Goal: Task Accomplishment & Management: Complete application form

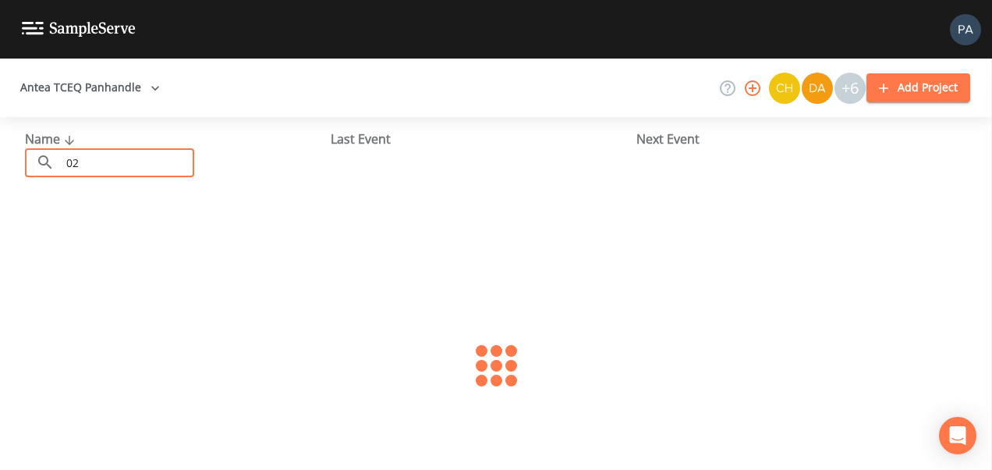
type input "0"
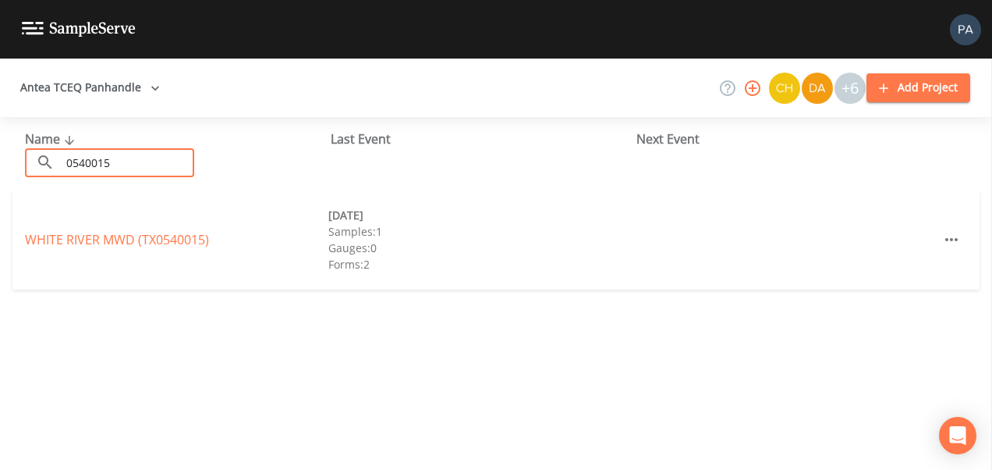
type input "0540015"
click at [99, 244] on link "[GEOGRAPHIC_DATA] (TX0540015)" at bounding box center [117, 239] width 184 height 17
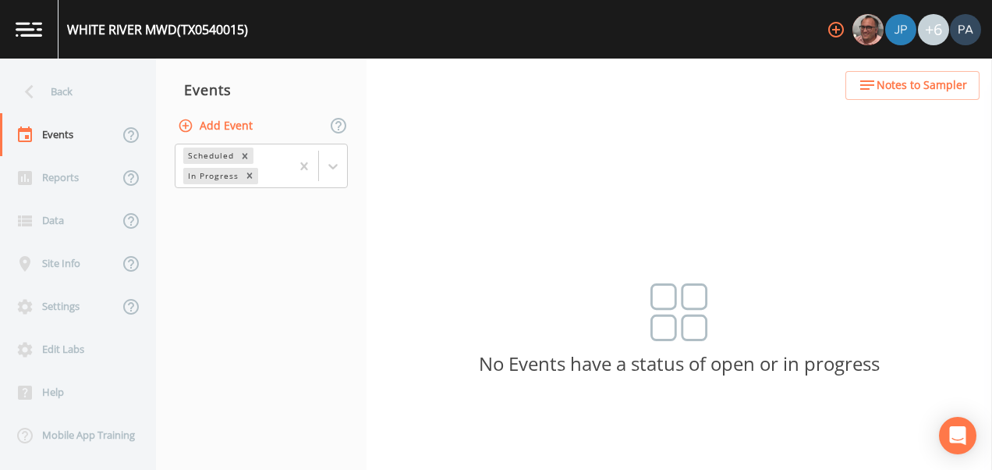
click at [236, 123] on button "Add Event" at bounding box center [217, 126] width 84 height 29
type input "3Q"
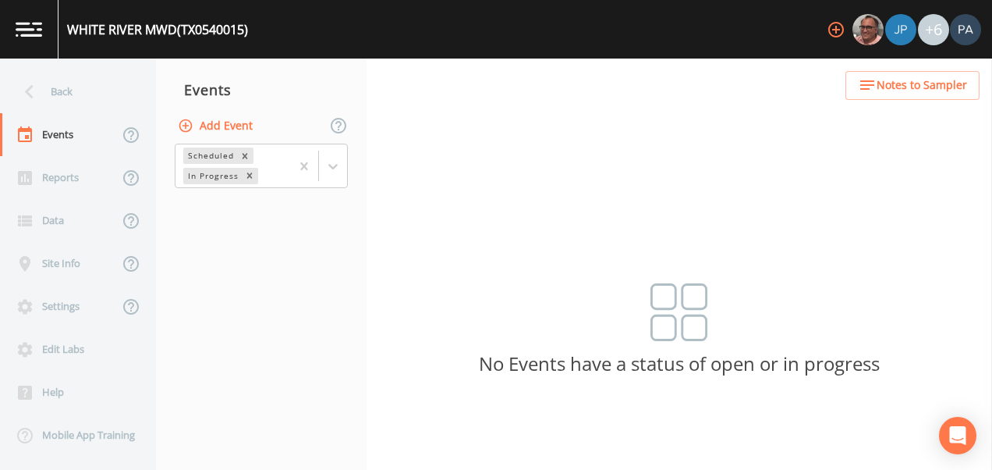
type input "[DATE]"
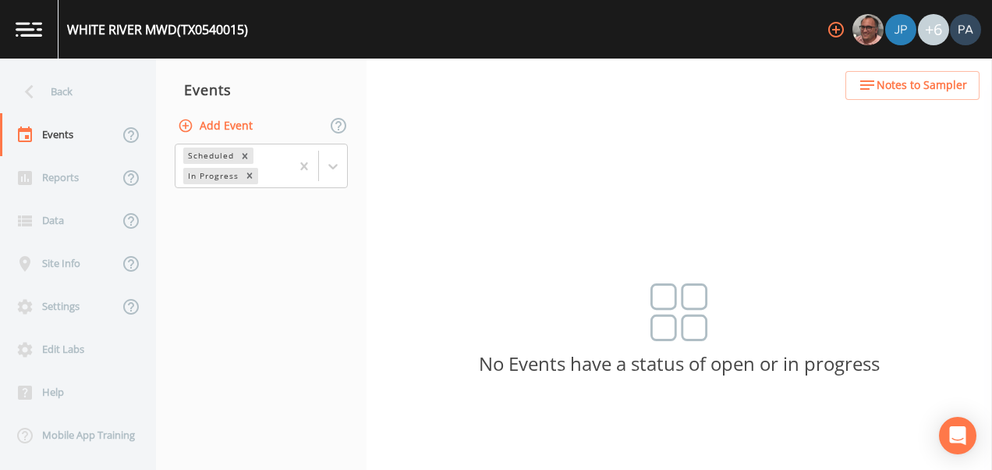
type input "09:00"
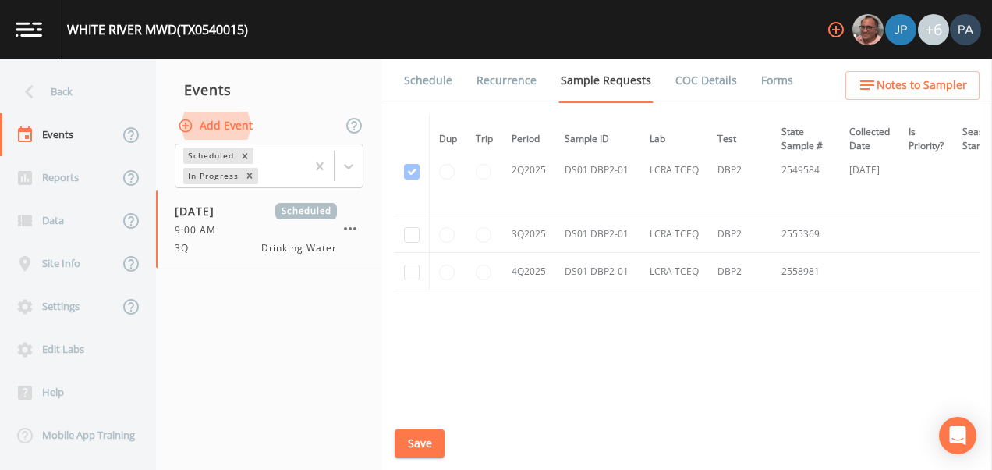
scroll to position [2606, 0]
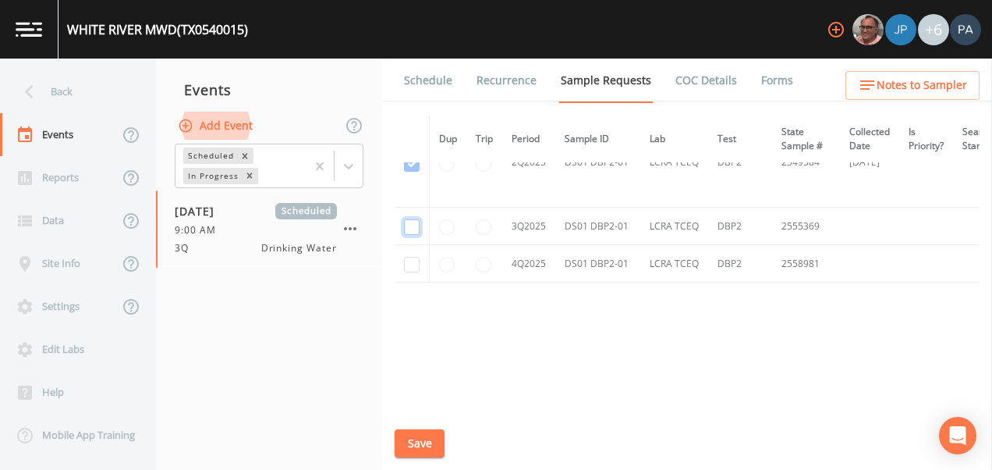
checkbox input "true"
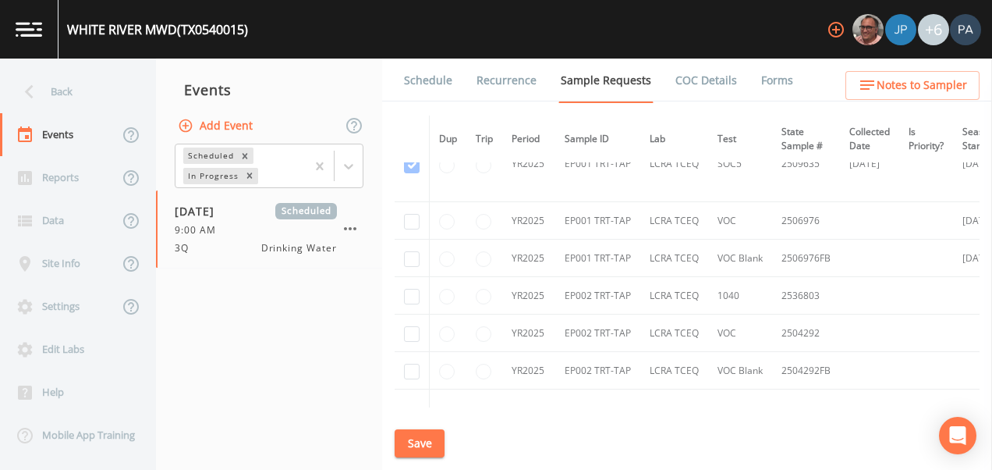
scroll to position [1532, 0]
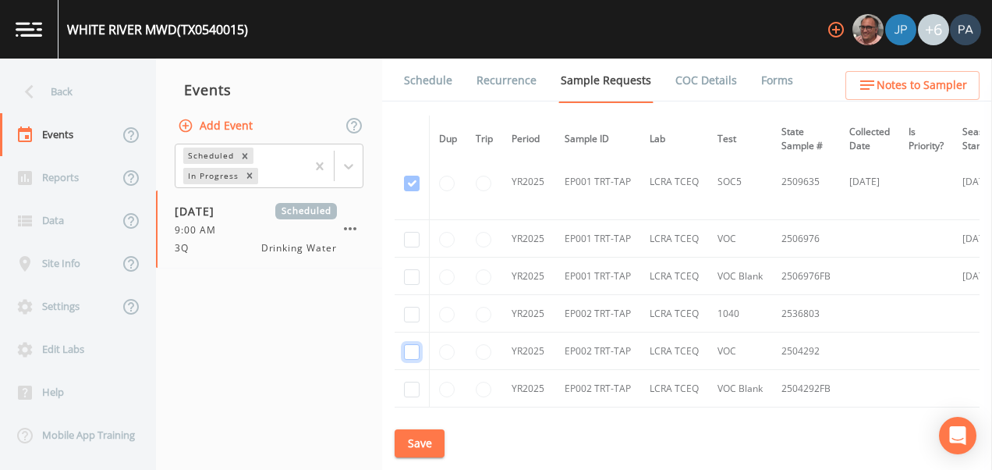
checkbox input "true"
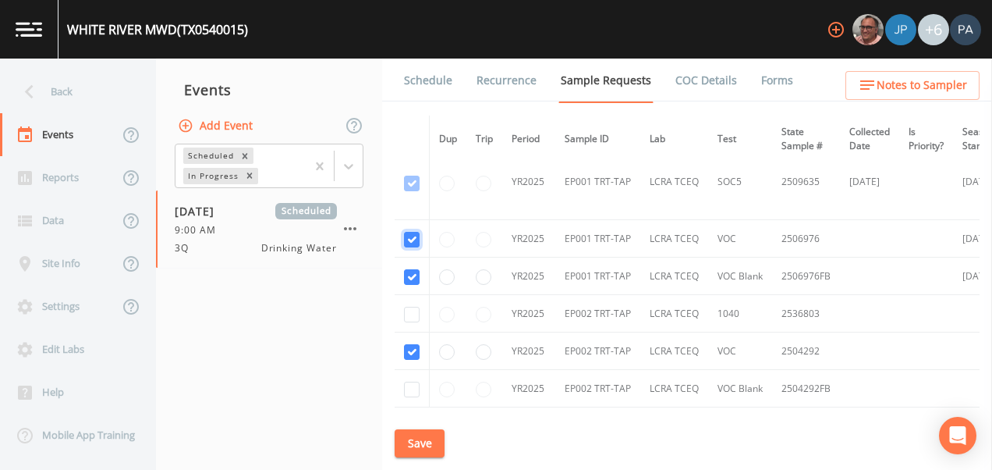
checkbox input "true"
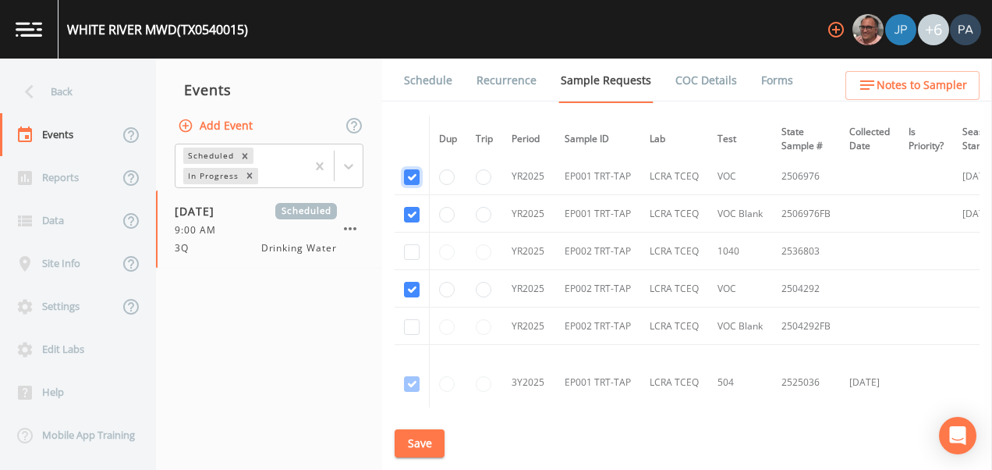
scroll to position [1610, 0]
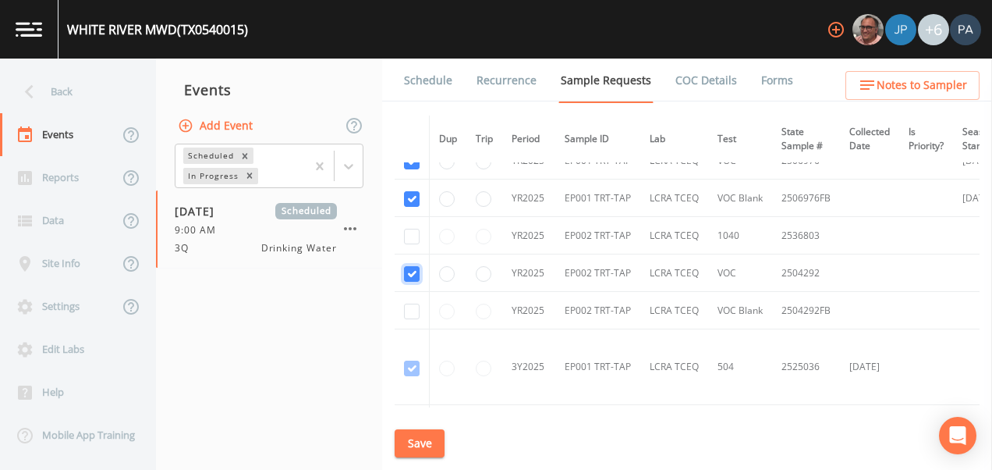
checkbox input "false"
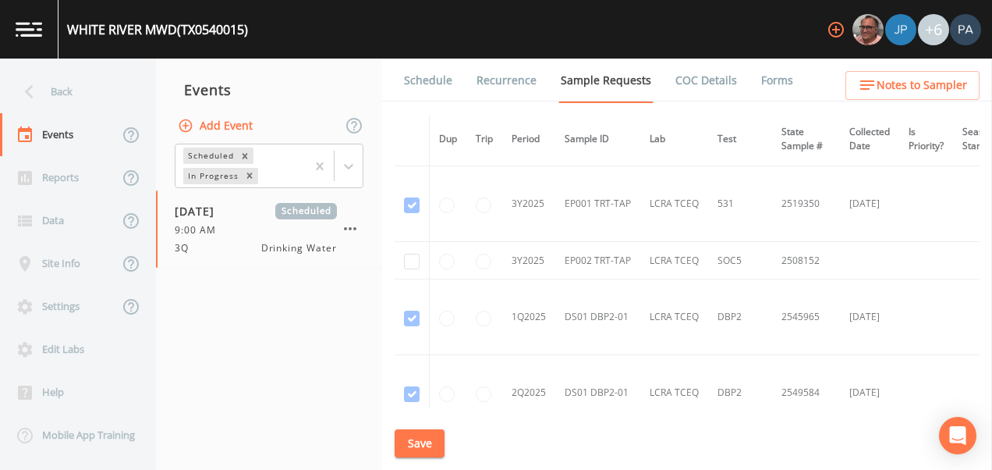
scroll to position [1922, 0]
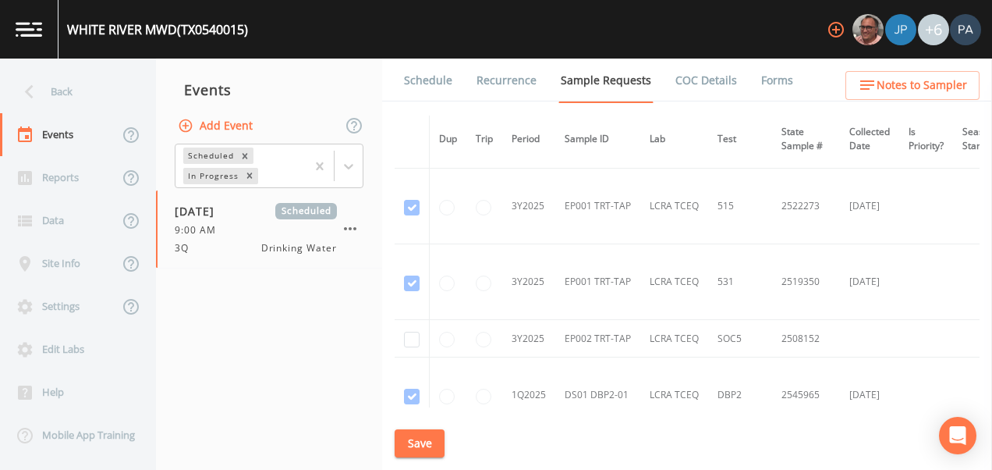
click at [422, 448] on button "Save" at bounding box center [420, 443] width 50 height 29
click at [434, 80] on link "Schedule" at bounding box center [428, 81] width 53 height 44
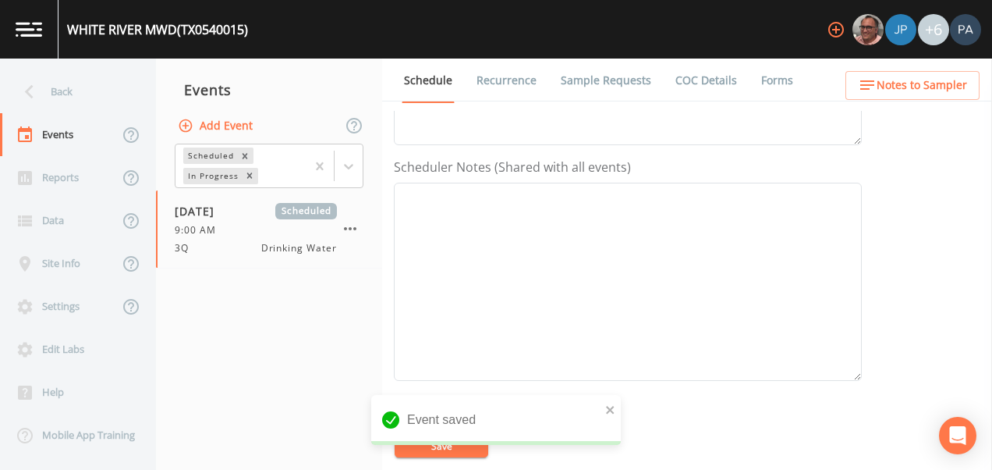
scroll to position [630, 0]
click at [513, 163] on button "Add" at bounding box center [520, 167] width 52 height 29
drag, startPoint x: 495, startPoint y: 221, endPoint x: 492, endPoint y: 236, distance: 15.1
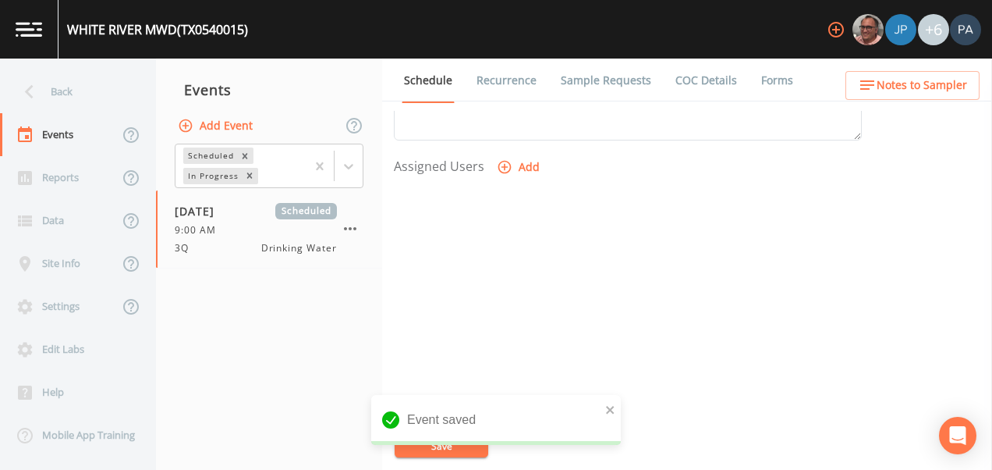
select select "89eca224-83f1-4c08-b513-3d512749bff6"
select select
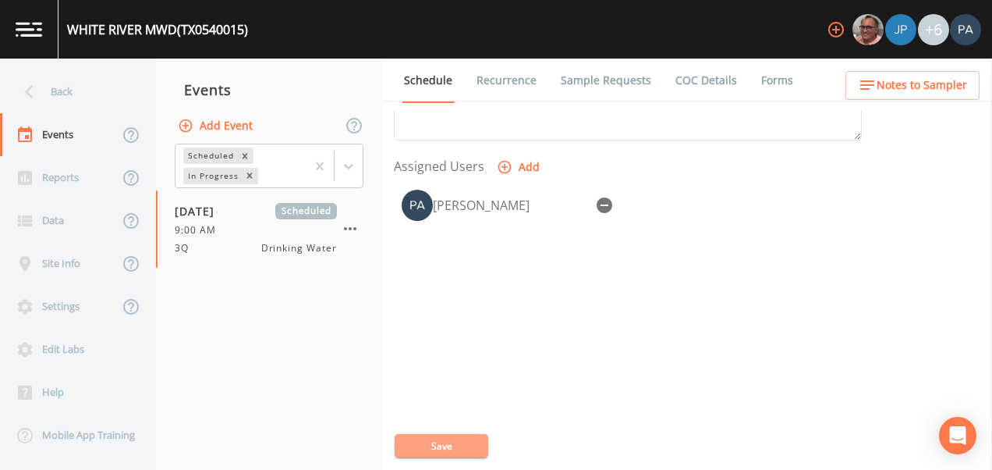
click at [463, 435] on button "Save" at bounding box center [442, 445] width 94 height 23
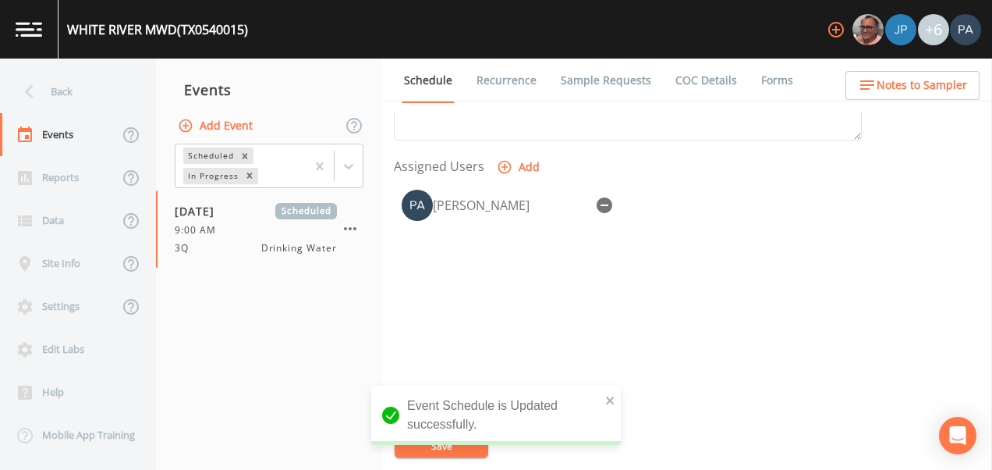
click at [582, 88] on link "Sample Requests" at bounding box center [606, 81] width 95 height 44
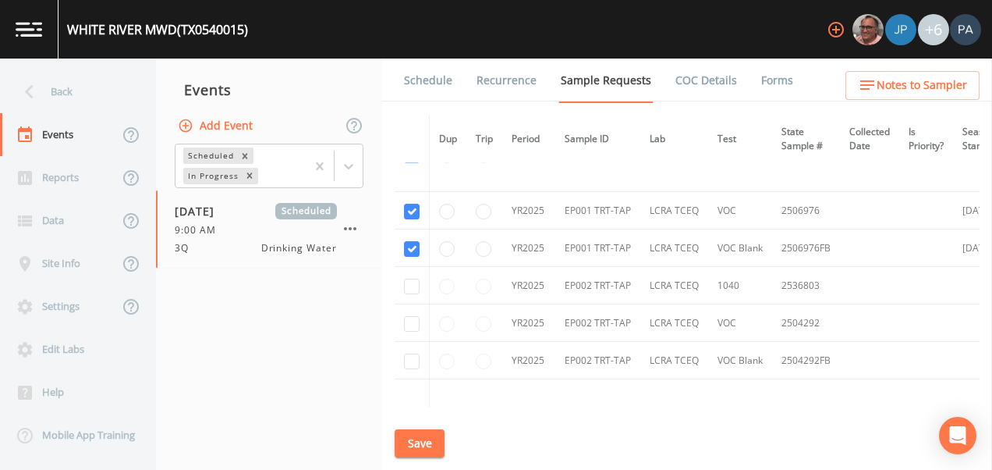
scroll to position [1482, 0]
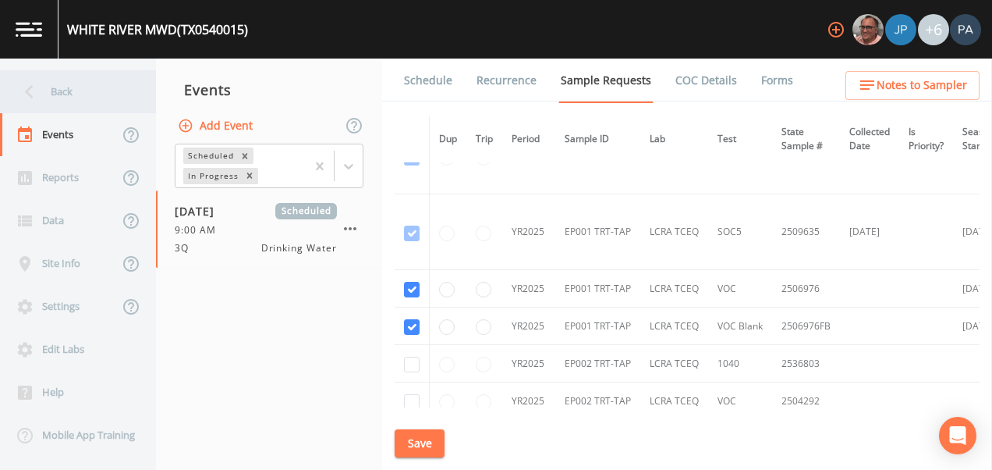
click at [67, 94] on div "Back" at bounding box center [70, 91] width 140 height 43
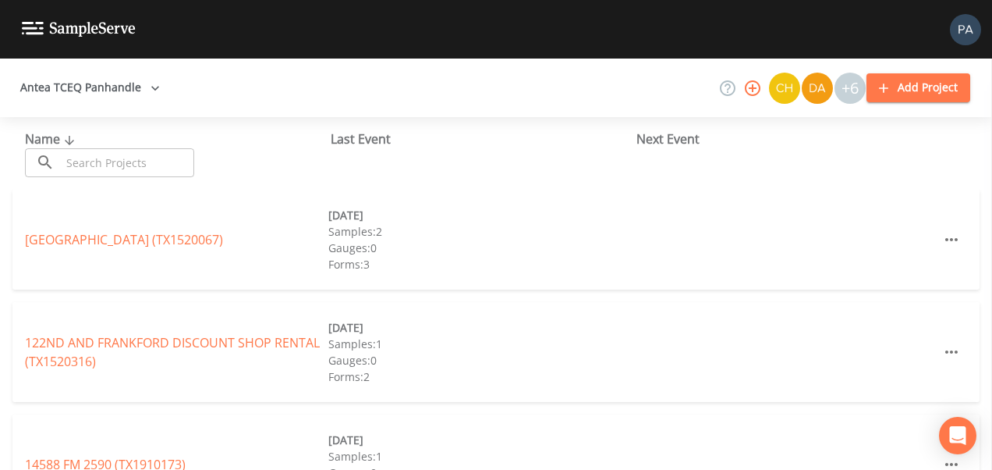
click at [104, 171] on input "text" at bounding box center [127, 162] width 133 height 29
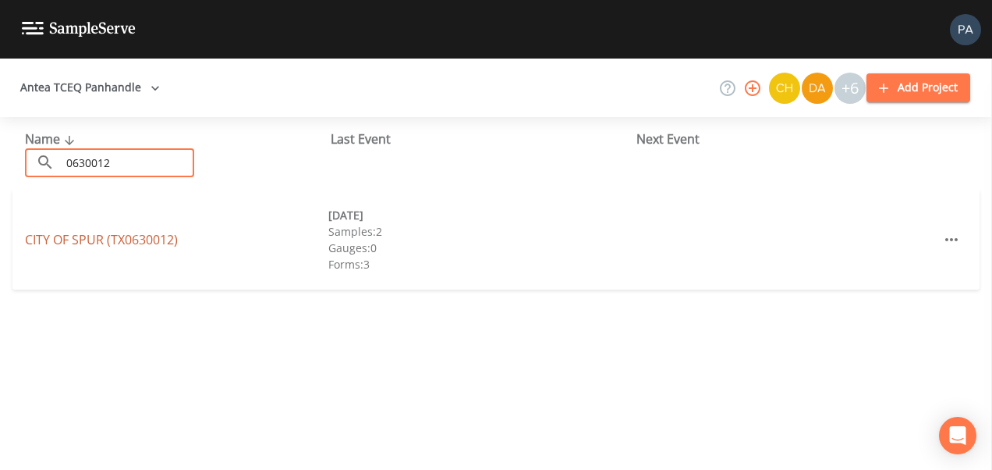
type input "0630012"
click at [92, 244] on link "CITY OF SPUR (TX0630012)" at bounding box center [101, 239] width 153 height 17
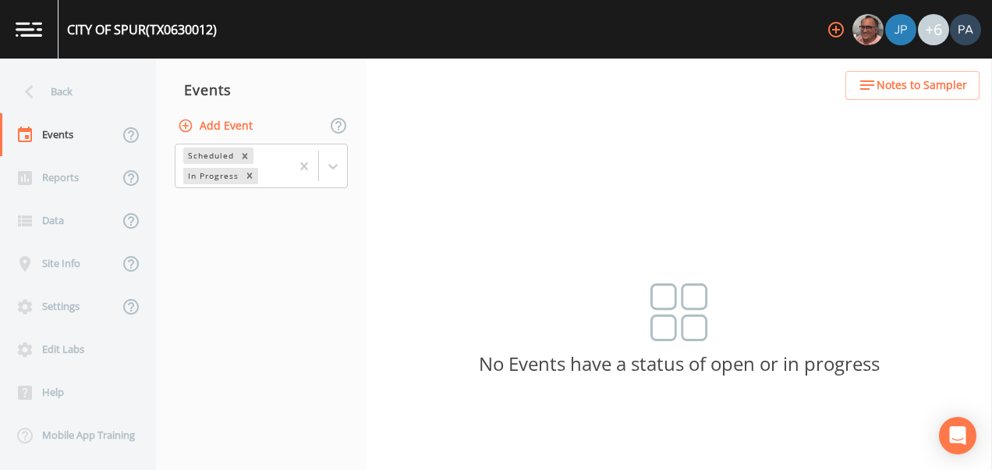
click at [206, 126] on button "Add Event" at bounding box center [217, 126] width 84 height 29
type input "3Q"
type input "[DATE]"
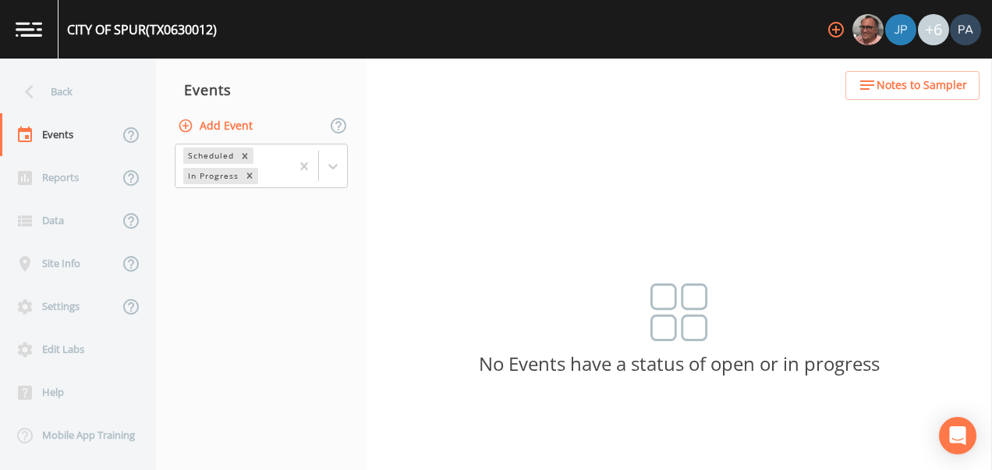
type input "10:00"
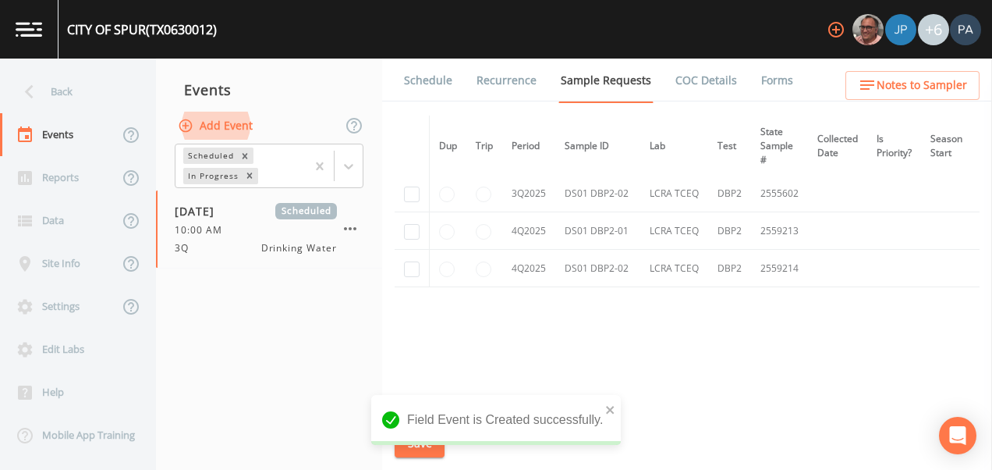
scroll to position [1252, 0]
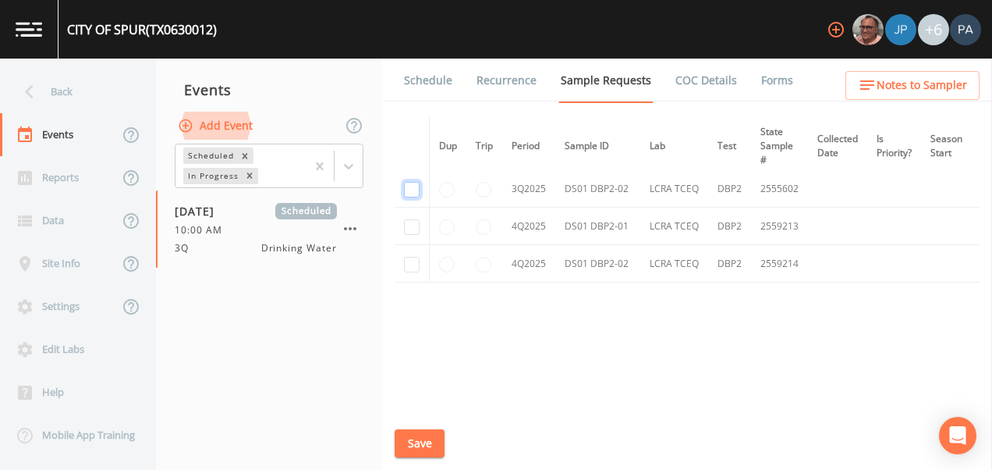
checkbox input "true"
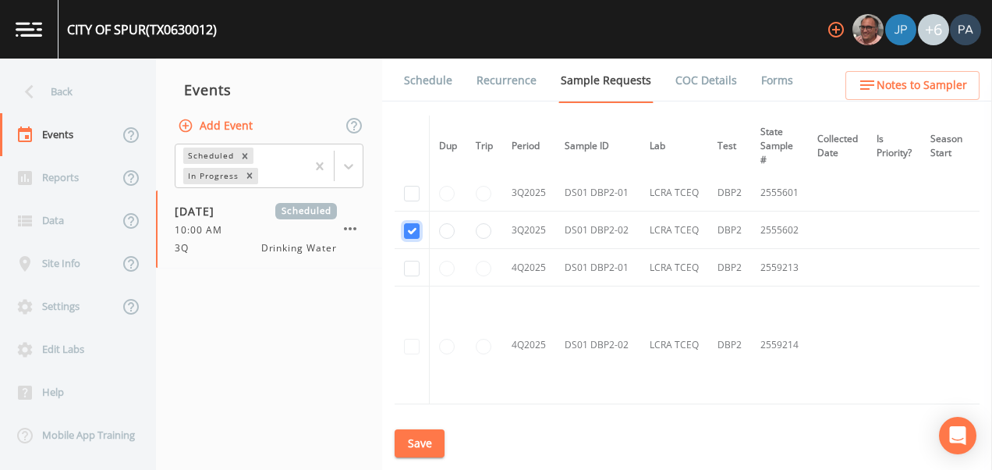
scroll to position [1006, 0]
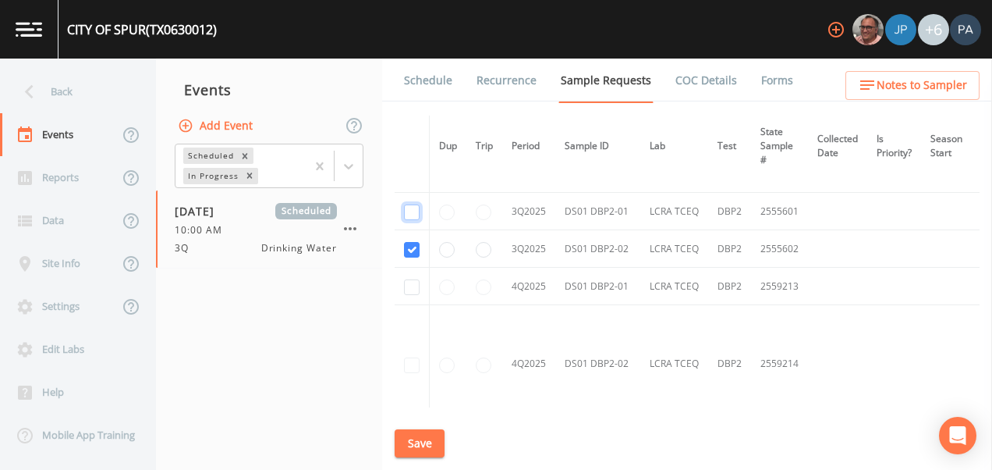
checkbox input "true"
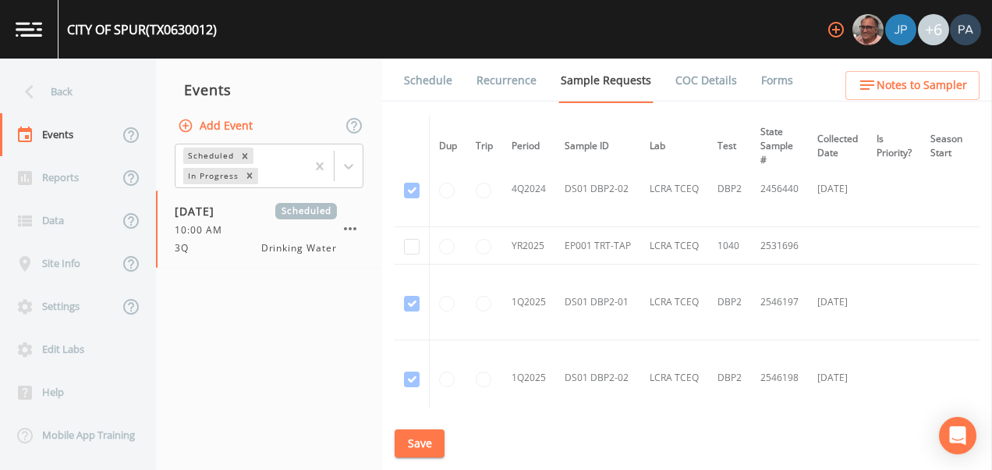
scroll to position [615, 0]
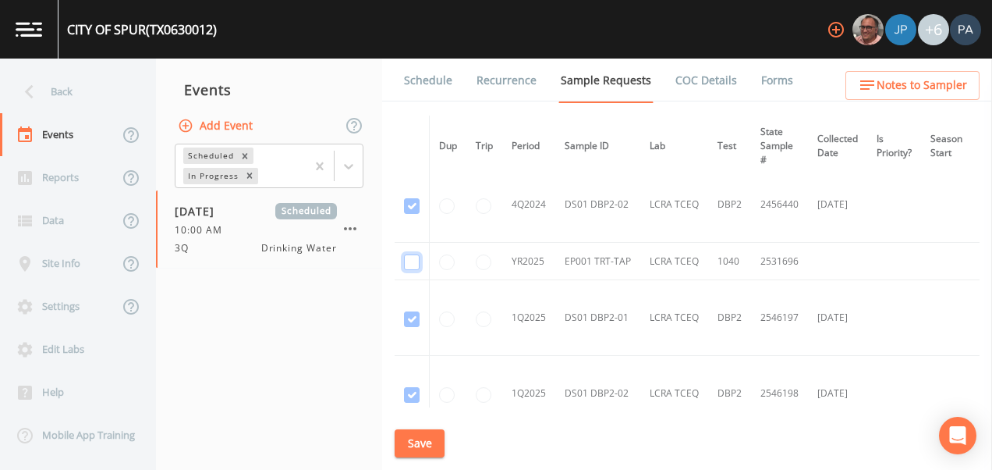
checkbox input "true"
click at [431, 436] on button "Save" at bounding box center [420, 443] width 50 height 29
click at [421, 76] on link "Schedule" at bounding box center [428, 81] width 53 height 44
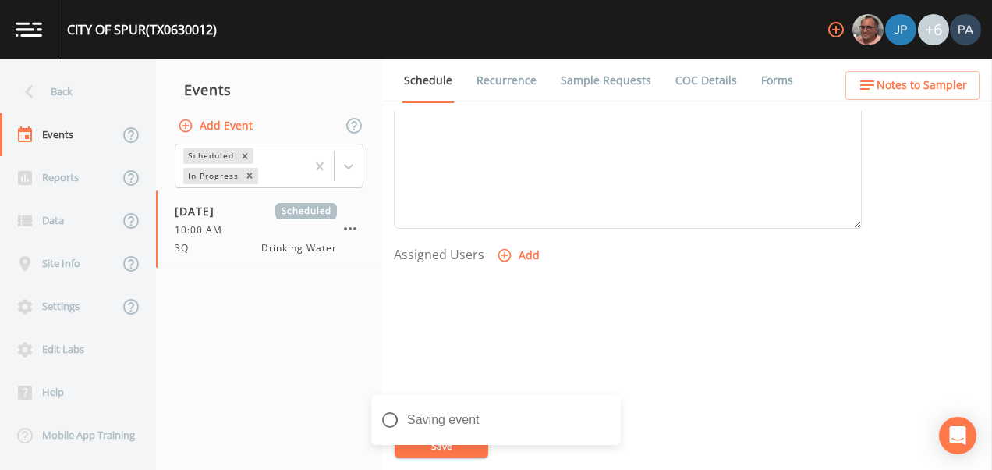
scroll to position [624, 0]
click at [516, 175] on button "Add" at bounding box center [520, 173] width 52 height 29
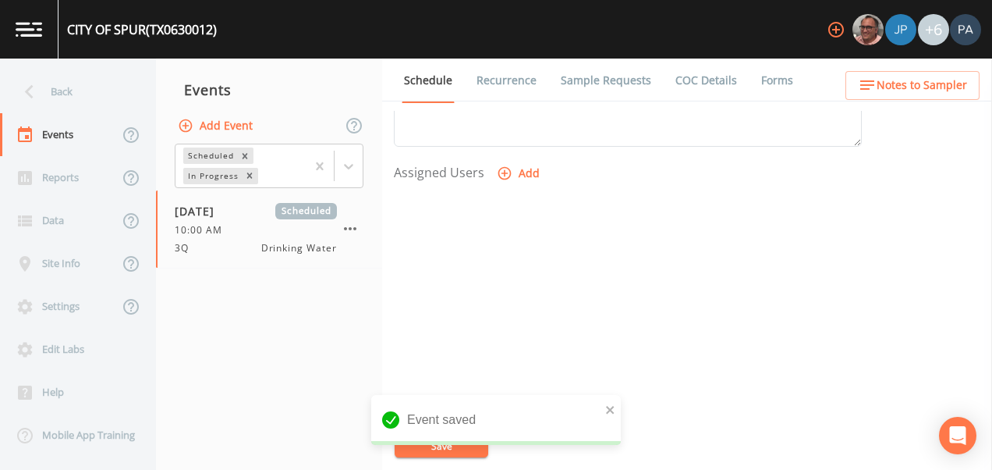
select select "89eca224-83f1-4c08-b513-3d512749bff6"
select select
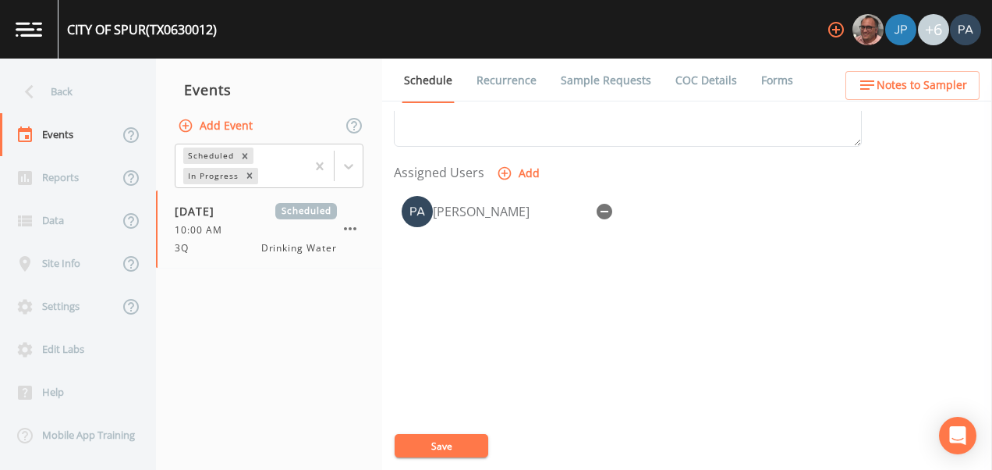
click at [462, 457] on div "Event saved" at bounding box center [496, 457] width 250 height 0
click at [463, 438] on button "Save" at bounding box center [442, 445] width 94 height 23
click at [69, 96] on div "Back" at bounding box center [70, 91] width 140 height 43
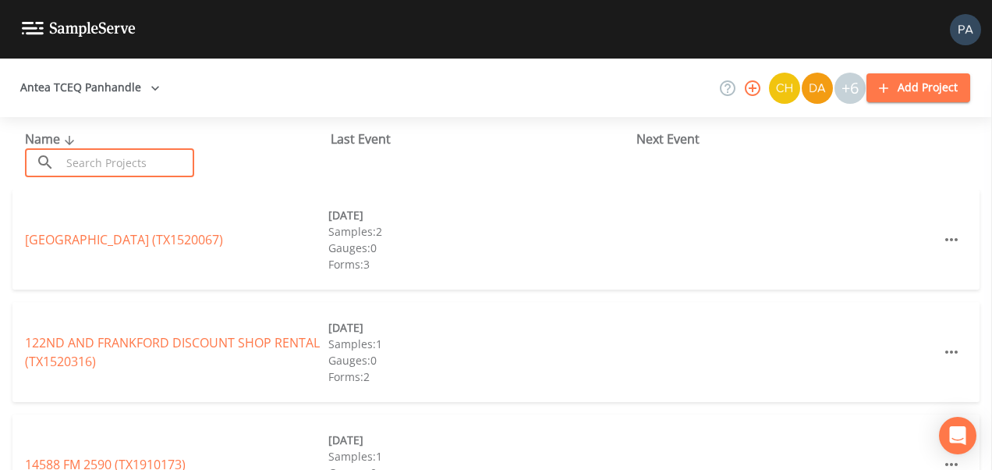
click at [87, 158] on input "text" at bounding box center [127, 162] width 133 height 29
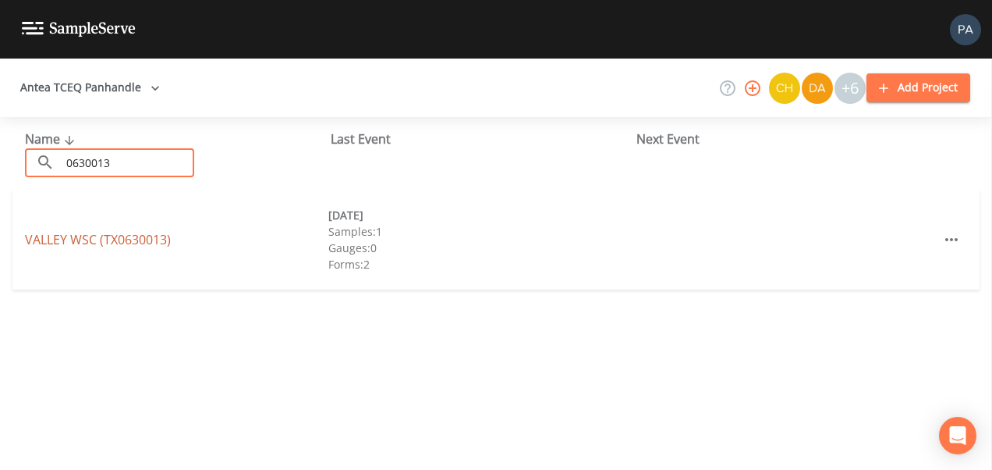
type input "0630013"
click at [91, 236] on link "[GEOGRAPHIC_DATA] (TX0630013)" at bounding box center [98, 239] width 146 height 17
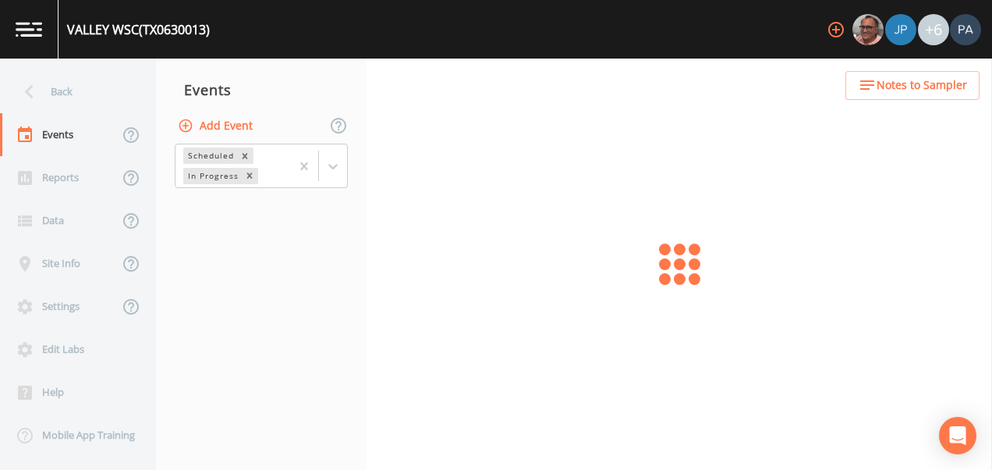
click at [226, 120] on button "Add Event" at bounding box center [217, 126] width 84 height 29
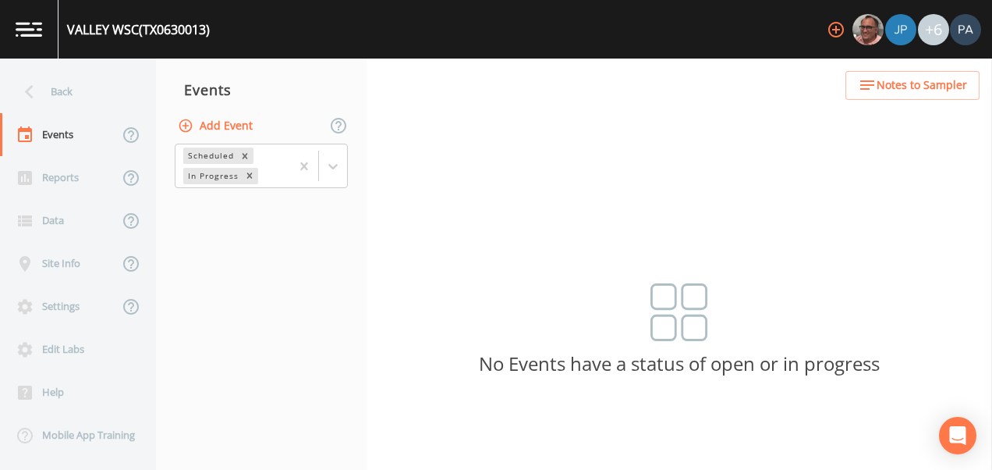
type input "3Q"
type input "[DATE]"
type input "10:45"
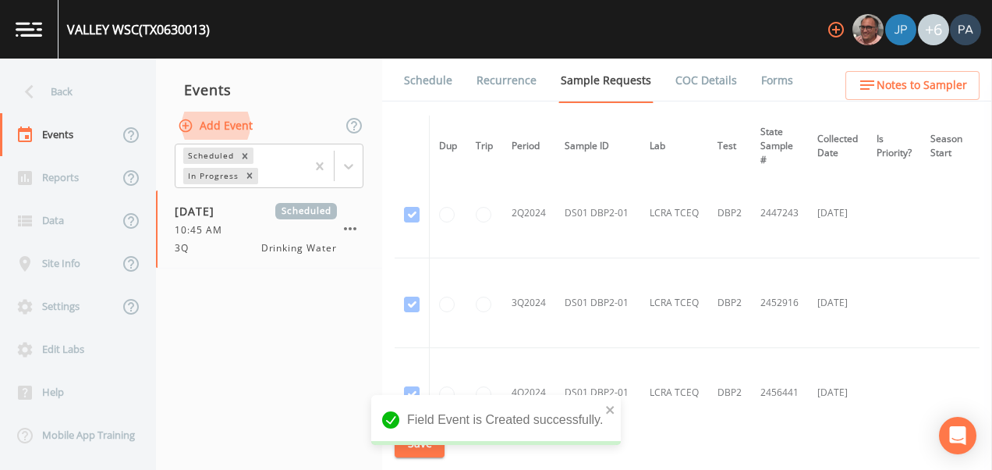
scroll to position [639, 0]
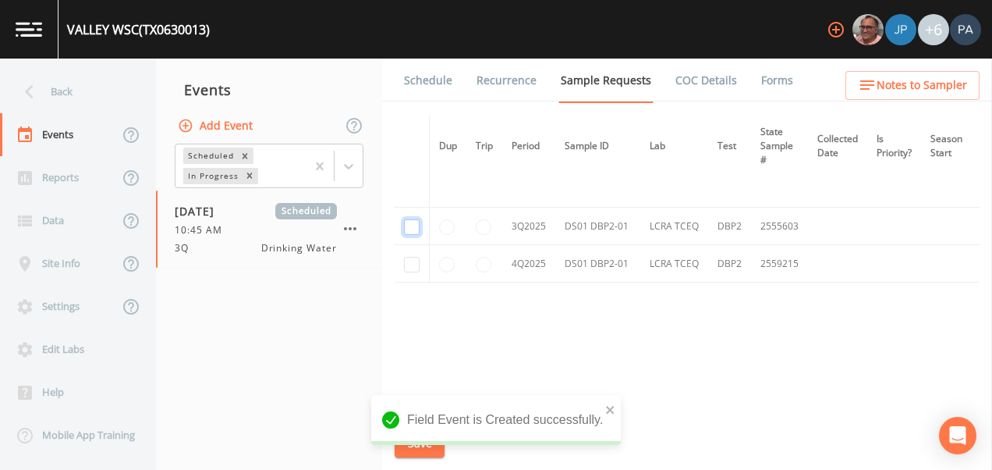
checkbox input "true"
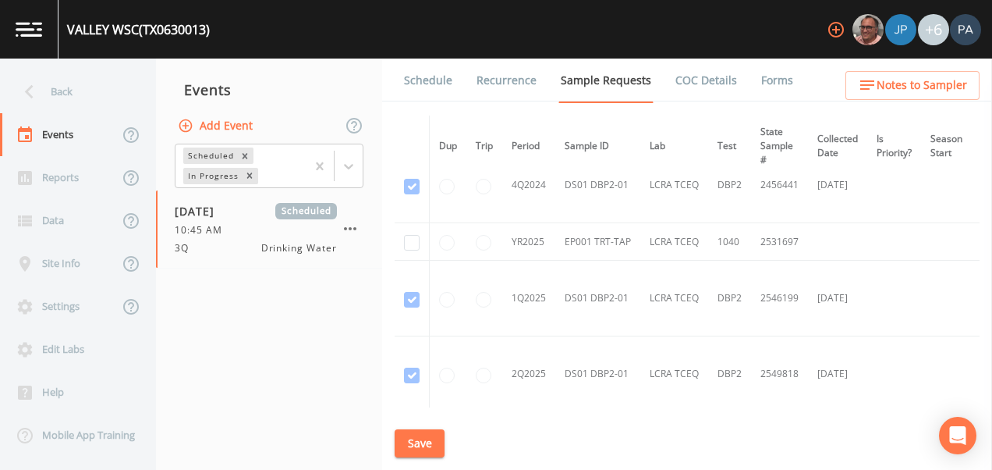
scroll to position [314, 0]
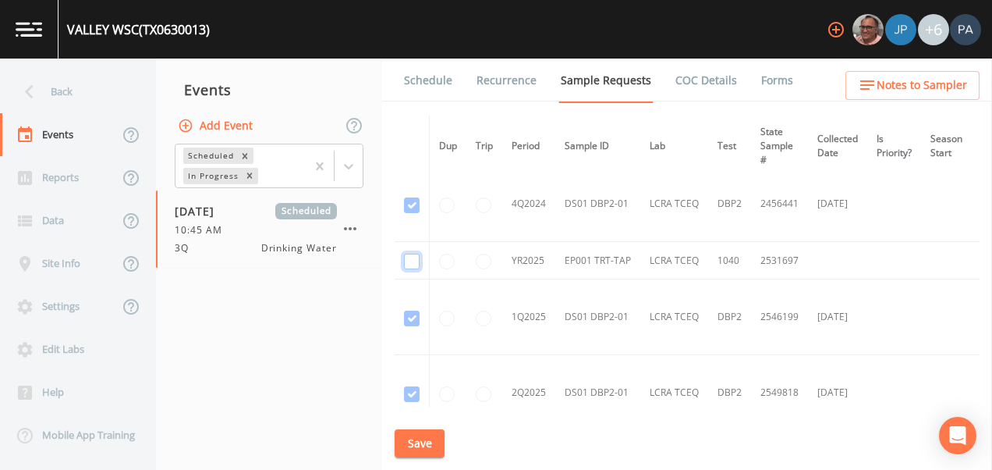
checkbox input "true"
click at [431, 449] on button "Save" at bounding box center [420, 443] width 50 height 29
click at [426, 89] on link "Schedule" at bounding box center [428, 81] width 53 height 44
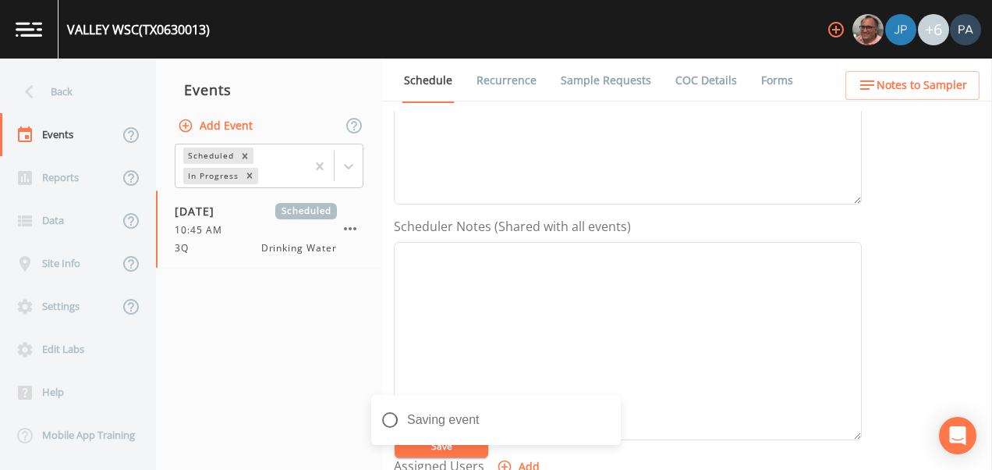
scroll to position [468, 0]
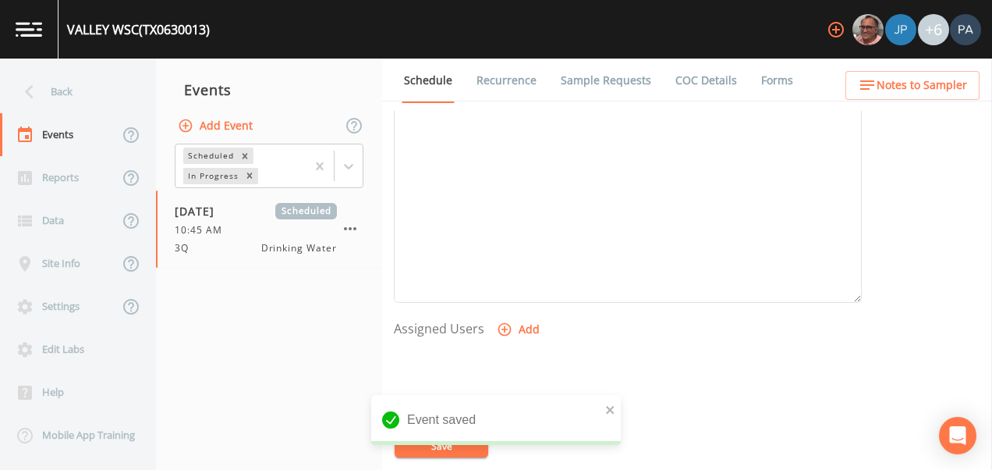
click at [515, 334] on button "Add" at bounding box center [520, 329] width 52 height 29
select select "89eca224-83f1-4c08-b513-3d512749bff6"
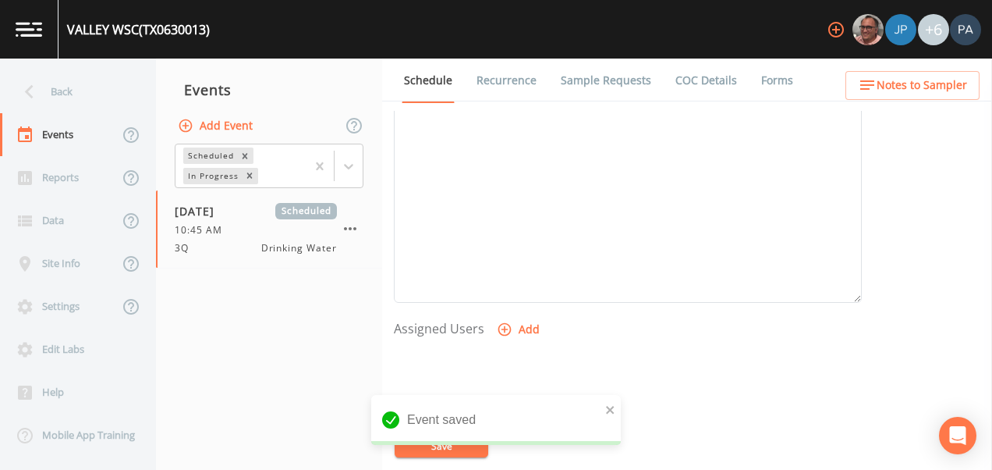
select select
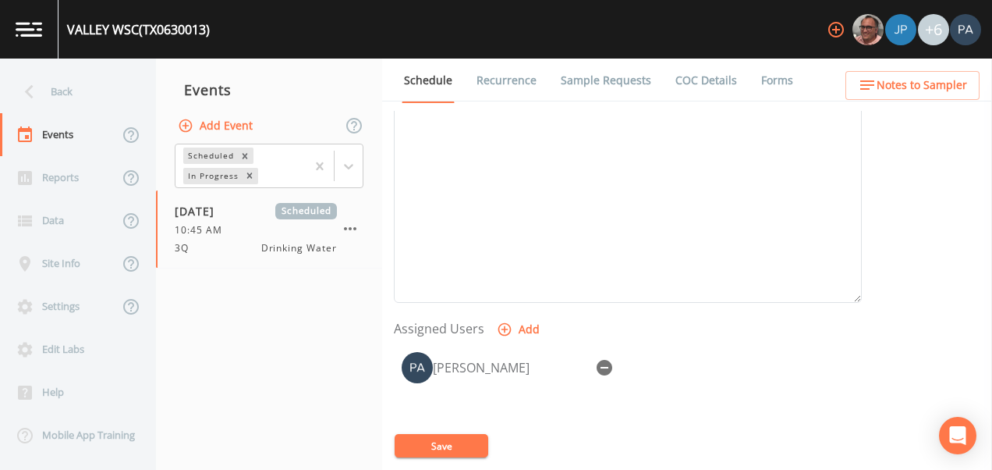
click at [431, 447] on button "Save" at bounding box center [442, 445] width 94 height 23
click at [89, 88] on div "Back" at bounding box center [70, 91] width 140 height 43
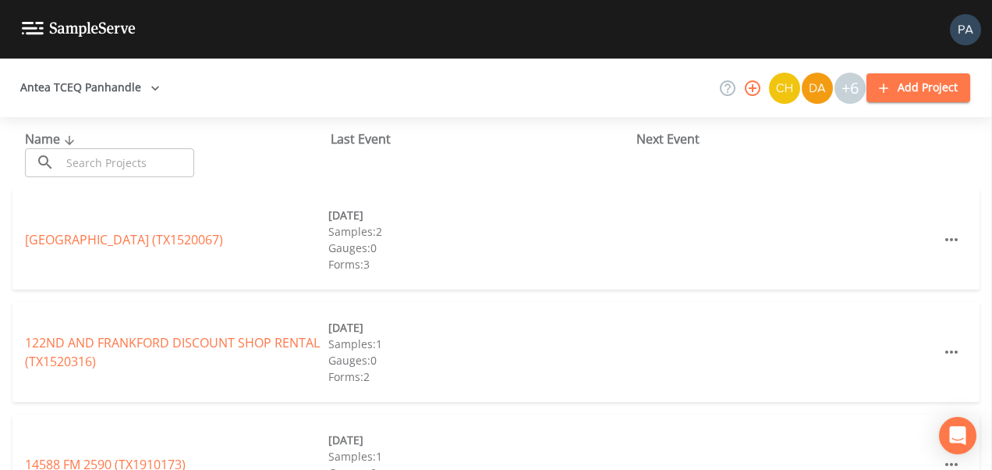
click at [103, 174] on input "text" at bounding box center [127, 162] width 133 height 29
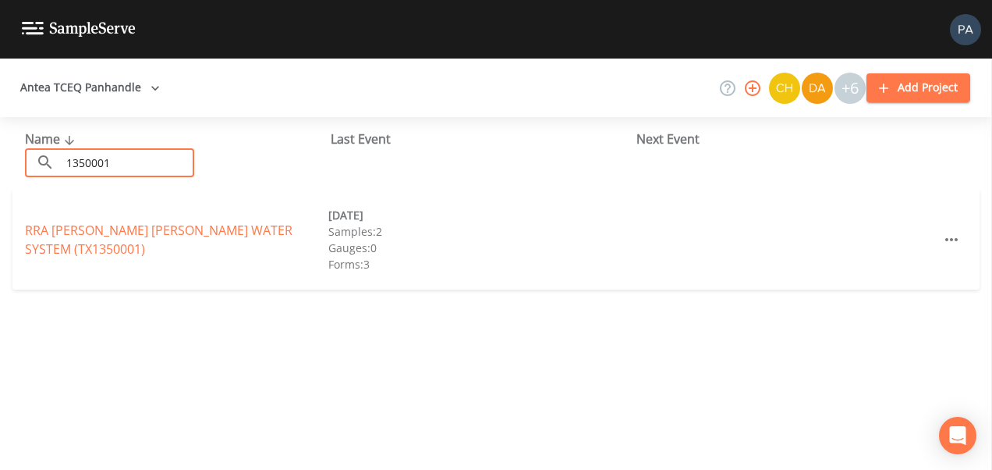
type input "1350001"
click at [138, 237] on link "RRA [PERSON_NAME] [PERSON_NAME] WATER SYSTEM (TX1350001)" at bounding box center [159, 240] width 268 height 36
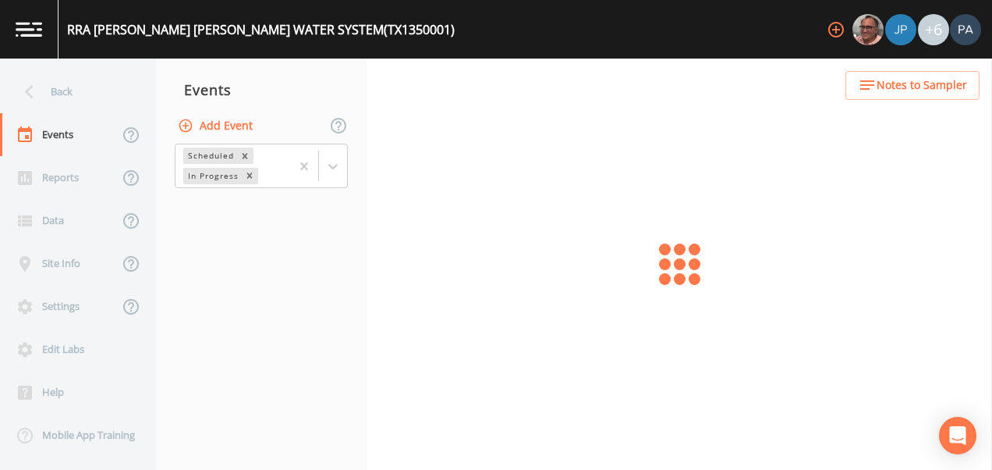
click at [254, 123] on button "Add Event" at bounding box center [217, 126] width 84 height 29
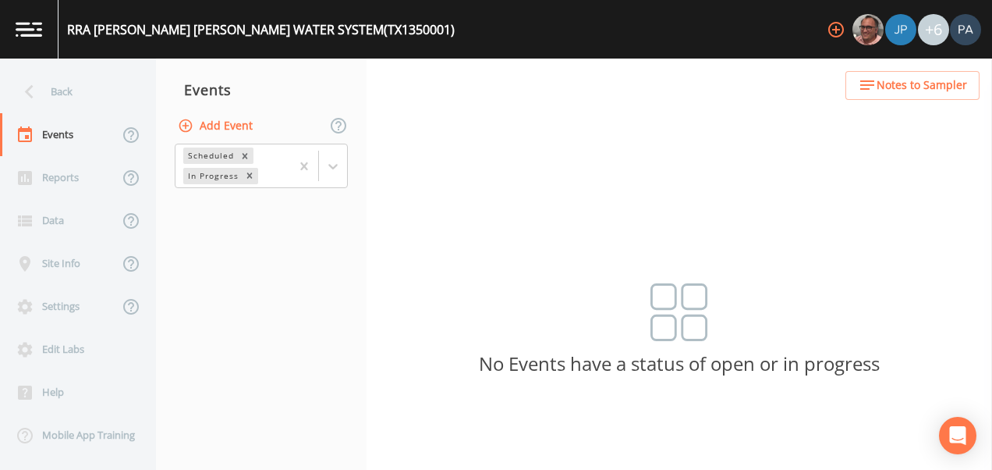
type input "3Q"
type input "[DATE]"
type input "11:45"
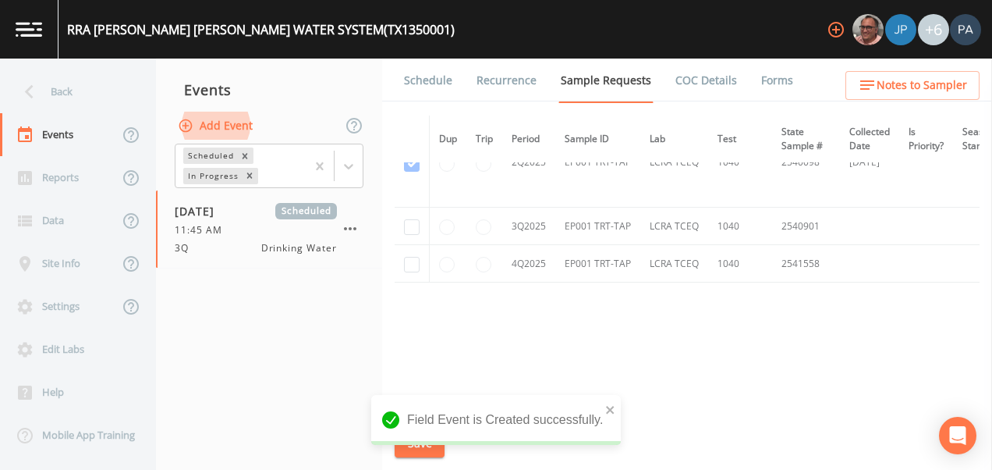
scroll to position [1395, 0]
checkbox input "true"
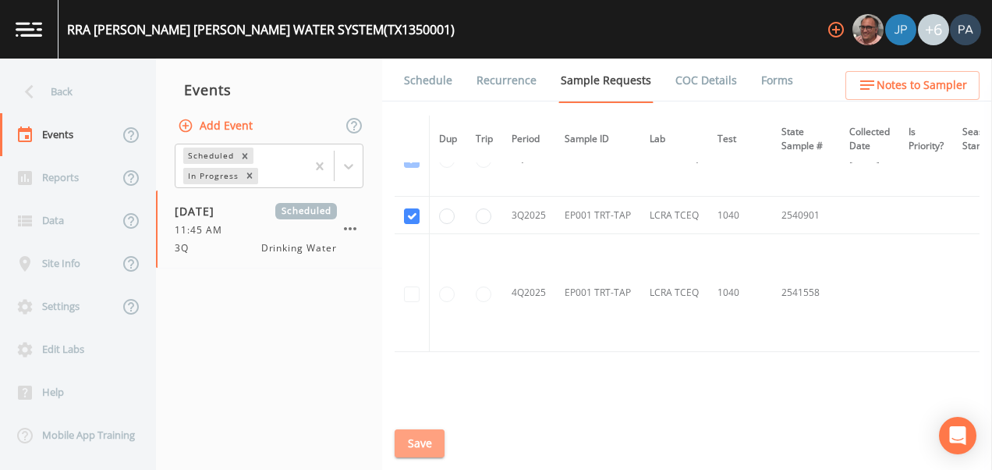
click at [417, 436] on button "Save" at bounding box center [420, 443] width 50 height 29
click at [430, 76] on link "Schedule" at bounding box center [428, 81] width 53 height 44
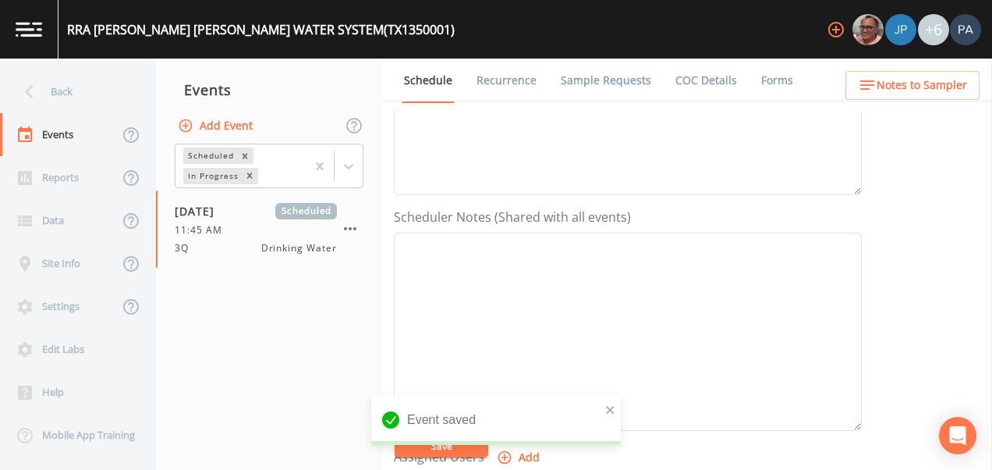
scroll to position [624, 0]
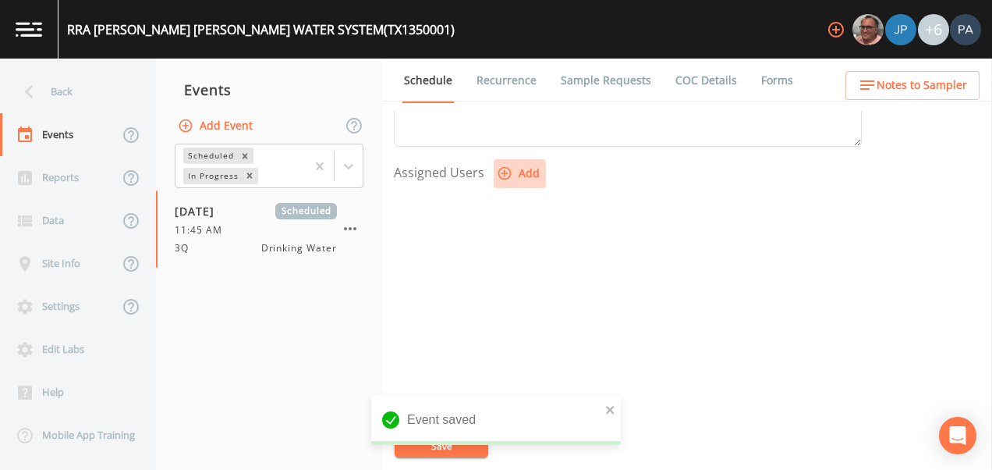
click at [522, 176] on button "Add" at bounding box center [520, 173] width 52 height 29
select select "89eca224-83f1-4c08-b513-3d512749bff6"
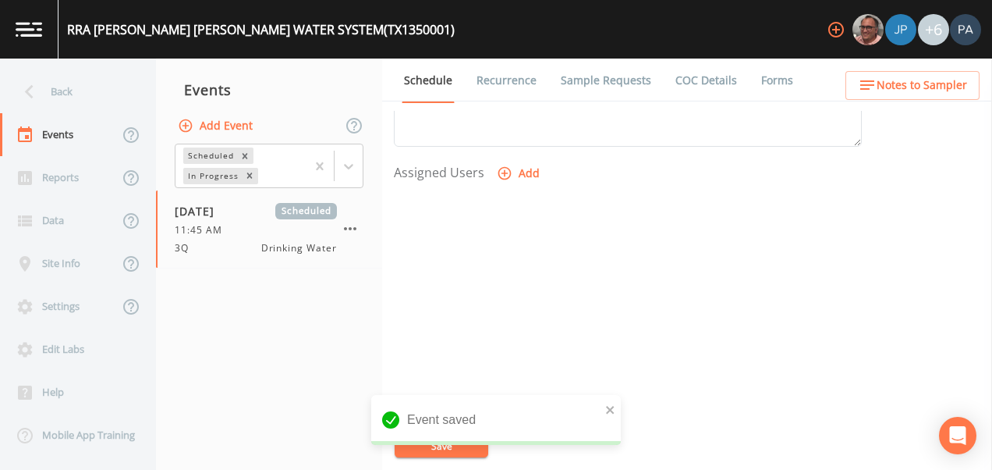
select select
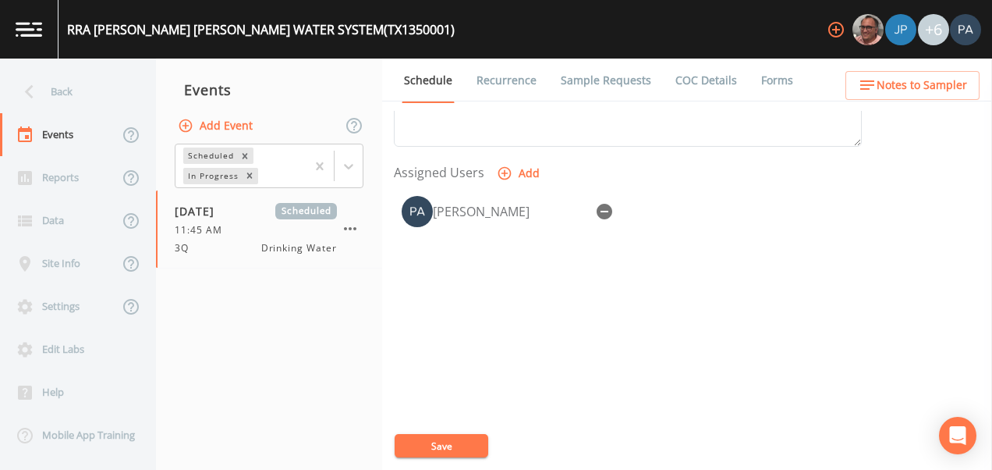
click at [457, 449] on div "RRA [PERSON_NAME] [PERSON_NAME] WATER SYSTEM (TX1350001) +6 Back Events Reports…" at bounding box center [496, 235] width 992 height 470
click at [414, 445] on button "Save" at bounding box center [442, 445] width 94 height 23
click at [97, 85] on div "Back" at bounding box center [70, 91] width 140 height 43
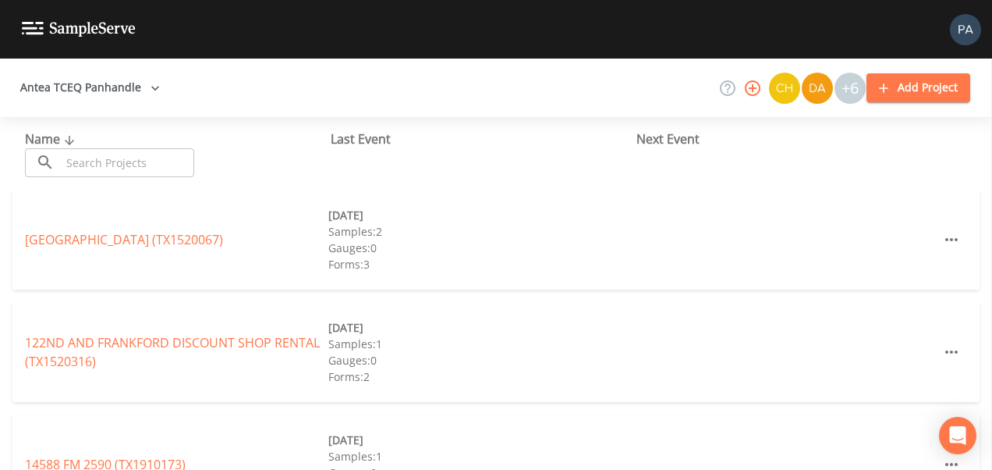
click at [154, 161] on input "text" at bounding box center [127, 162] width 133 height 29
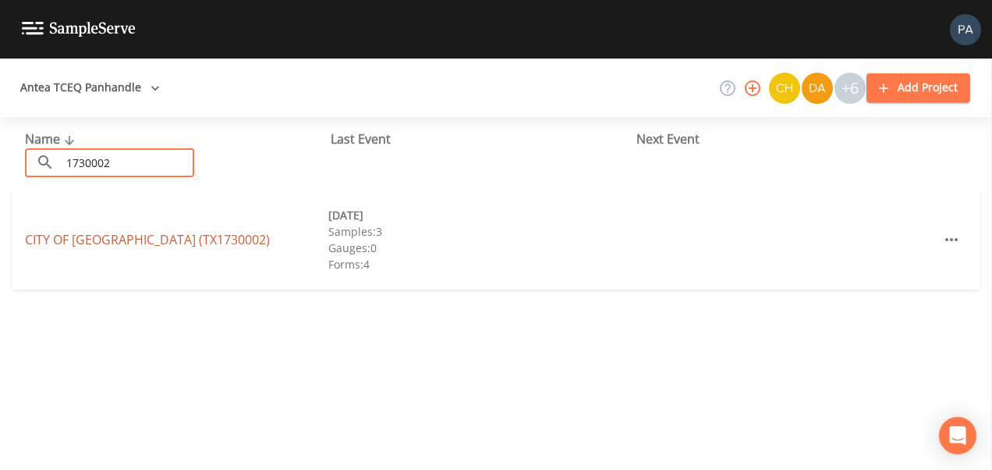
type input "1730002"
click at [98, 236] on link "CITY OF [GEOGRAPHIC_DATA] (TX1730002)" at bounding box center [147, 239] width 245 height 17
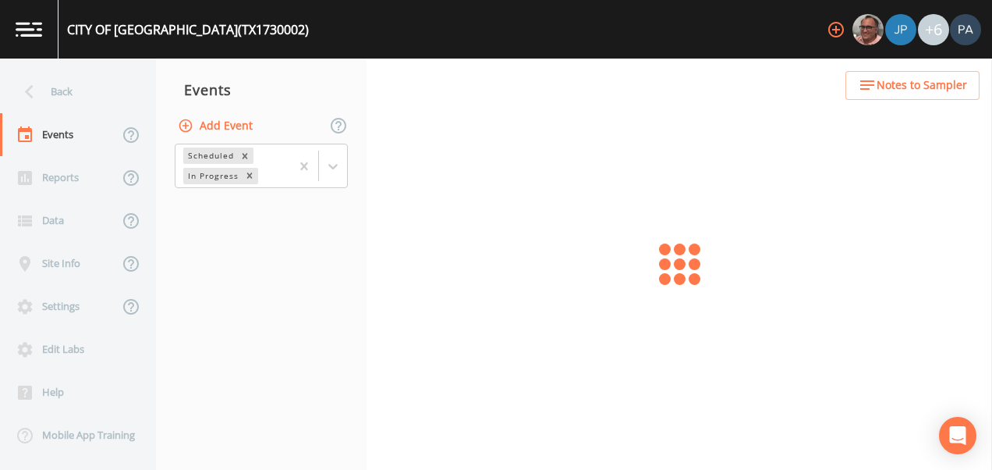
click at [208, 126] on button "Add Event" at bounding box center [217, 126] width 84 height 29
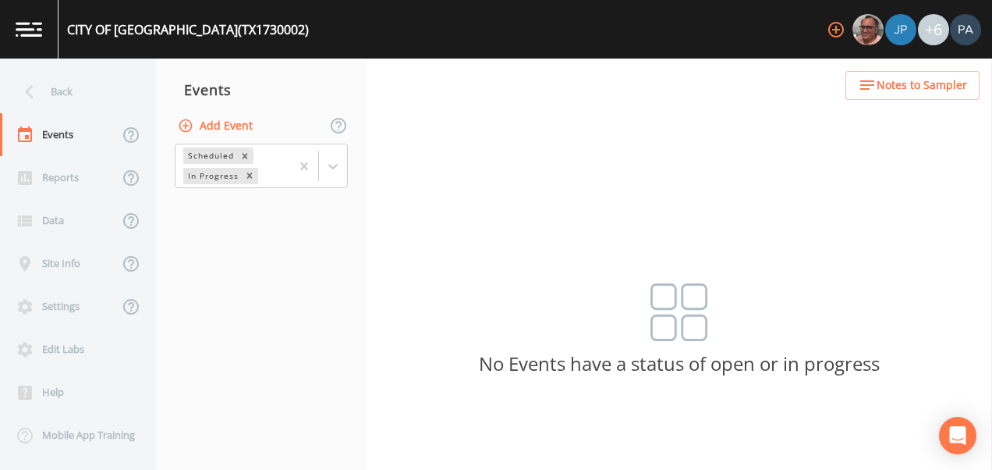
drag, startPoint x: 432, startPoint y: 200, endPoint x: 434, endPoint y: 209, distance: 8.7
type input "3Q"
type input "[DATE]"
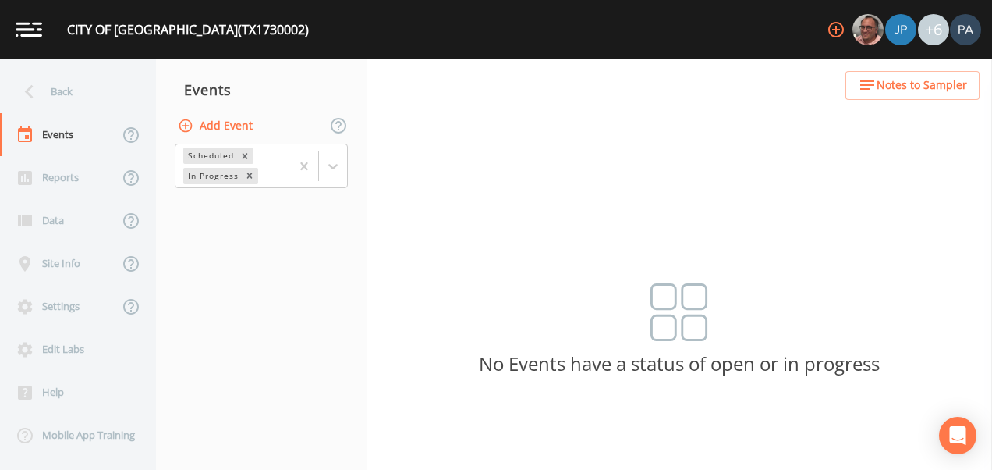
type input "13:30"
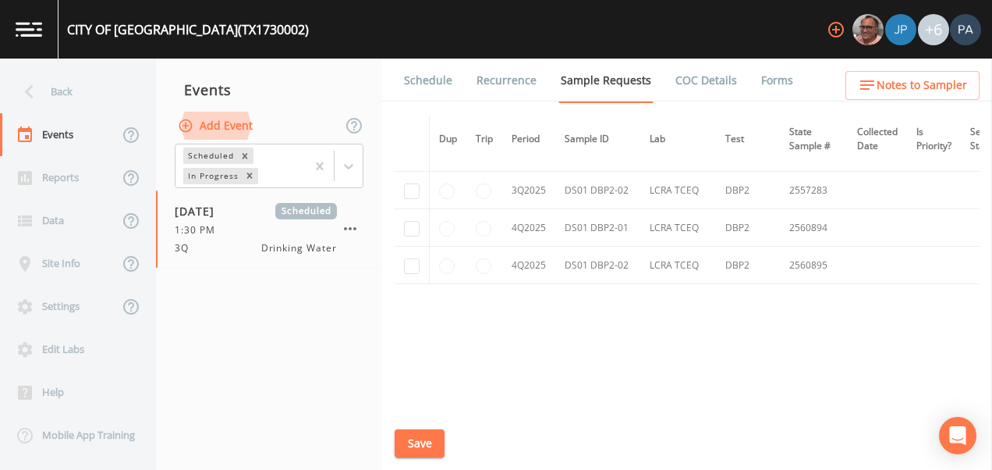
scroll to position [2367, 0]
drag, startPoint x: 413, startPoint y: 189, endPoint x: 506, endPoint y: 259, distance: 117.0
checkbox input "true"
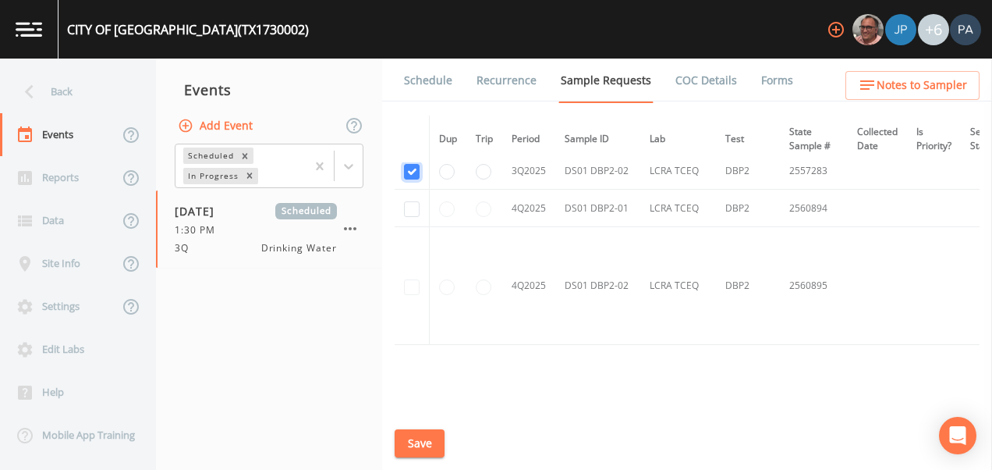
scroll to position [1860, 0]
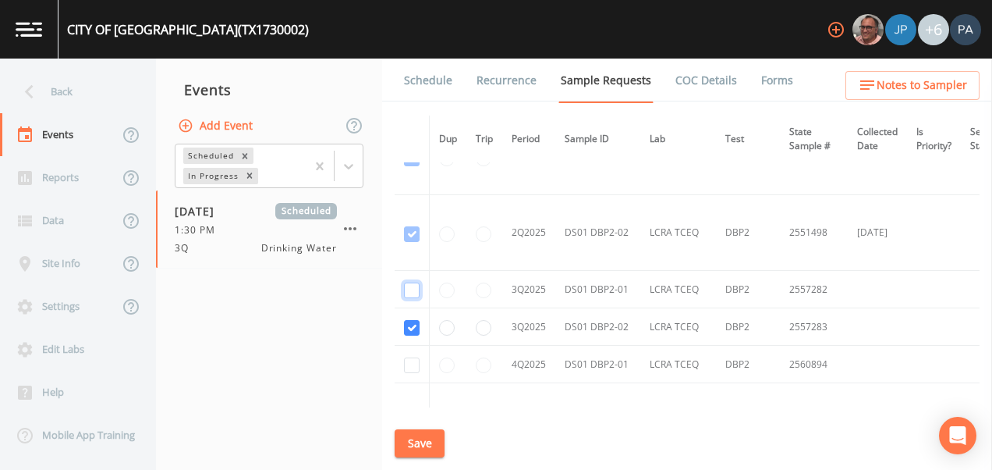
checkbox input "true"
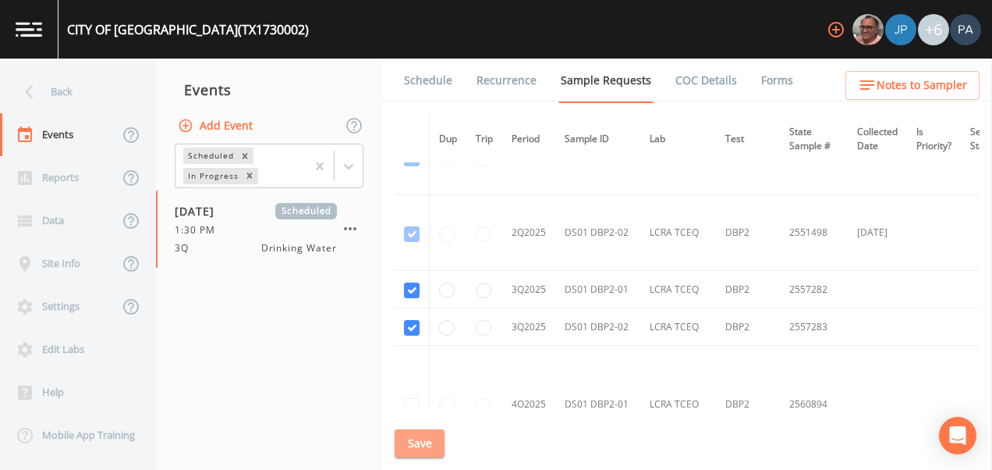
click at [424, 445] on button "Save" at bounding box center [420, 443] width 50 height 29
click at [434, 78] on link "Schedule" at bounding box center [428, 81] width 53 height 44
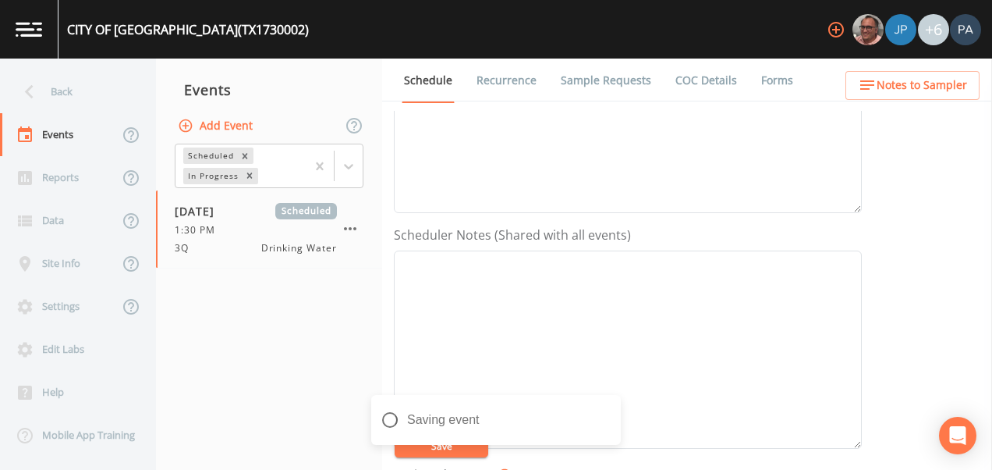
scroll to position [630, 0]
click at [516, 165] on button "Add" at bounding box center [520, 167] width 52 height 29
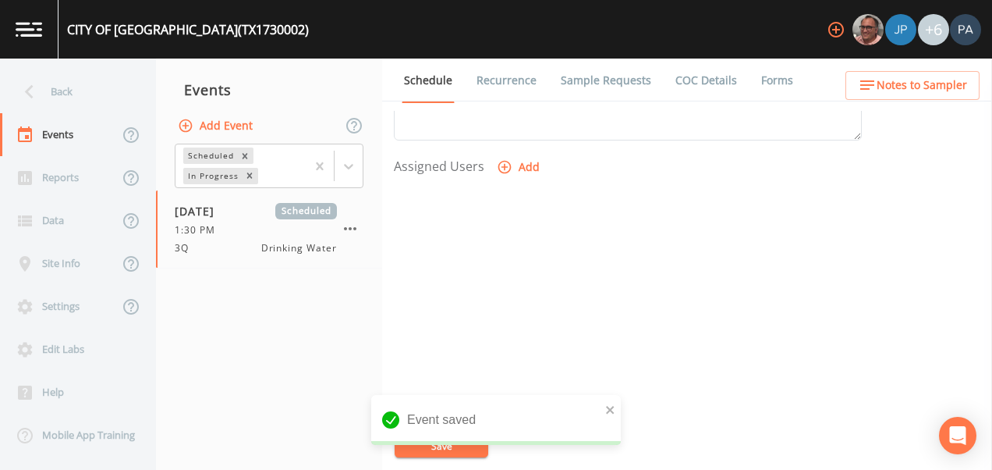
drag, startPoint x: 488, startPoint y: 230, endPoint x: 486, endPoint y: 248, distance: 18.0
select select "89eca224-83f1-4c08-b513-3d512749bff6"
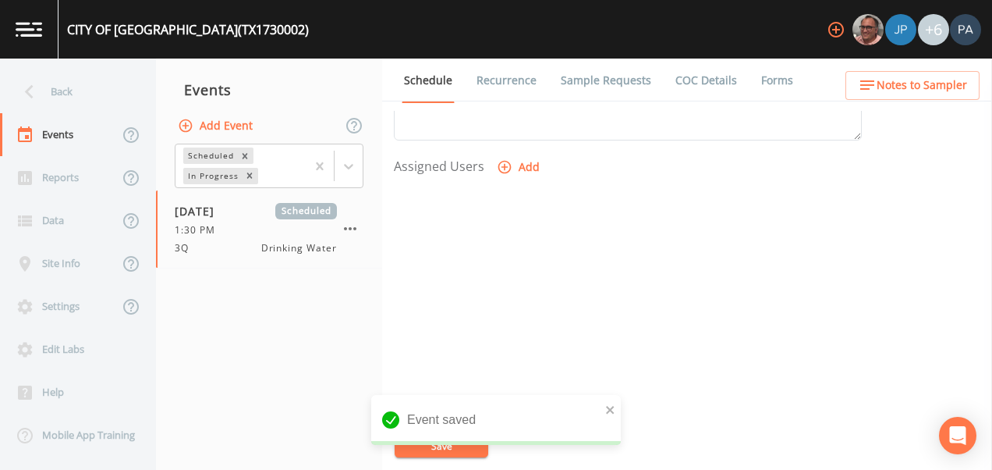
select select
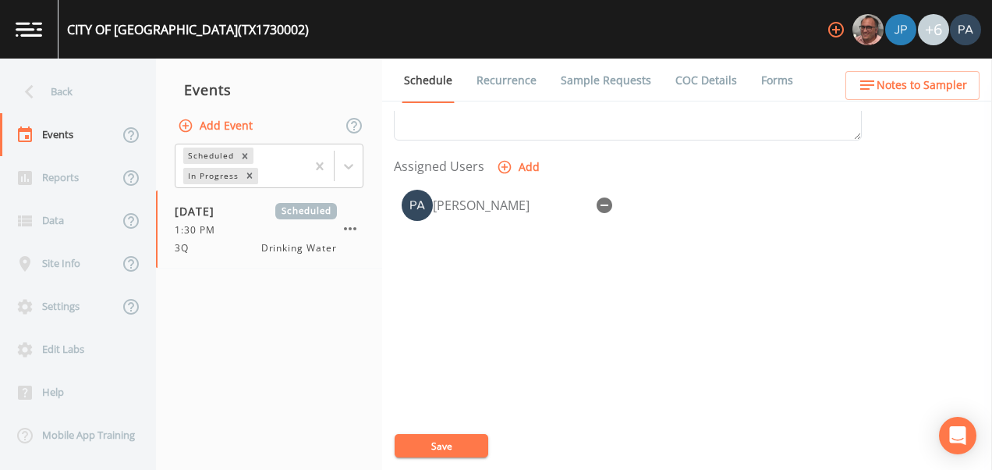
click at [443, 446] on button "Save" at bounding box center [442, 445] width 94 height 23
click at [80, 105] on div "Back" at bounding box center [70, 91] width 140 height 43
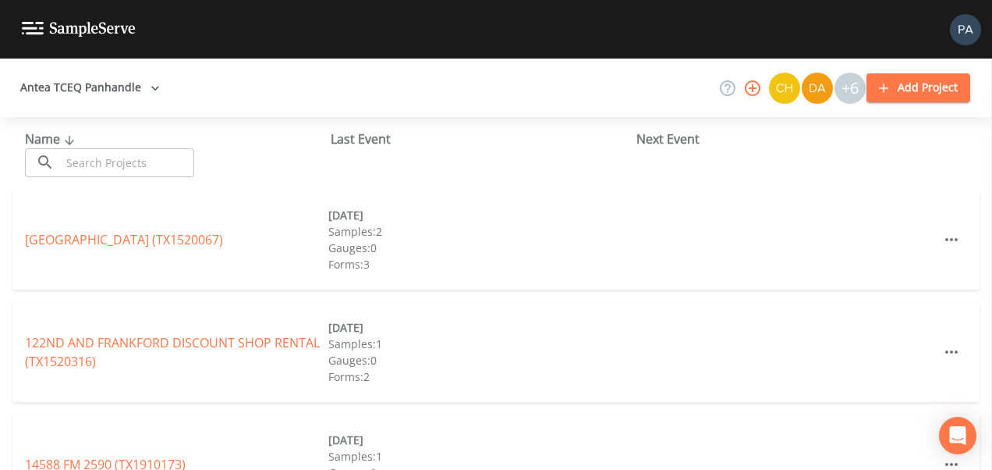
click at [73, 148] on input "text" at bounding box center [127, 162] width 133 height 29
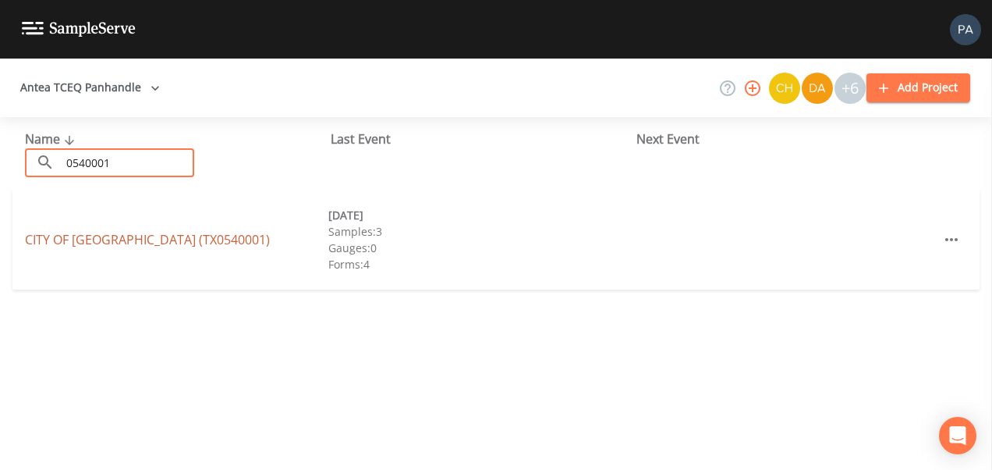
type input "0540001"
click at [146, 237] on link "CITY OF [GEOGRAPHIC_DATA] (TX0540001)" at bounding box center [147, 239] width 245 height 17
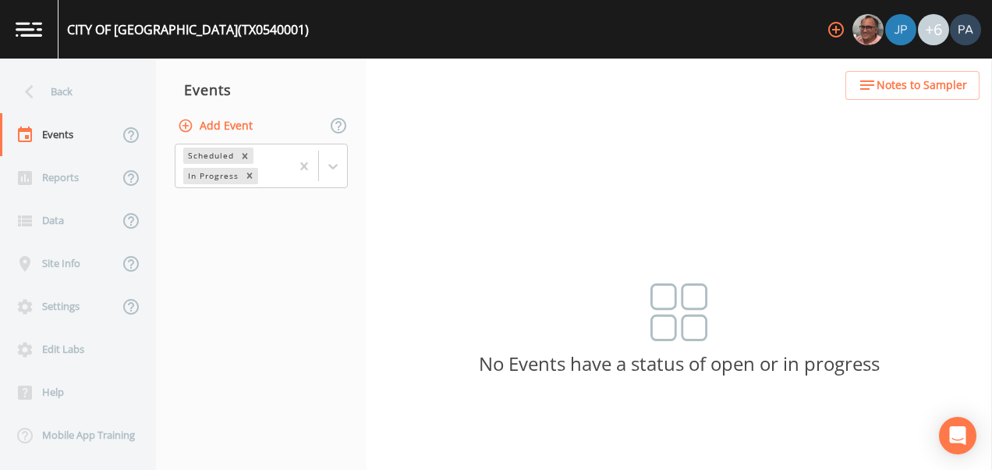
click at [235, 124] on button "Add Event" at bounding box center [217, 126] width 84 height 29
type input "3Q"
type input "[DATE]"
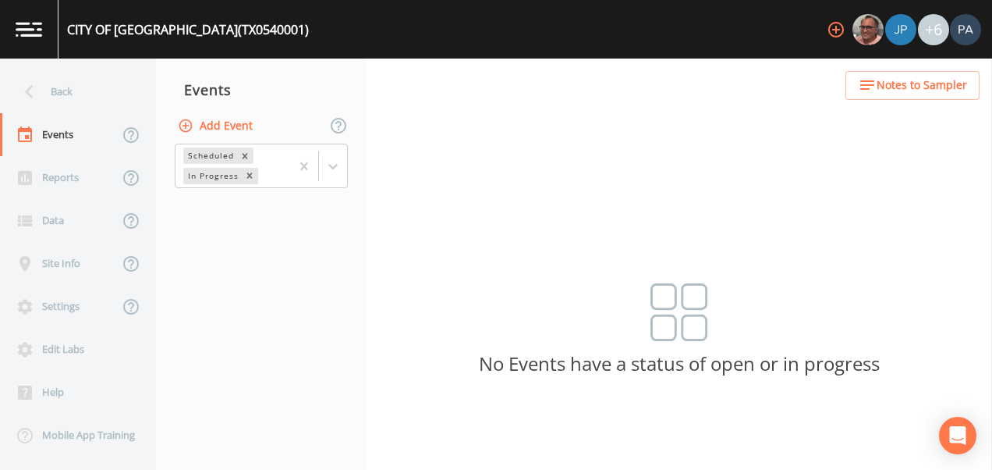
type input "14:30"
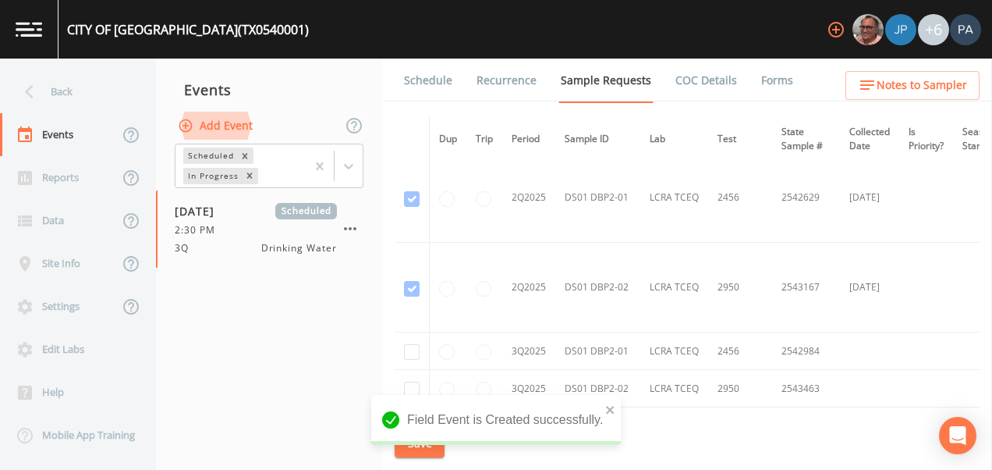
scroll to position [2028, 0]
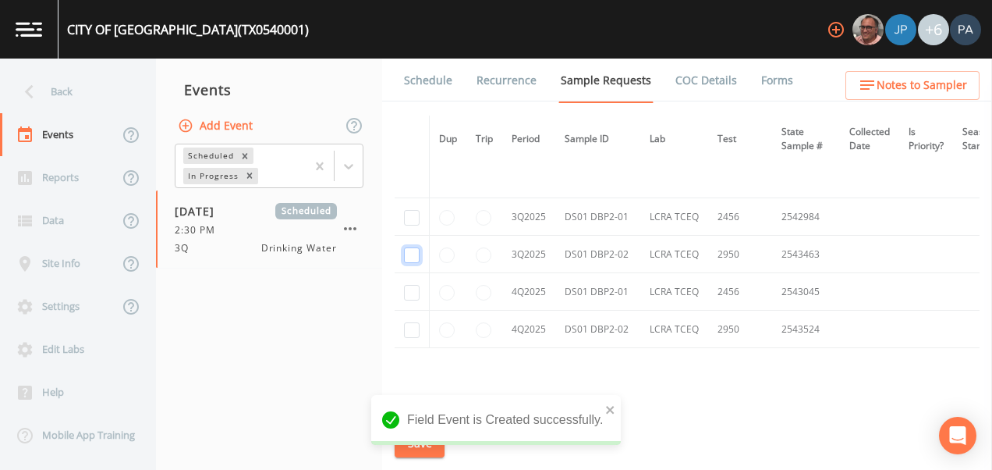
drag, startPoint x: 409, startPoint y: 255, endPoint x: 411, endPoint y: 240, distance: 15.0
checkbox input "true"
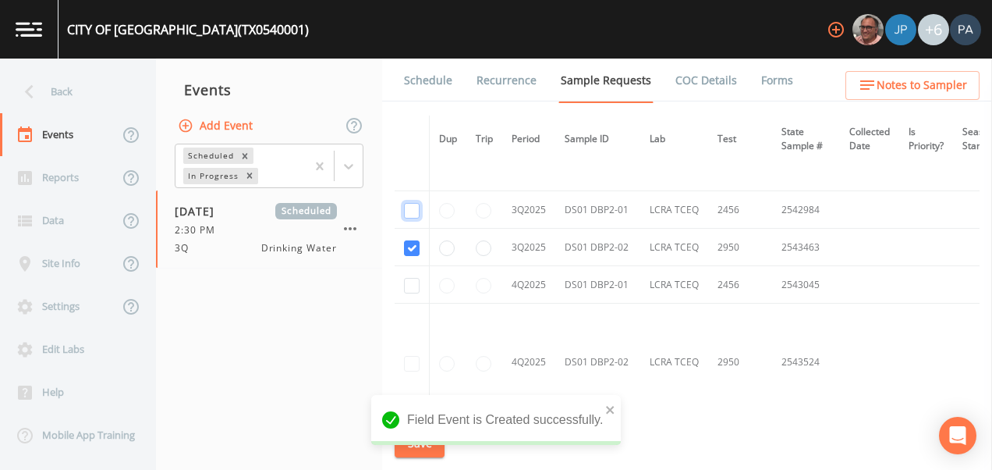
checkbox input "true"
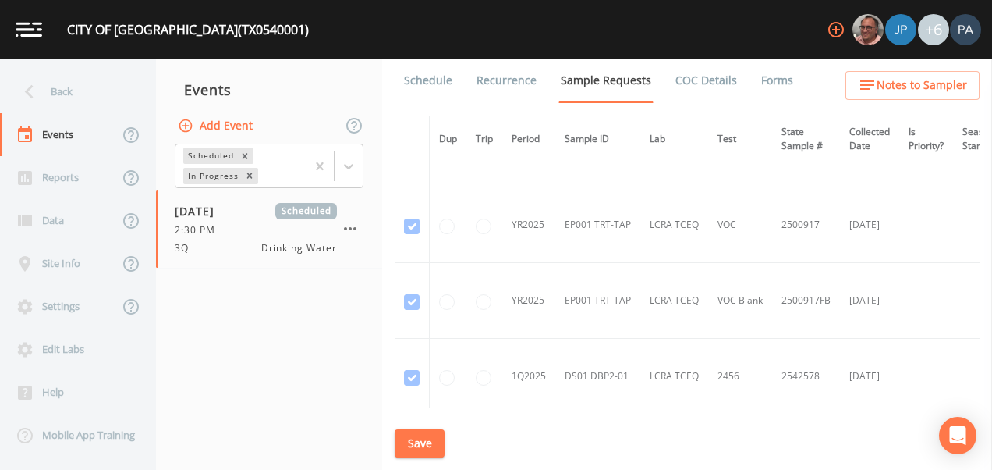
scroll to position [1244, 0]
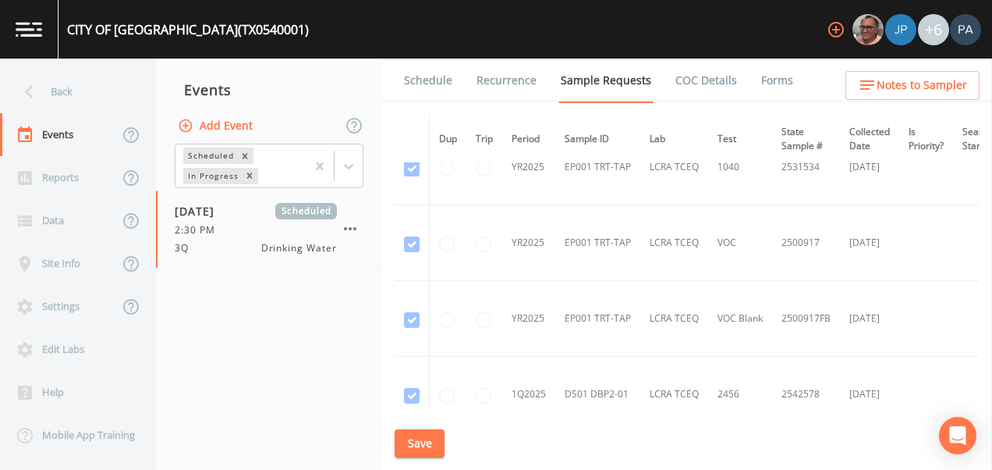
click at [426, 448] on button "Save" at bounding box center [420, 443] width 50 height 29
click at [423, 75] on link "Schedule" at bounding box center [428, 81] width 53 height 44
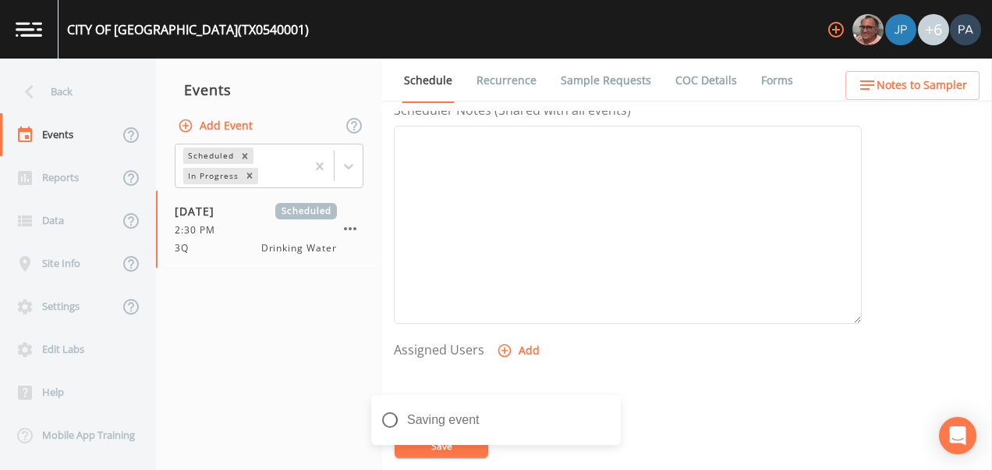
scroll to position [630, 0]
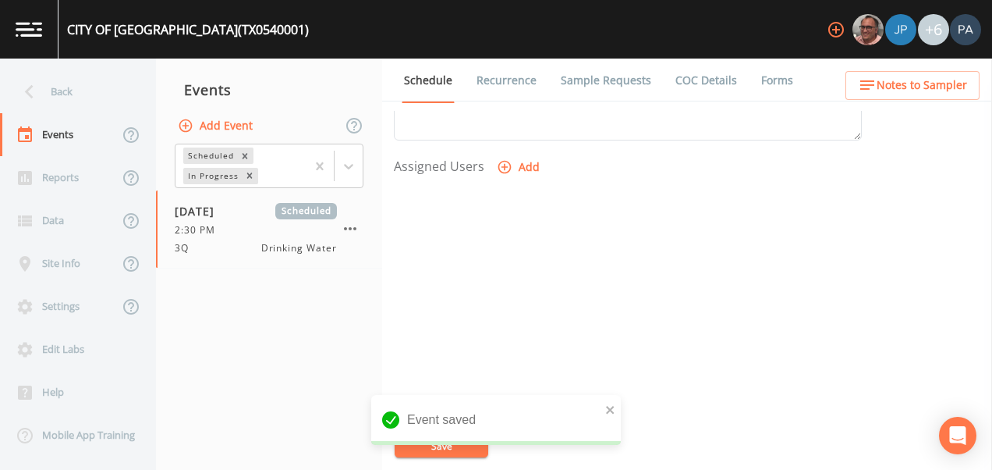
click at [532, 157] on button "Add" at bounding box center [520, 167] width 52 height 29
select select "89eca224-83f1-4c08-b513-3d512749bff6"
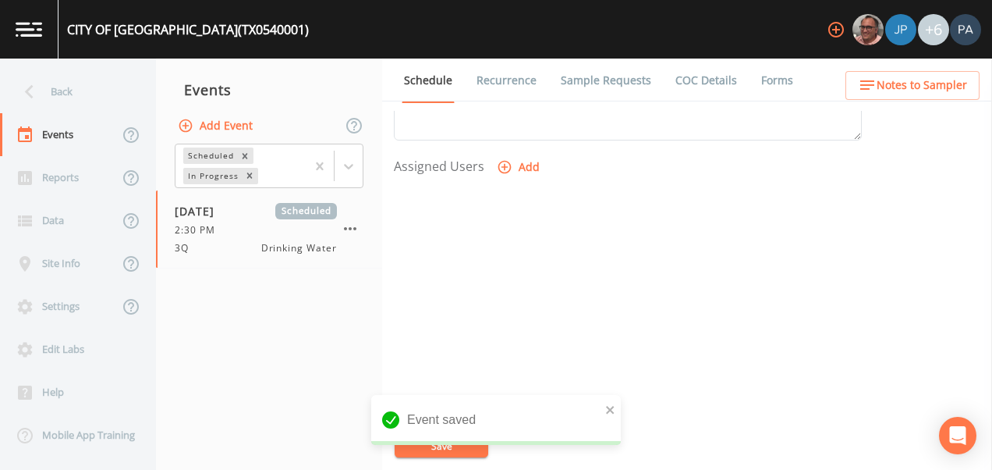
select select
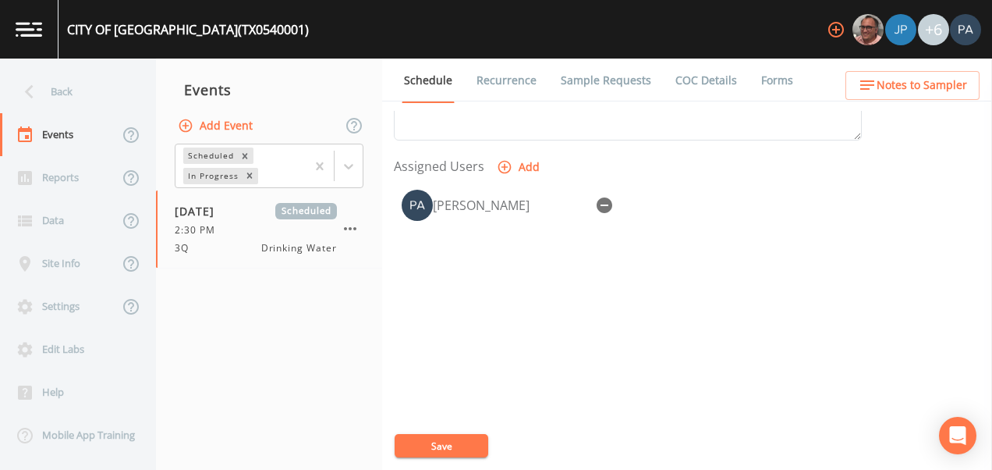
click at [444, 449] on button "Save" at bounding box center [442, 445] width 94 height 23
click at [79, 97] on div "Back" at bounding box center [70, 91] width 140 height 43
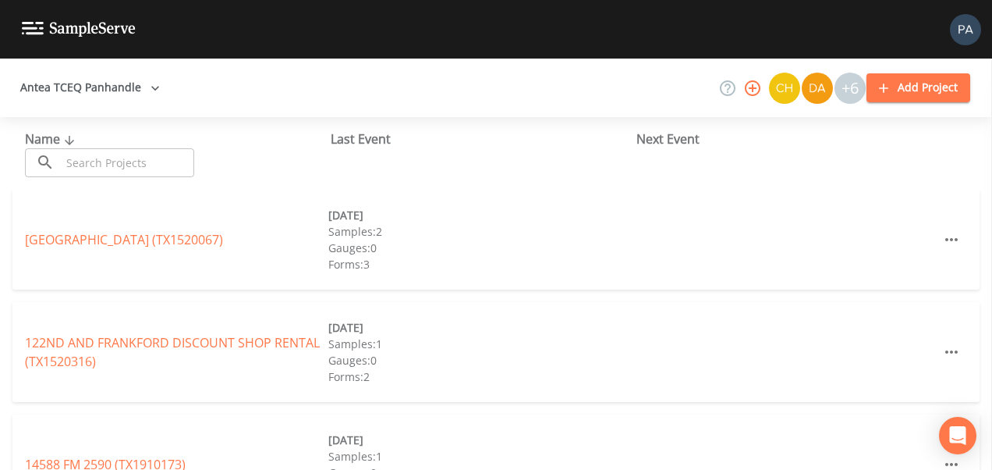
click at [112, 151] on input "text" at bounding box center [127, 162] width 133 height 29
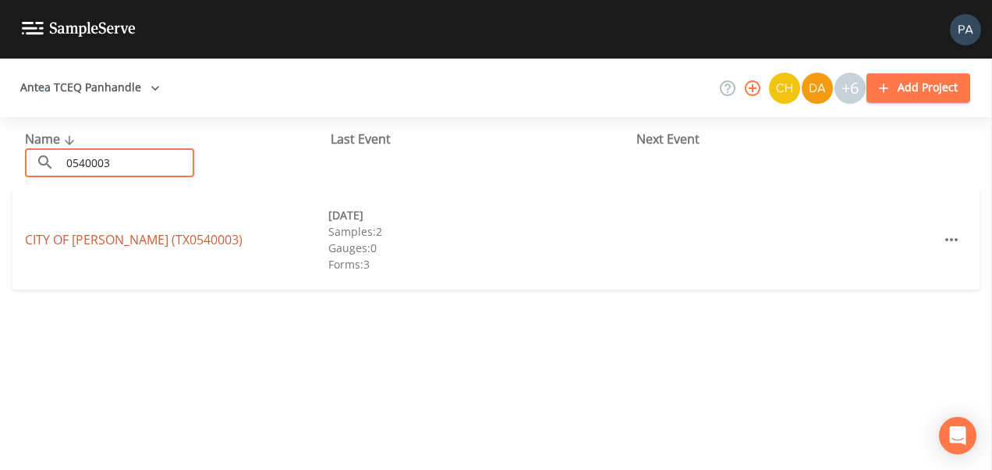
type input "0540003"
click at [140, 236] on link "CITY OF [GEOGRAPHIC_DATA] (TX0540003)" at bounding box center [134, 239] width 218 height 17
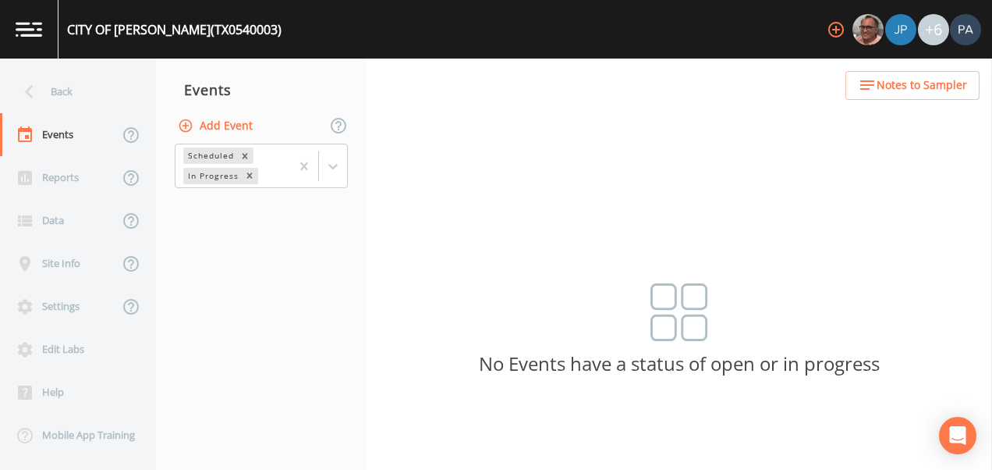
click at [243, 129] on button "Add Event" at bounding box center [217, 126] width 84 height 29
type input "3Q"
type input "[DATE]"
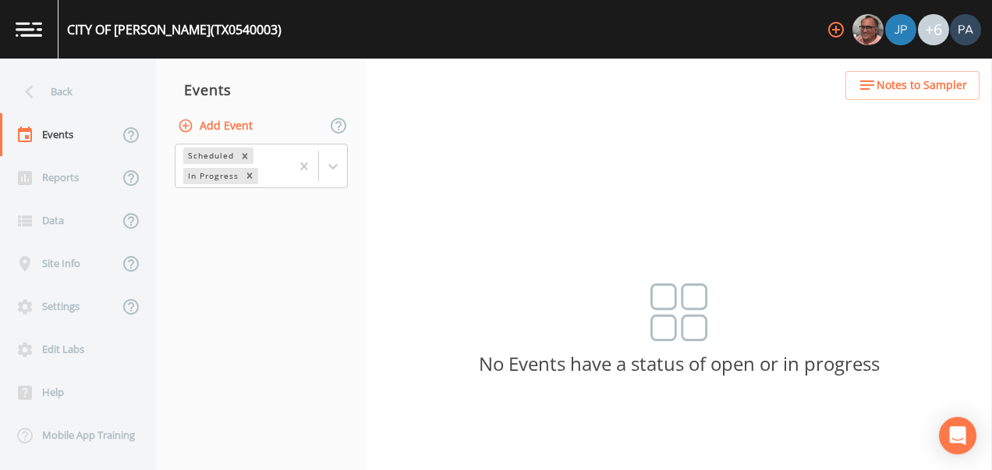
type input "15:00"
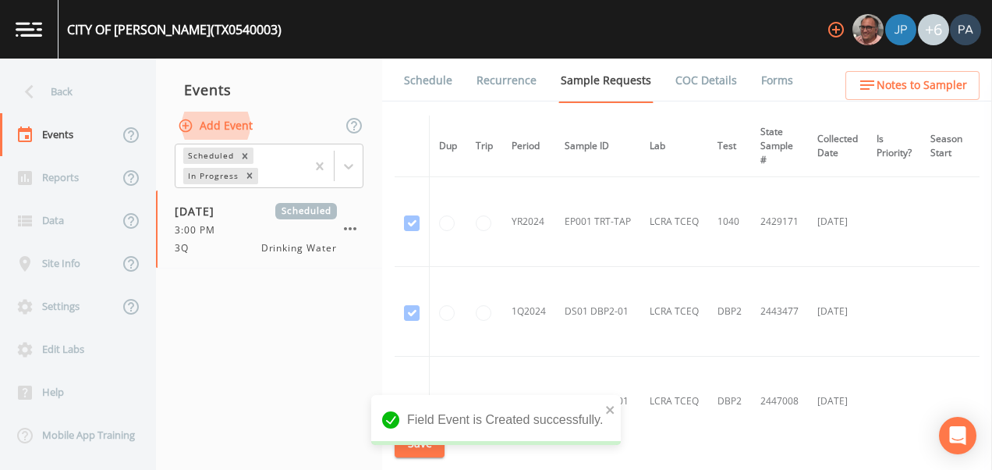
scroll to position [691, 0]
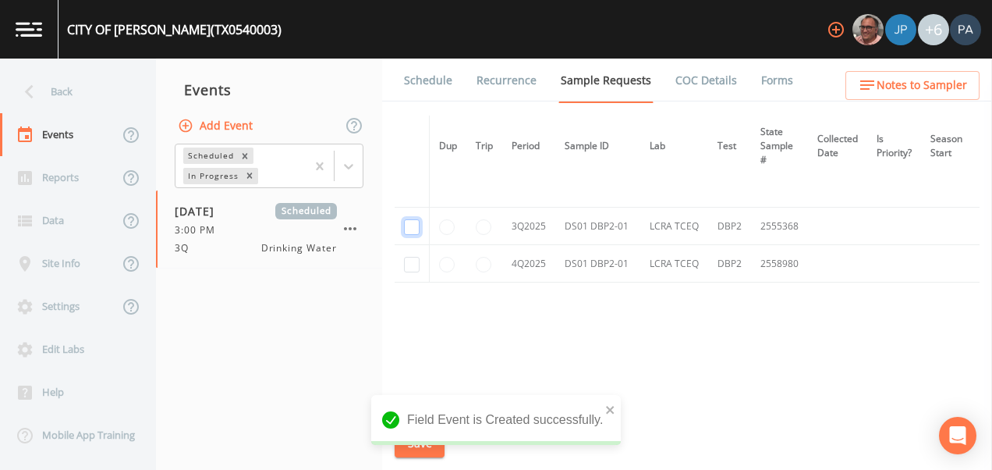
checkbox input "true"
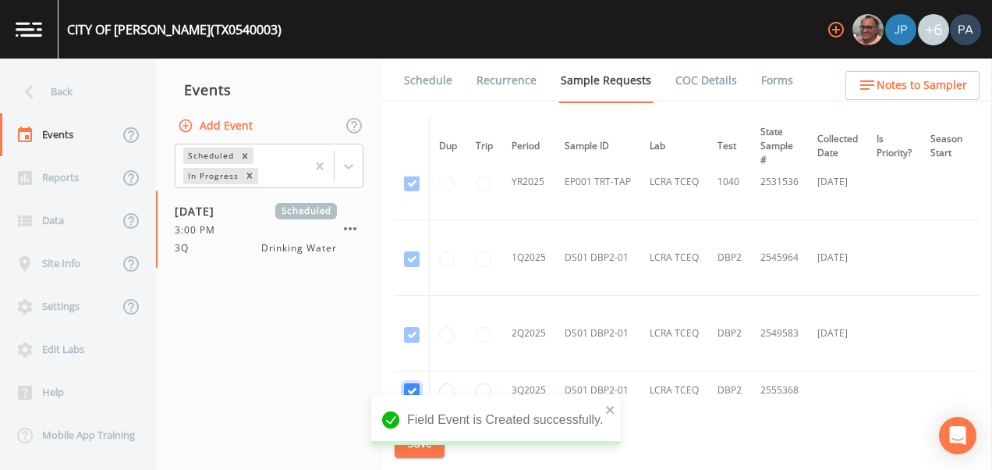
scroll to position [430, 0]
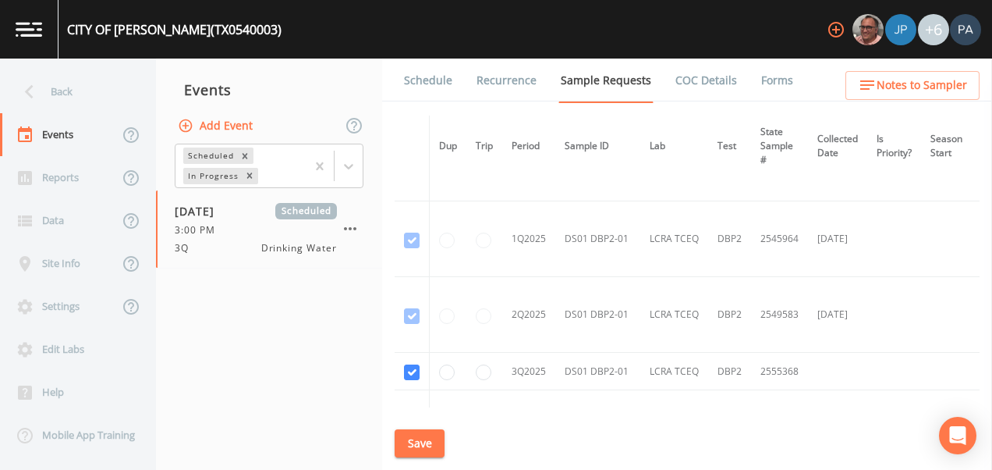
click at [433, 441] on button "Save" at bounding box center [420, 443] width 50 height 29
click at [422, 78] on link "Schedule" at bounding box center [428, 81] width 53 height 44
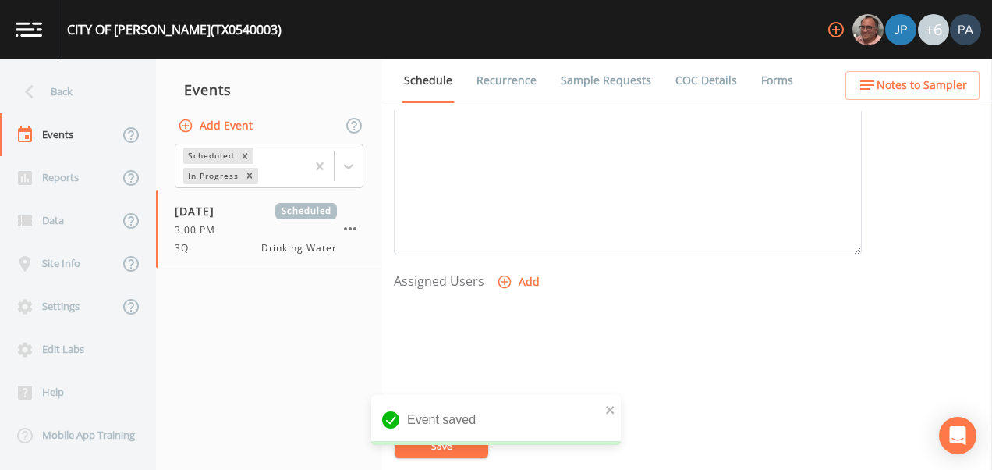
scroll to position [630, 0]
click at [528, 170] on button "Add" at bounding box center [520, 167] width 52 height 29
select select "89eca224-83f1-4c08-b513-3d512749bff6"
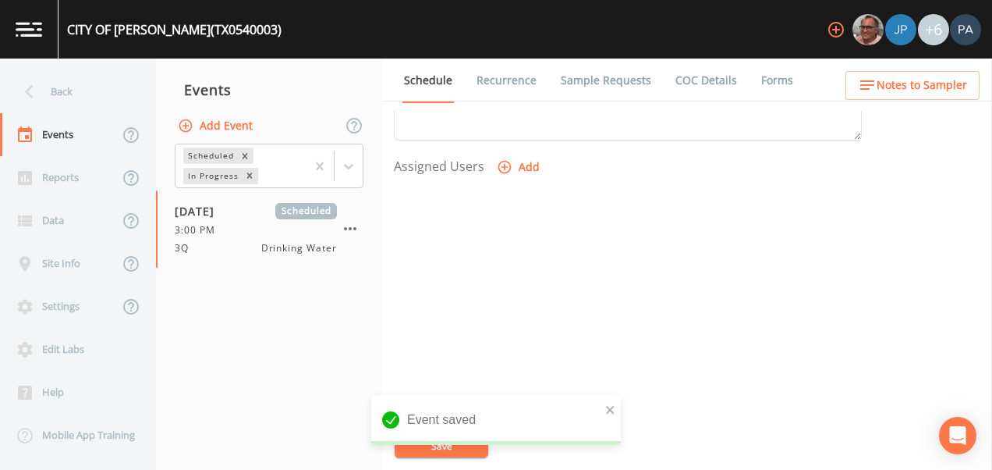
select select
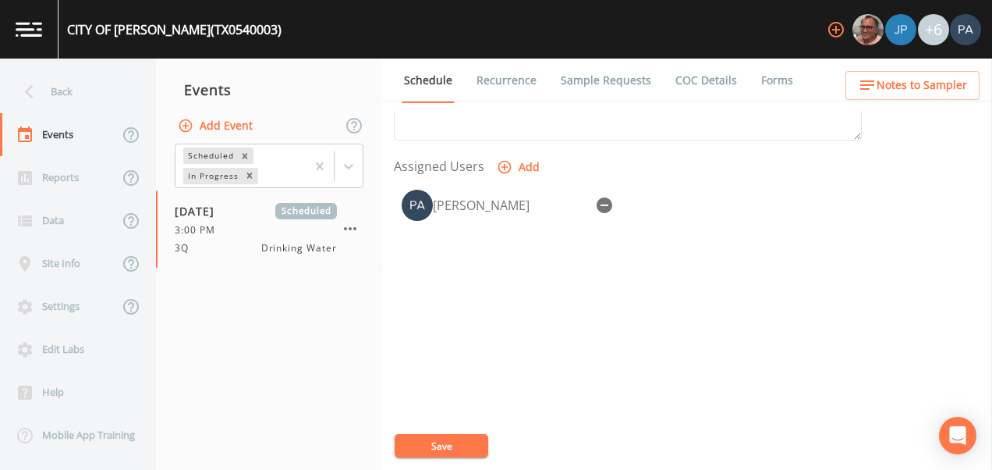
click at [479, 442] on button "Save" at bounding box center [442, 445] width 94 height 23
click at [449, 443] on button "Save" at bounding box center [442, 445] width 94 height 23
click at [89, 99] on div "Back" at bounding box center [70, 91] width 140 height 43
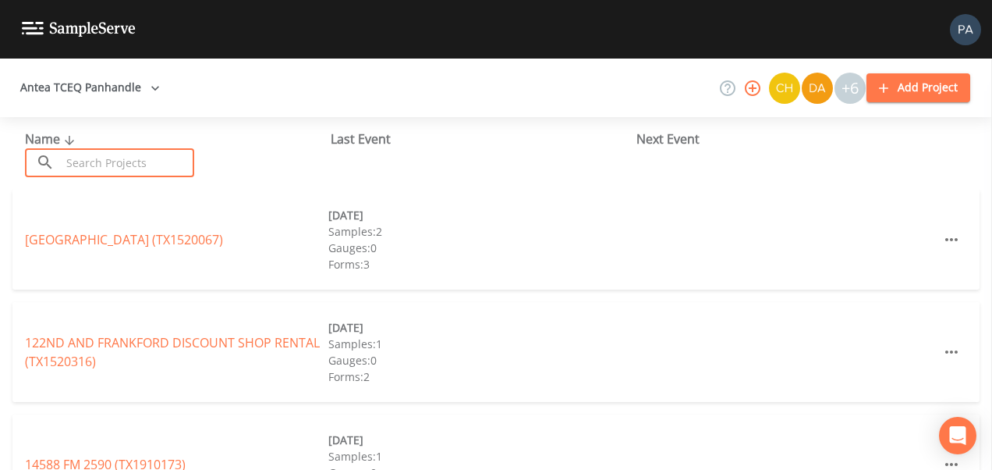
drag, startPoint x: 76, startPoint y: 151, endPoint x: 108, endPoint y: 165, distance: 36.0
click at [77, 151] on input "text" at bounding box center [127, 162] width 133 height 29
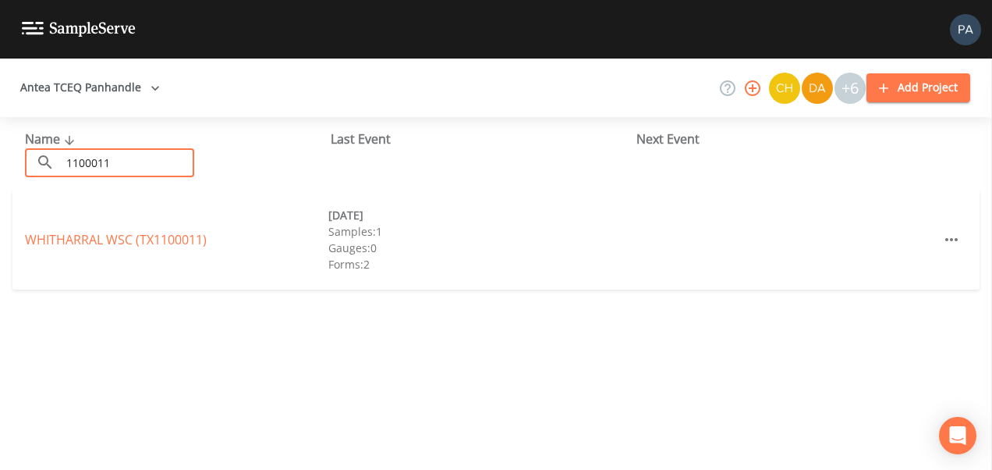
type input "1100011"
click at [93, 249] on div "WHITHARRAL WSC (TX1100011) [DATE] Samples: 1 Gauges: 0 Forms: 2" at bounding box center [495, 240] width 967 height 100
drag, startPoint x: 93, startPoint y: 249, endPoint x: 106, endPoint y: 243, distance: 14.3
click at [105, 243] on link "WHITHARRAL WSC (TX1100011)" at bounding box center [116, 239] width 182 height 17
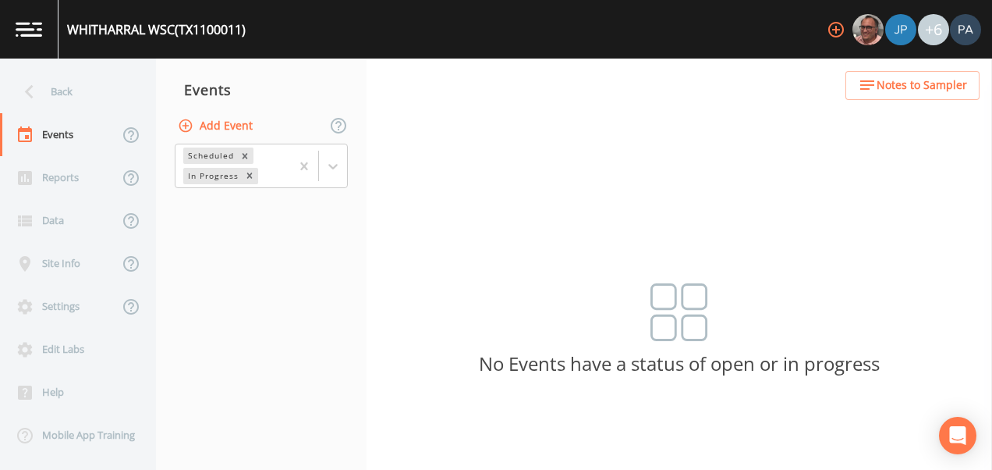
click at [225, 121] on button "Add Event" at bounding box center [217, 126] width 84 height 29
drag, startPoint x: 424, startPoint y: 208, endPoint x: 431, endPoint y: 221, distance: 14.3
type input "3Q"
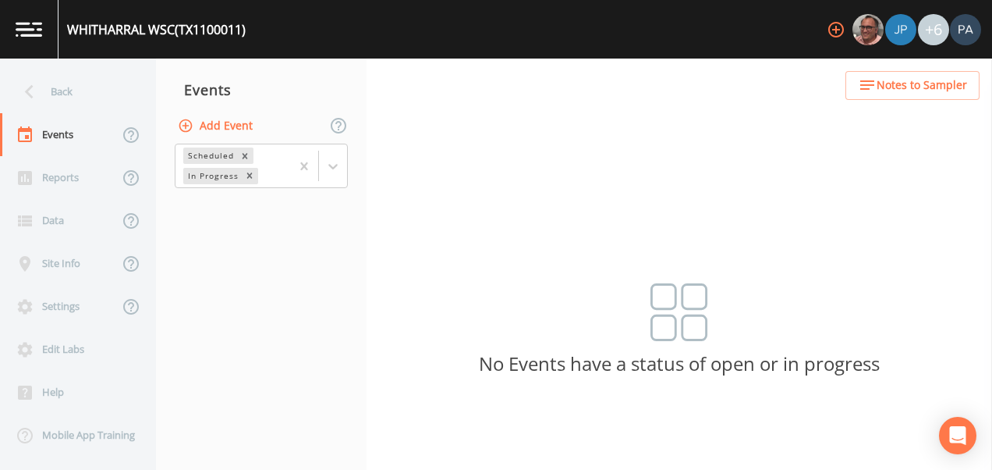
type input "[DATE]"
type input "09:00"
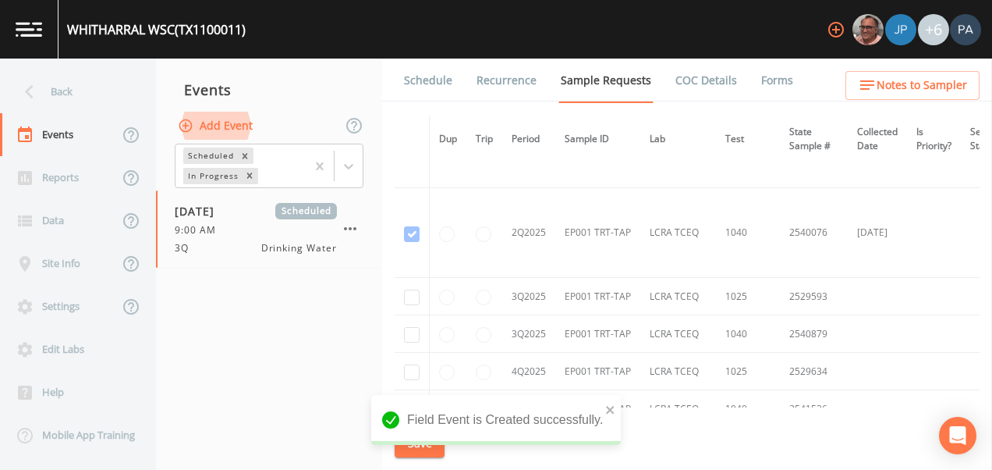
scroll to position [1956, 0]
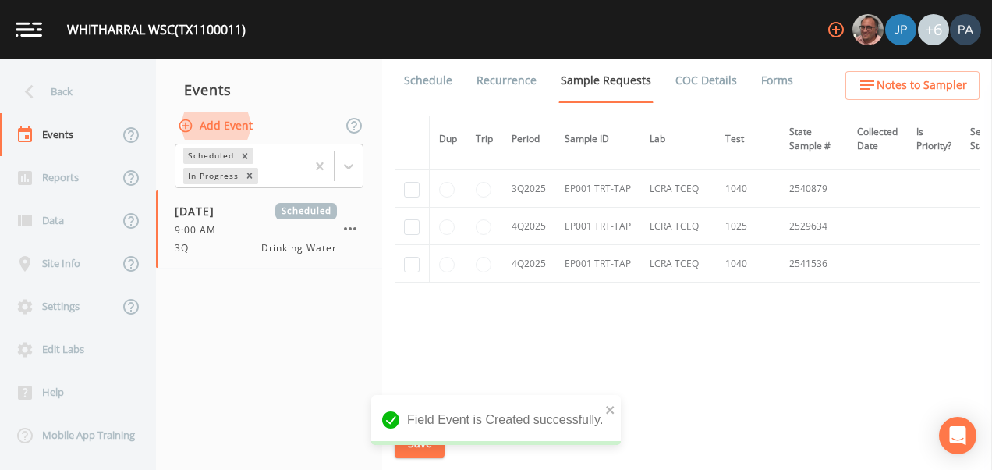
click at [423, 182] on td at bounding box center [412, 188] width 35 height 37
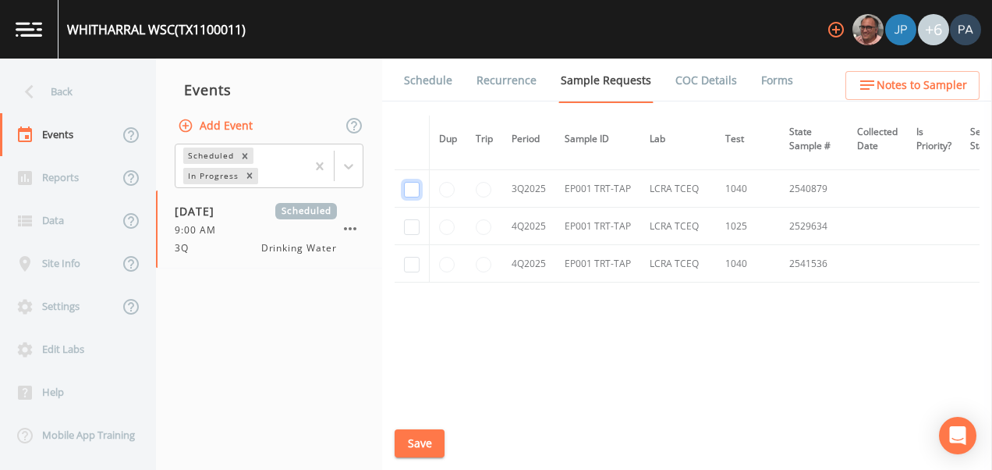
checkbox input "true"
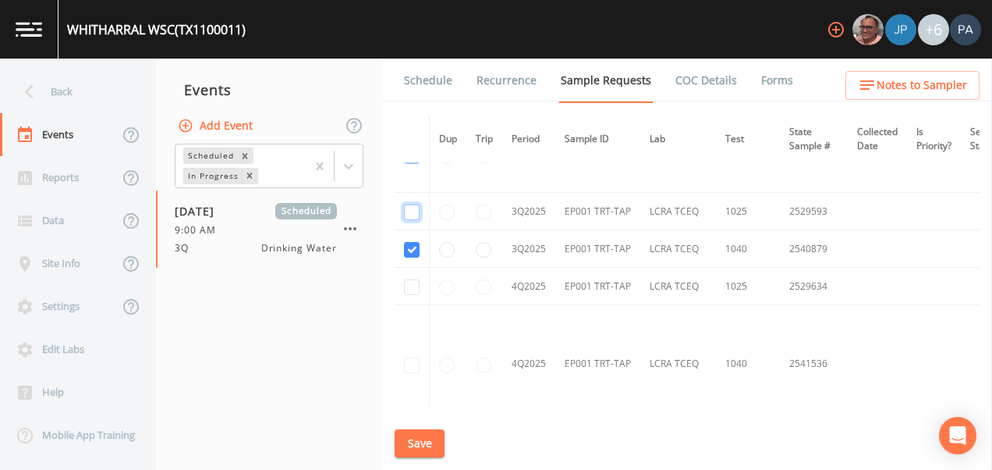
drag, startPoint x: 415, startPoint y: 215, endPoint x: 427, endPoint y: 222, distance: 14.7
checkbox input "true"
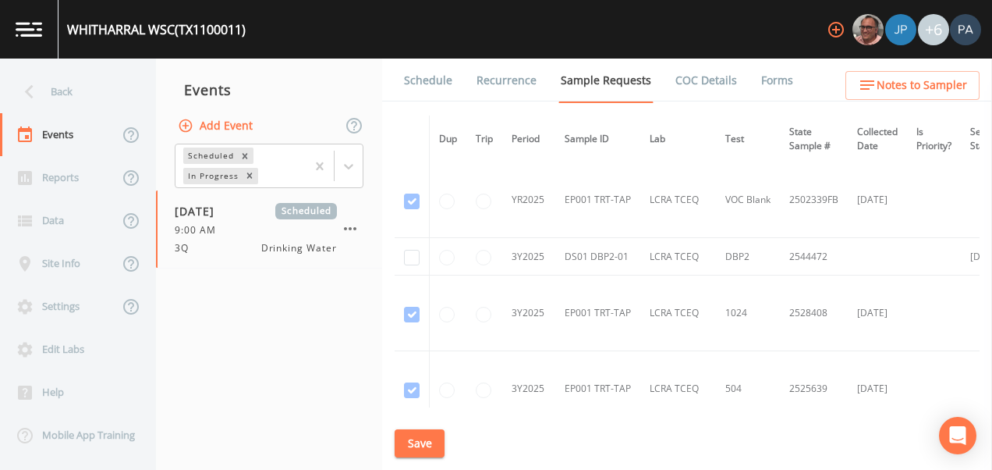
scroll to position [817, 0]
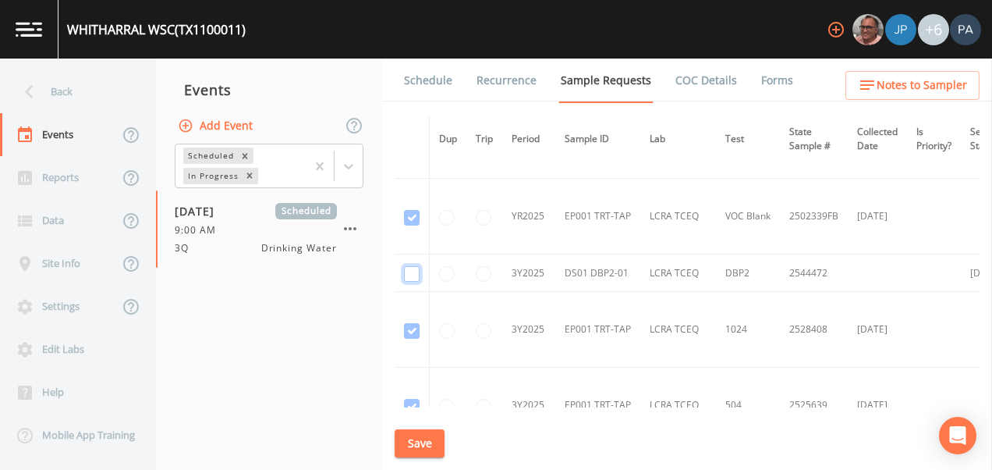
click at [410, 275] on input "checkbox" at bounding box center [412, 274] width 16 height 16
checkbox input "true"
click at [420, 448] on button "Save" at bounding box center [420, 443] width 50 height 29
click at [441, 90] on link "Schedule" at bounding box center [428, 81] width 53 height 44
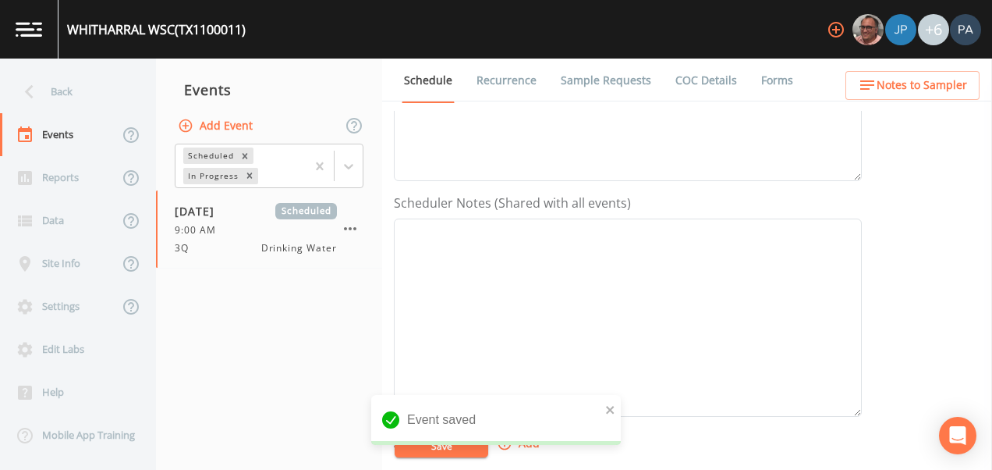
scroll to position [624, 0]
click at [512, 171] on button "Add" at bounding box center [520, 173] width 52 height 29
select select "89eca224-83f1-4c08-b513-3d512749bff6"
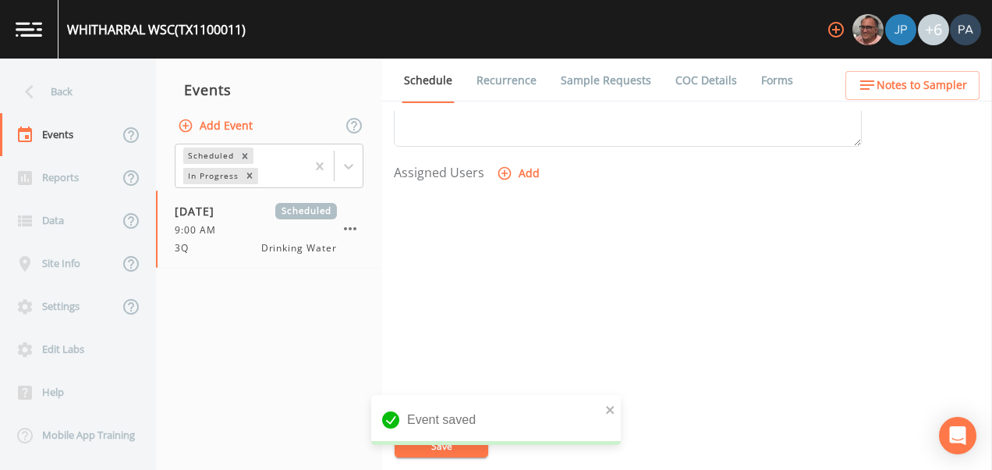
select select
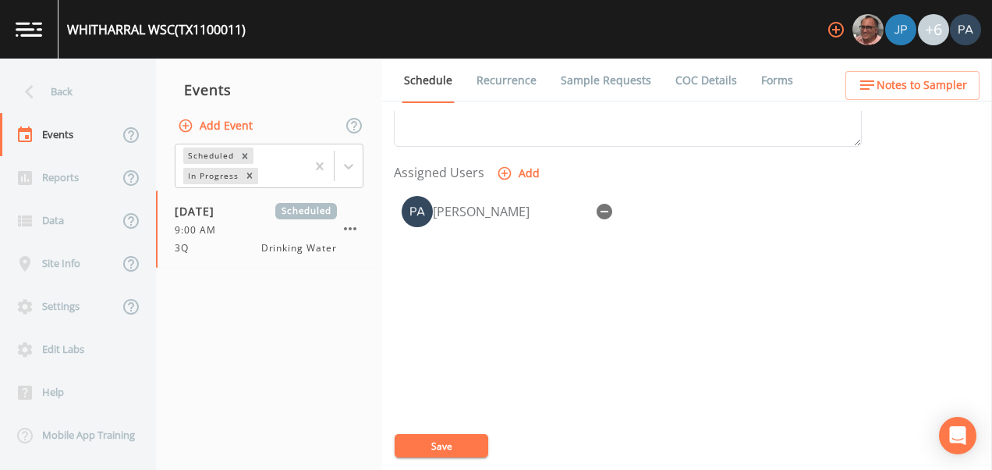
click at [432, 456] on button "Save" at bounding box center [442, 445] width 94 height 23
click at [122, 92] on div "Back" at bounding box center [70, 91] width 140 height 43
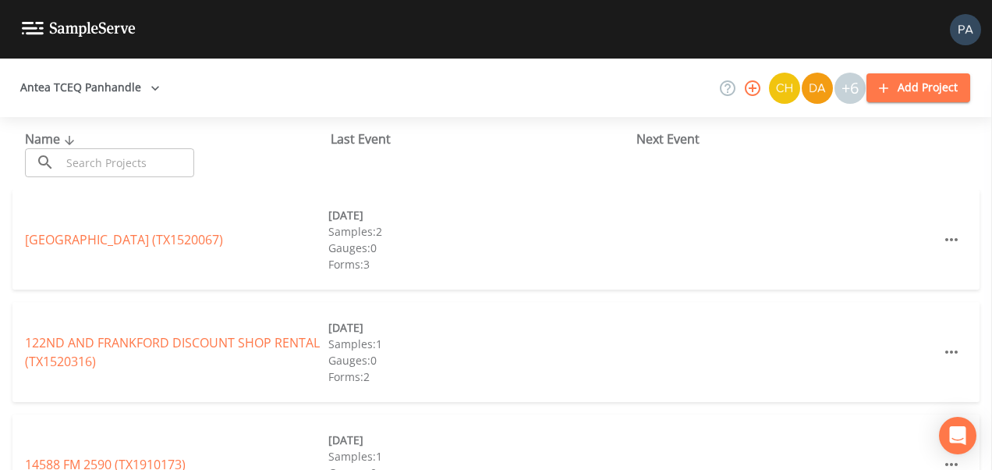
click at [100, 168] on input "text" at bounding box center [127, 162] width 133 height 29
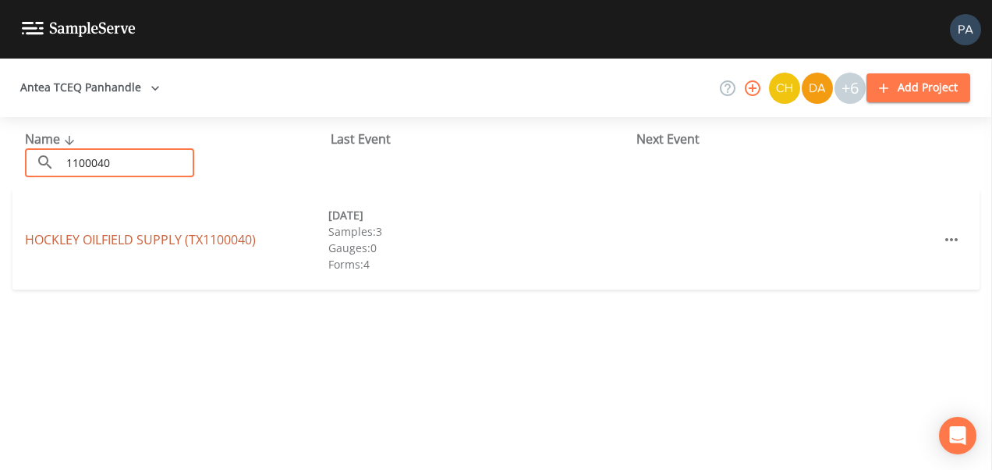
type input "1100040"
click at [126, 234] on link "HOCKLEY OILFIELD SUPPLY (TX1100040)" at bounding box center [140, 239] width 231 height 17
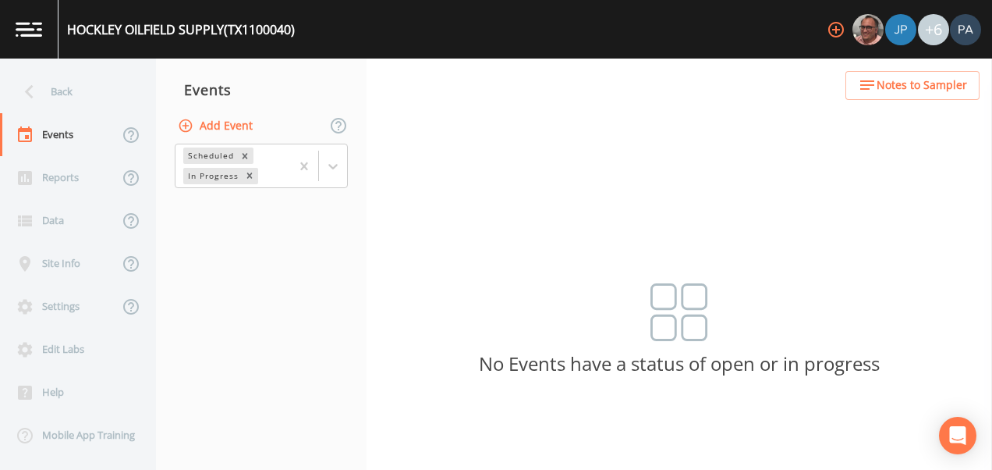
click at [219, 114] on button "Add Event" at bounding box center [217, 126] width 84 height 29
type input "3Q"
type input "[DATE]"
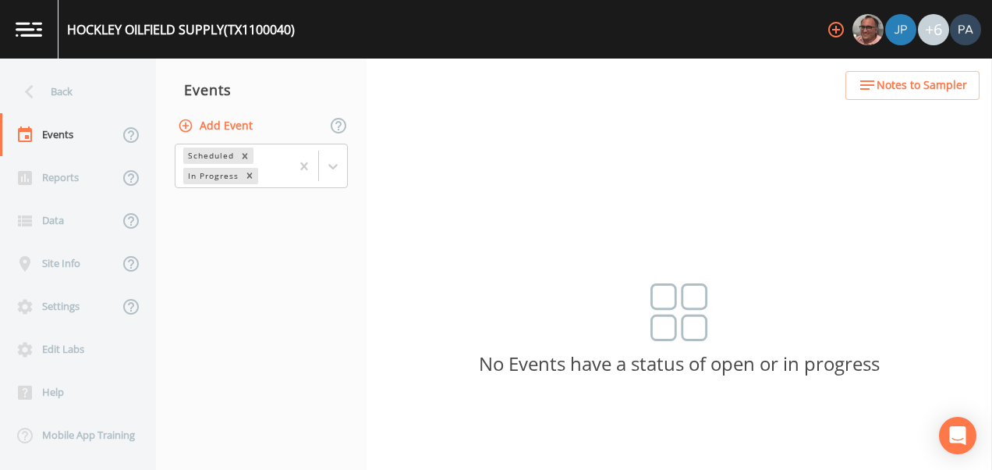
type input "09:45"
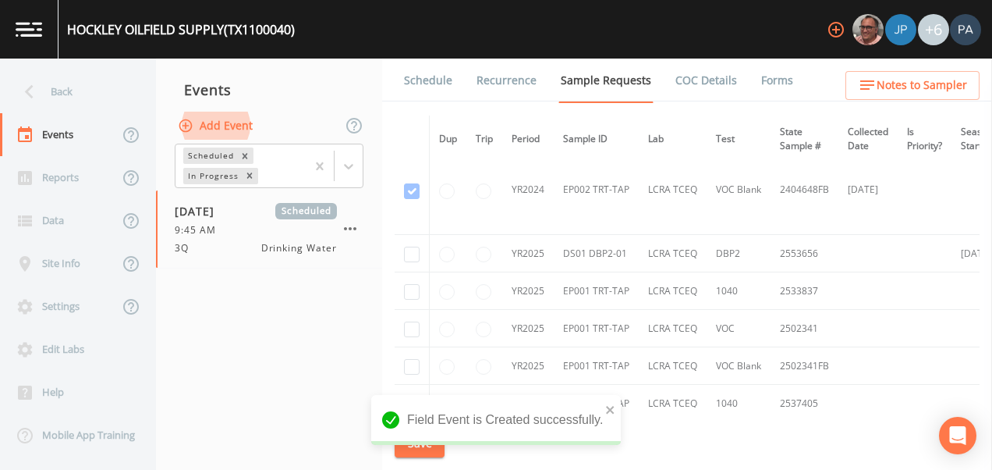
scroll to position [775, 0]
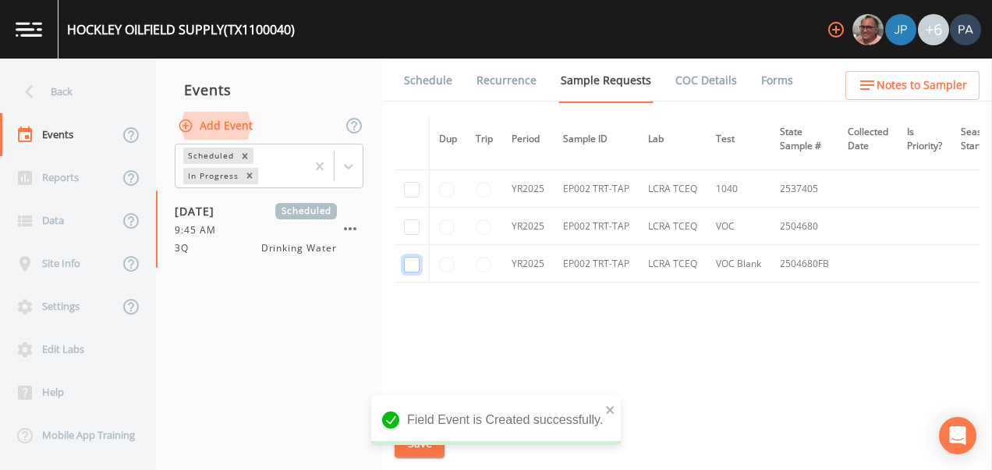
checkbox input "true"
click at [411, 176] on td at bounding box center [412, 188] width 35 height 37
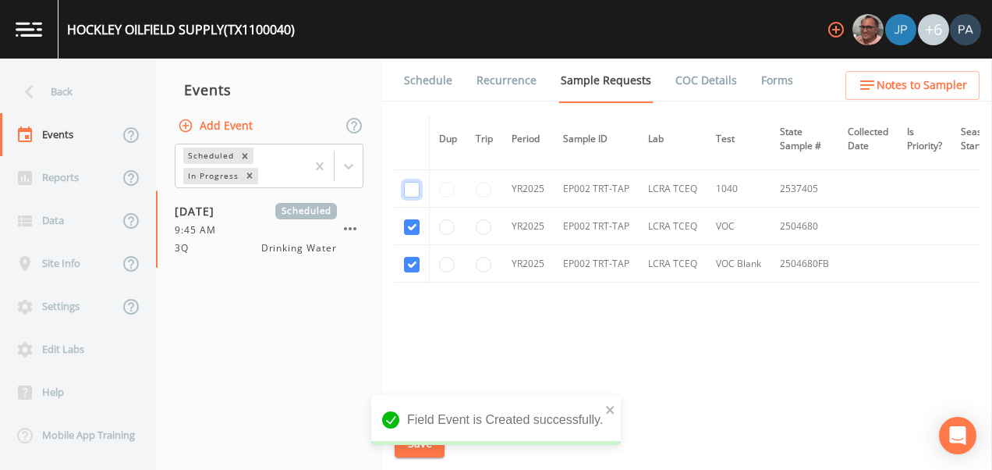
drag, startPoint x: 414, startPoint y: 185, endPoint x: 450, endPoint y: 236, distance: 62.1
checkbox input "true"
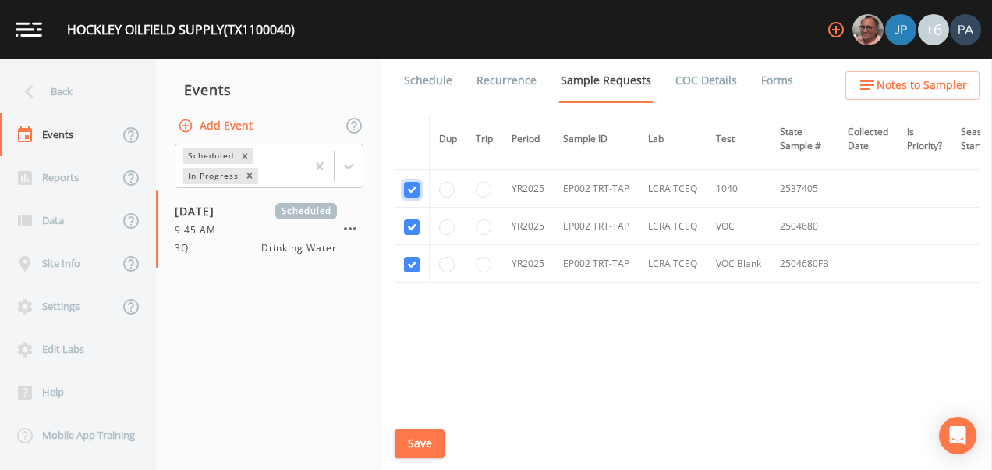
scroll to position [697, 0]
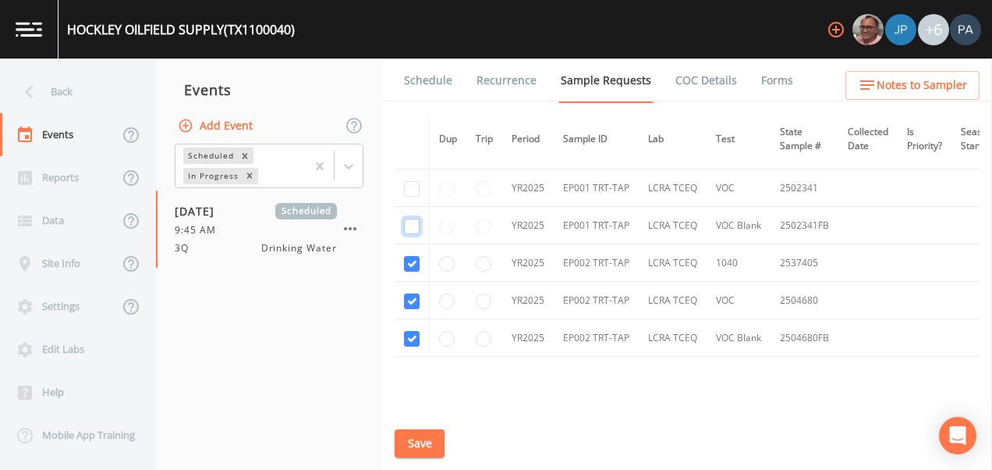
drag, startPoint x: 415, startPoint y: 225, endPoint x: 415, endPoint y: 195, distance: 29.6
checkbox input "true"
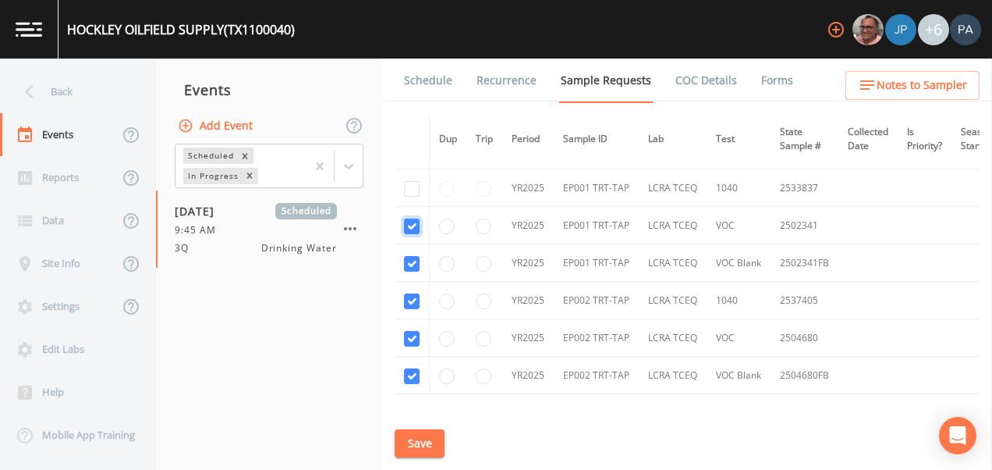
scroll to position [619, 0]
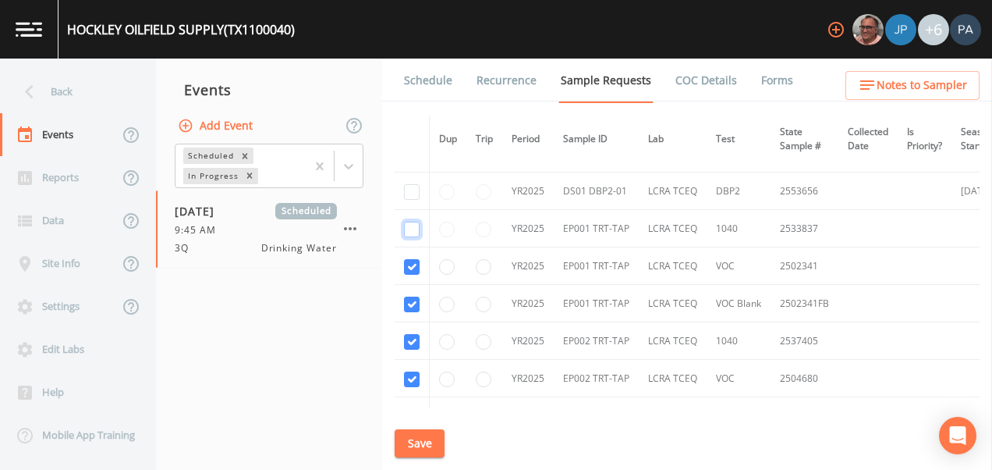
checkbox input "true"
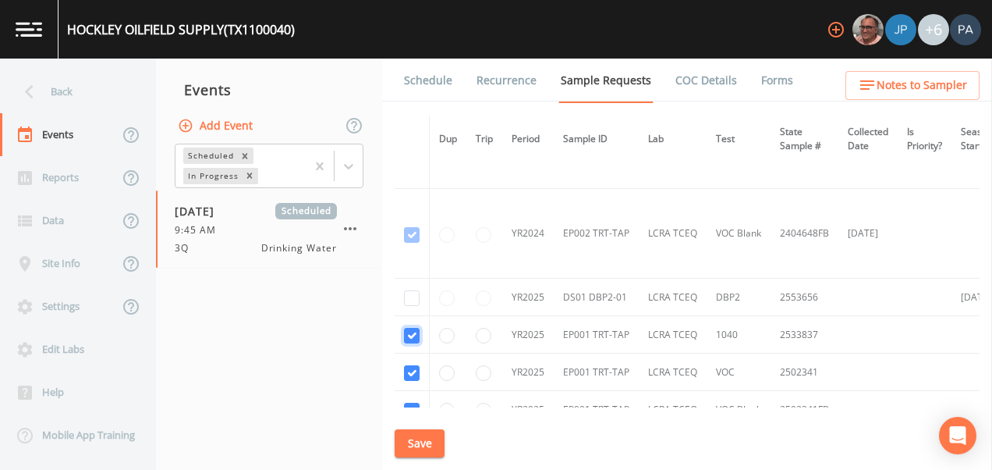
scroll to position [541, 0]
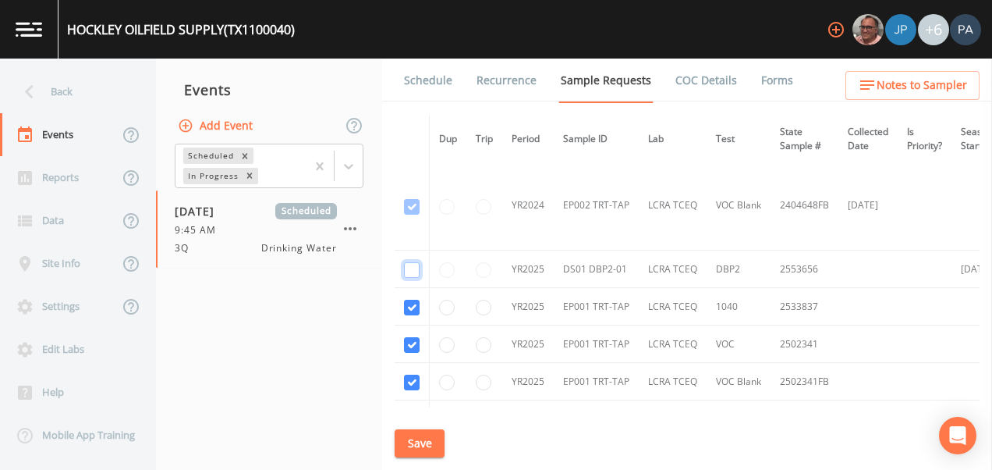
checkbox input "true"
click at [424, 434] on button "Save" at bounding box center [420, 443] width 50 height 29
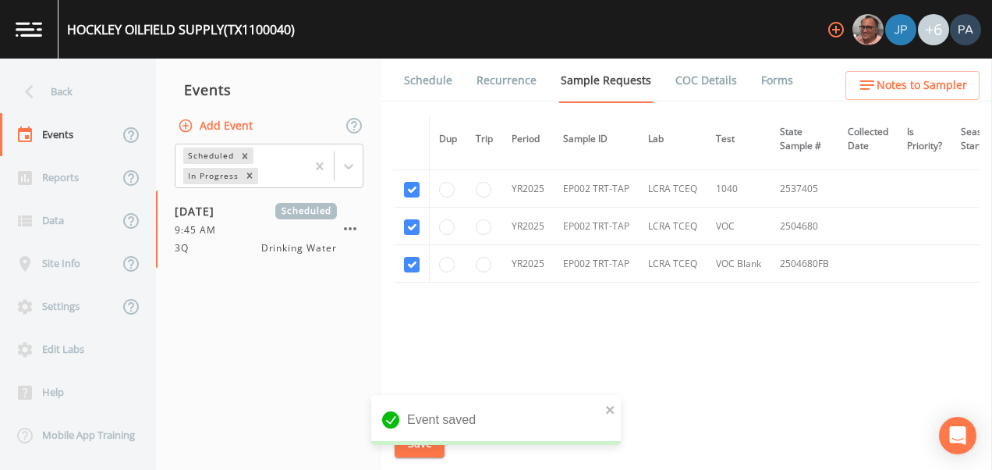
scroll to position [307, 0]
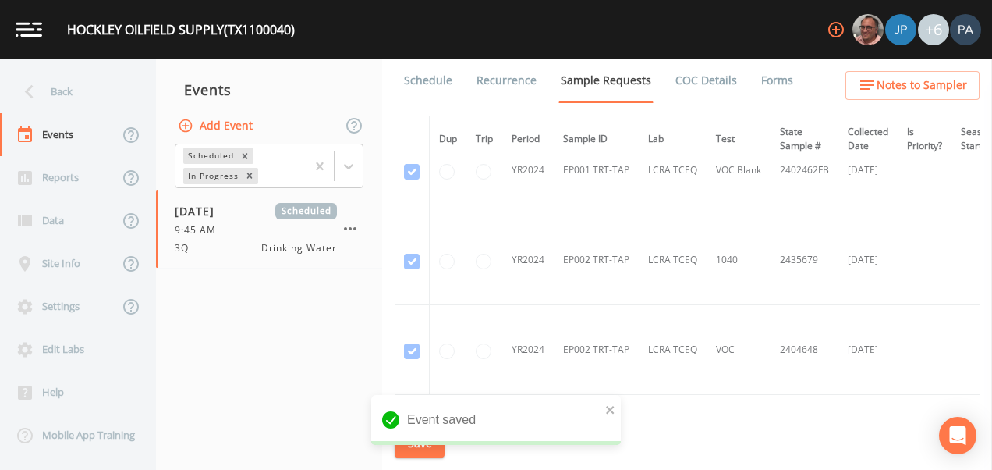
click at [429, 76] on link "Schedule" at bounding box center [428, 81] width 53 height 44
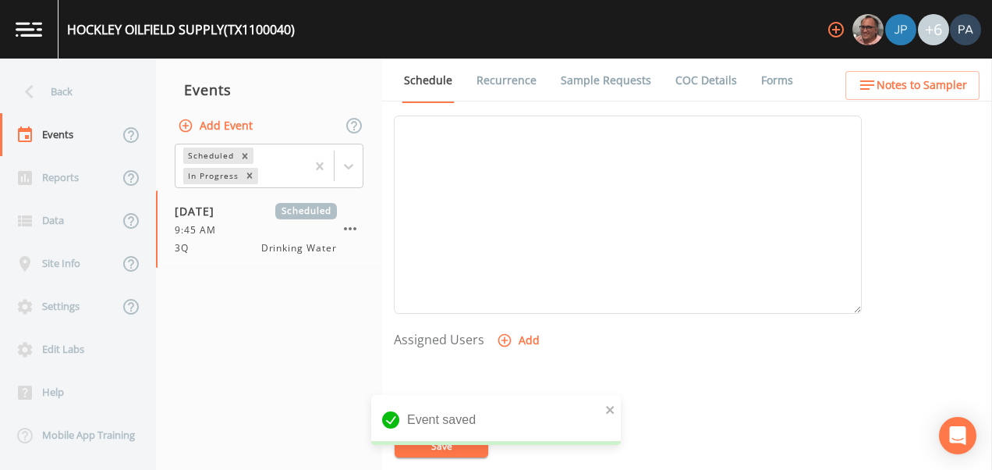
scroll to position [630, 0]
click at [498, 171] on icon "button" at bounding box center [504, 167] width 13 height 13
select select "89eca224-83f1-4c08-b513-3d512749bff6"
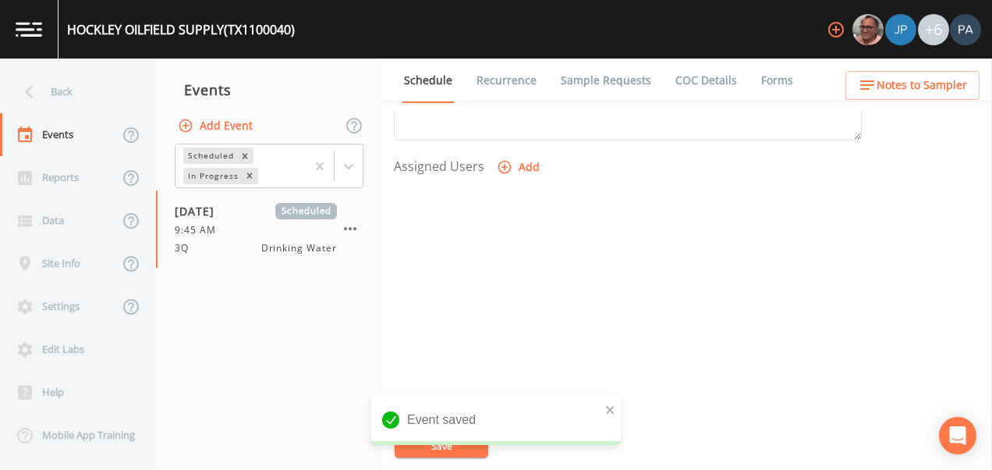
select select
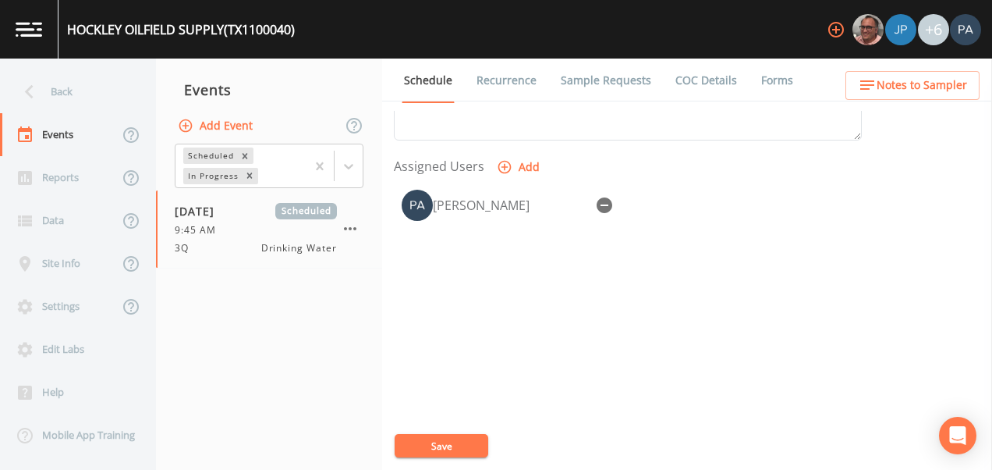
click at [464, 444] on button "Save" at bounding box center [442, 445] width 94 height 23
click at [419, 440] on button "Save" at bounding box center [442, 445] width 94 height 23
click at [80, 84] on div "Back" at bounding box center [70, 91] width 140 height 43
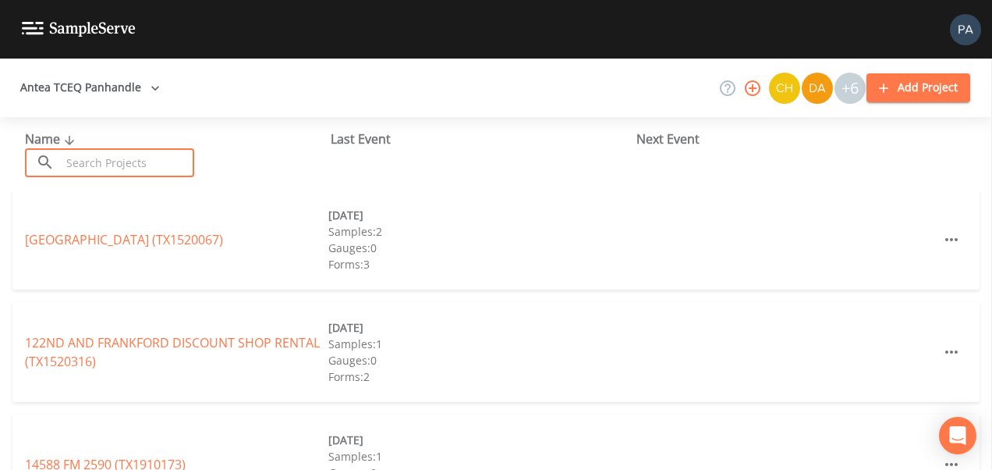
click at [115, 157] on input "text" at bounding box center [127, 162] width 133 height 29
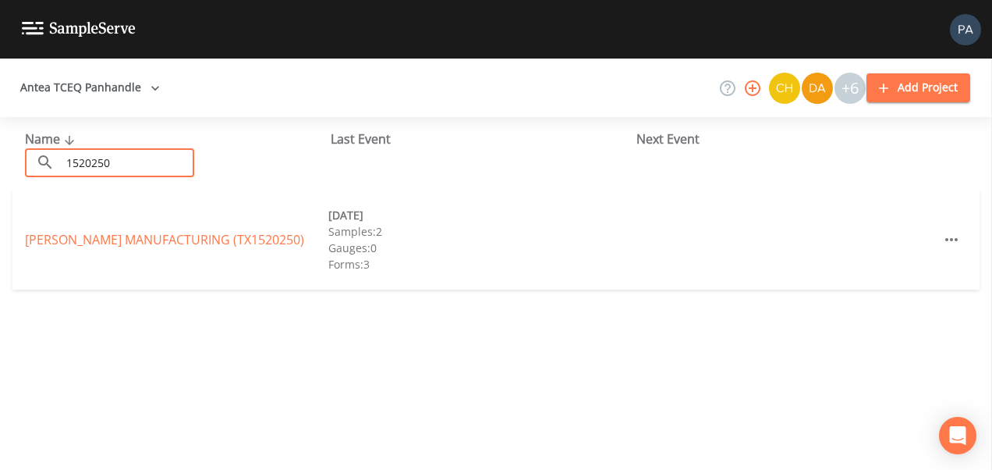
type input "1520250"
click at [98, 250] on div "[PERSON_NAME] MANUFACTURING (TX1520250) [DATE] Samples: 2 Gauges: 0 Forms: 3" at bounding box center [495, 240] width 967 height 100
click at [101, 241] on link "[PERSON_NAME] MANUFACTURING (TX1520250)" at bounding box center [164, 239] width 279 height 17
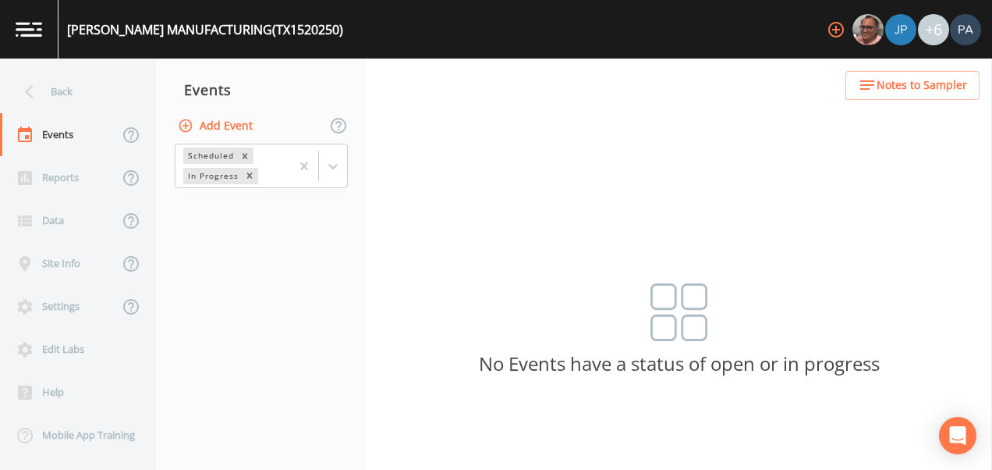
click at [214, 132] on button "Add Event" at bounding box center [217, 126] width 84 height 29
type input "3Q"
type input "[DATE]"
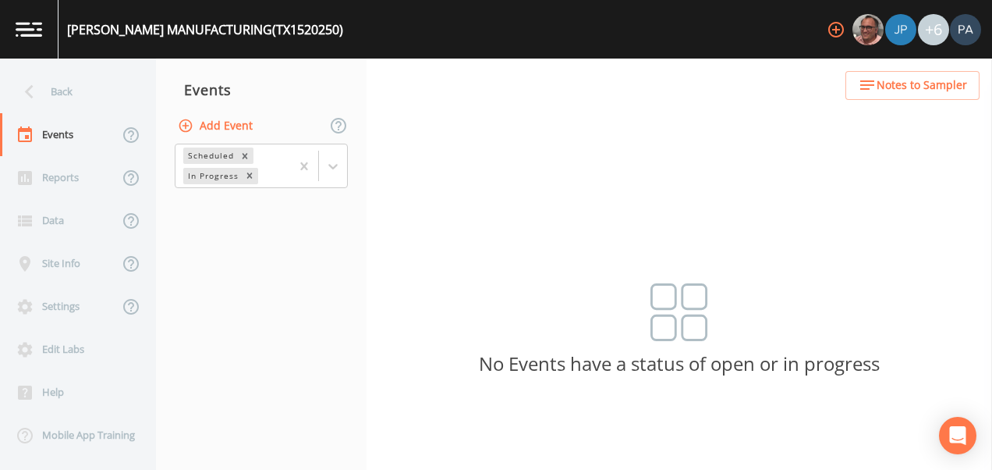
type input "11:00"
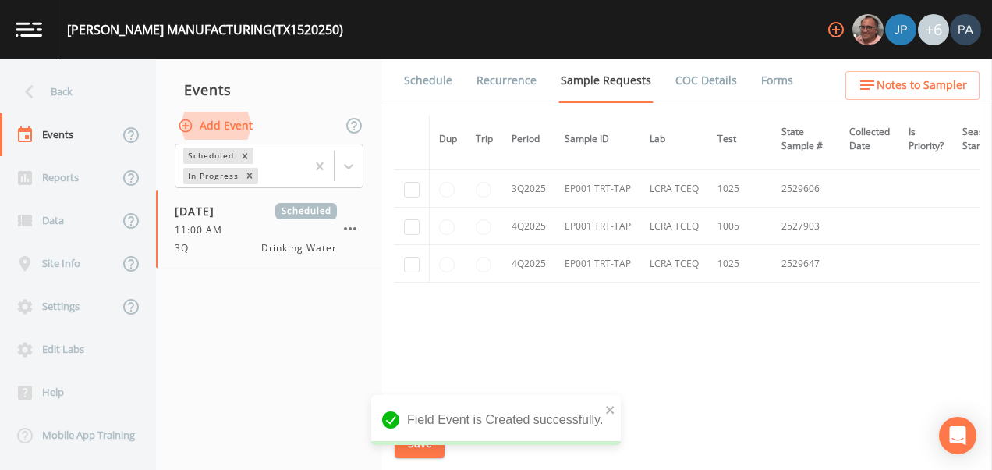
scroll to position [2069, 0]
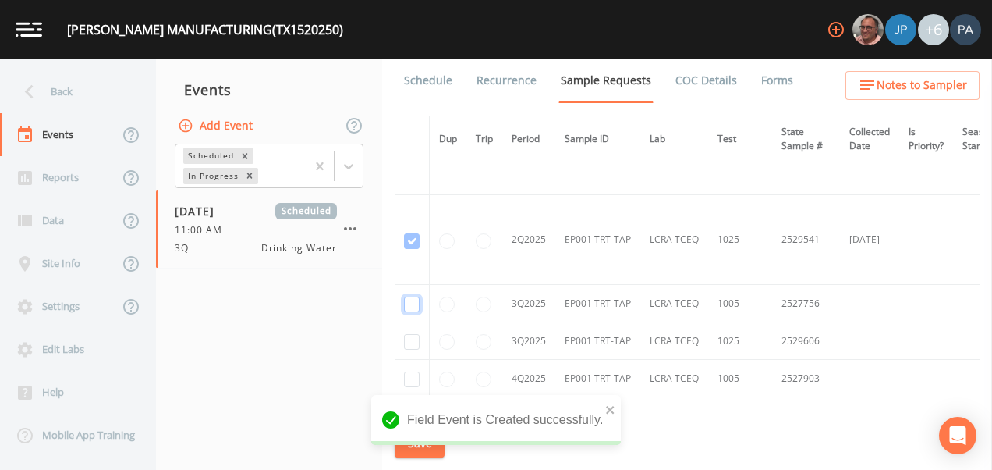
checkbox input "true"
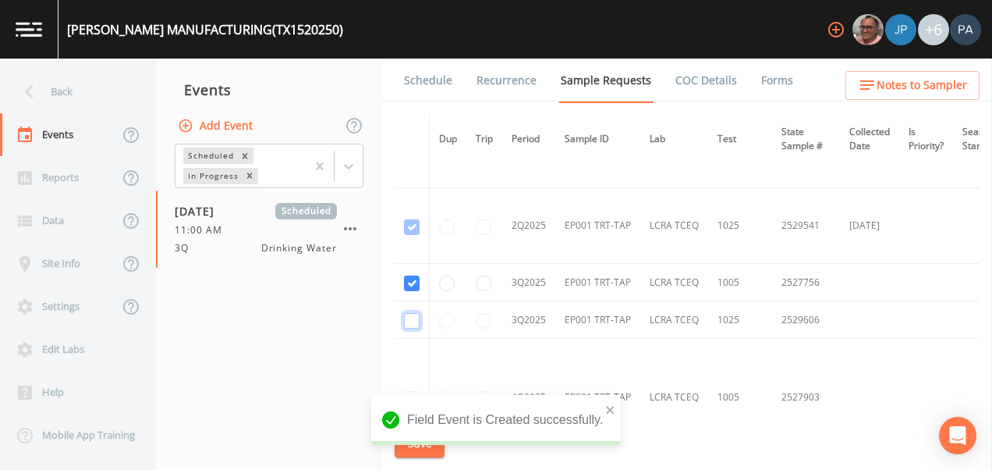
checkbox input "true"
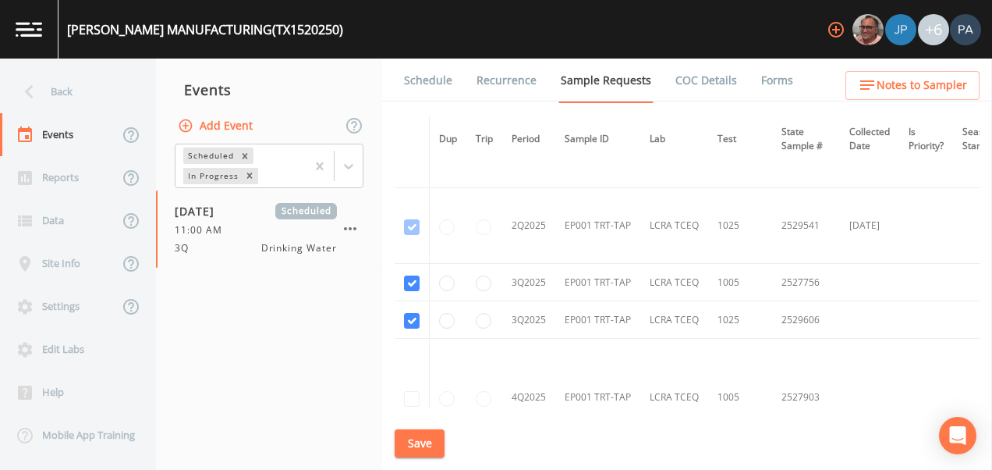
click at [424, 436] on button "Save" at bounding box center [420, 443] width 50 height 29
click at [434, 72] on link "Schedule" at bounding box center [428, 81] width 53 height 44
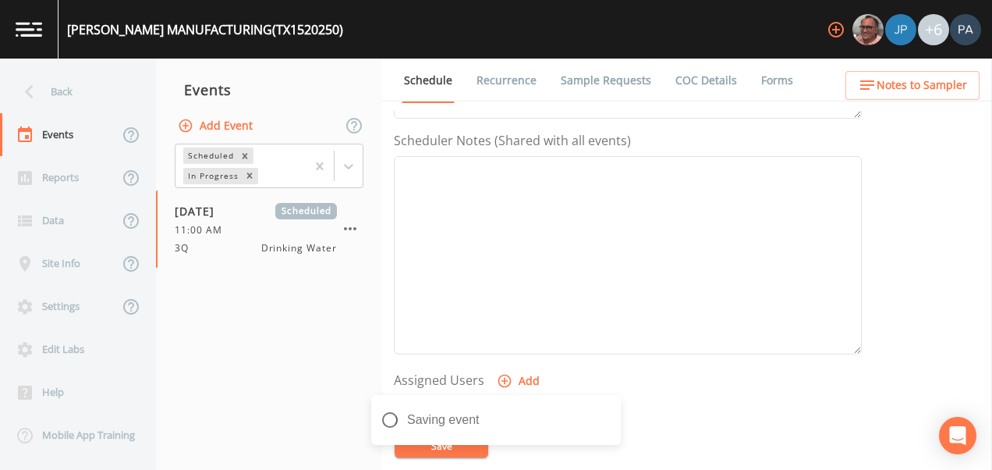
scroll to position [546, 0]
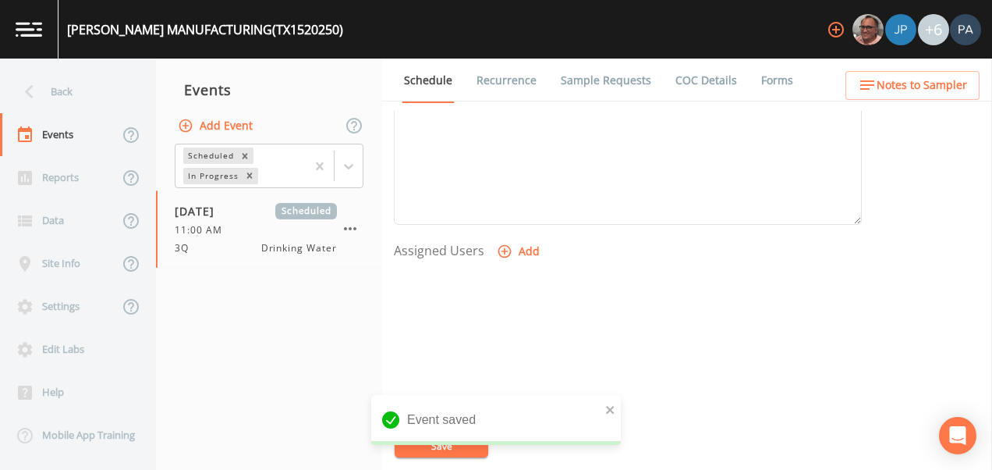
click at [532, 237] on button "Add" at bounding box center [520, 251] width 52 height 29
select select "89eca224-83f1-4c08-b513-3d512749bff6"
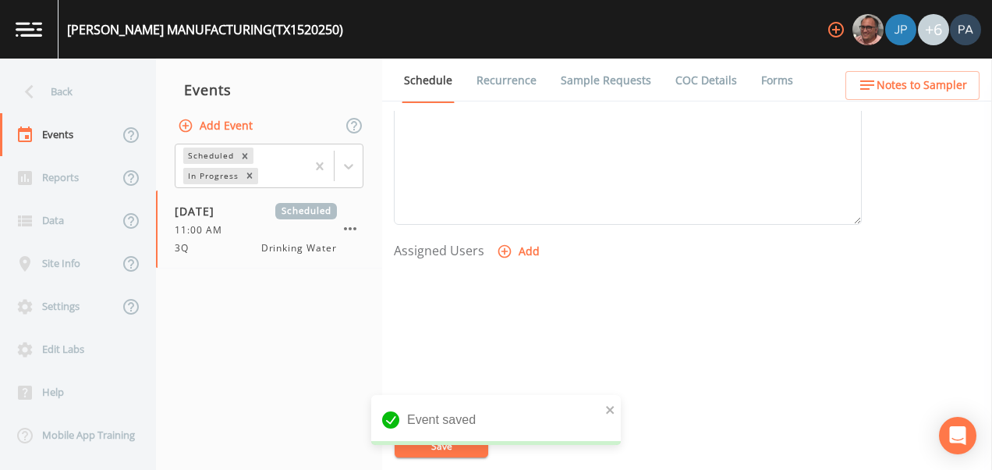
select select
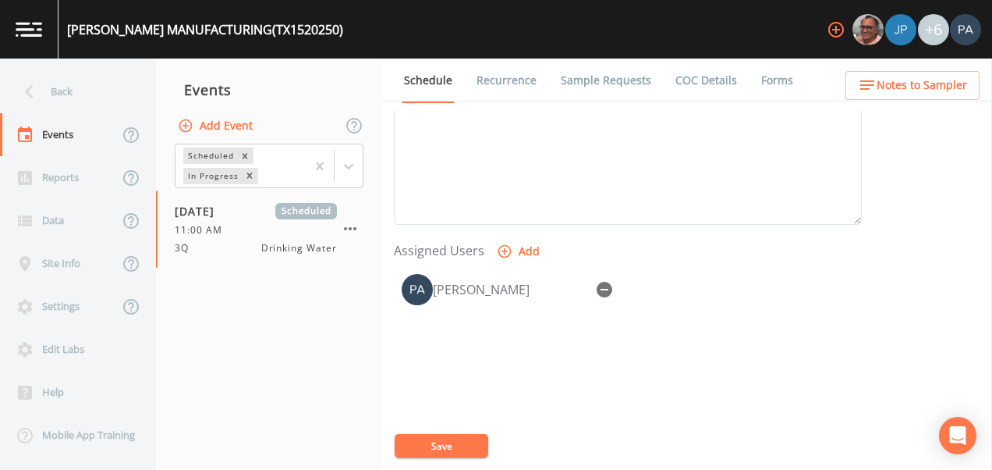
click at [446, 442] on button "Save" at bounding box center [442, 445] width 94 height 23
click at [69, 97] on div "Back" at bounding box center [70, 91] width 140 height 43
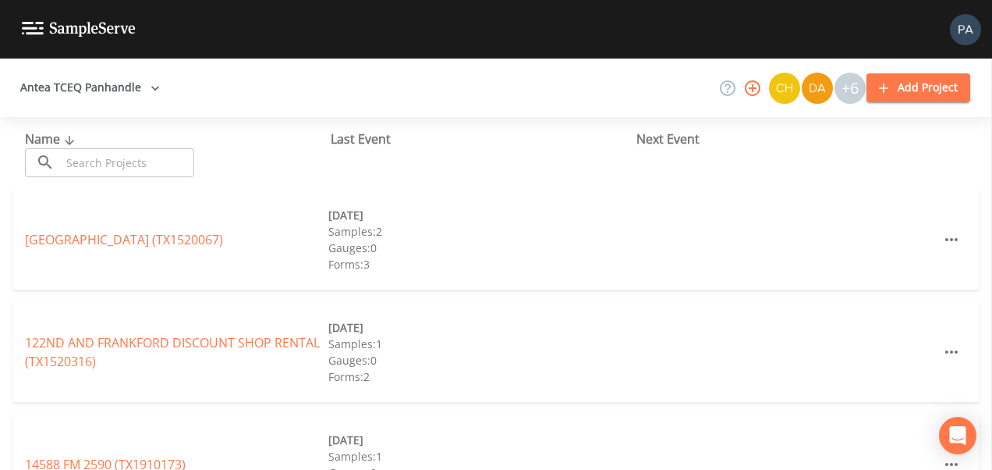
click at [83, 167] on input "text" at bounding box center [127, 162] width 133 height 29
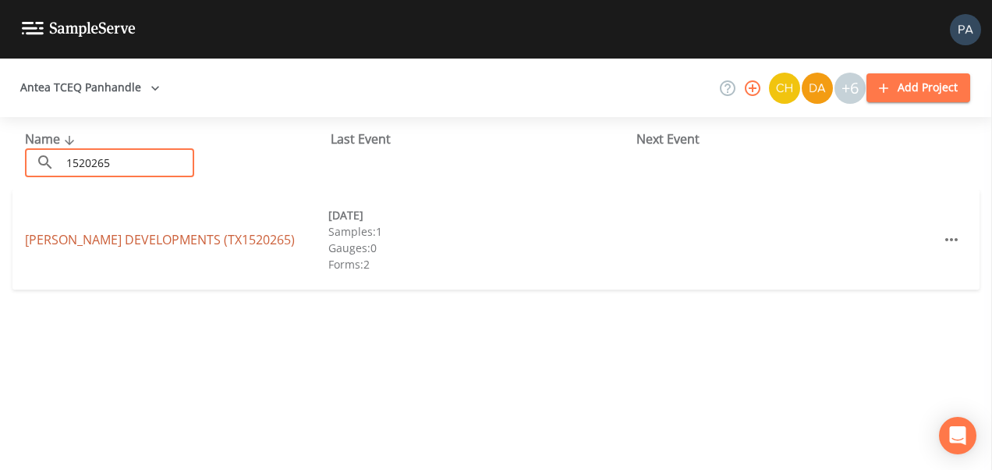
type input "1520265"
click at [163, 242] on link "[PERSON_NAME] DEVELOPMENTS (TX1520265)" at bounding box center [160, 239] width 270 height 17
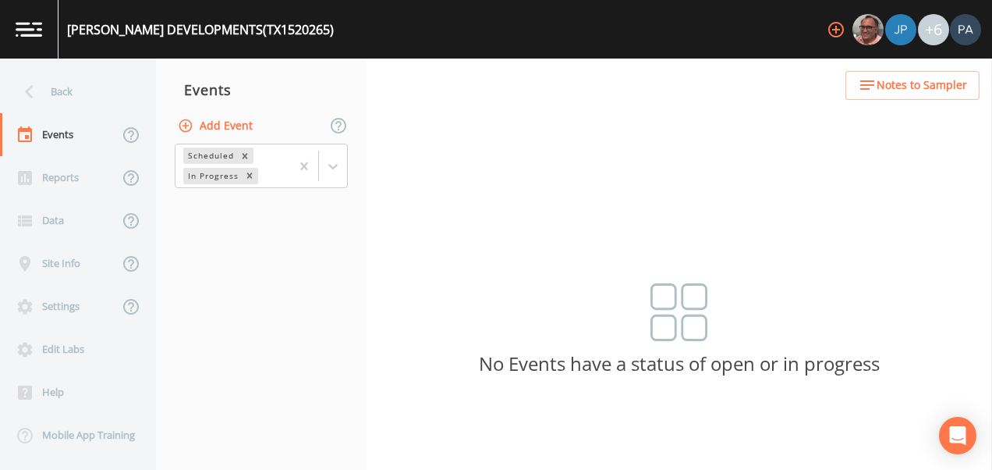
click at [239, 122] on button "Add Event" at bounding box center [217, 126] width 84 height 29
drag, startPoint x: 451, startPoint y: 172, endPoint x: 470, endPoint y: 205, distance: 38.1
type input "3Q"
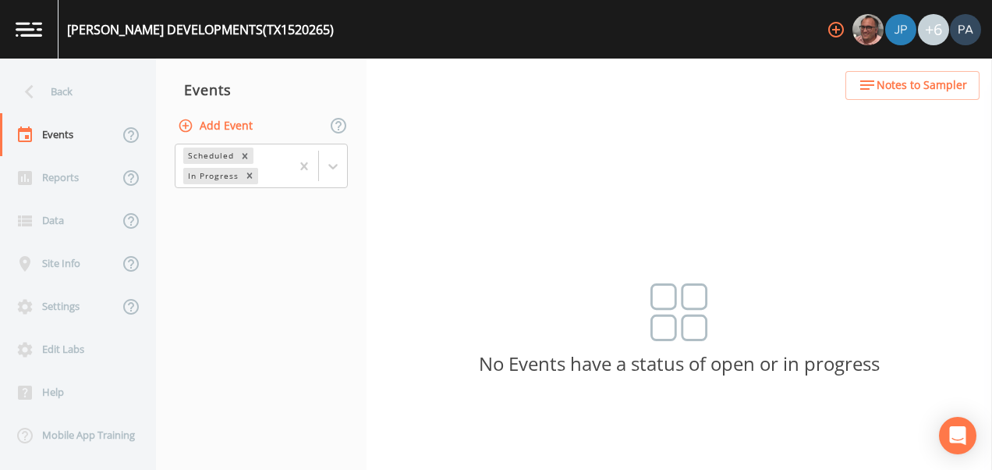
type input "[DATE]"
type input "13:00"
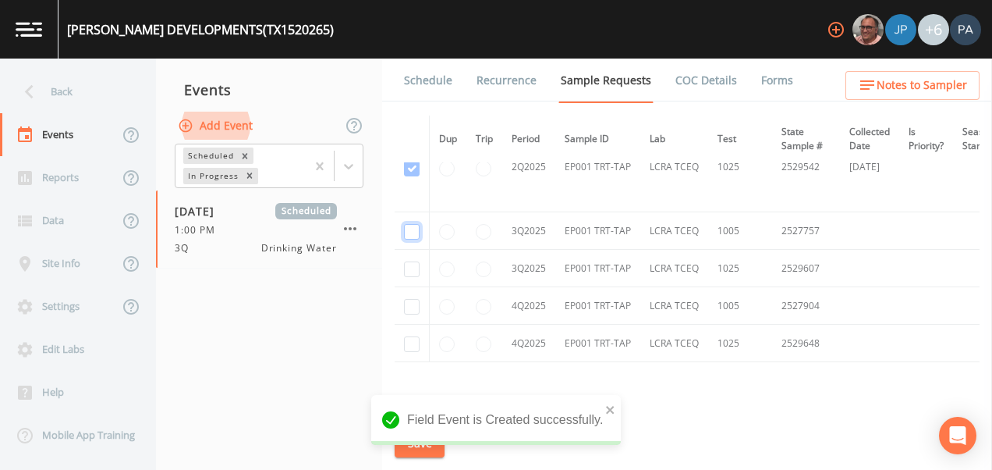
checkbox input "true"
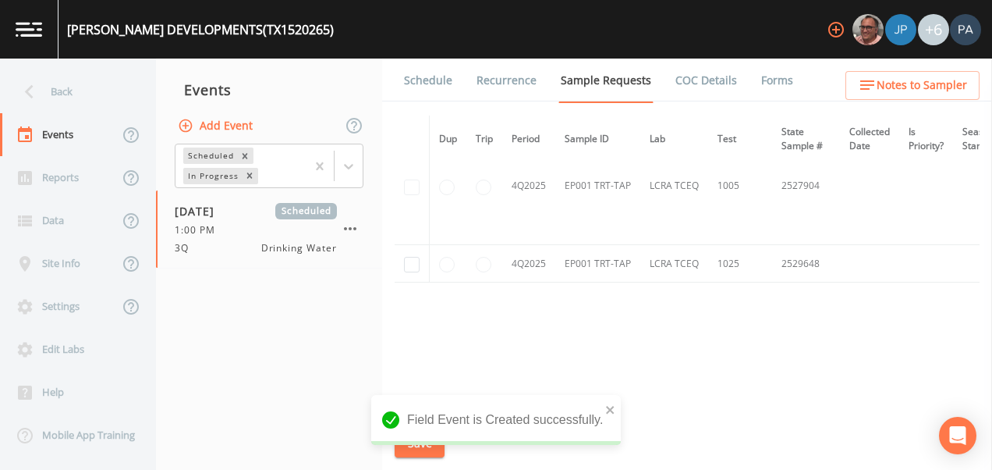
scroll to position [1605, 0]
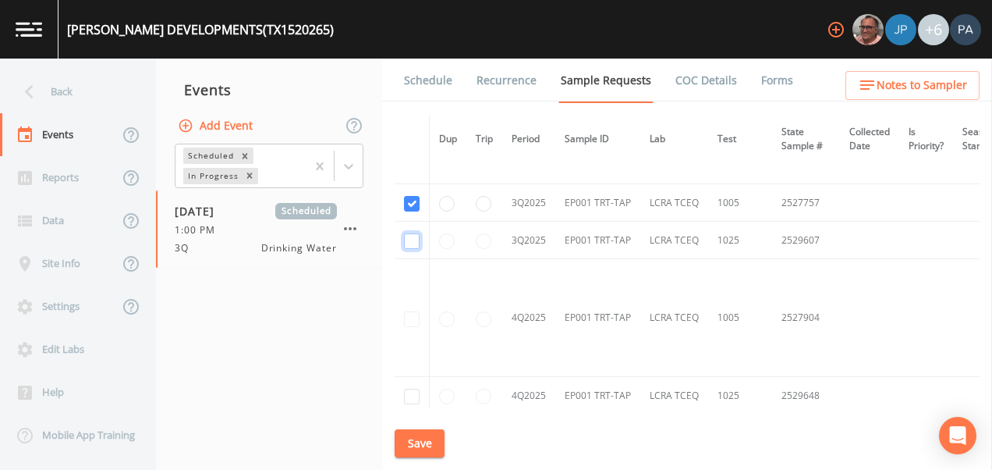
checkbox input "true"
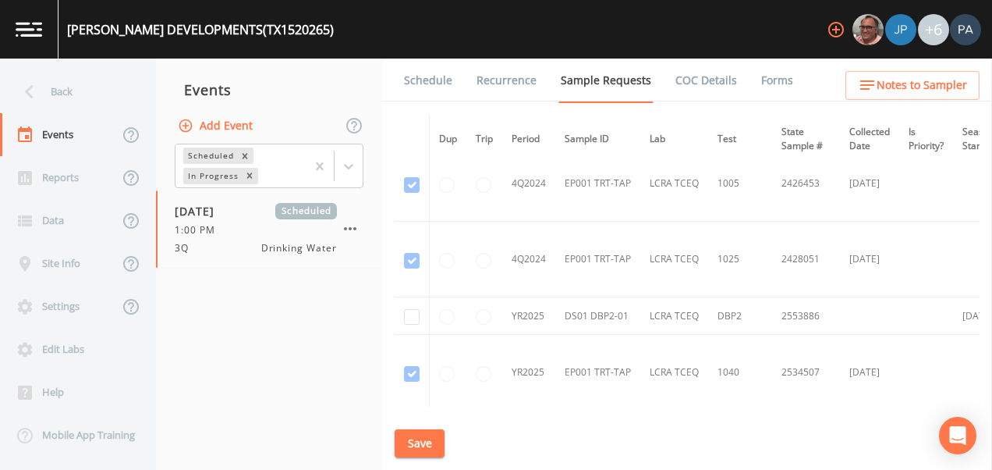
scroll to position [1059, 0]
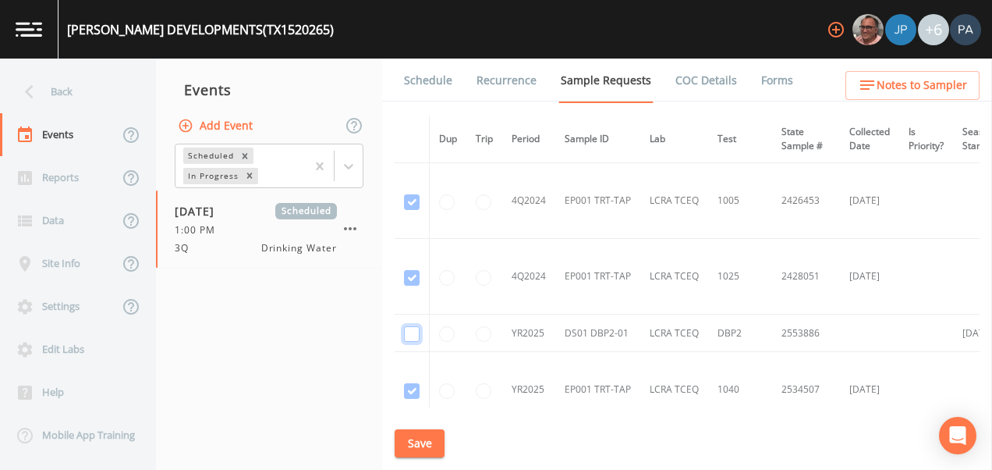
checkbox input "true"
click at [417, 438] on button "Save" at bounding box center [420, 443] width 50 height 29
click at [424, 80] on link "Schedule" at bounding box center [428, 81] width 53 height 44
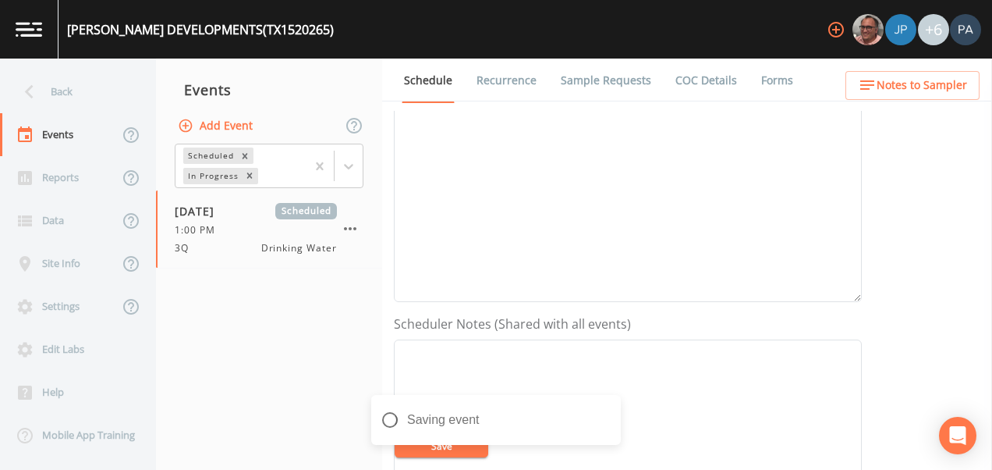
scroll to position [630, 0]
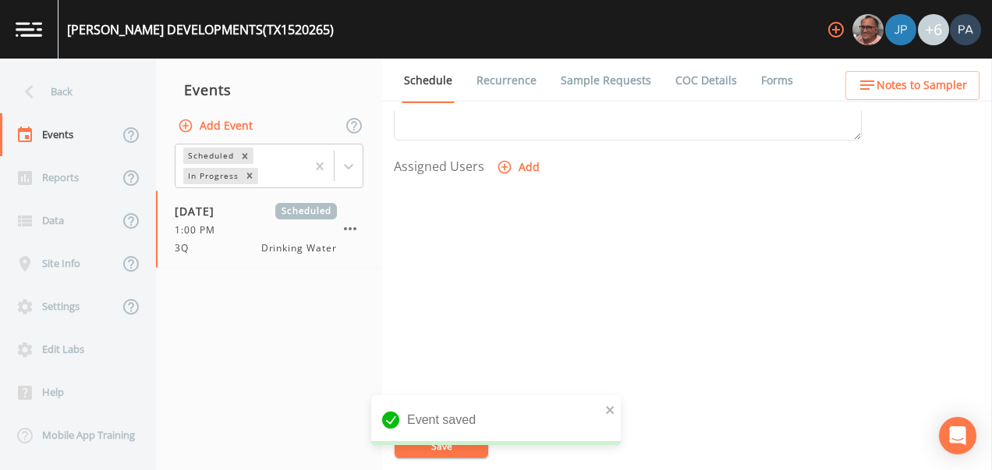
click at [526, 168] on button "Add" at bounding box center [520, 167] width 52 height 29
drag, startPoint x: 519, startPoint y: 233, endPoint x: 529, endPoint y: 247, distance: 17.3
select select "89eca224-83f1-4c08-b513-3d512749bff6"
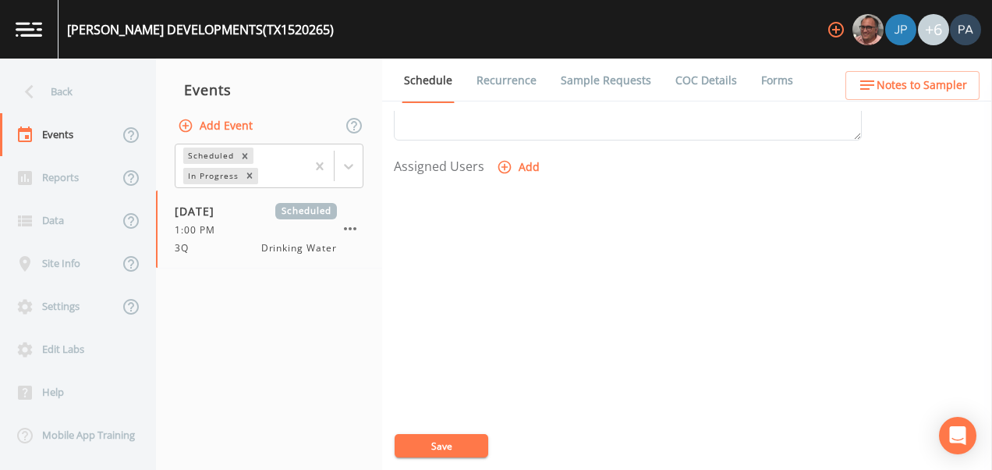
select select
click at [545, 358] on div "Event Name 3Q Target Sampling Date [DATE] Time (Optional) 13:00:00 Event Notes …" at bounding box center [693, 290] width 598 height 359
click at [471, 441] on button "Save" at bounding box center [442, 445] width 94 height 23
click at [459, 448] on button "Save" at bounding box center [442, 445] width 94 height 23
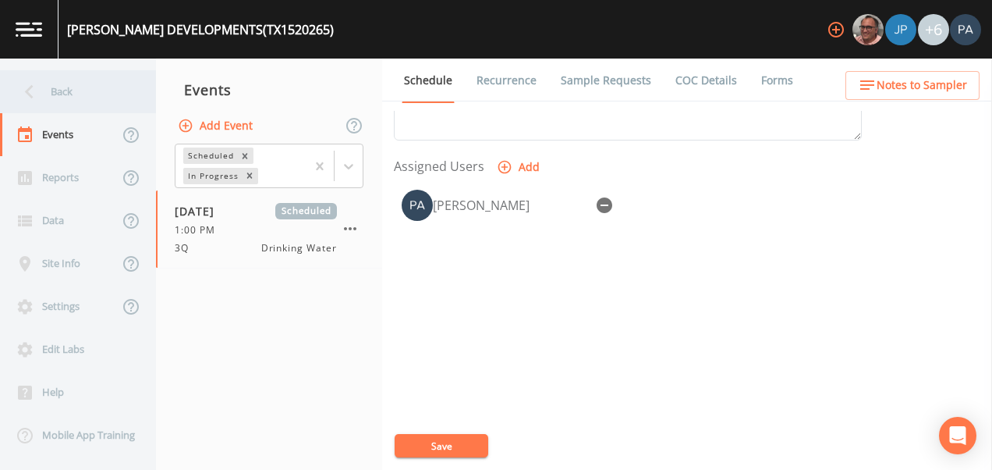
click at [71, 92] on div "Back" at bounding box center [70, 91] width 140 height 43
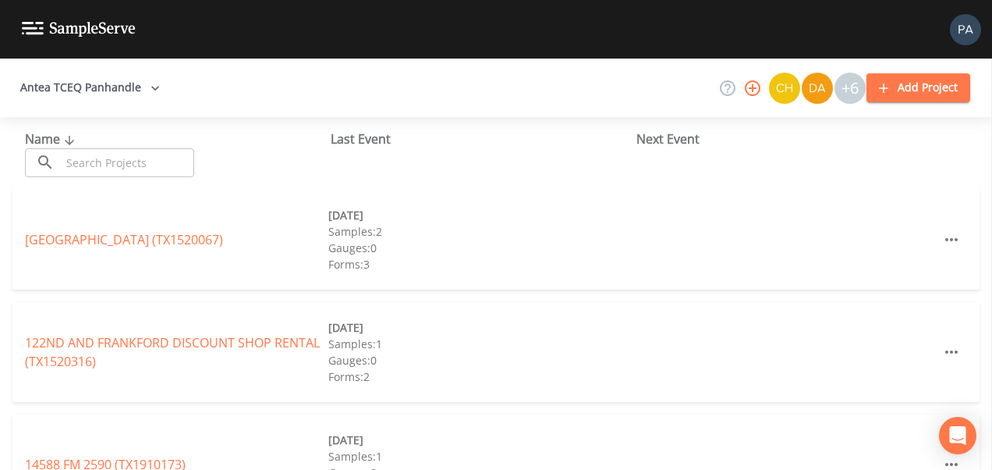
click at [87, 152] on input "text" at bounding box center [127, 162] width 133 height 29
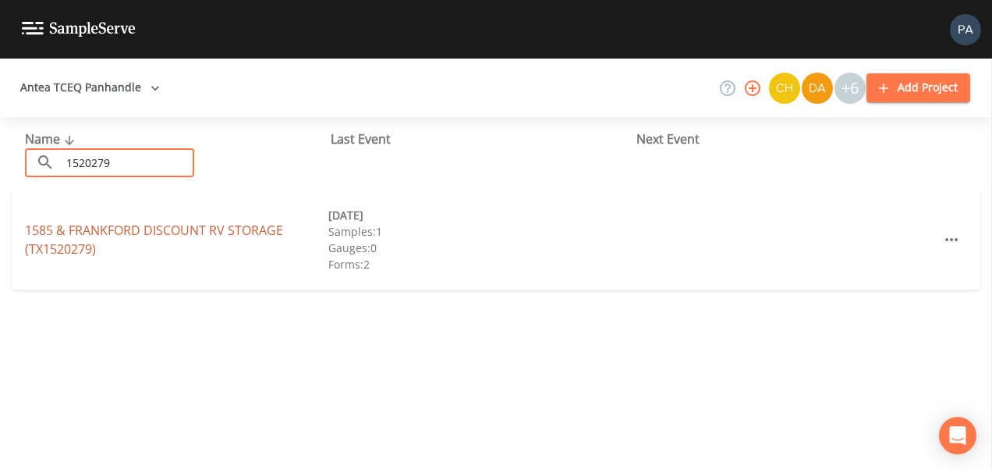
type input "1520279"
click at [107, 230] on link "1585 & FRANKFORD DISCOUNT RV STORAGE (TX1520279)" at bounding box center [154, 240] width 258 height 36
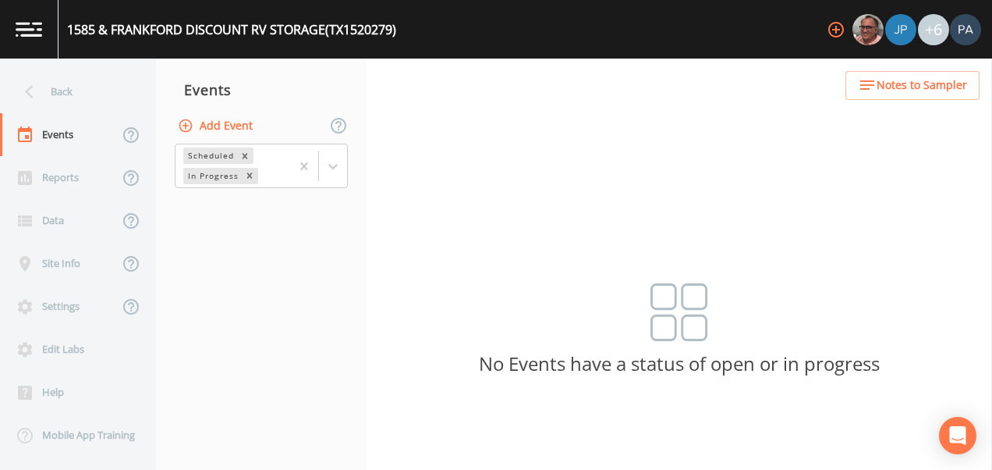
click at [240, 129] on button "Add Event" at bounding box center [217, 126] width 84 height 29
type input "3Q"
type input "[DATE]"
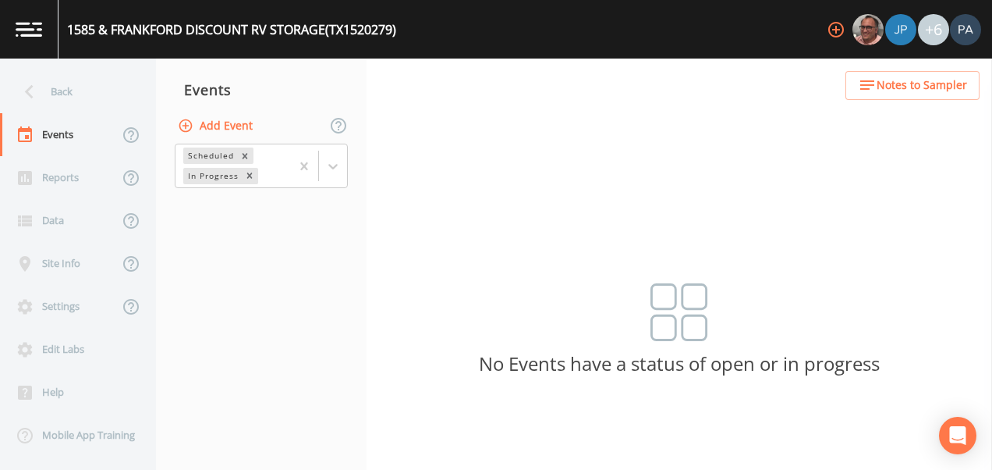
type input "13:30"
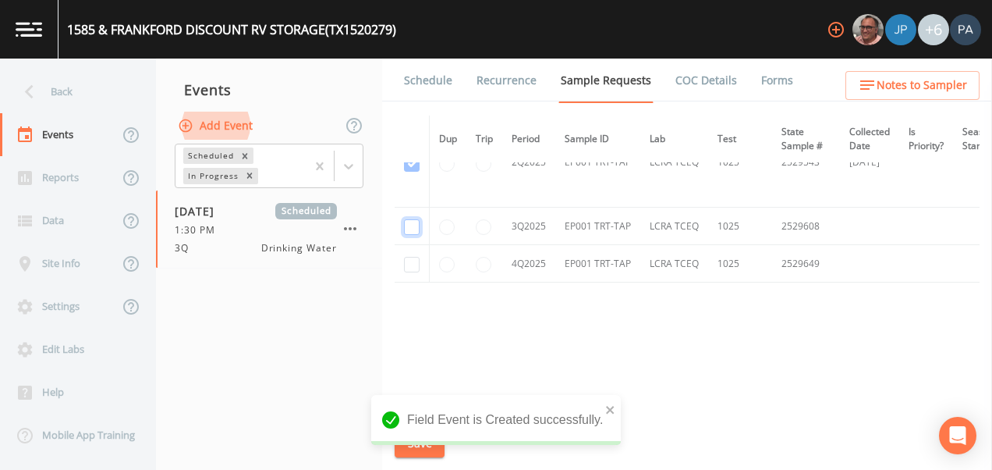
checkbox input "true"
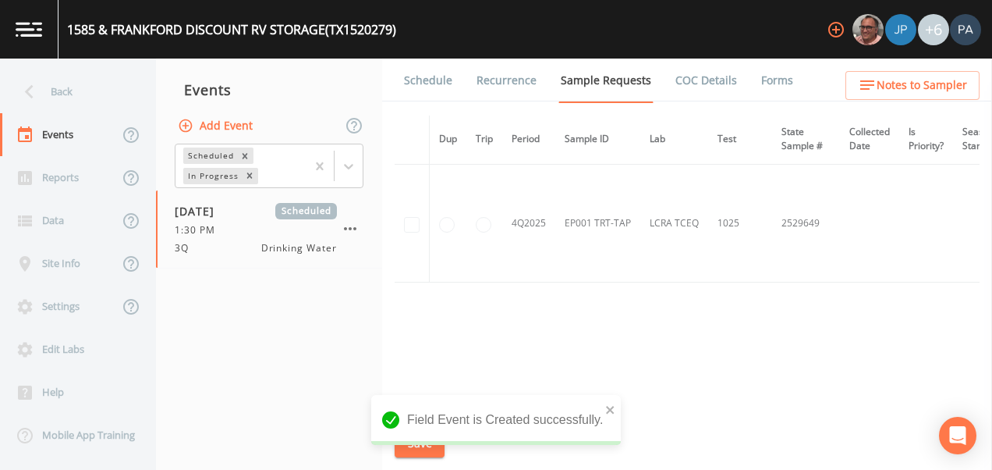
scroll to position [1101, 0]
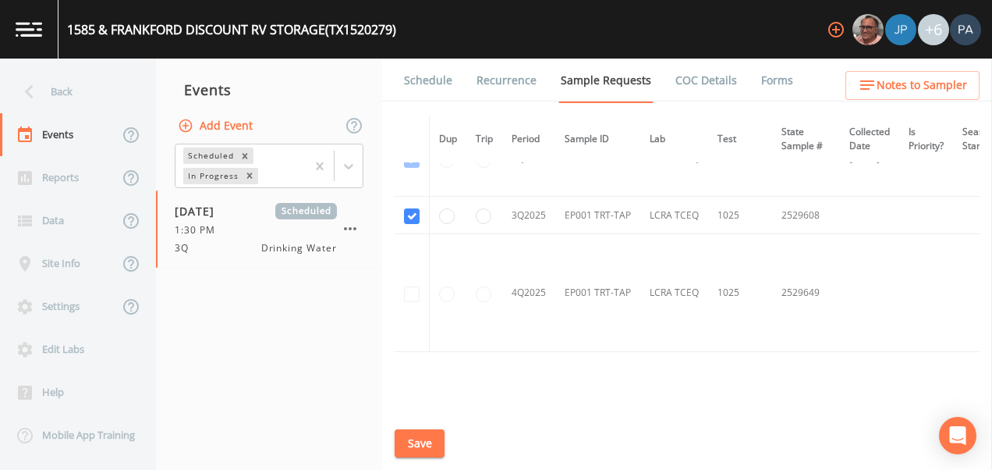
click at [416, 76] on link "Schedule" at bounding box center [428, 81] width 53 height 44
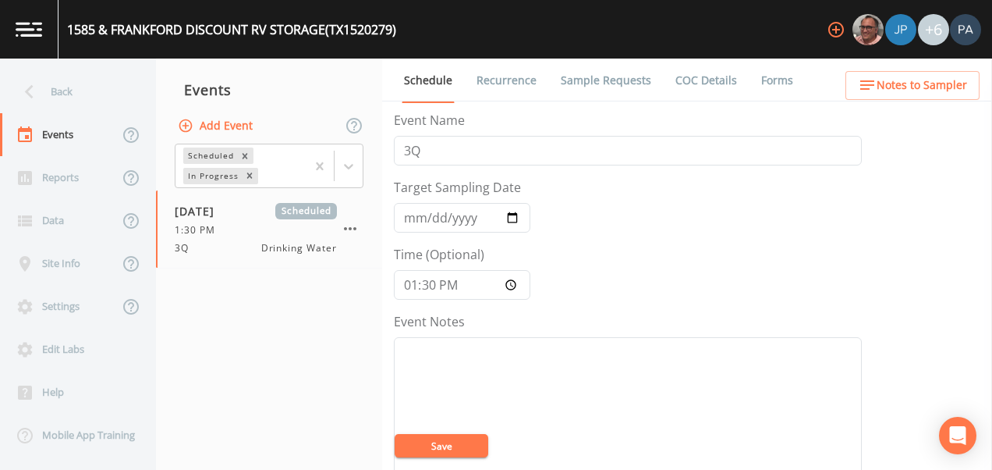
click at [615, 84] on link "Sample Requests" at bounding box center [606, 81] width 95 height 44
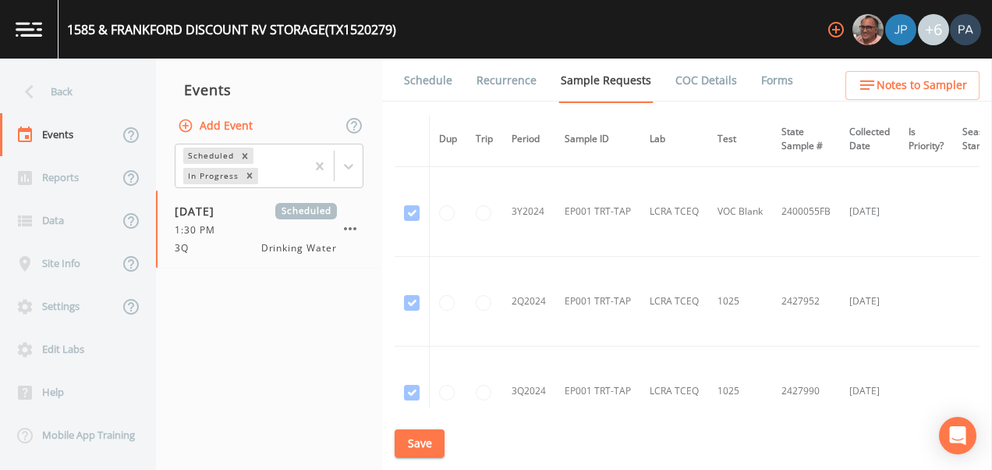
scroll to position [1170, 0]
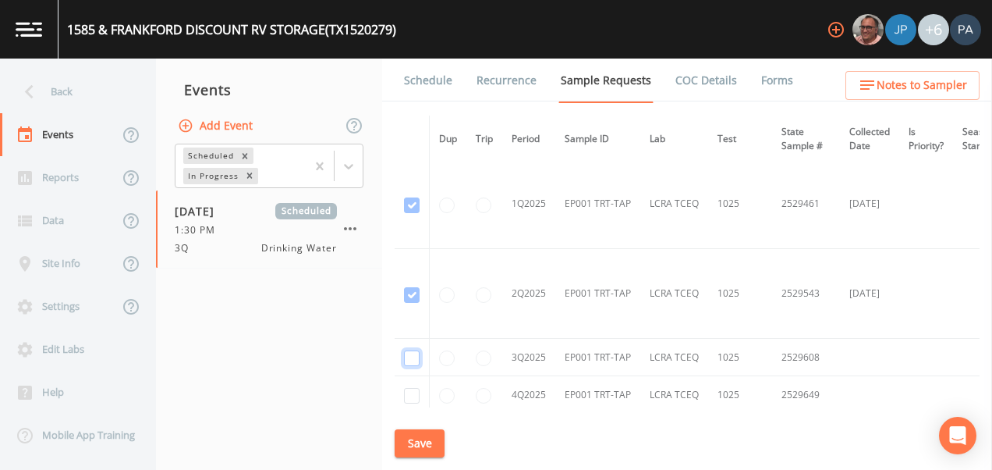
checkbox input "true"
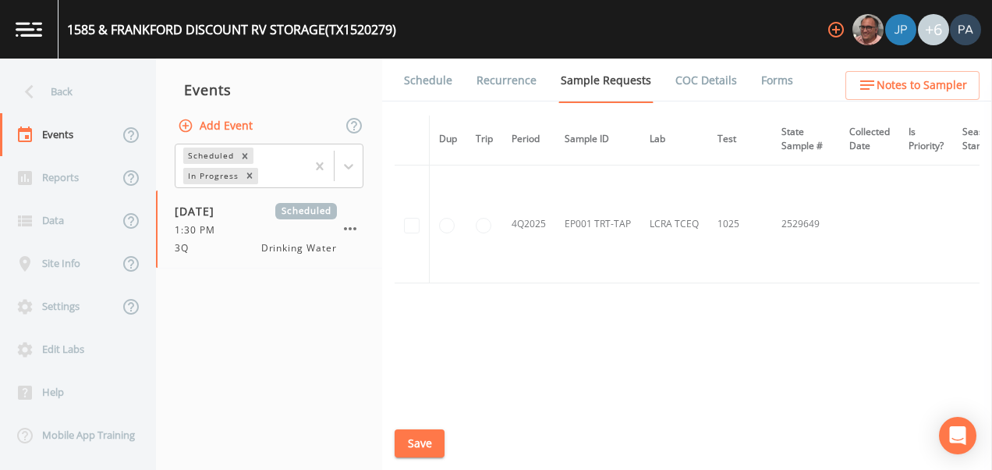
scroll to position [995, 0]
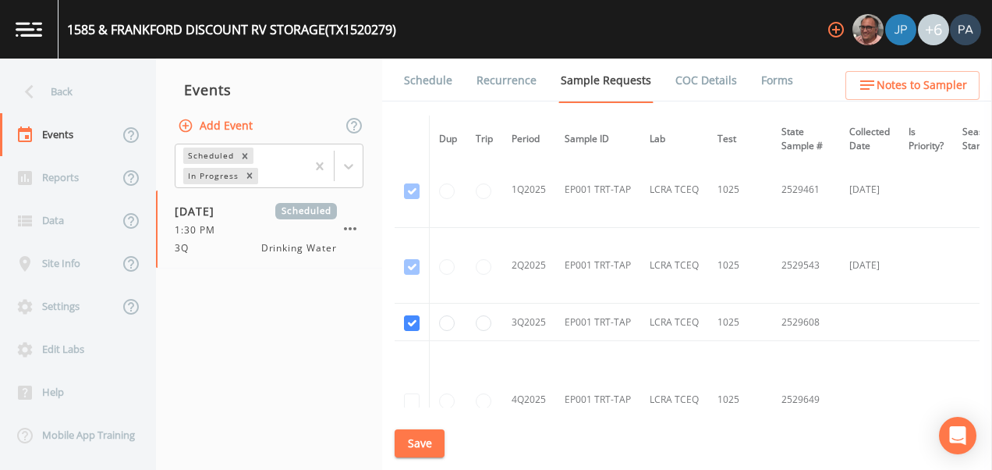
click at [441, 452] on button "Save" at bounding box center [420, 443] width 50 height 29
click at [434, 79] on link "Schedule" at bounding box center [428, 81] width 53 height 44
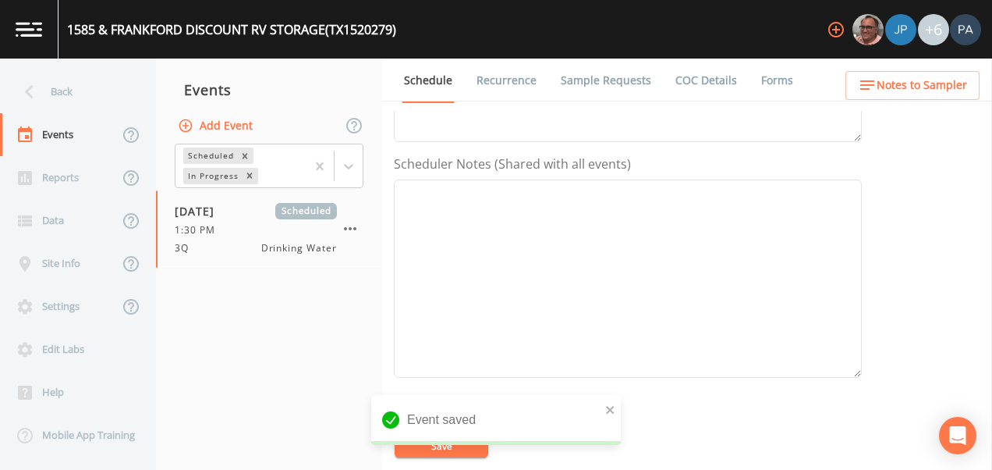
scroll to position [546, 0]
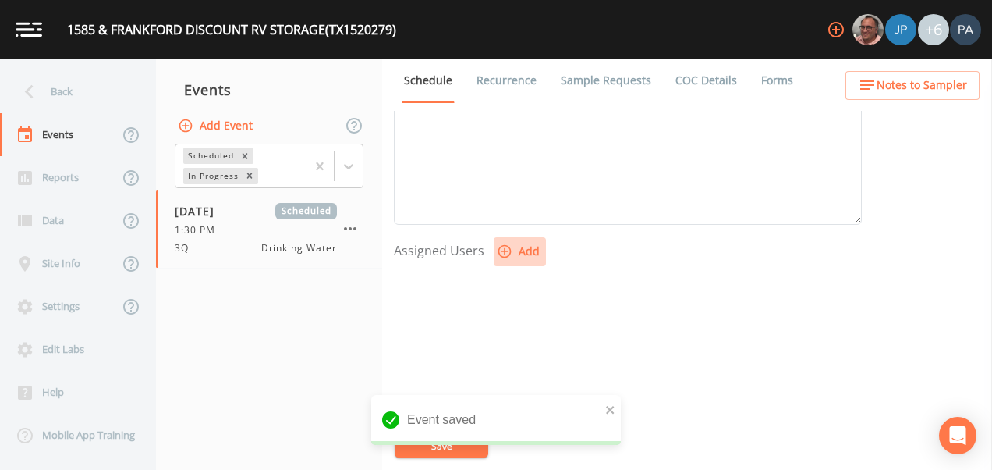
click at [521, 253] on button "Add" at bounding box center [520, 251] width 52 height 29
drag, startPoint x: 476, startPoint y: 229, endPoint x: 481, endPoint y: 246, distance: 18.5
select select "89eca224-83f1-4c08-b513-3d512749bff6"
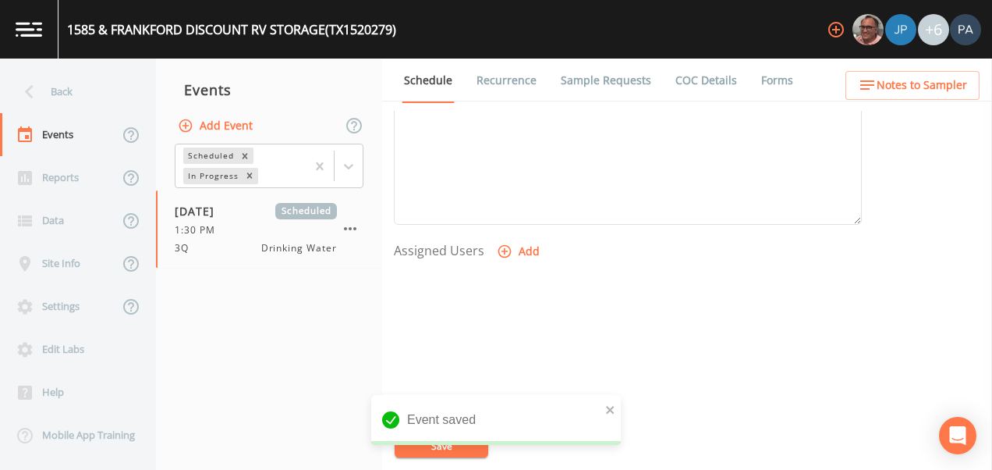
select select
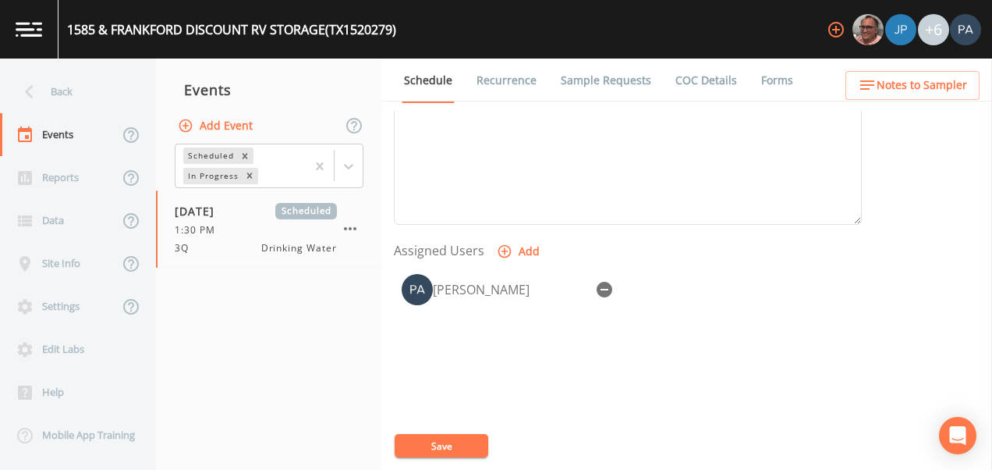
click at [459, 442] on button "Save" at bounding box center [442, 445] width 94 height 23
click at [52, 90] on div "Back" at bounding box center [70, 91] width 140 height 43
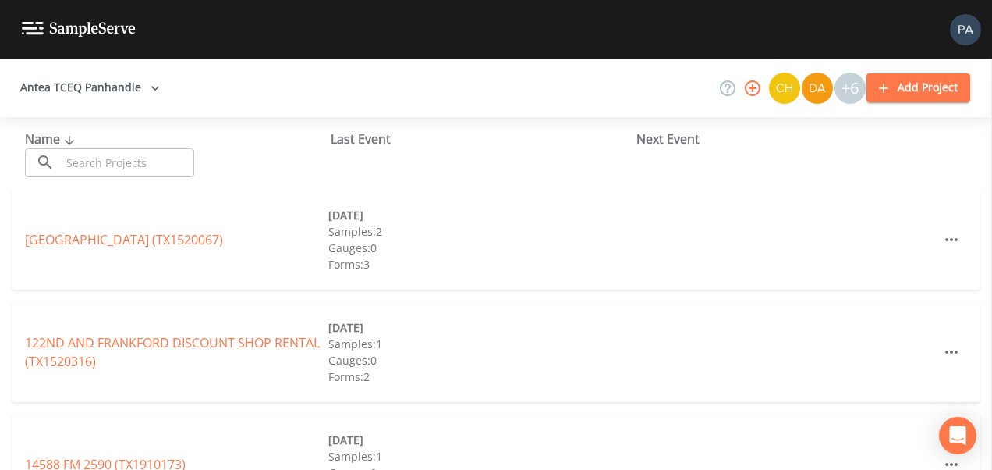
click at [80, 166] on input "text" at bounding box center [127, 162] width 133 height 29
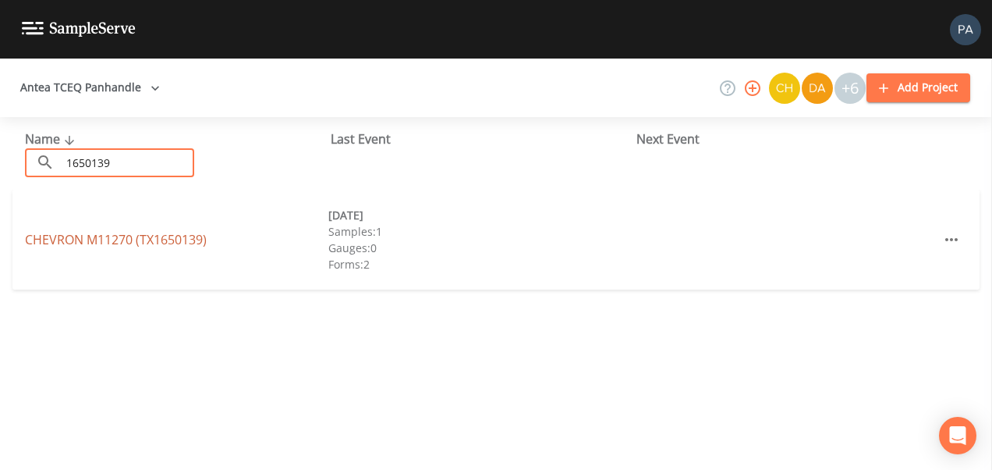
type input "1650139"
click at [95, 236] on link "CHEVRON M11270 (TX1650139)" at bounding box center [116, 239] width 182 height 17
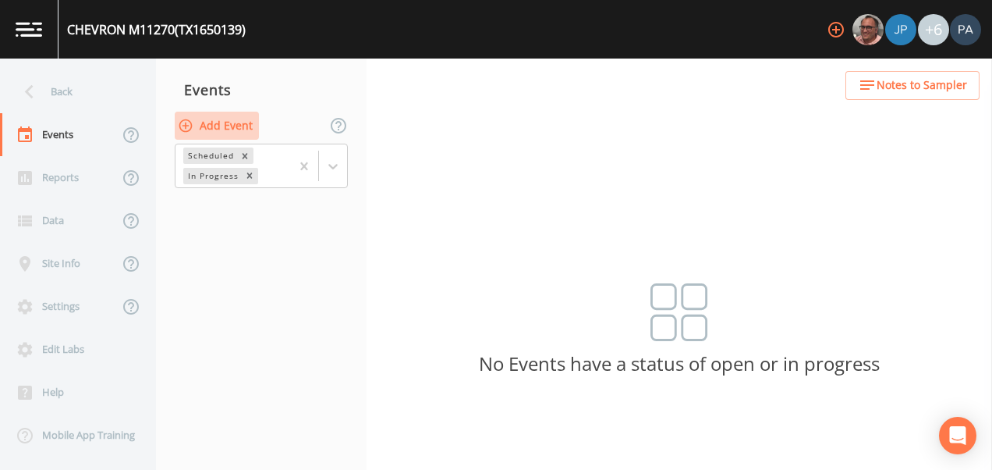
click at [200, 126] on button "Add Event" at bounding box center [217, 126] width 84 height 29
type input "3Q"
type input "[DATE]"
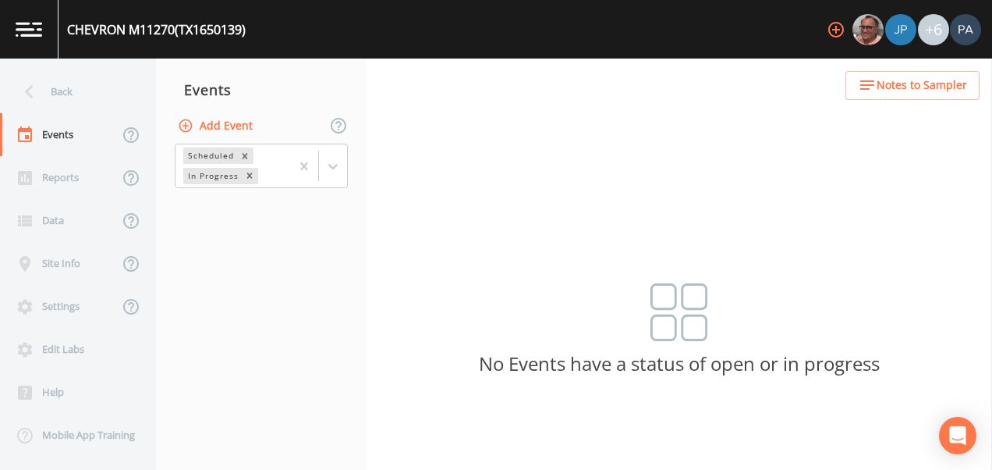
type input "08:00"
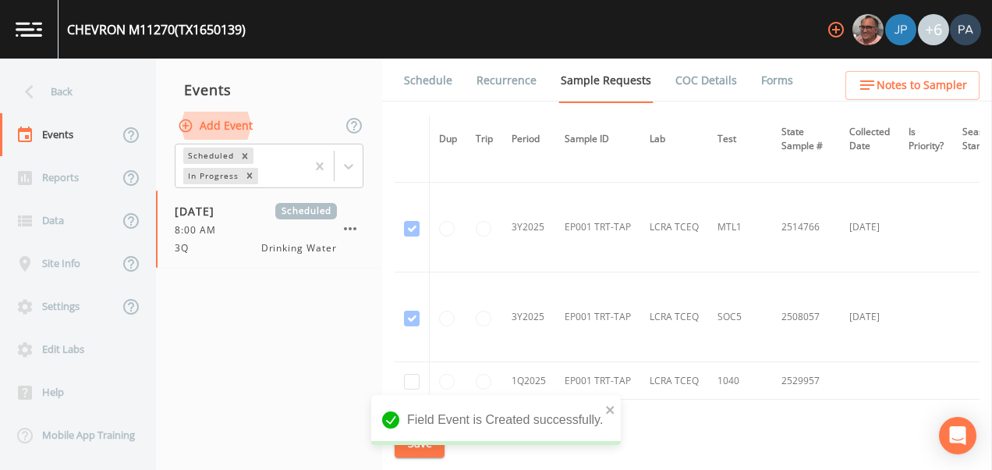
scroll to position [1417, 0]
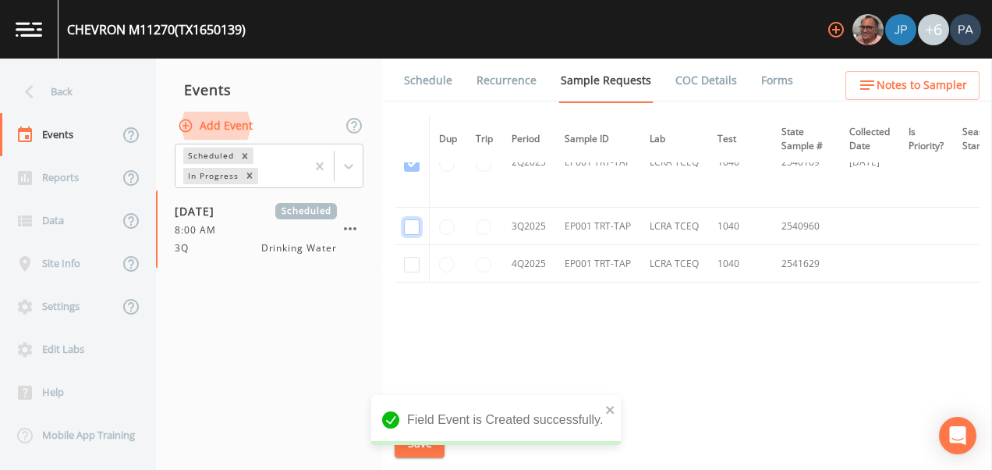
checkbox input "true"
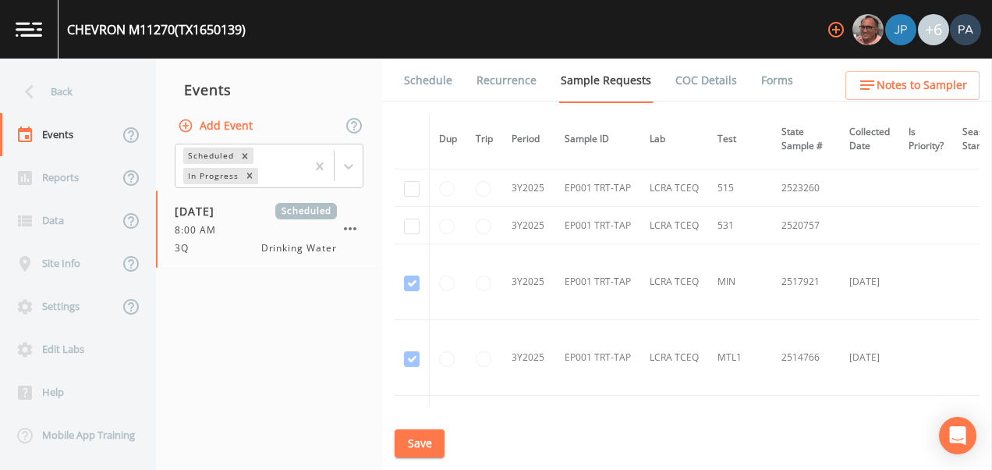
scroll to position [748, 0]
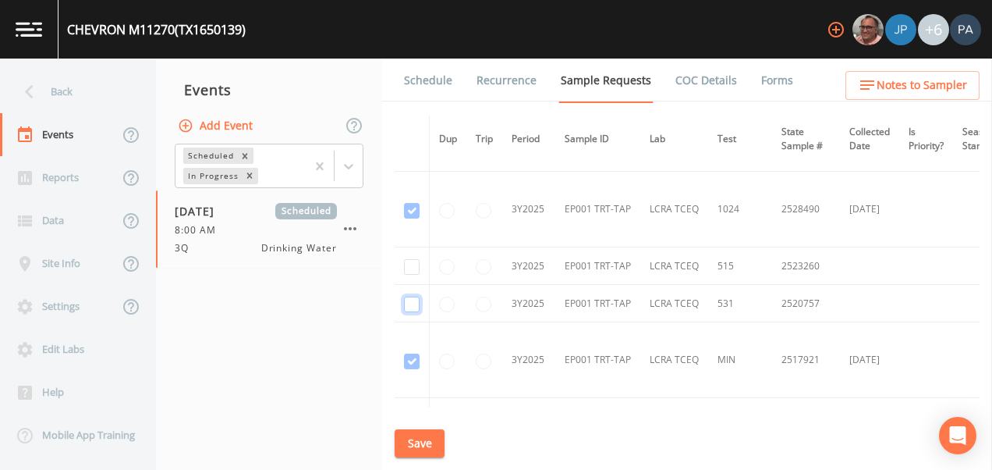
drag, startPoint x: 411, startPoint y: 307, endPoint x: 418, endPoint y: 278, distance: 29.7
click at [413, 303] on input "checkbox" at bounding box center [412, 304] width 16 height 16
checkbox input "true"
click at [417, 268] on input "checkbox" at bounding box center [412, 267] width 16 height 16
checkbox input "true"
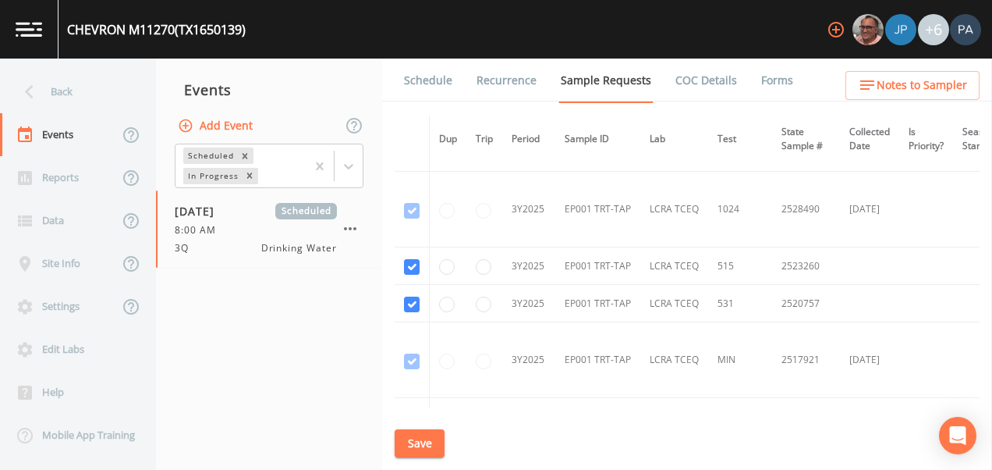
click at [436, 438] on button "Save" at bounding box center [420, 443] width 50 height 29
click at [431, 66] on link "Schedule" at bounding box center [428, 81] width 53 height 44
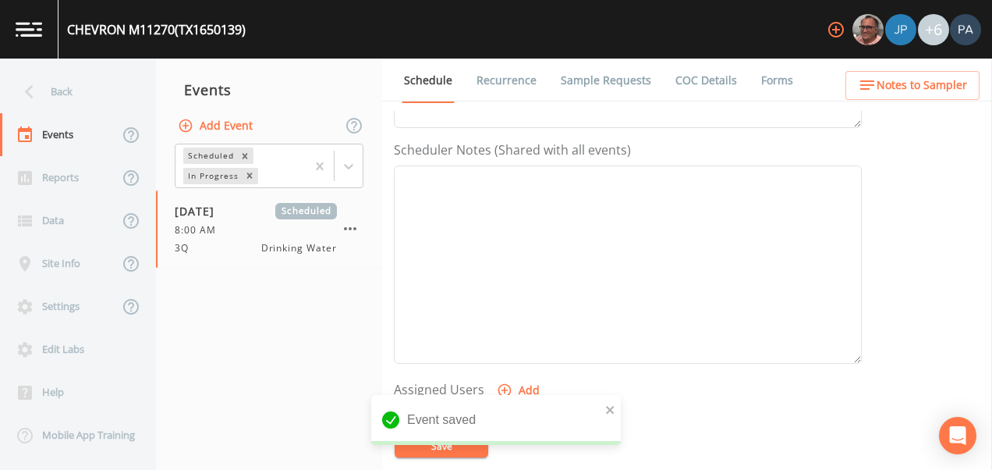
scroll to position [546, 0]
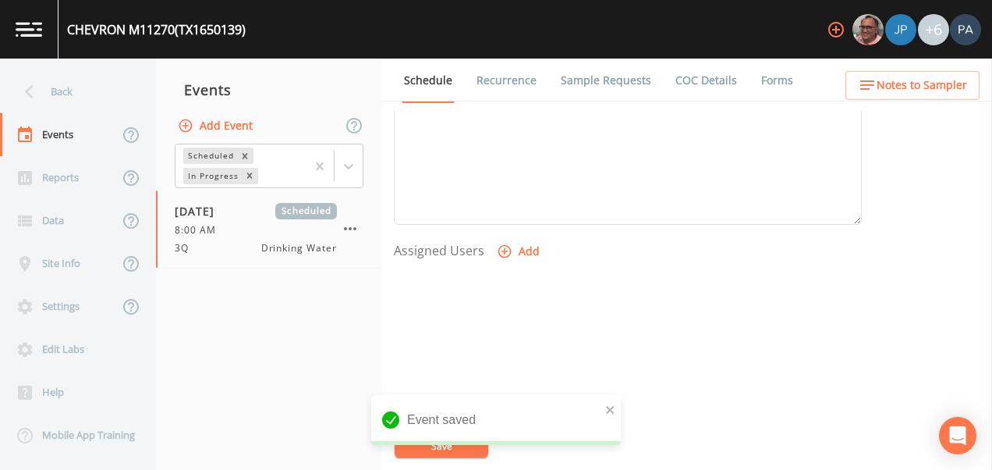
click at [510, 252] on icon "button" at bounding box center [505, 251] width 16 height 16
select select "89eca224-83f1-4c08-b513-3d512749bff6"
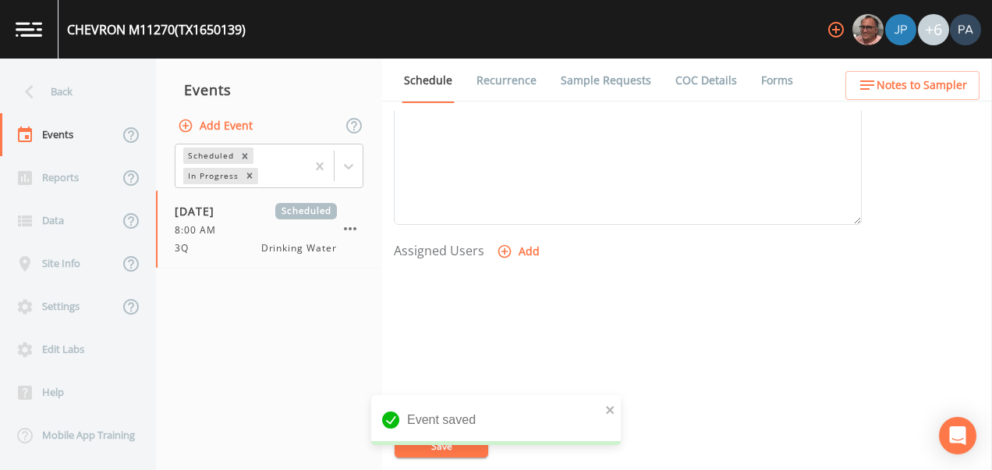
select select
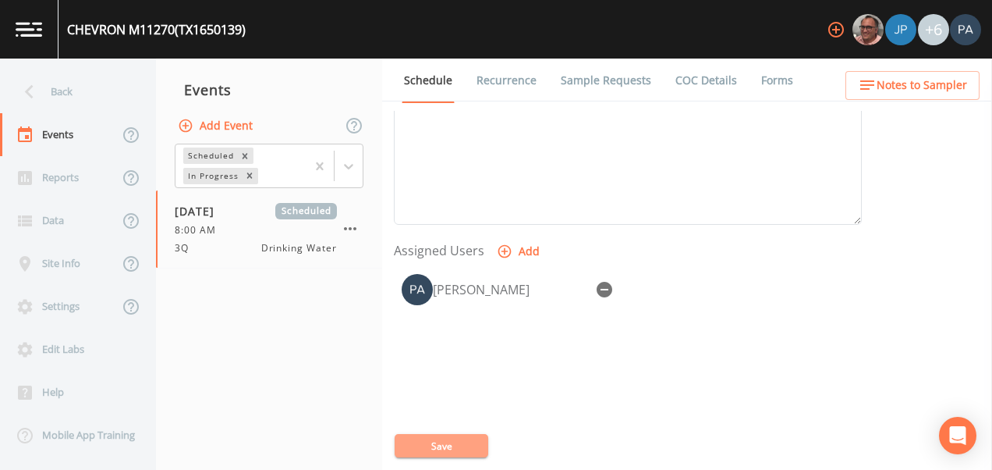
click at [472, 451] on button "Save" at bounding box center [442, 445] width 94 height 23
click at [100, 86] on div "Back" at bounding box center [70, 91] width 140 height 43
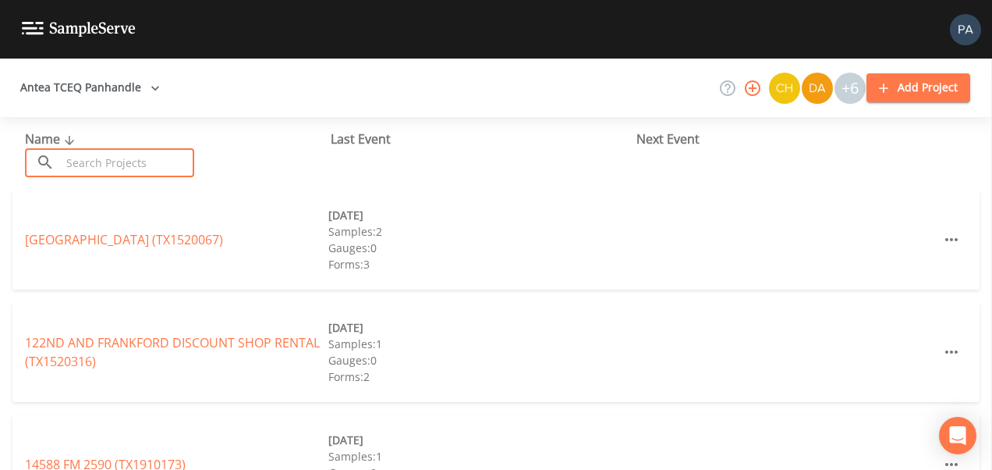
click at [105, 176] on input "text" at bounding box center [127, 162] width 133 height 29
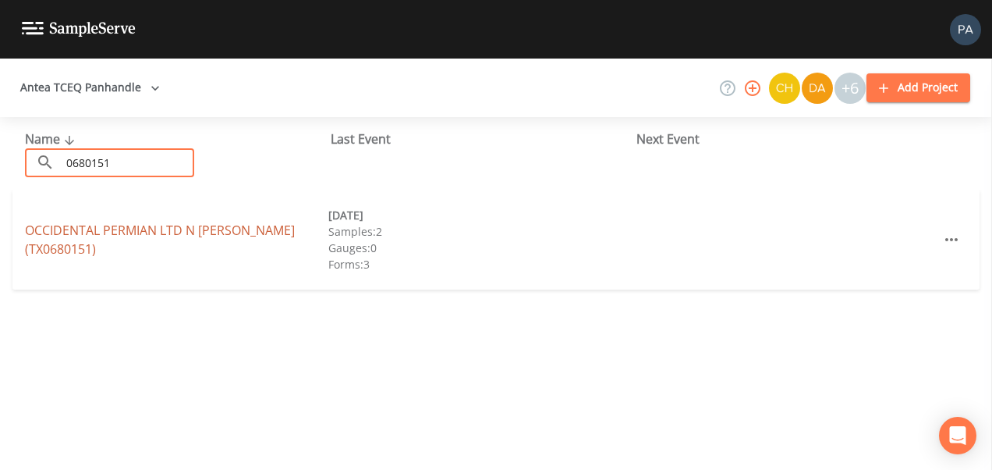
type input "0680151"
click at [104, 228] on link "OCCIDENTAL PERMIAN LTD [GEOGRAPHIC_DATA][PERSON_NAME] (TX0680151)" at bounding box center [160, 240] width 270 height 36
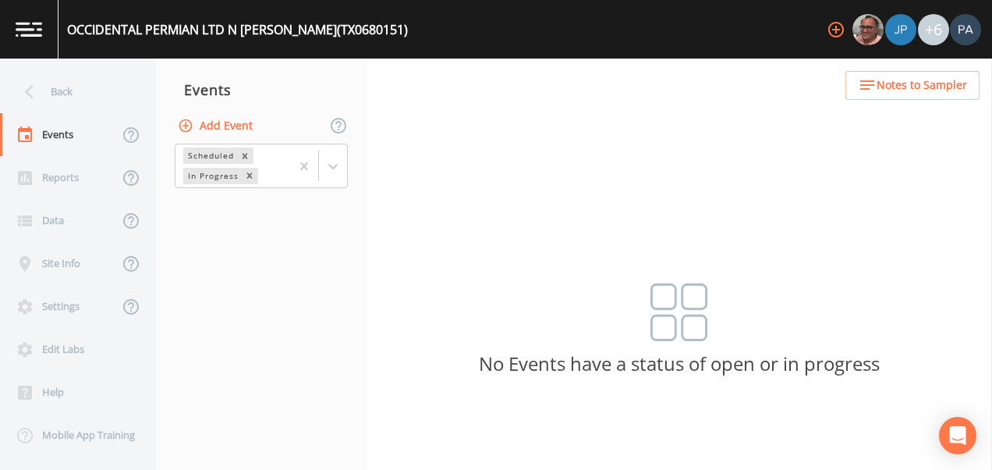
click at [217, 135] on button "Add Event" at bounding box center [217, 126] width 84 height 29
type input "3Q"
type input "[DATE]"
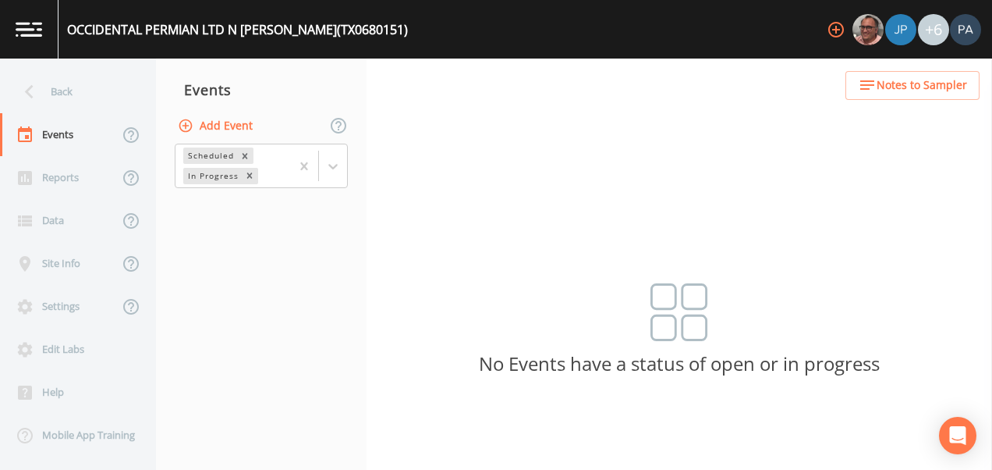
type input "08:45"
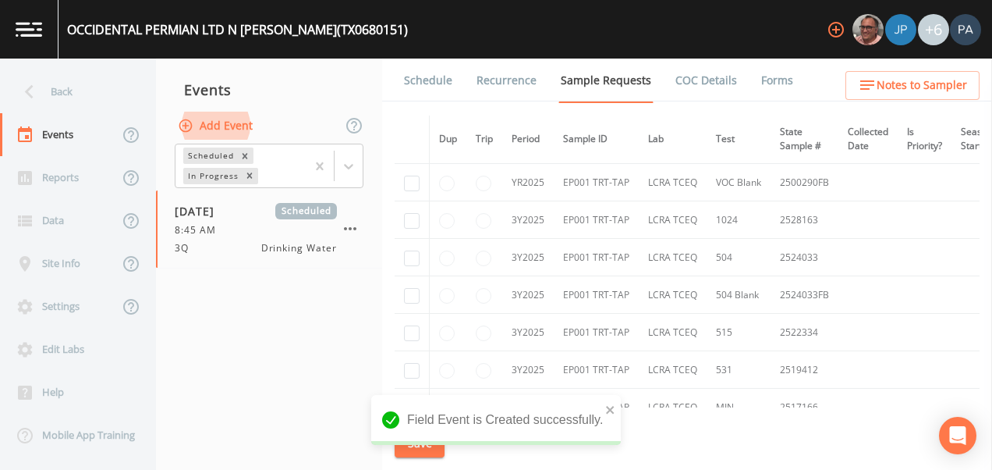
scroll to position [618, 0]
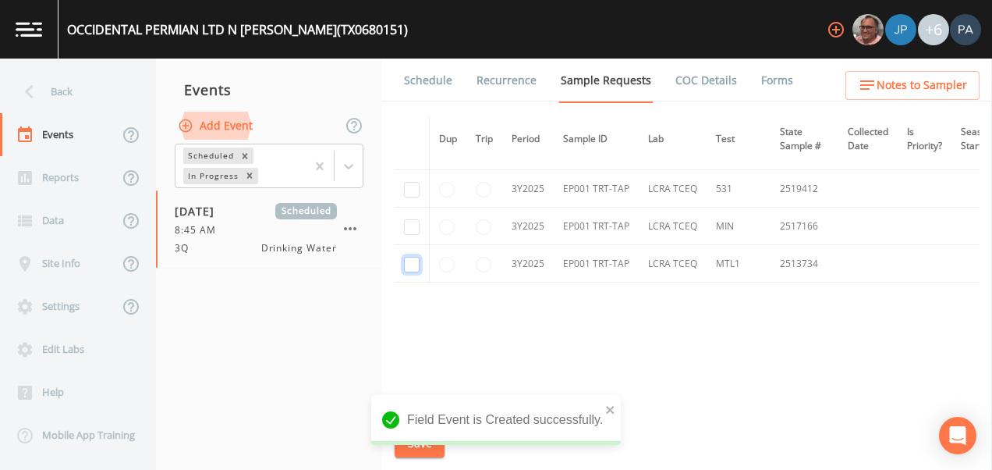
click at [418, 262] on input "checkbox" at bounding box center [412, 265] width 16 height 16
checkbox input "true"
click at [413, 219] on input "checkbox" at bounding box center [412, 227] width 16 height 16
checkbox input "true"
click at [413, 182] on input "checkbox" at bounding box center [412, 190] width 16 height 16
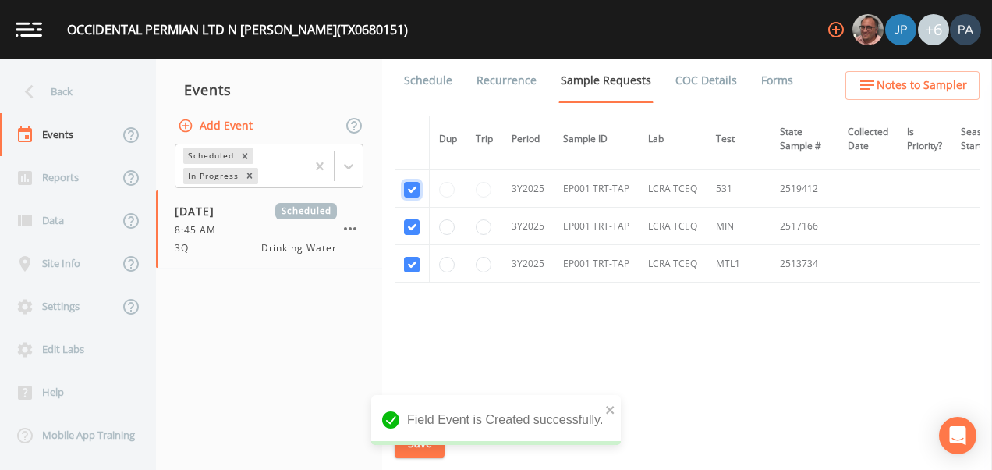
checkbox input "true"
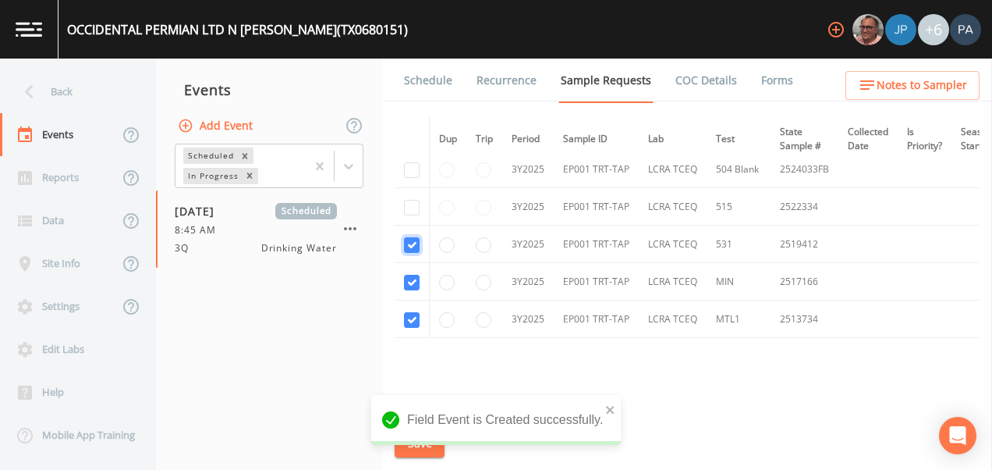
scroll to position [540, 0]
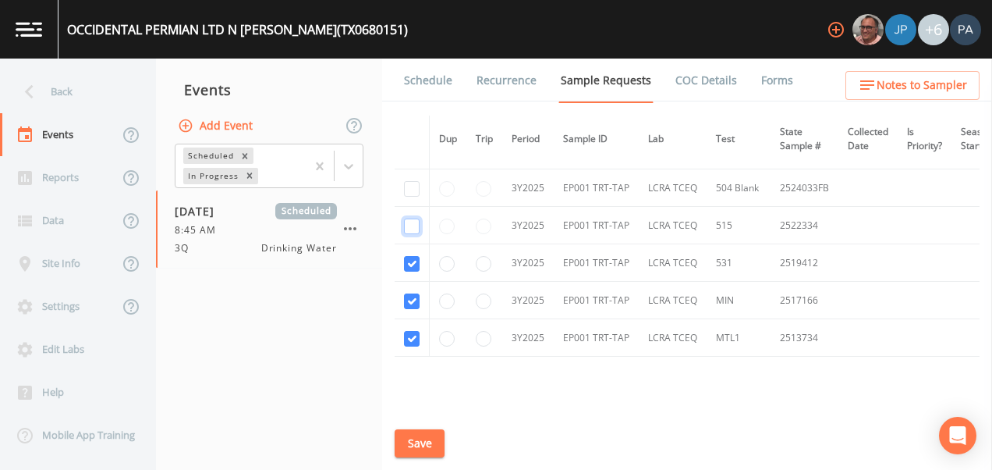
click at [410, 227] on input "checkbox" at bounding box center [412, 226] width 16 height 16
checkbox input "true"
click at [406, 186] on input "checkbox" at bounding box center [412, 189] width 16 height 16
checkbox input "true"
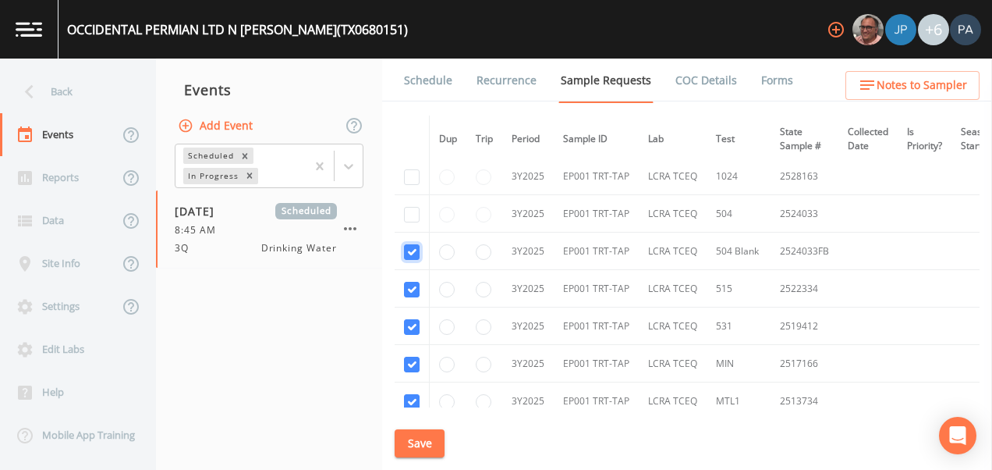
scroll to position [462, 0]
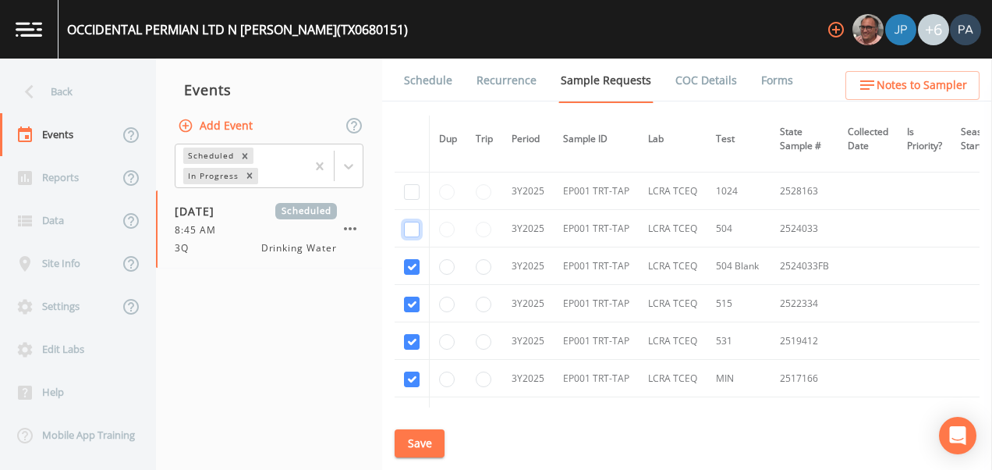
click at [413, 227] on input "checkbox" at bounding box center [412, 230] width 16 height 16
checkbox input "true"
click at [410, 192] on input "checkbox" at bounding box center [412, 192] width 16 height 16
checkbox input "true"
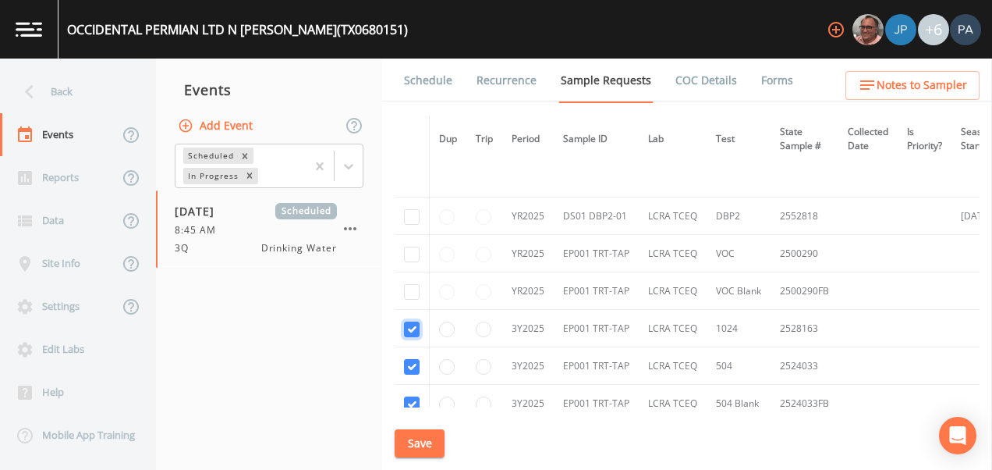
scroll to position [306, 0]
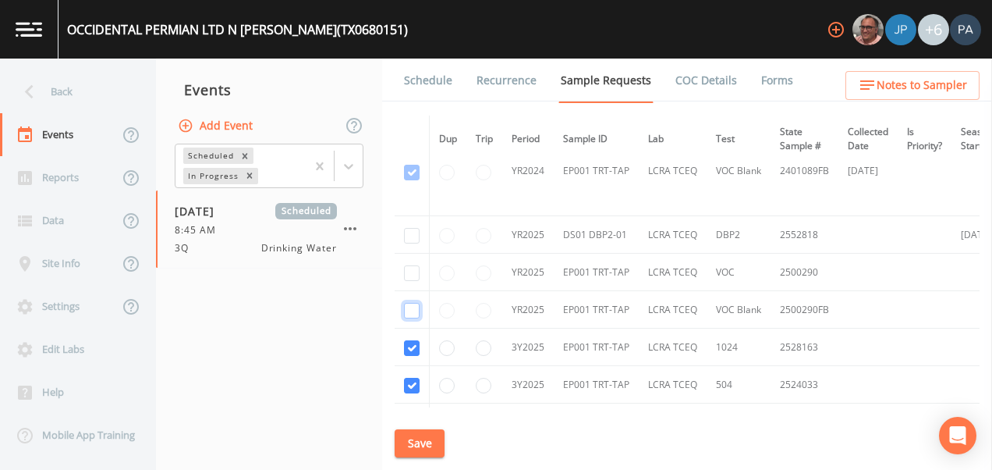
click at [415, 180] on input "checkbox" at bounding box center [412, 173] width 16 height 16
checkbox input "true"
click at [416, 90] on input "checkbox" at bounding box center [412, 83] width 16 height 16
checkbox input "true"
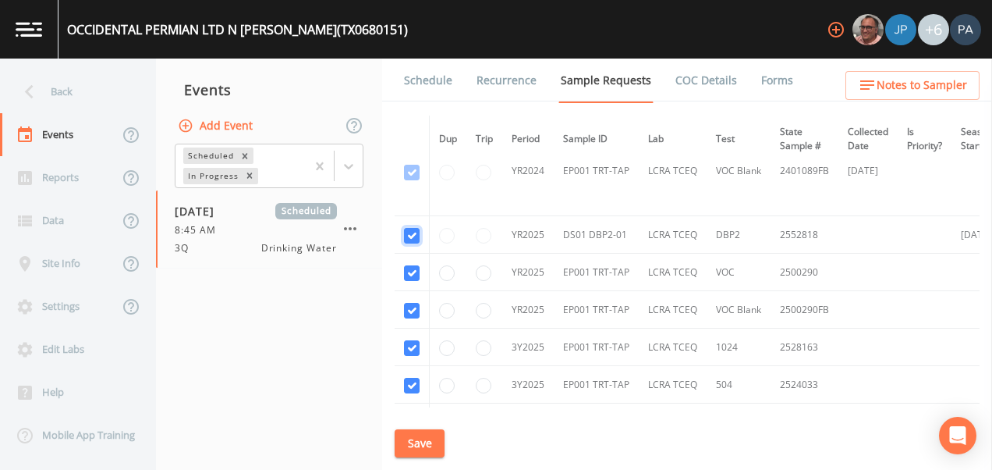
checkbox input "true"
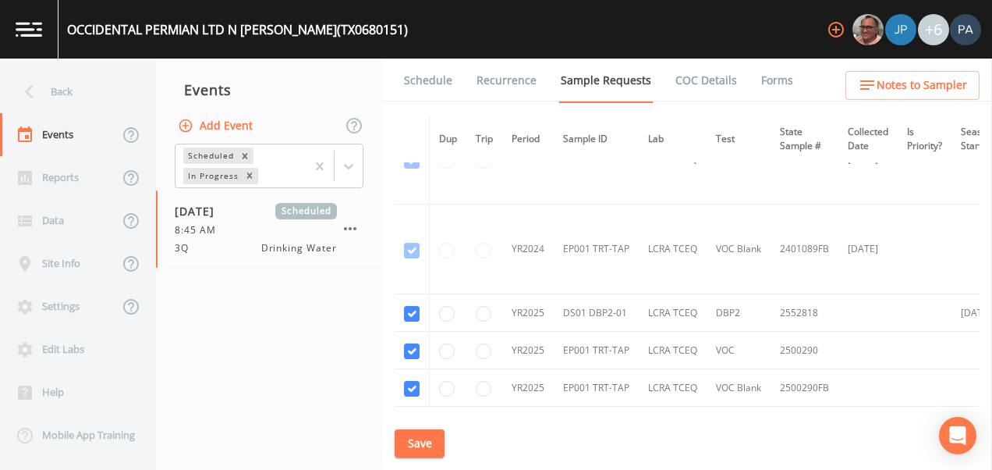
click at [419, 431] on button "Save" at bounding box center [420, 443] width 50 height 29
click at [421, 84] on link "Schedule" at bounding box center [428, 81] width 53 height 44
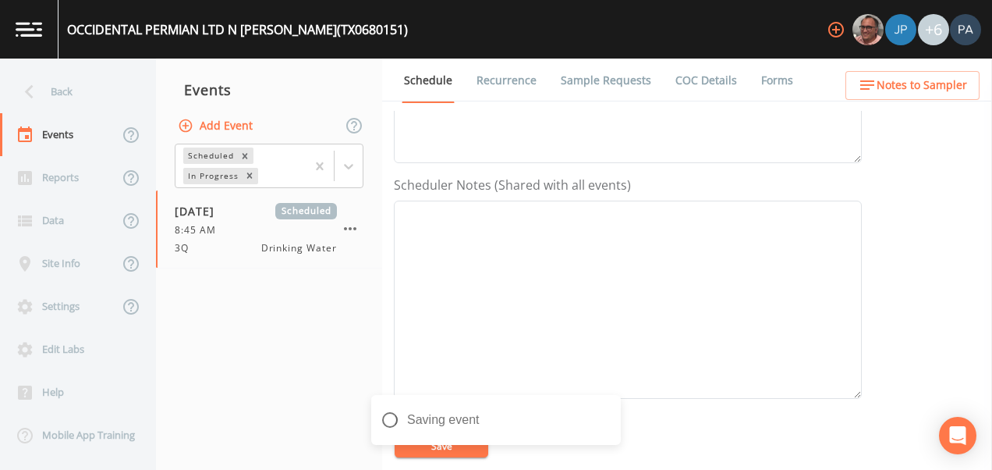
scroll to position [546, 0]
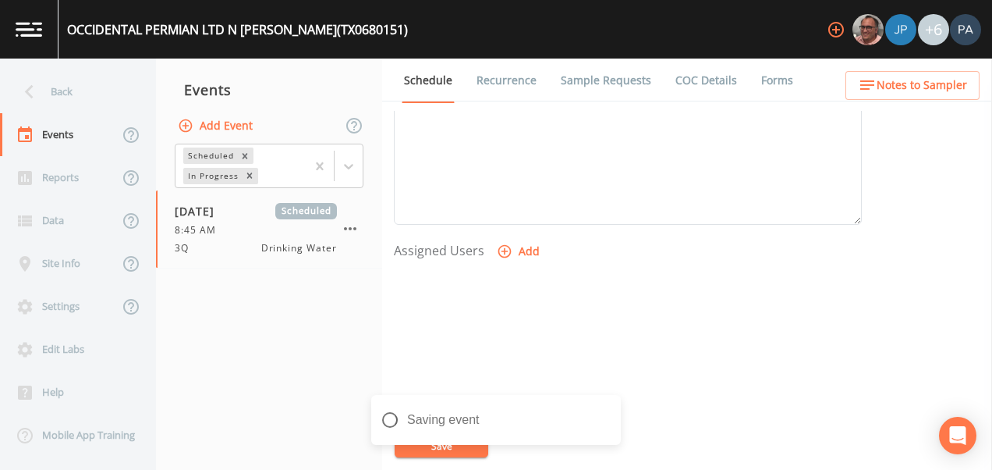
click at [517, 254] on button "Add" at bounding box center [520, 251] width 52 height 29
select select "89eca224-83f1-4c08-b513-3d512749bff6"
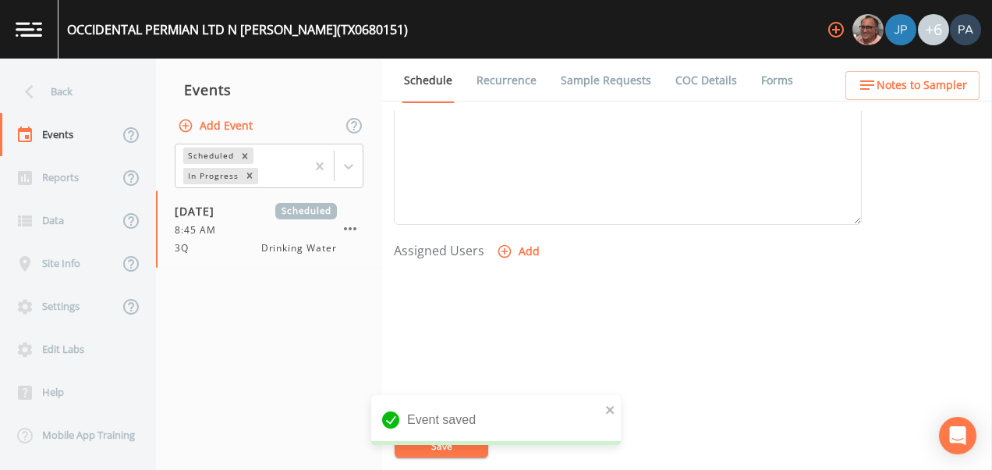
select select
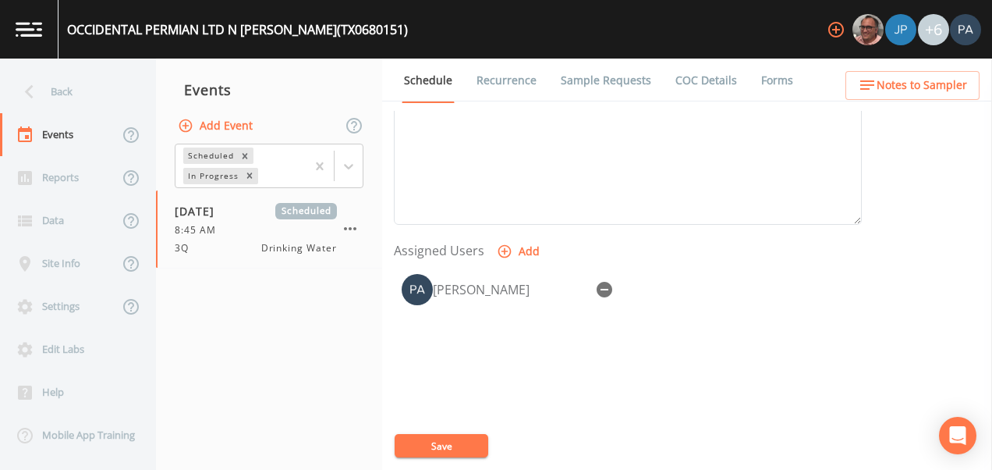
click at [446, 436] on button "Save" at bounding box center [442, 445] width 94 height 23
click at [87, 97] on div "Back" at bounding box center [70, 91] width 140 height 43
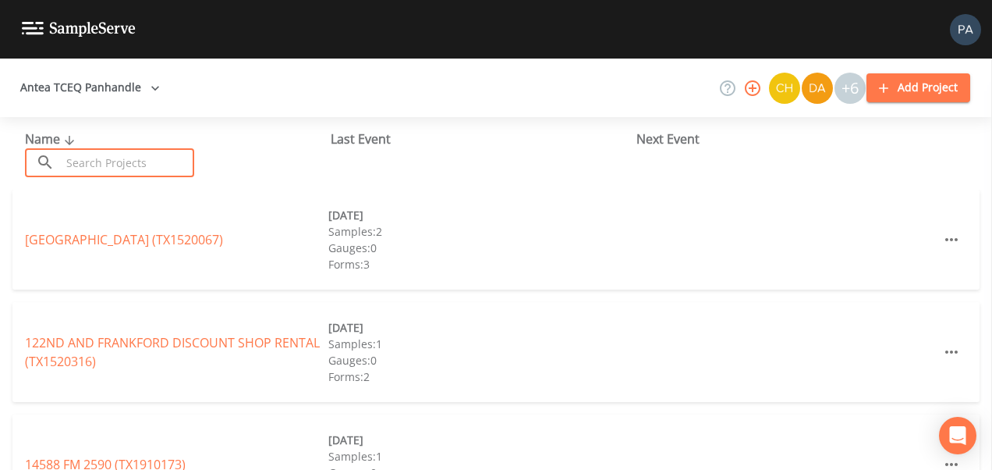
click at [119, 158] on input "text" at bounding box center [127, 162] width 133 height 29
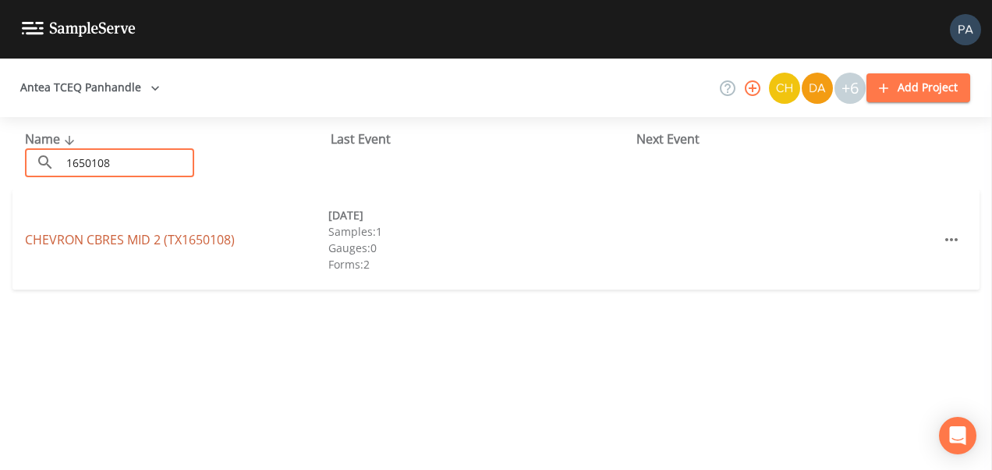
type input "1650108"
click at [142, 243] on link "CHEVRON CBRES MID 2 (TX1650108)" at bounding box center [130, 239] width 210 height 17
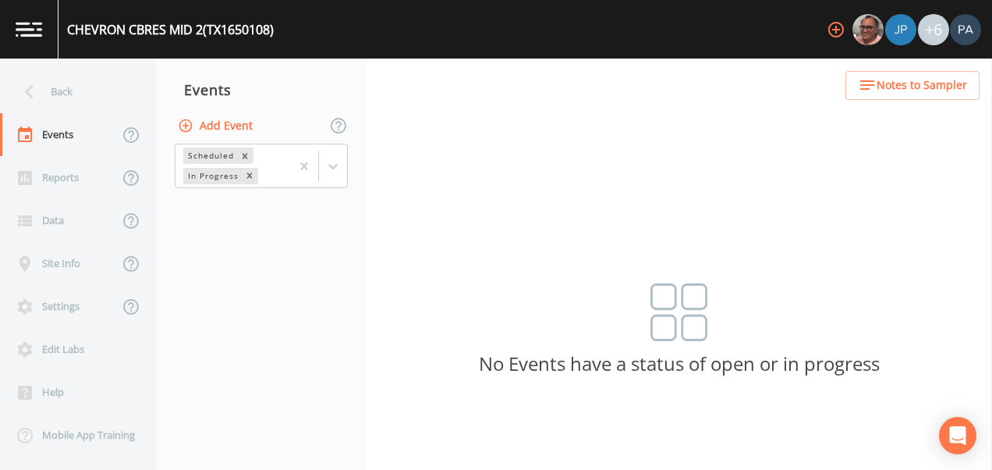
click at [242, 131] on button "Add Event" at bounding box center [217, 126] width 84 height 29
type input "3Q"
type input "[DATE]"
drag, startPoint x: 406, startPoint y: 354, endPoint x: 427, endPoint y: 343, distance: 24.4
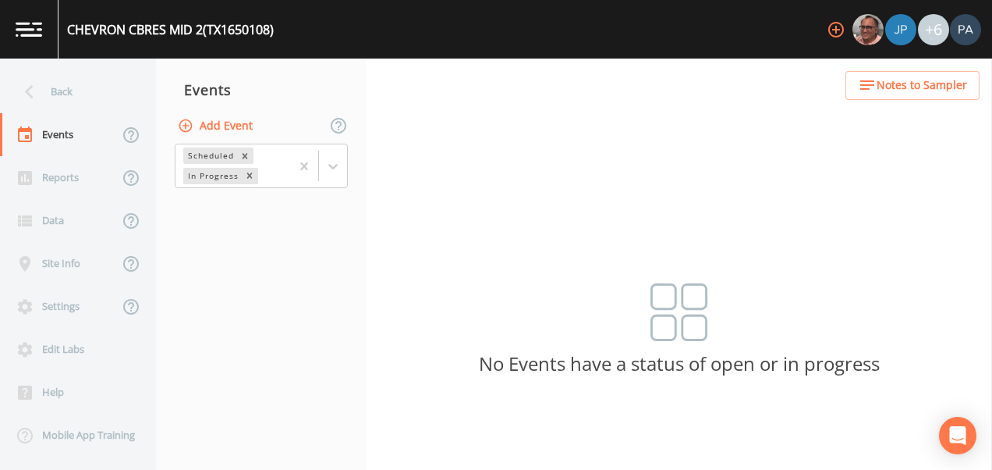
type input "09:45"
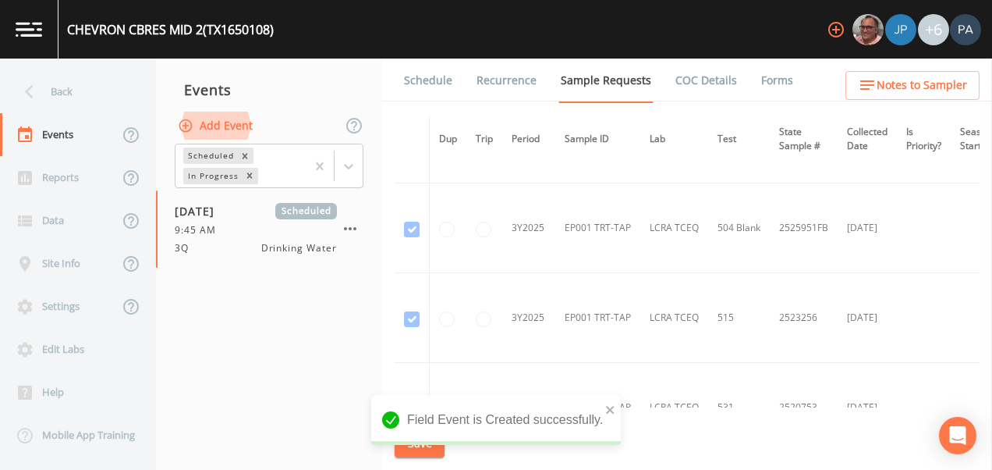
scroll to position [936, 0]
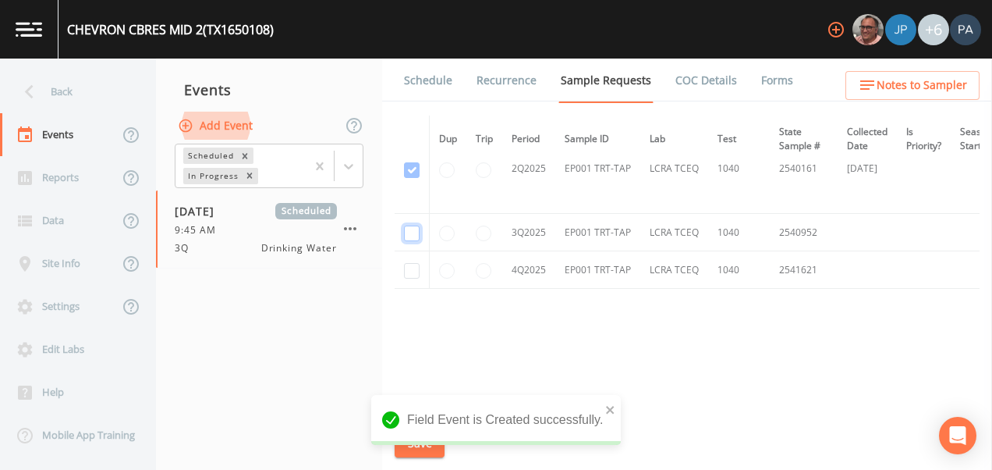
checkbox input "true"
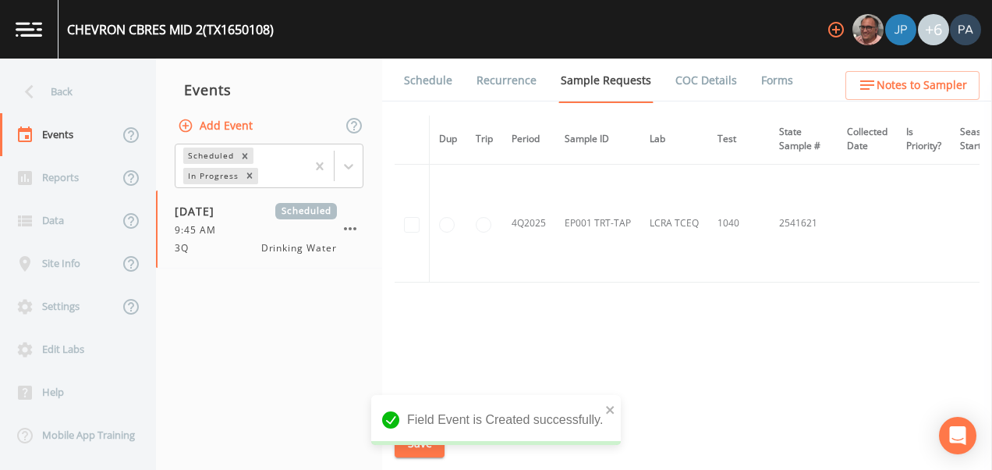
scroll to position [810, 0]
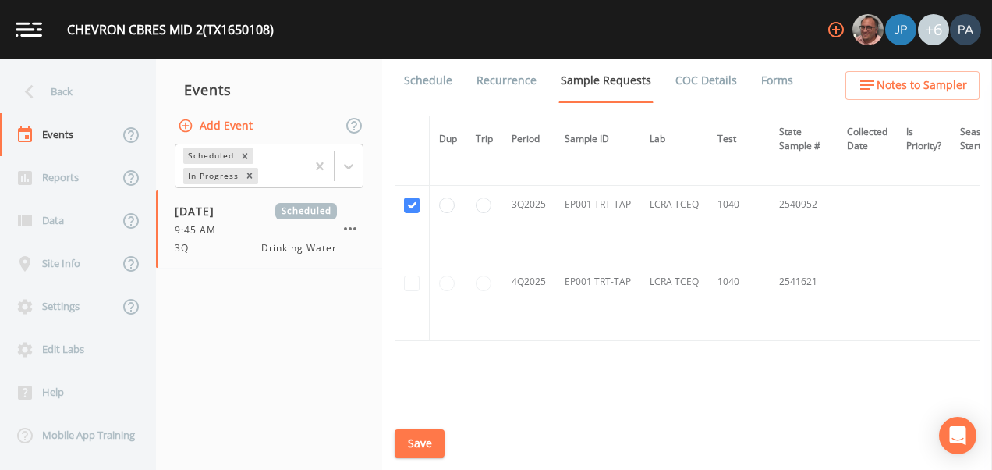
click at [421, 446] on button "Save" at bounding box center [420, 443] width 50 height 29
click at [434, 80] on link "Schedule" at bounding box center [428, 81] width 53 height 44
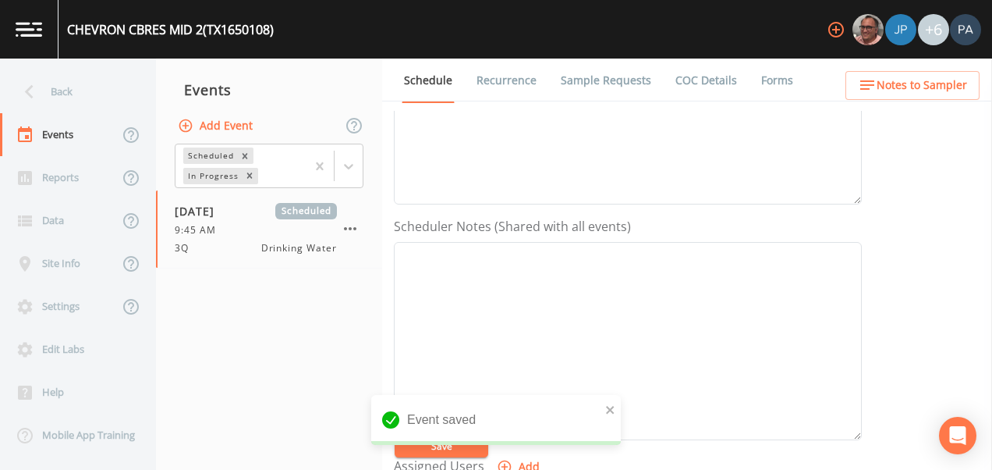
scroll to position [624, 0]
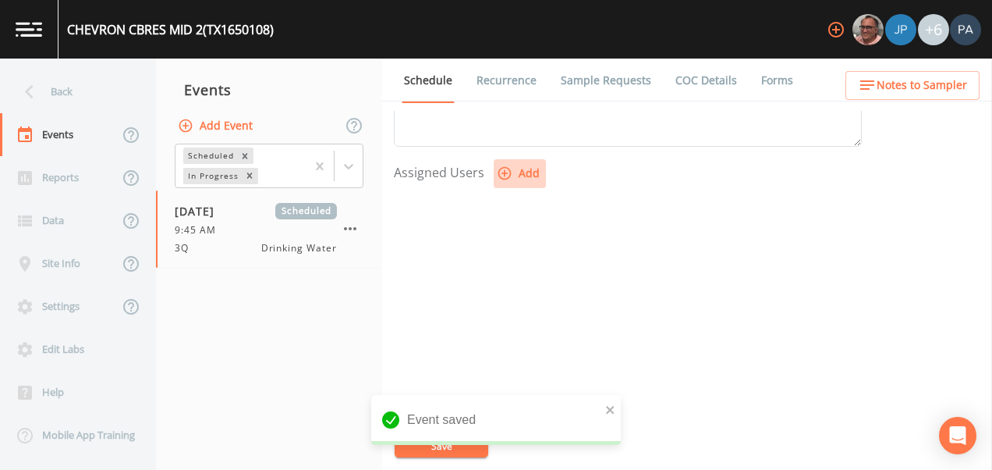
click at [519, 172] on button "Add" at bounding box center [520, 173] width 52 height 29
select select "89eca224-83f1-4c08-b513-3d512749bff6"
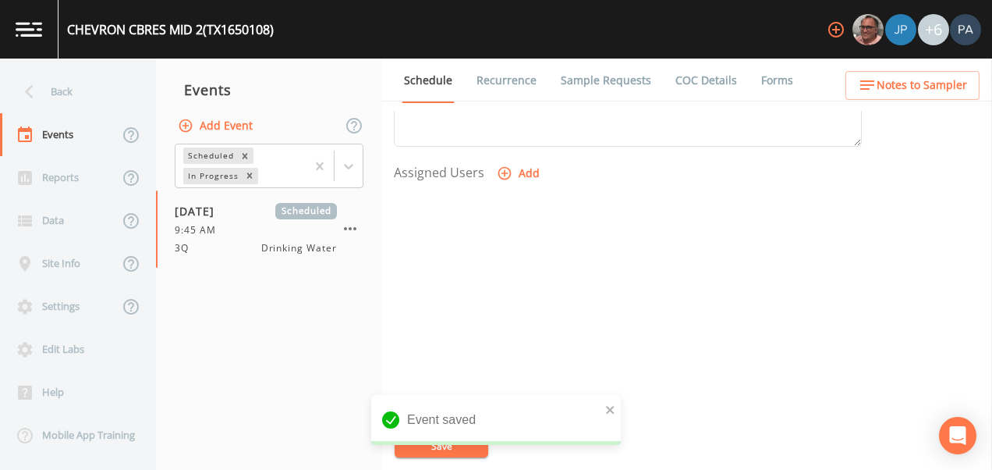
select select
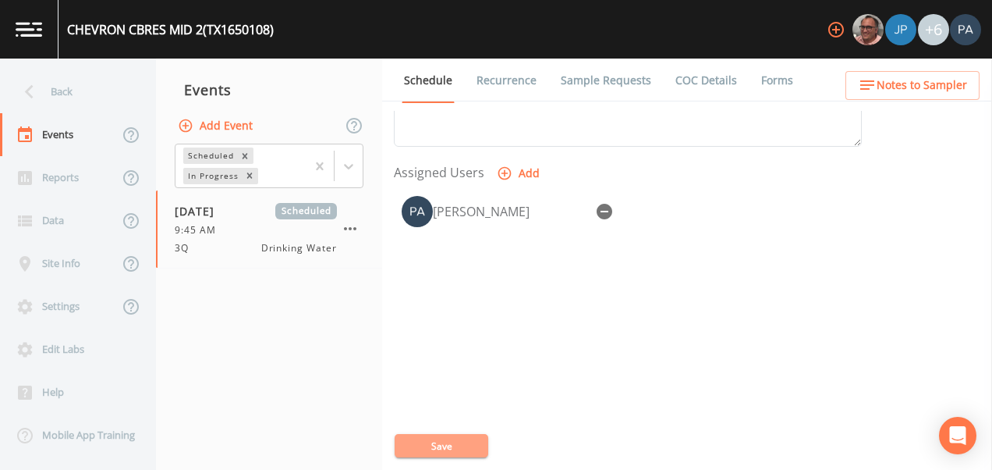
drag, startPoint x: 444, startPoint y: 441, endPoint x: 436, endPoint y: 432, distance: 11.6
click at [440, 439] on button "Save" at bounding box center [442, 445] width 94 height 23
click at [83, 92] on div "Back" at bounding box center [70, 91] width 140 height 43
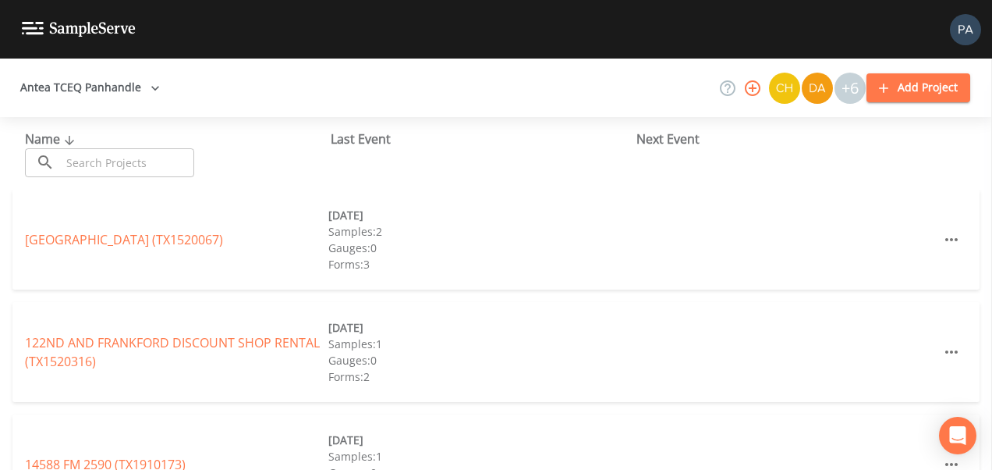
click at [103, 154] on input "text" at bounding box center [127, 162] width 133 height 29
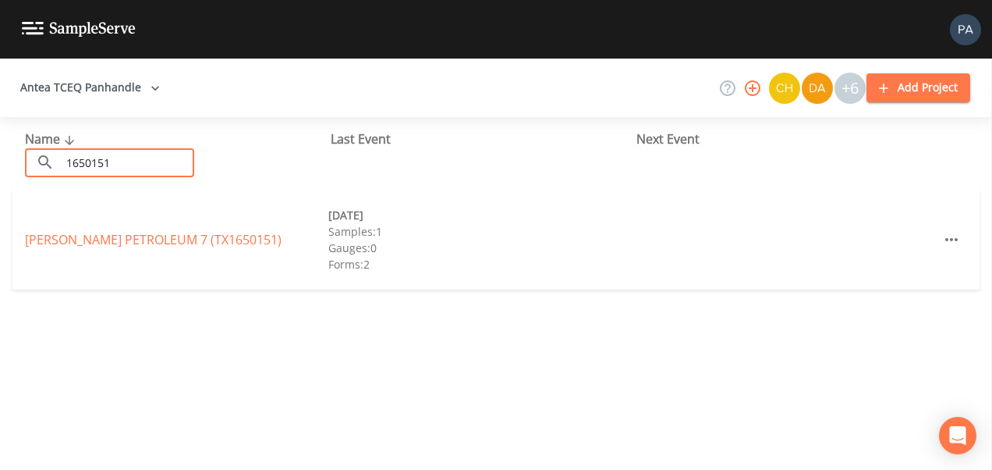
type input "1650151"
click at [106, 241] on link "[PERSON_NAME] PETROLEUM 7 (TX1650151)" at bounding box center [153, 239] width 257 height 17
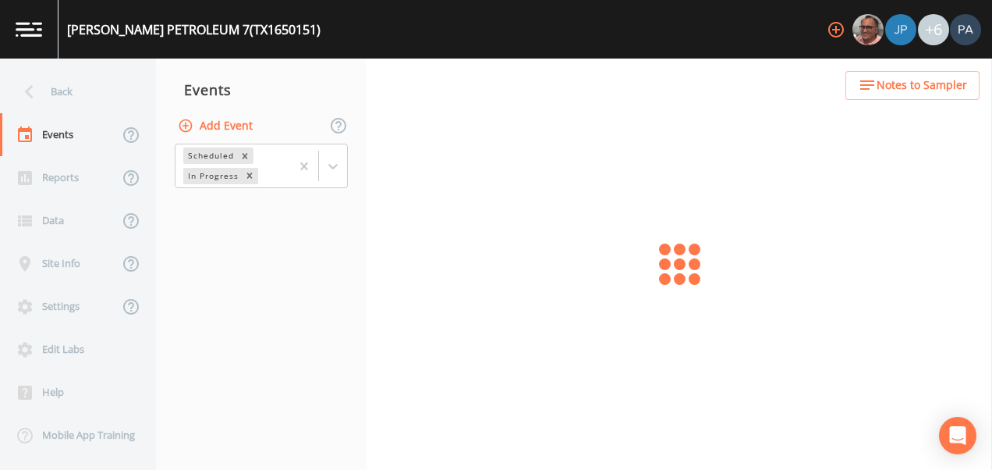
click at [211, 119] on button "Add Event" at bounding box center [217, 126] width 84 height 29
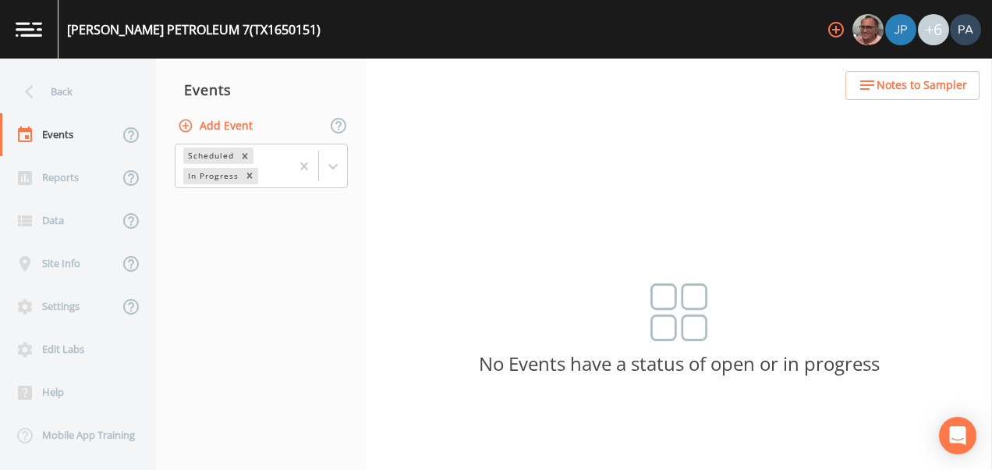
drag, startPoint x: 442, startPoint y: 196, endPoint x: 456, endPoint y: 215, distance: 23.6
type input "3Q"
type input "[DATE]"
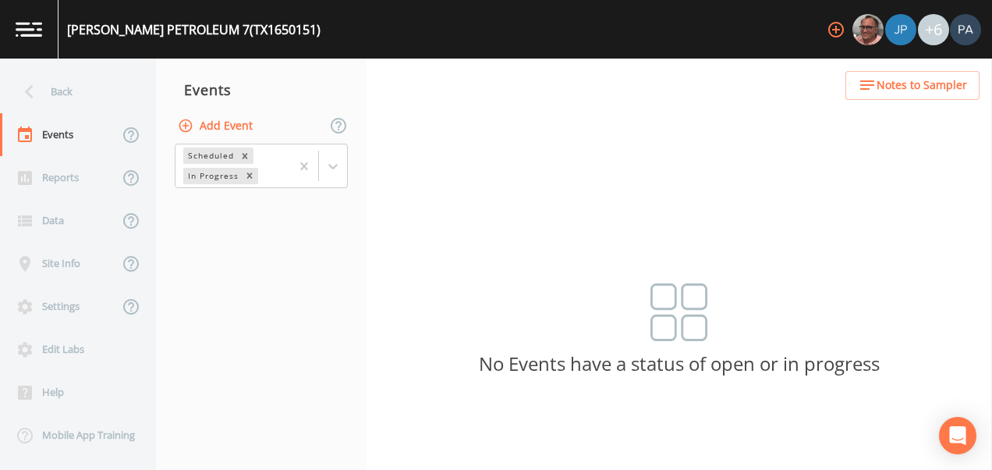
type input "10:10"
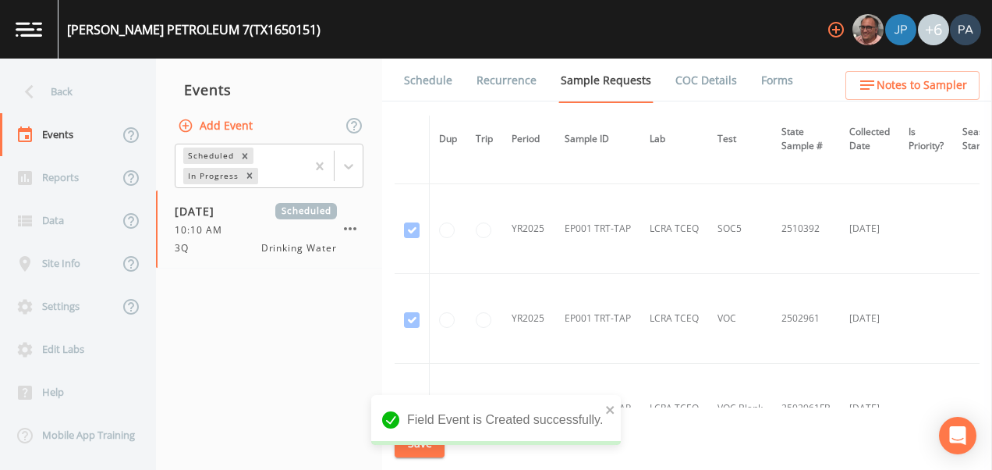
scroll to position [1014, 0]
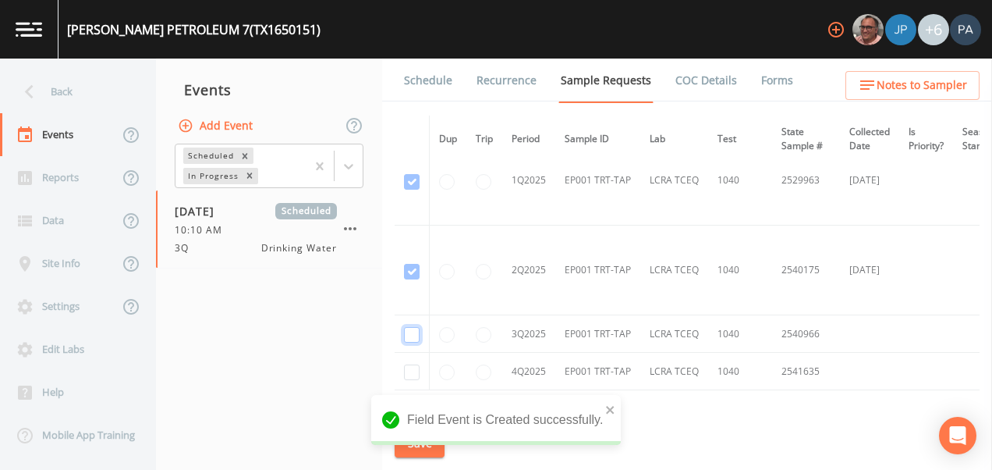
checkbox input "true"
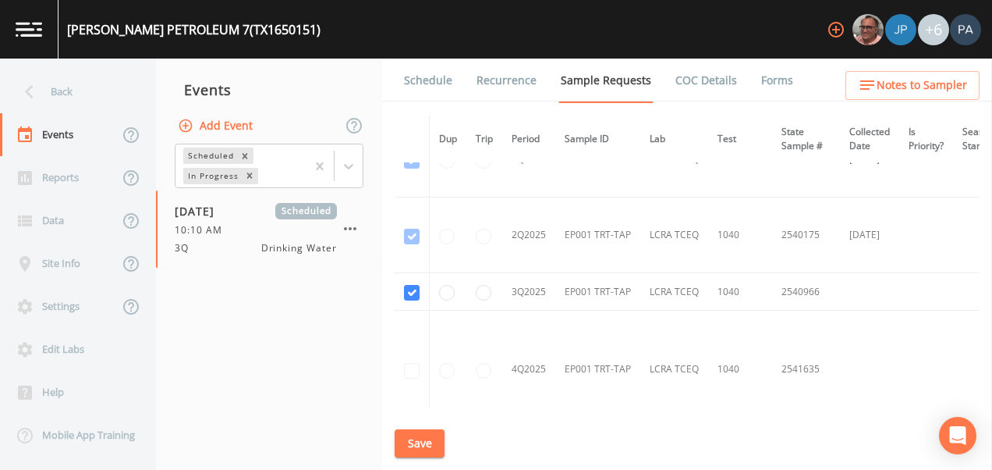
drag, startPoint x: 427, startPoint y: 442, endPoint x: 438, endPoint y: 439, distance: 12.1
click at [427, 442] on button "Save" at bounding box center [420, 443] width 50 height 29
click at [418, 73] on link "Schedule" at bounding box center [428, 81] width 53 height 44
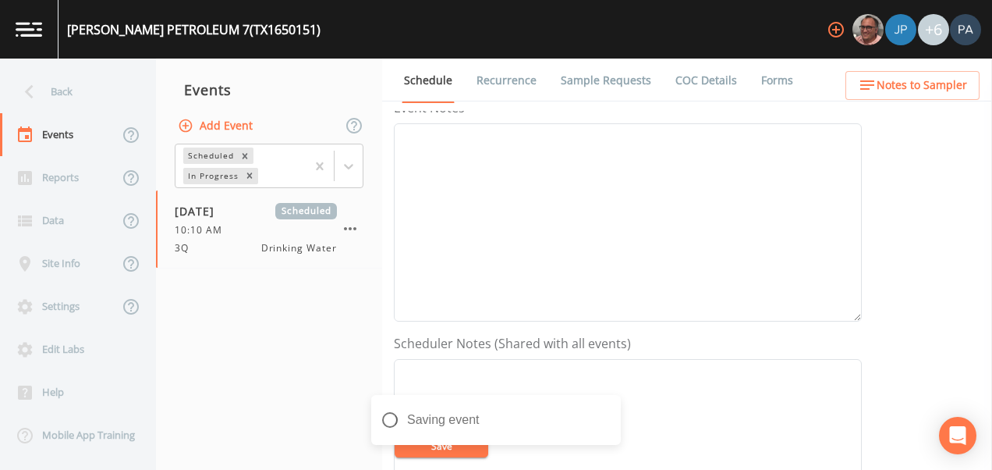
scroll to position [546, 0]
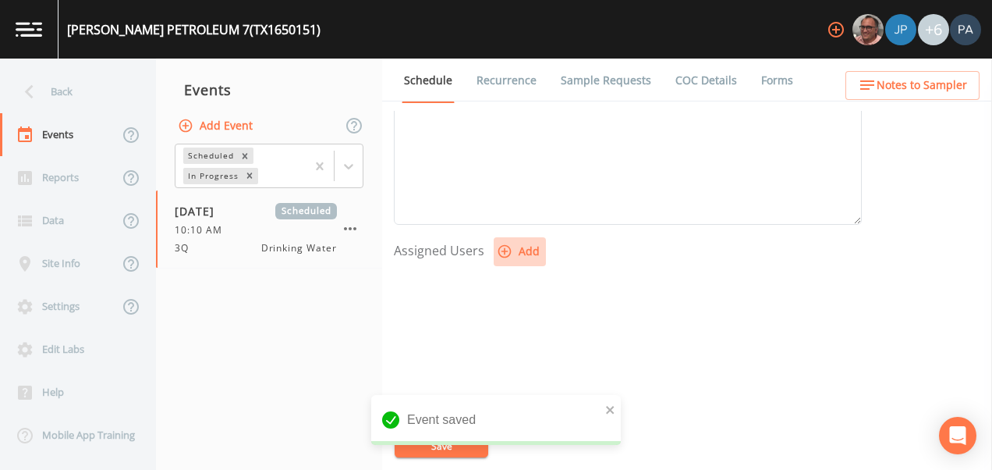
click at [530, 253] on button "Add" at bounding box center [520, 251] width 52 height 29
select select "89eca224-83f1-4c08-b513-3d512749bff6"
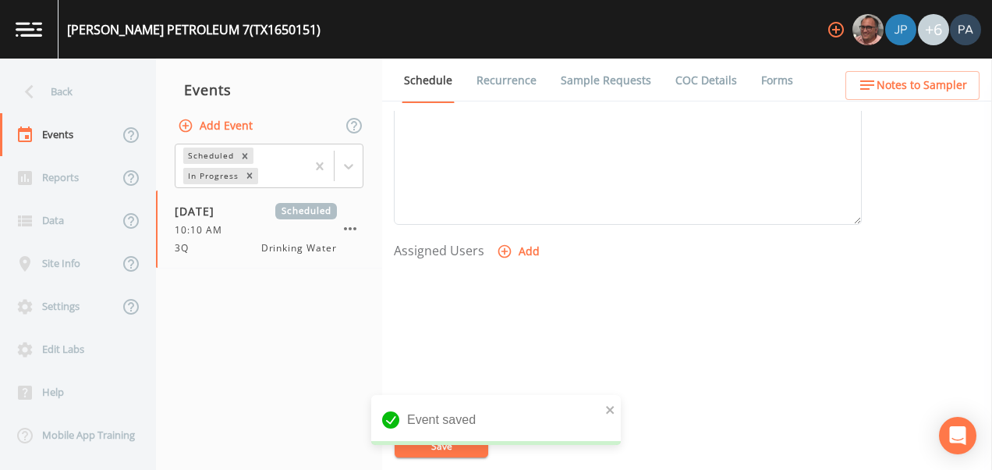
select select
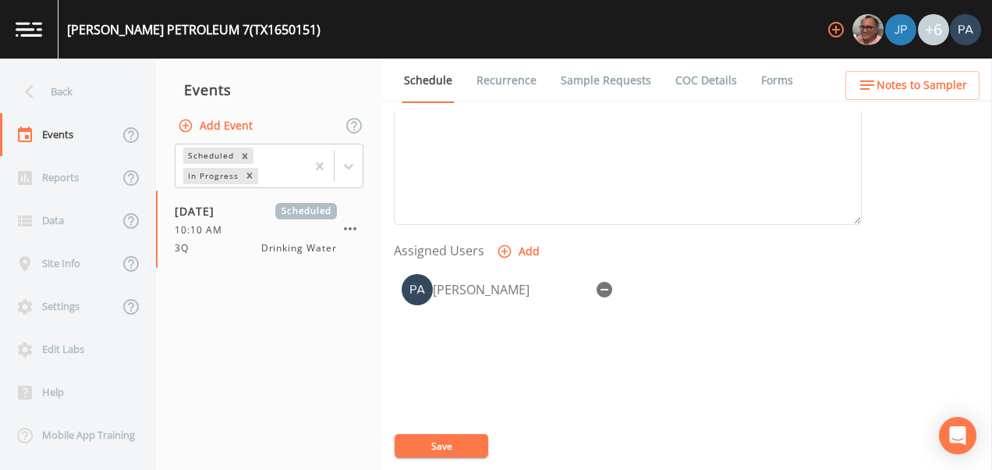
click at [472, 448] on button "Save" at bounding box center [442, 445] width 94 height 23
click at [109, 98] on div "Back" at bounding box center [70, 91] width 140 height 43
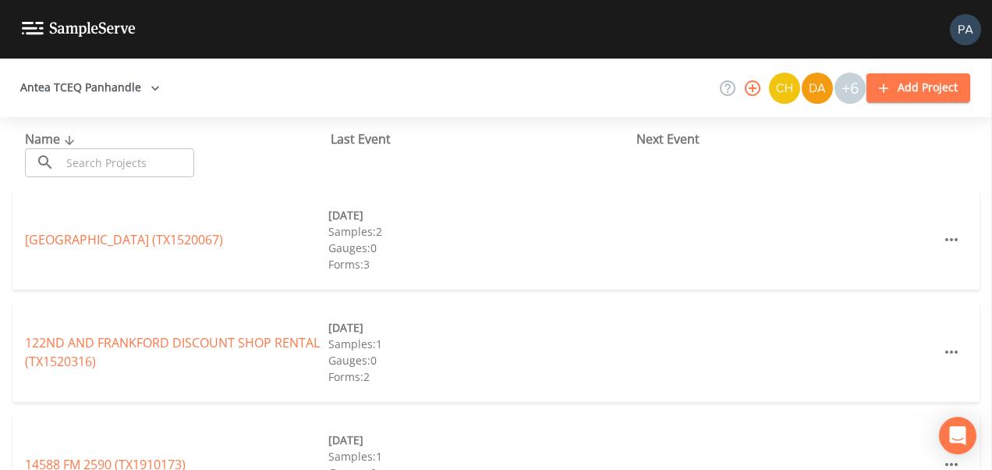
click at [109, 147] on div "Name ​ ​" at bounding box center [178, 153] width 306 height 48
click at [132, 167] on input "text" at bounding box center [127, 162] width 133 height 29
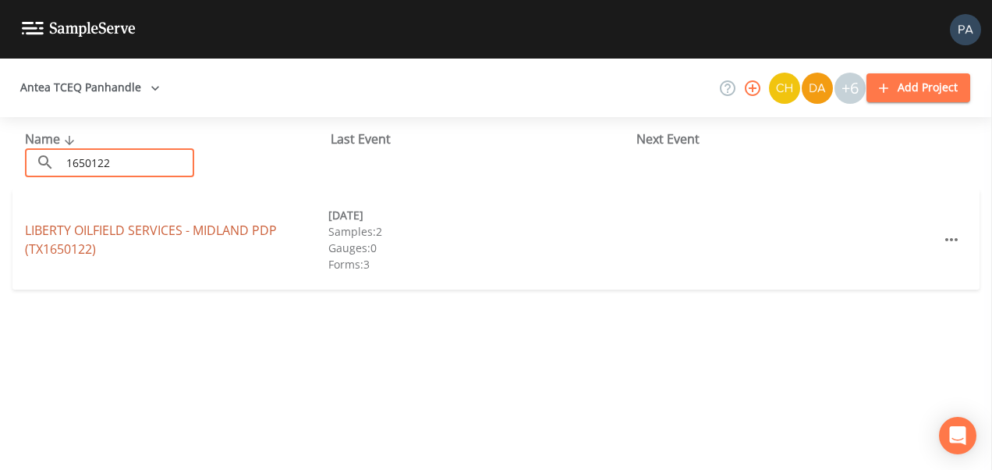
type input "1650122"
click at [146, 228] on link "LIBERTY OILFIELD SERVICES - MIDLAND PDP (TX1650122)" at bounding box center [151, 240] width 252 height 36
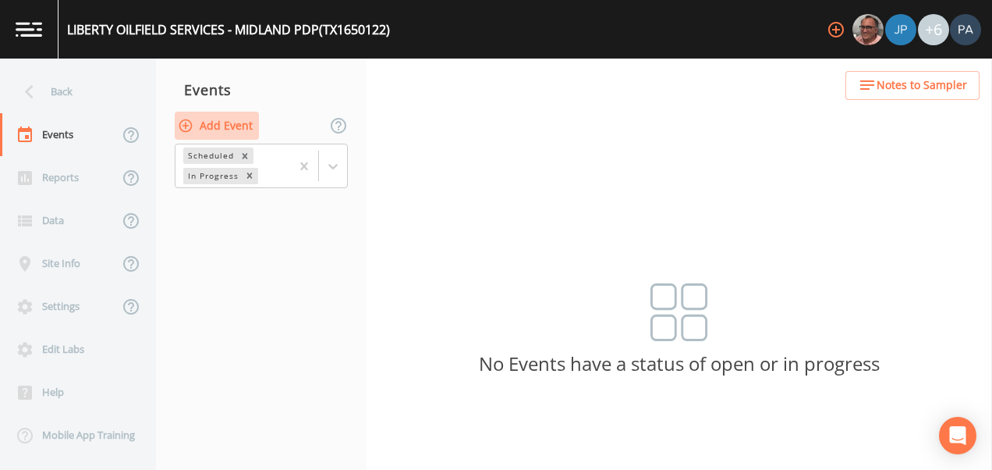
click at [234, 126] on button "Add Event" at bounding box center [217, 126] width 84 height 29
drag, startPoint x: 426, startPoint y: 207, endPoint x: 424, endPoint y: 229, distance: 22.0
type input "3Q"
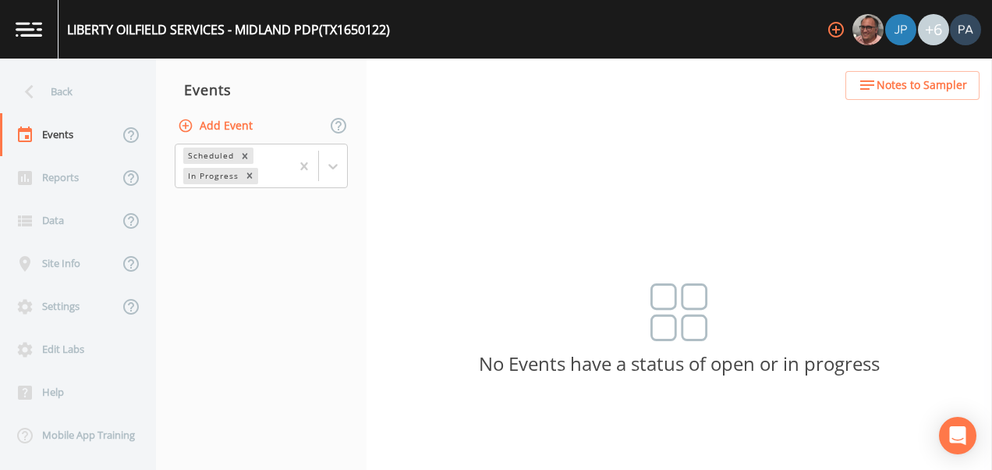
type input "[DATE]"
type input "10:30"
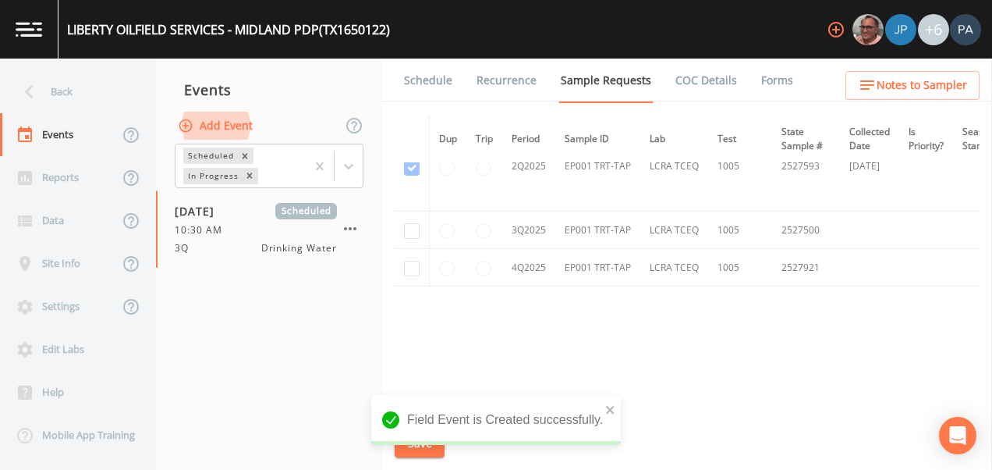
scroll to position [1701, 0]
checkbox input "true"
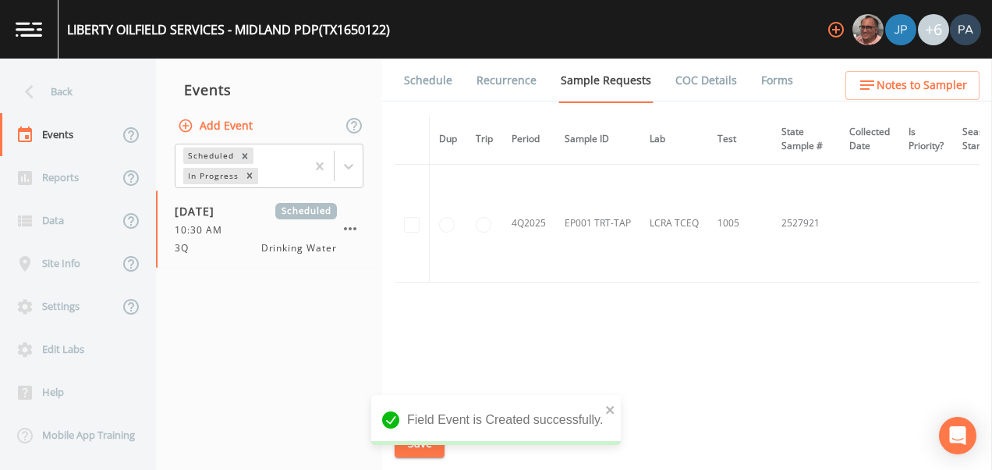
scroll to position [1522, 0]
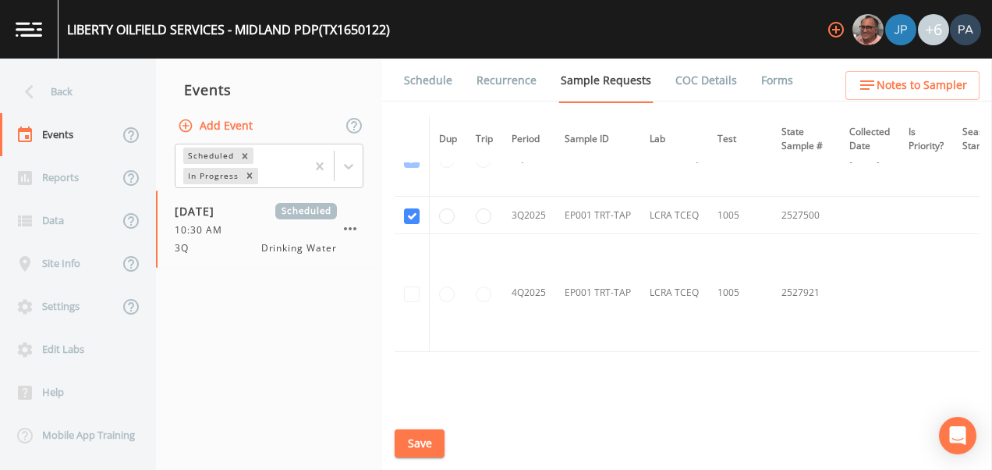
click at [436, 435] on button "Save" at bounding box center [420, 443] width 50 height 29
click at [436, 84] on link "Schedule" at bounding box center [428, 81] width 53 height 44
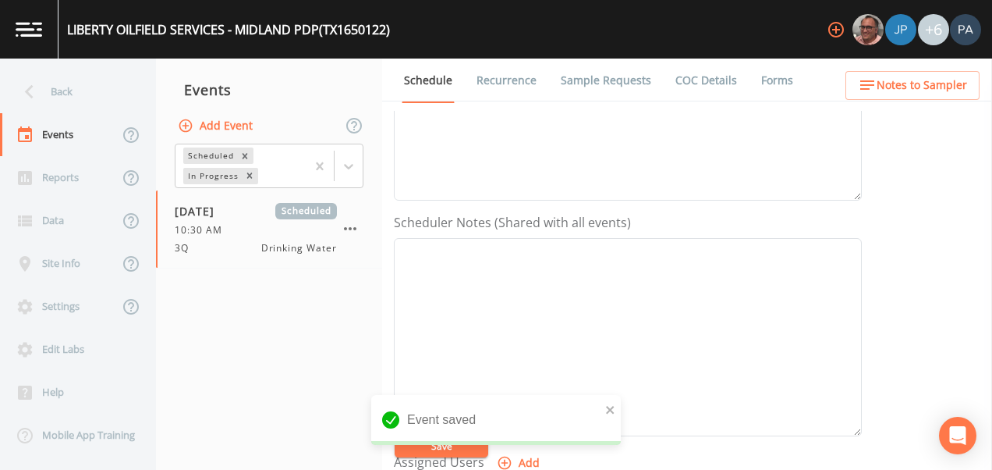
scroll to position [630, 0]
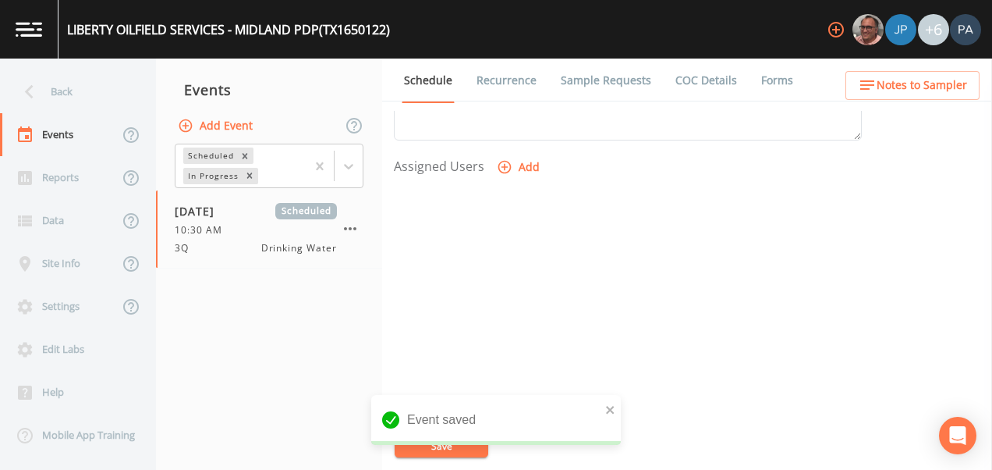
click at [529, 164] on button "Add" at bounding box center [520, 167] width 52 height 29
select select "89eca224-83f1-4c08-b513-3d512749bff6"
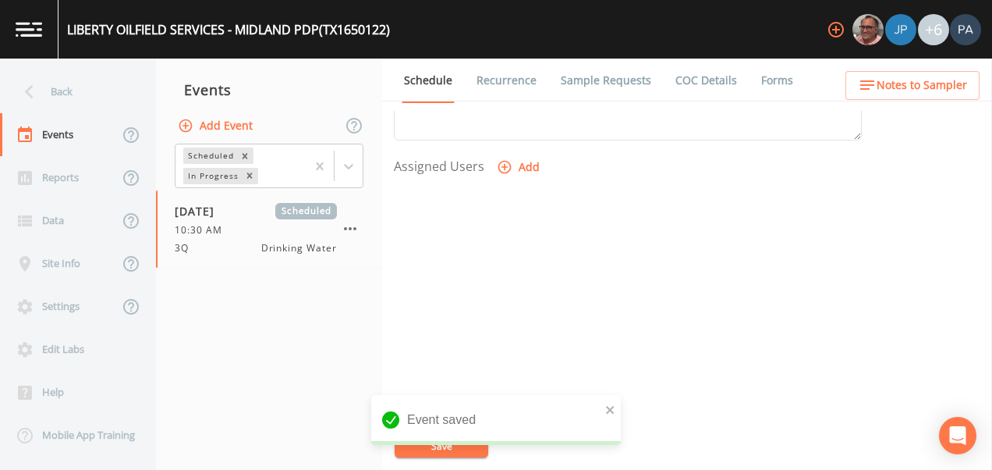
select select
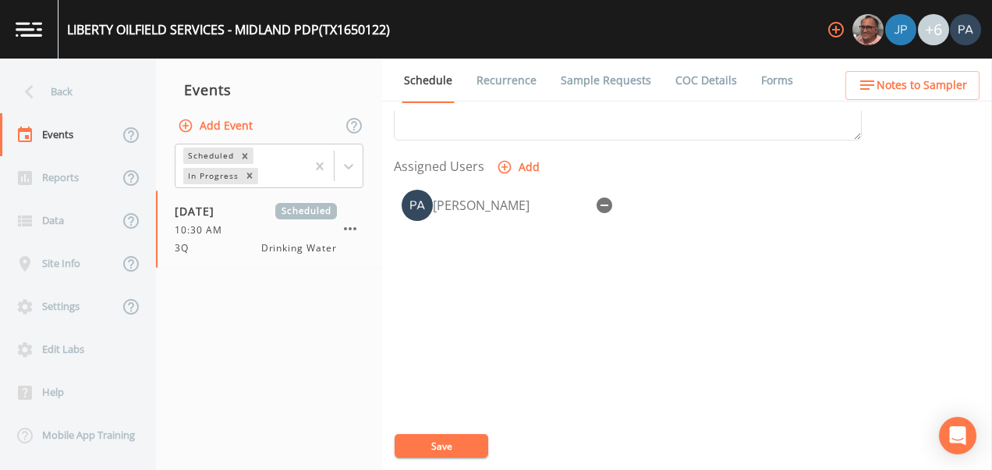
click at [480, 449] on button "Save" at bounding box center [442, 445] width 94 height 23
click at [69, 95] on div "Back" at bounding box center [70, 91] width 140 height 43
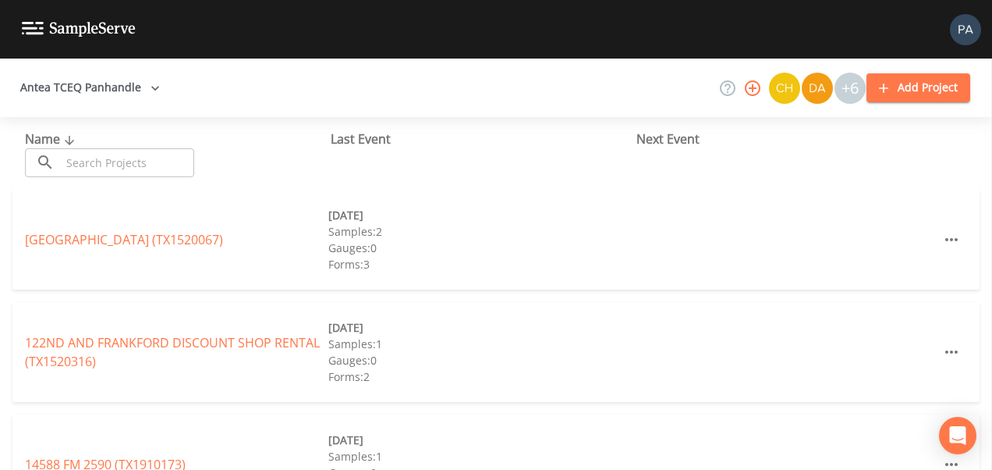
drag, startPoint x: 109, startPoint y: 181, endPoint x: 121, endPoint y: 156, distance: 27.6
click at [109, 181] on div "Name ​ ​ Last Event Next Event" at bounding box center [496, 153] width 992 height 73
click at [124, 158] on input "text" at bounding box center [127, 162] width 133 height 29
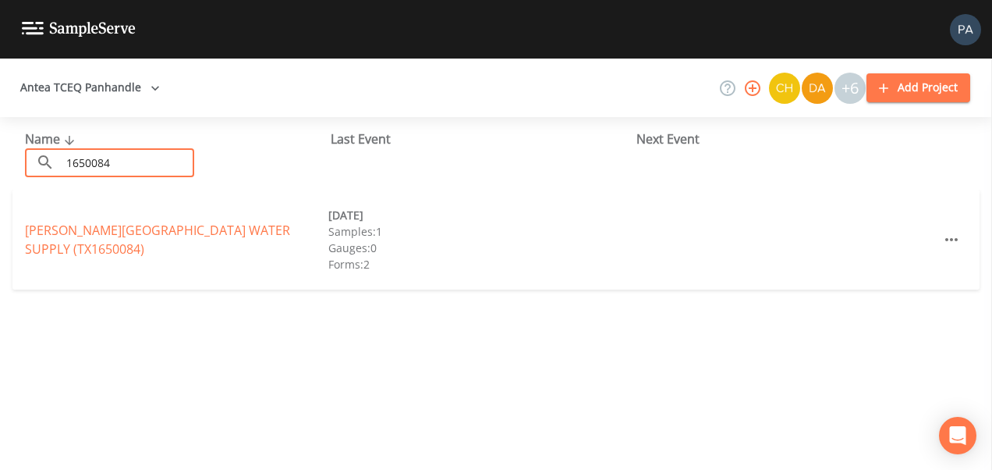
type input "1650084"
click at [121, 219] on div "[PERSON_NAME] ROAD SUBDIVISION WATER SUPPLY (TX1650084) [DATE] Samples: 1 Gauge…" at bounding box center [495, 240] width 967 height 100
click at [126, 229] on link "[PERSON_NAME][GEOGRAPHIC_DATA] WATER SUPPLY (TX1650084)" at bounding box center [157, 240] width 265 height 36
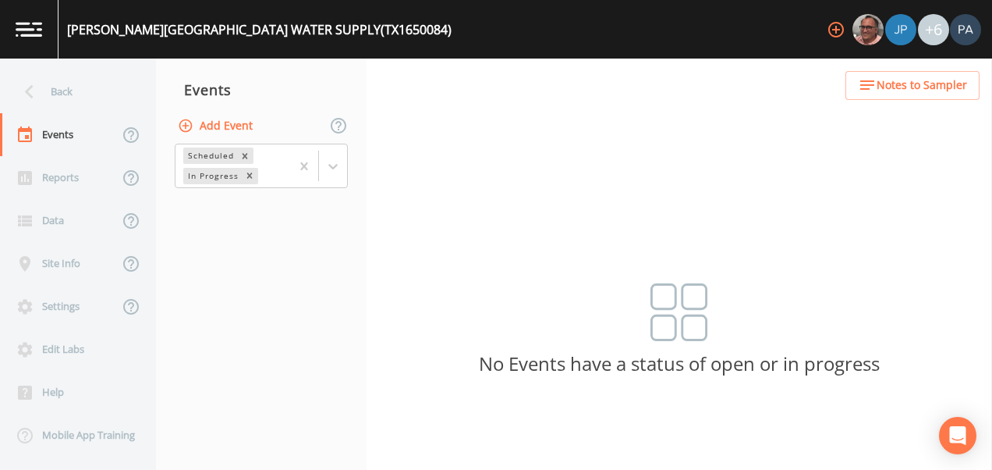
click at [235, 123] on button "Add Event" at bounding box center [217, 126] width 84 height 29
type input "3Q"
type input "[DATE]"
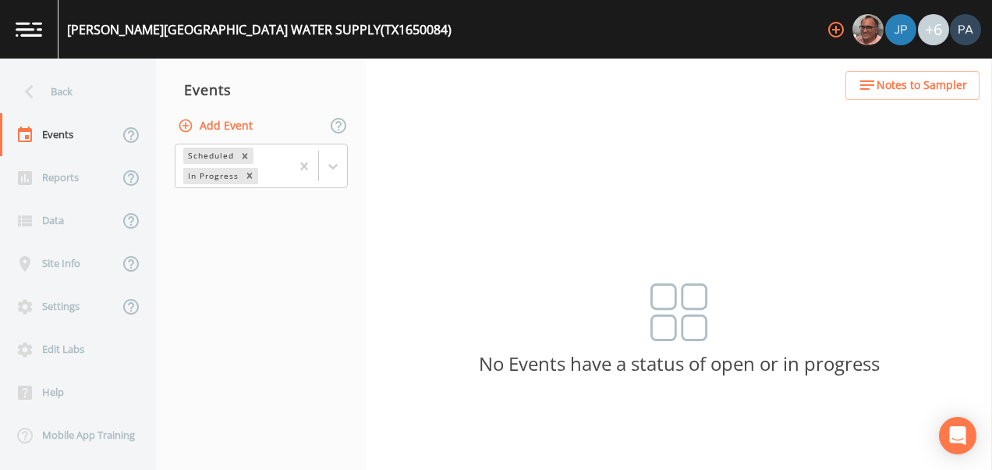
type input "11:05"
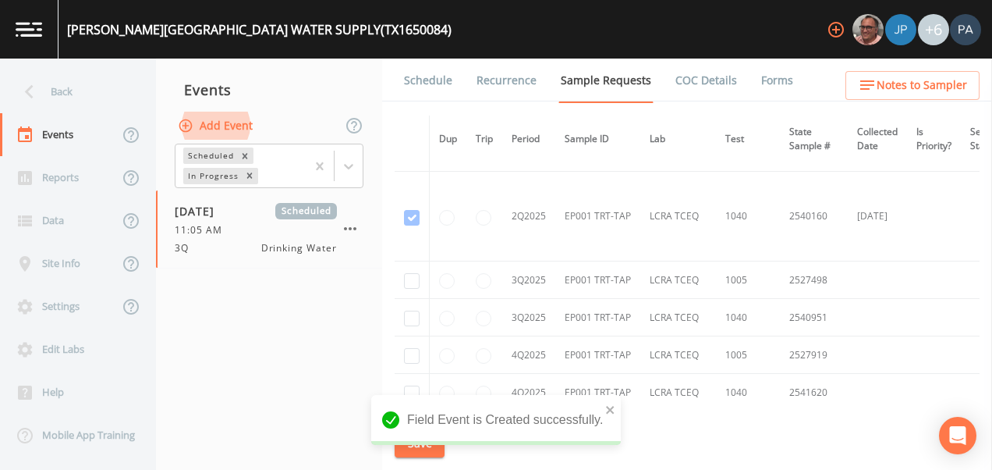
scroll to position [2045, 0]
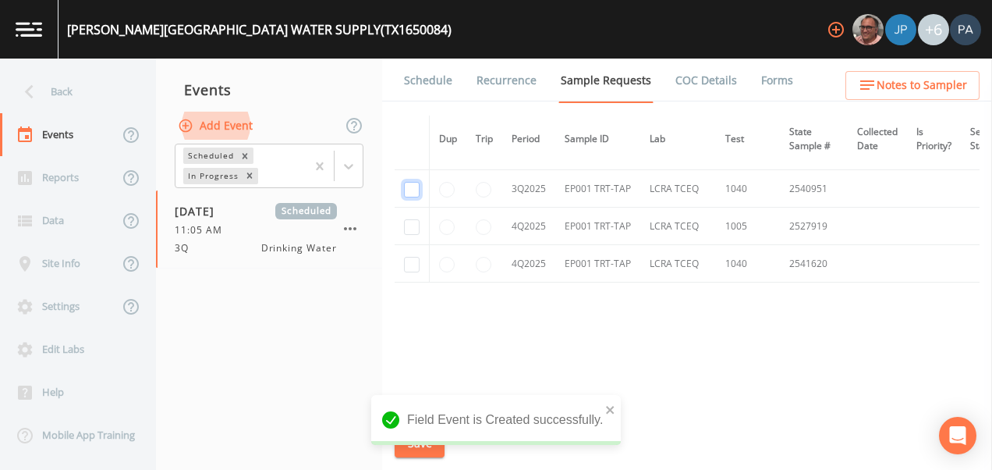
checkbox input "true"
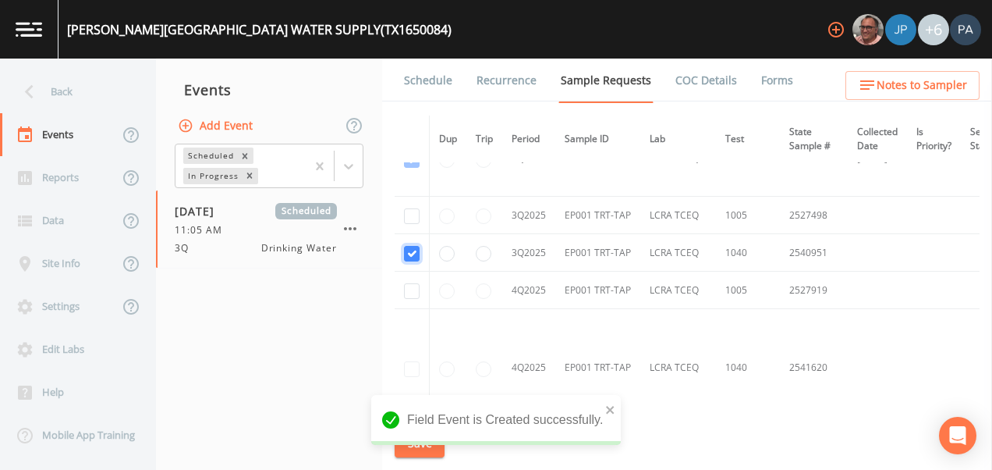
scroll to position [1594, 0]
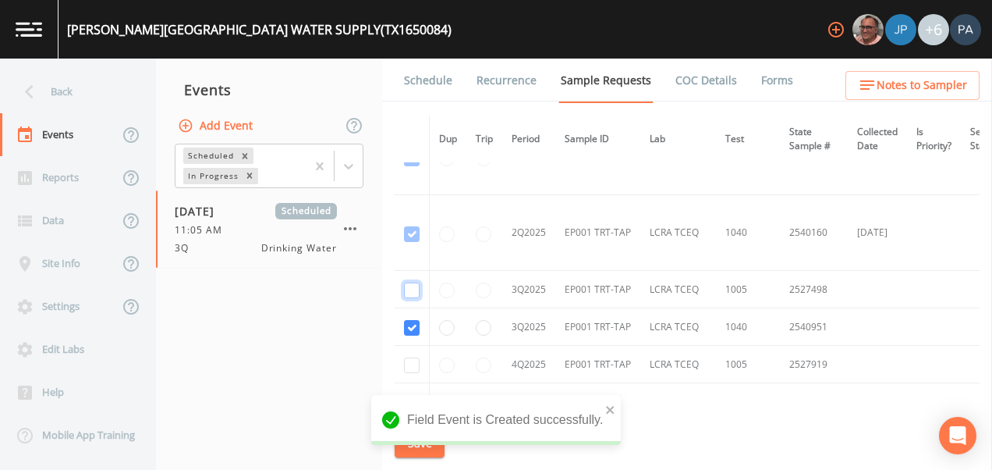
checkbox input "true"
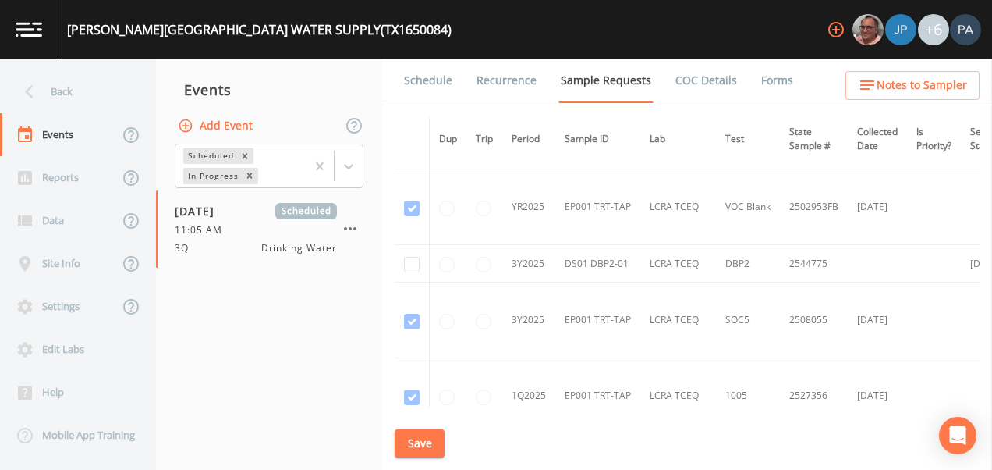
scroll to position [1126, 0]
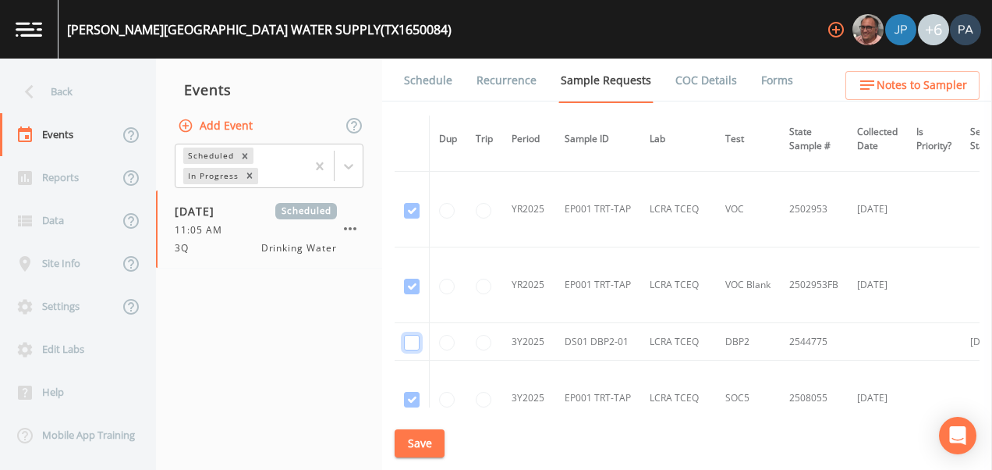
click at [410, 341] on input "checkbox" at bounding box center [412, 343] width 16 height 16
checkbox input "true"
click at [433, 441] on button "Save" at bounding box center [420, 443] width 50 height 29
click at [429, 80] on link "Schedule" at bounding box center [428, 81] width 53 height 44
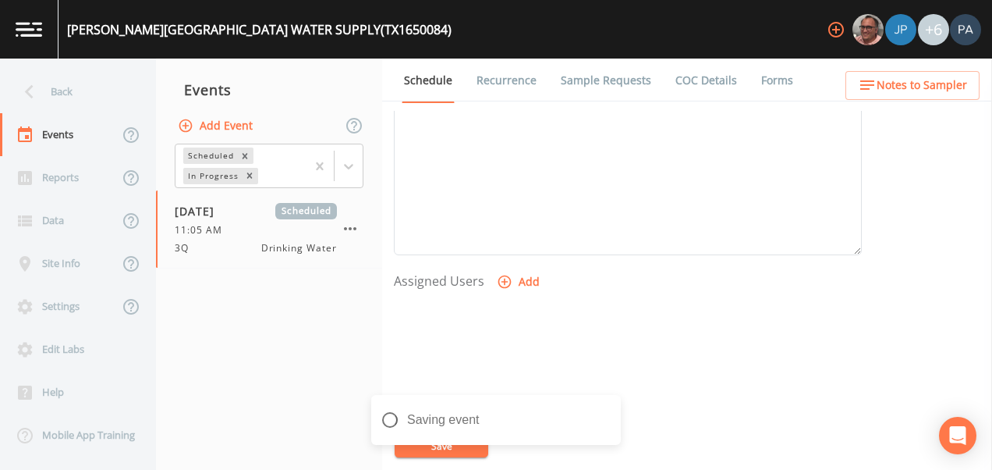
scroll to position [624, 0]
click at [512, 177] on button "Add" at bounding box center [520, 173] width 52 height 29
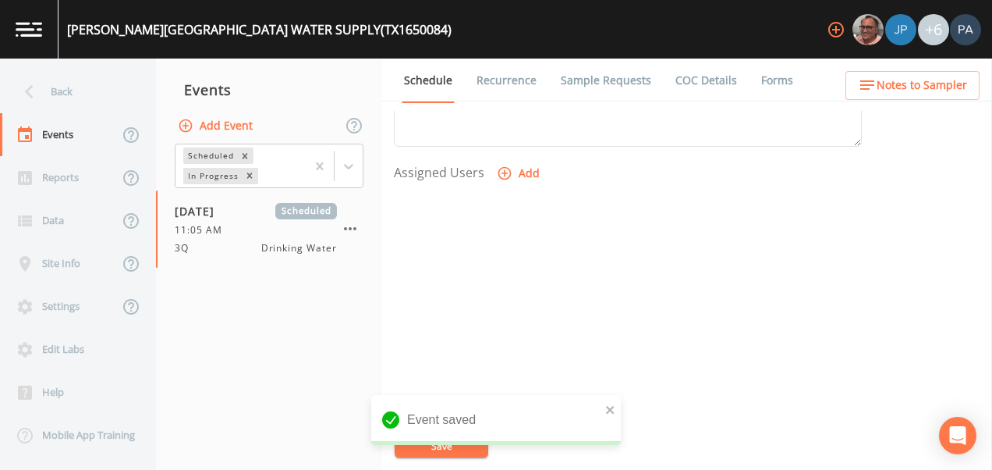
select select "89eca224-83f1-4c08-b513-3d512749bff6"
select select
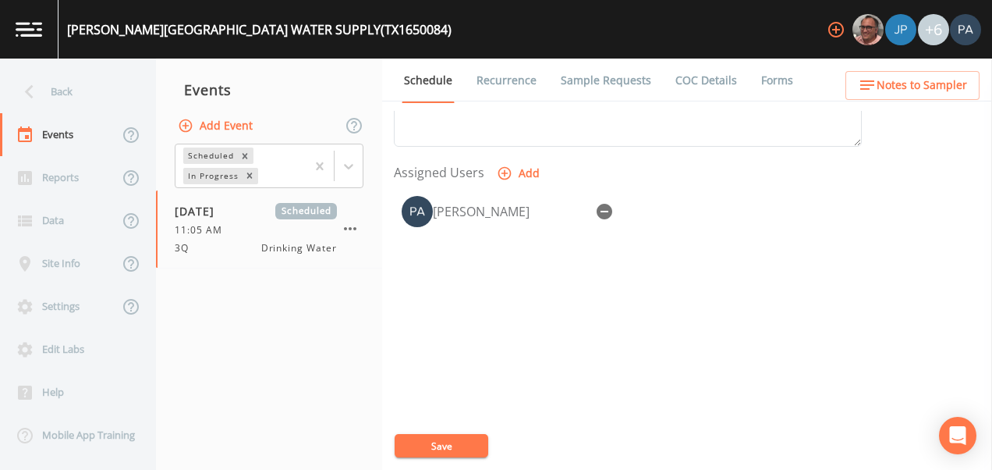
click at [459, 445] on div "[PERSON_NAME] ROAD SUBDIVISION WATER SUPPLY (TX1650084) +6 Back Events Reports …" at bounding box center [496, 235] width 992 height 470
drag, startPoint x: 459, startPoint y: 445, endPoint x: 431, endPoint y: 453, distance: 30.1
click at [431, 453] on button "Save" at bounding box center [442, 445] width 94 height 23
click at [52, 82] on div "Back" at bounding box center [70, 91] width 140 height 43
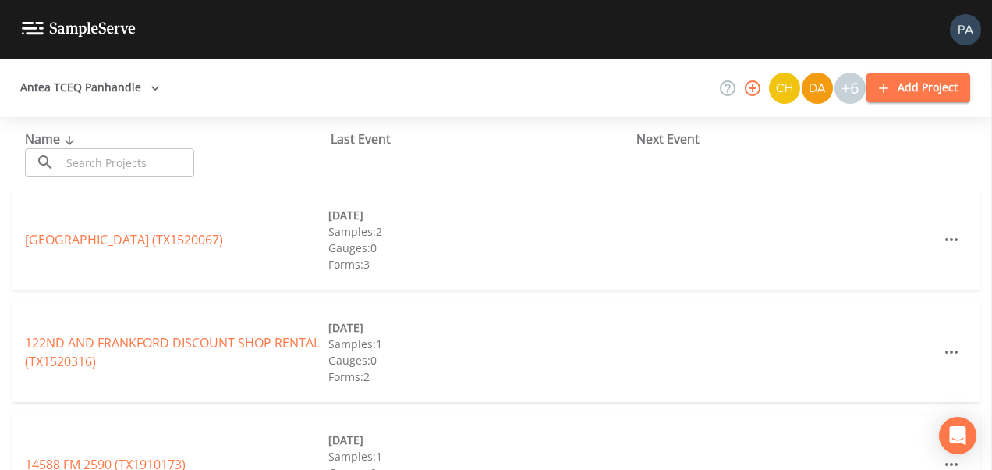
click at [149, 137] on div "Name ​ ​" at bounding box center [178, 153] width 306 height 48
click at [158, 156] on input "text" at bounding box center [127, 162] width 133 height 29
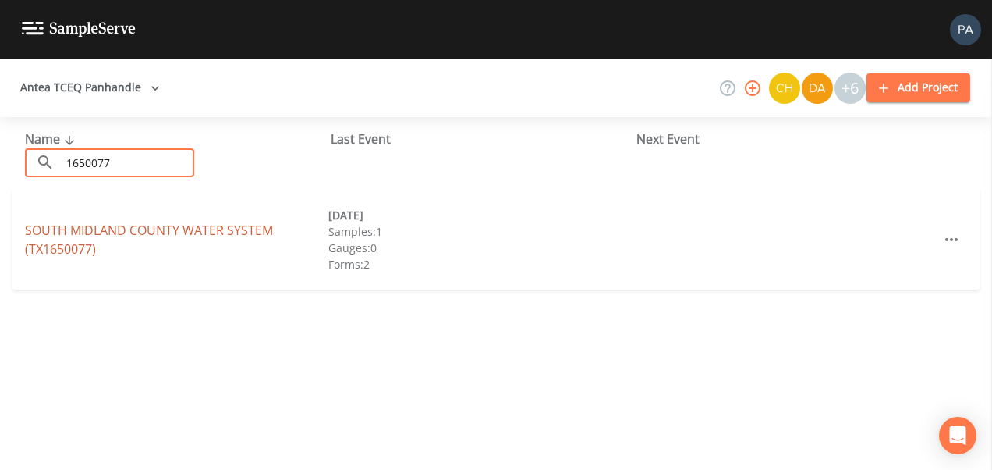
type input "1650077"
click at [243, 234] on link "SOUTH MIDLAND COUNTY WATER SYSTEM (TX1650077)" at bounding box center [149, 240] width 248 height 36
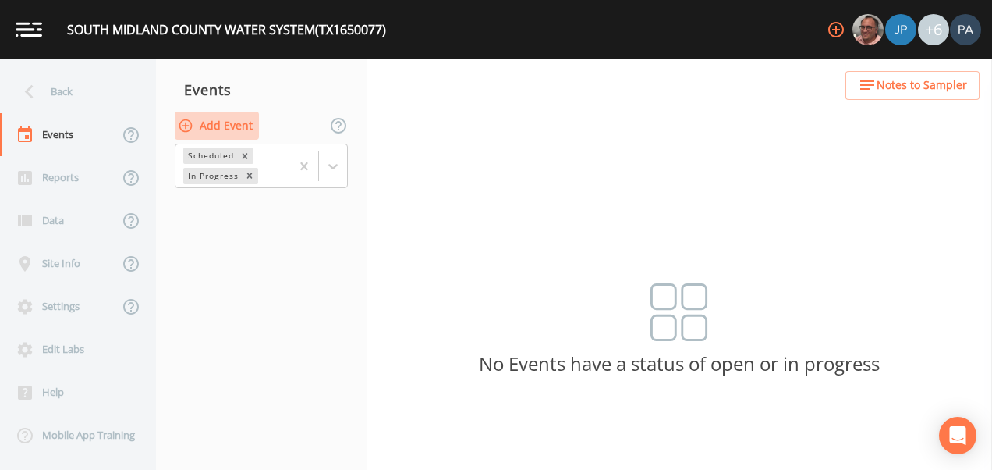
click at [235, 130] on button "Add Event" at bounding box center [217, 126] width 84 height 29
type input "3Q"
type input "[DATE]"
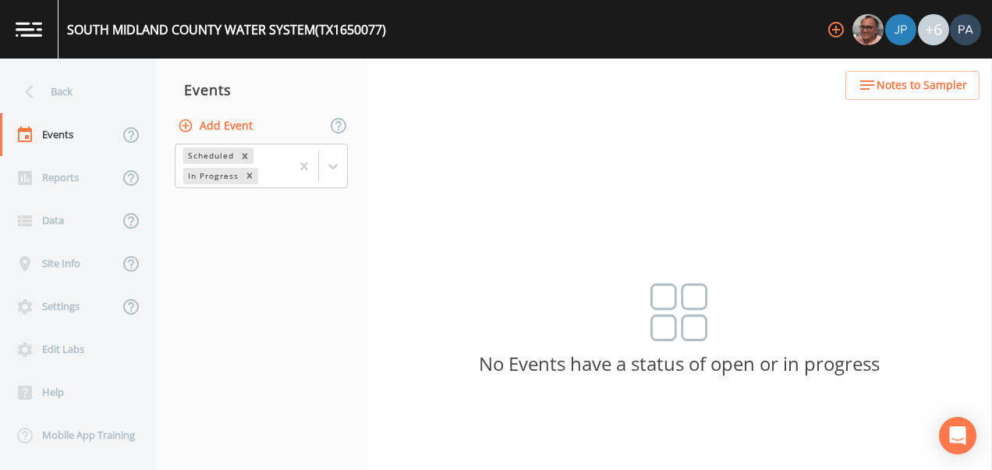
type input "11:45"
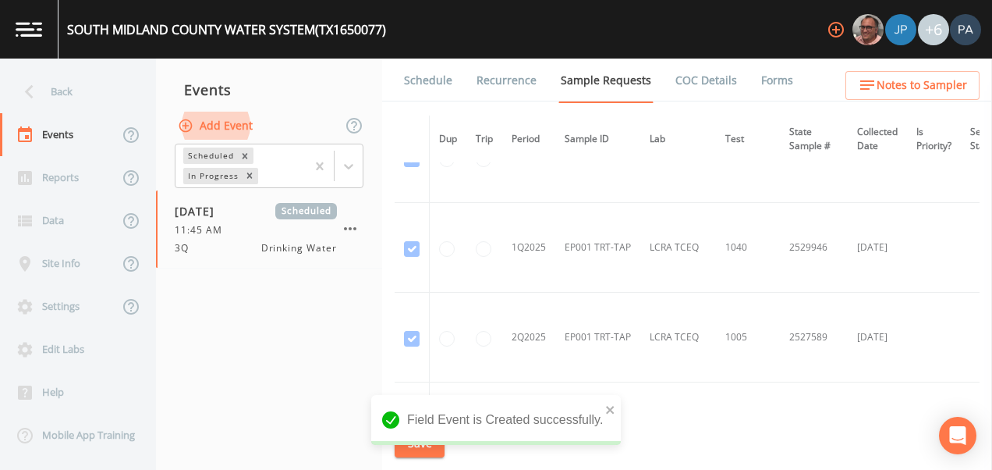
scroll to position [2028, 0]
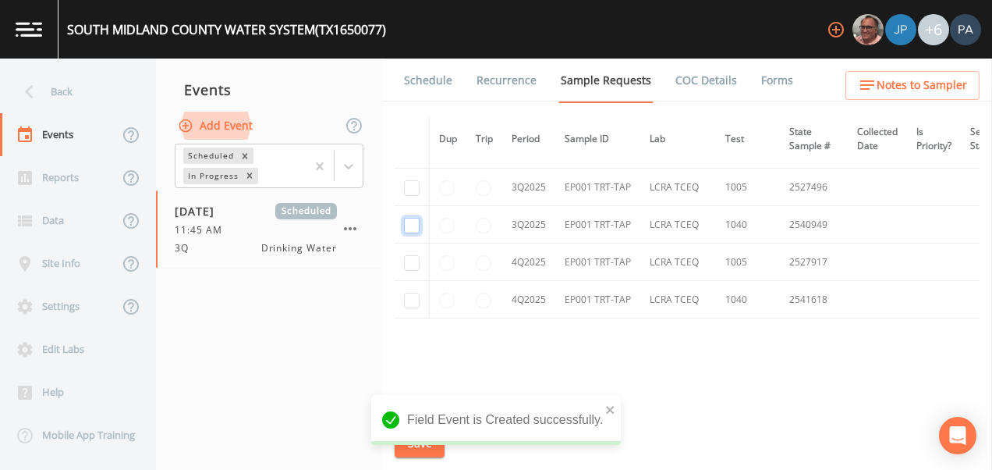
checkbox input "true"
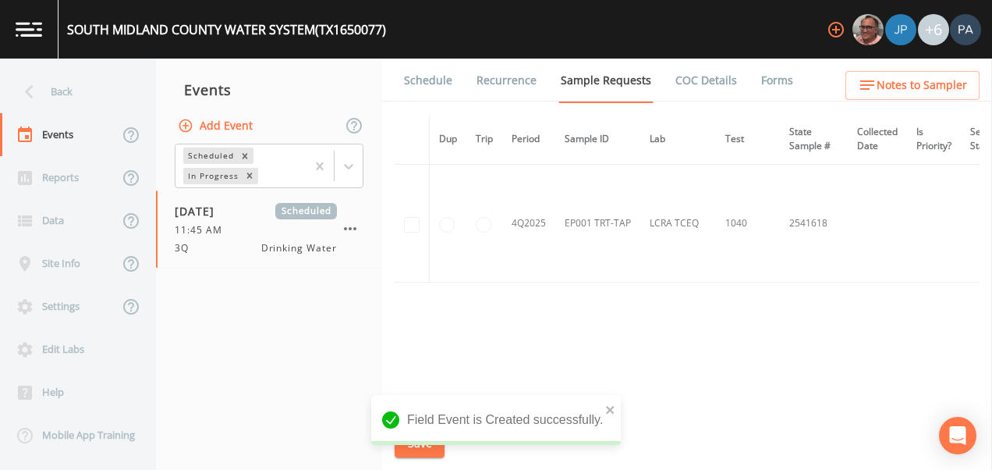
scroll to position [1740, 0]
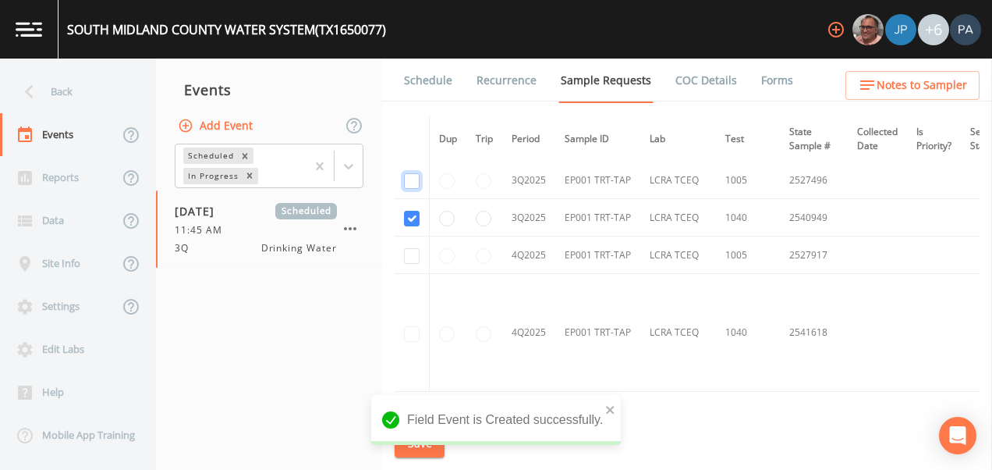
checkbox input "true"
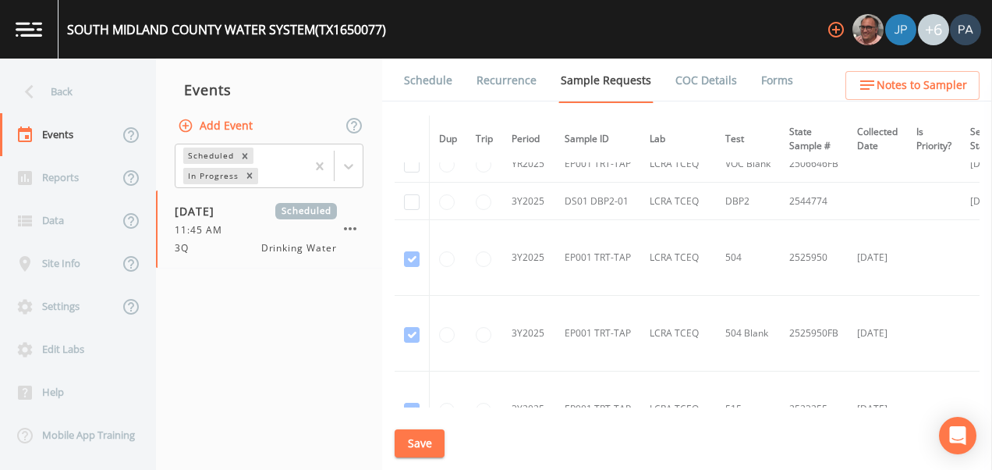
scroll to position [960, 0]
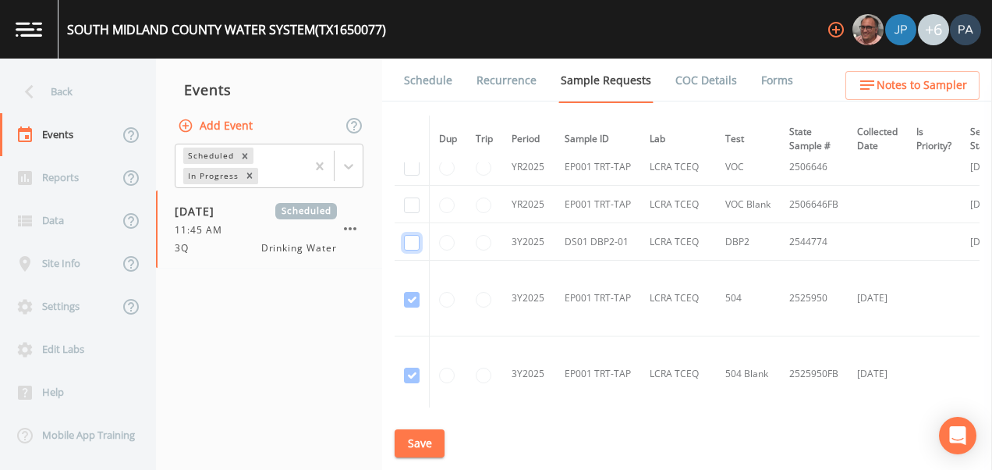
click at [414, 241] on input "checkbox" at bounding box center [412, 243] width 16 height 16
checkbox input "true"
drag, startPoint x: 420, startPoint y: 211, endPoint x: 419, endPoint y: 202, distance: 9.5
click at [420, 211] on td at bounding box center [412, 204] width 35 height 37
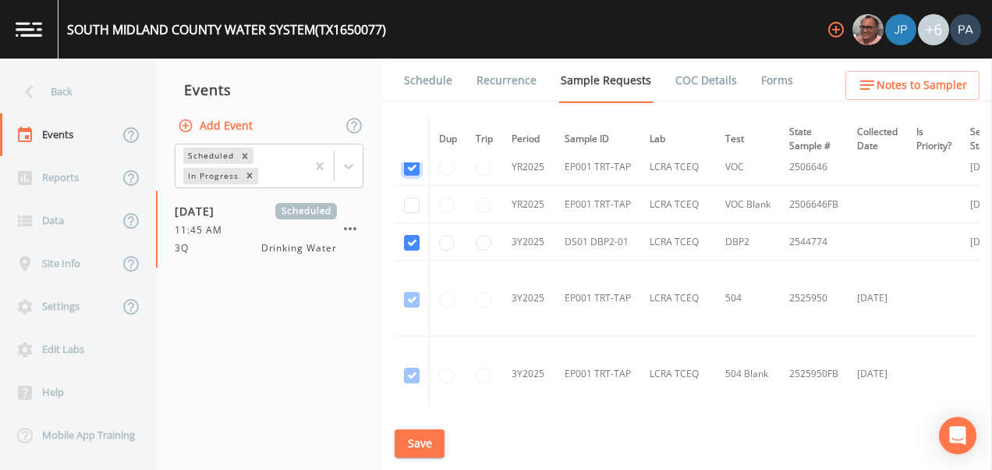
checkbox input "true"
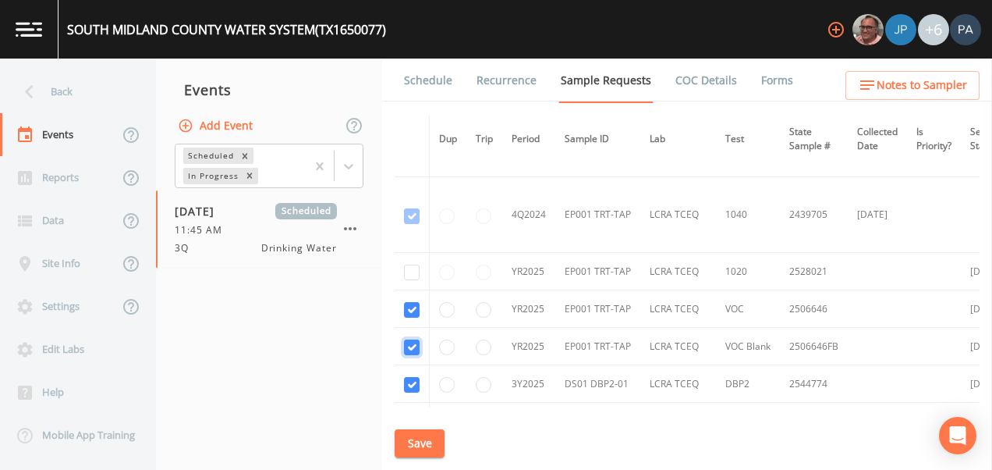
scroll to position [804, 0]
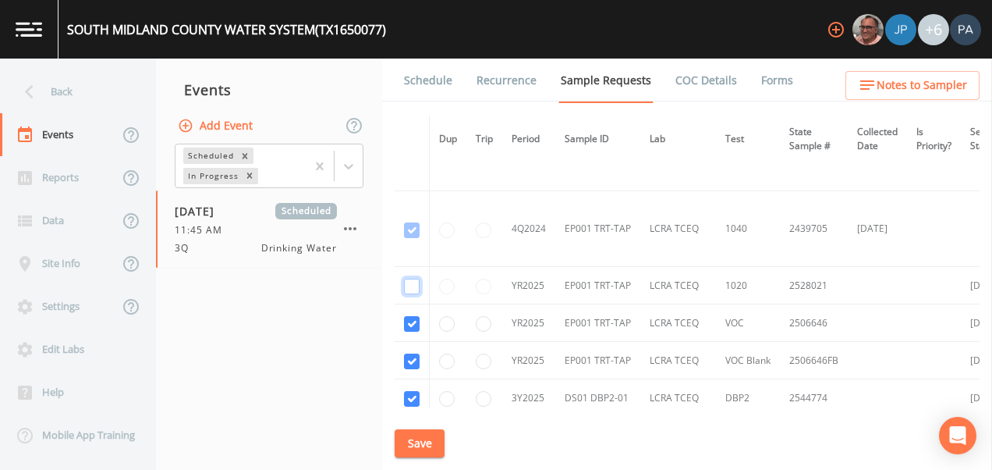
checkbox input "true"
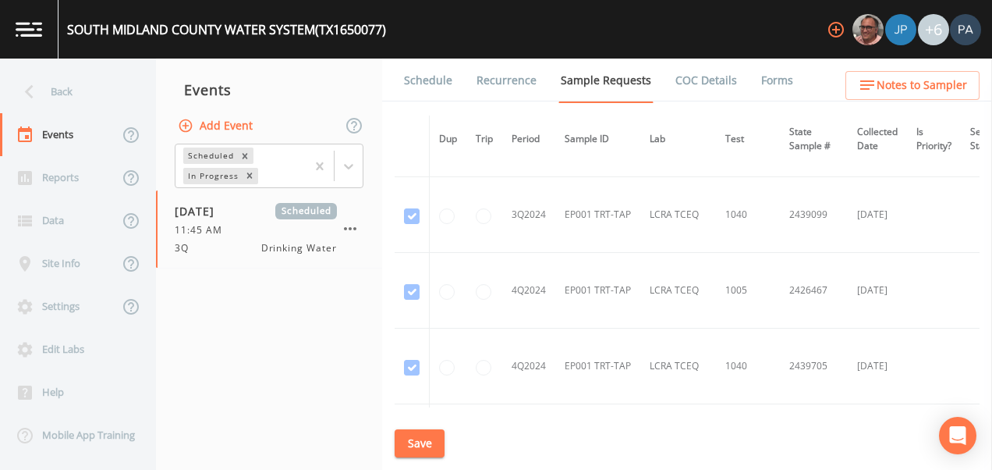
scroll to position [648, 0]
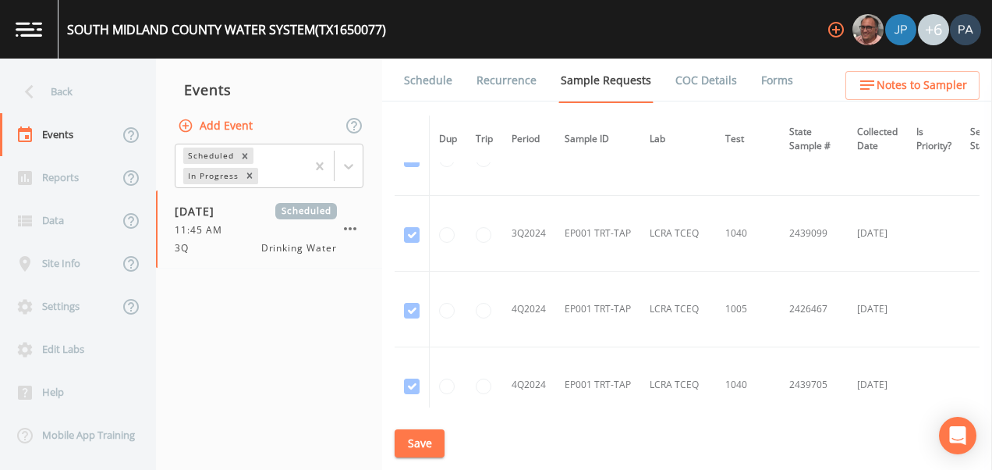
click at [429, 435] on button "Save" at bounding box center [420, 443] width 50 height 29
drag, startPoint x: 445, startPoint y: 83, endPoint x: 449, endPoint y: 100, distance: 17.8
click at [445, 83] on link "Schedule" at bounding box center [428, 81] width 53 height 44
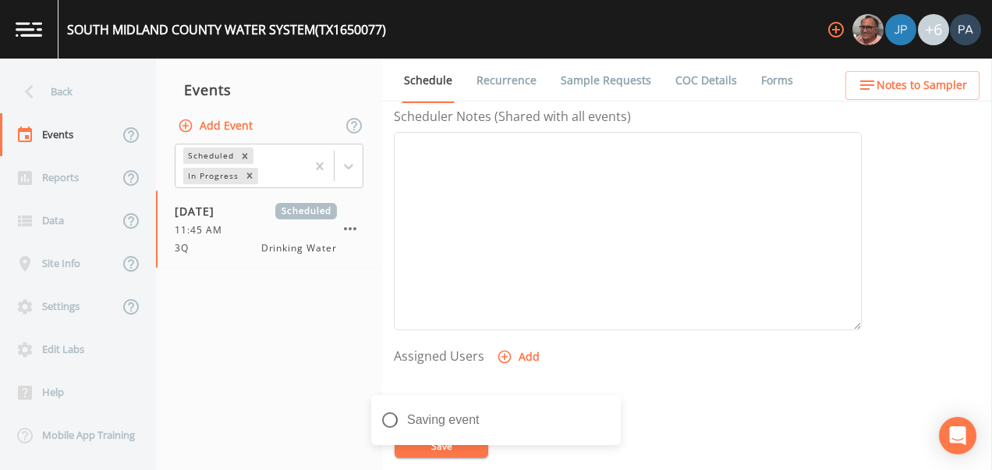
scroll to position [468, 0]
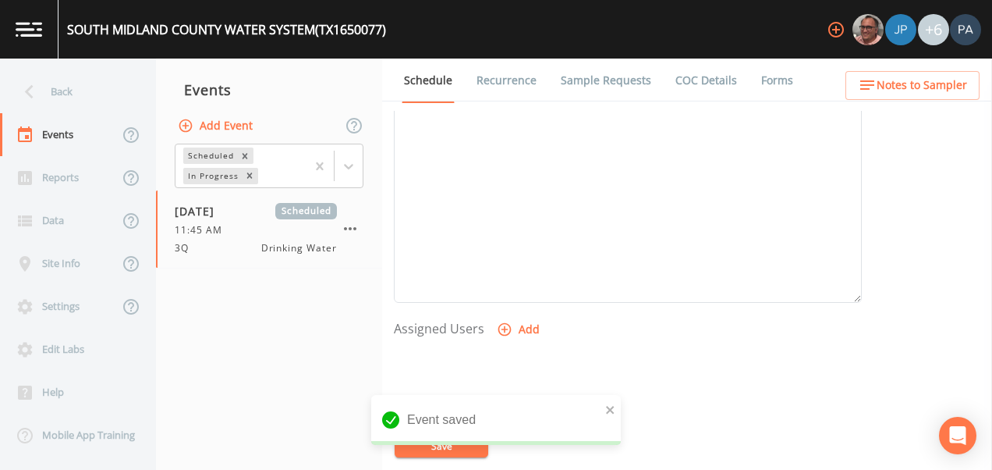
click at [520, 325] on button "Add" at bounding box center [520, 329] width 52 height 29
drag, startPoint x: 477, startPoint y: 224, endPoint x: 482, endPoint y: 243, distance: 20.3
select select "89eca224-83f1-4c08-b513-3d512749bff6"
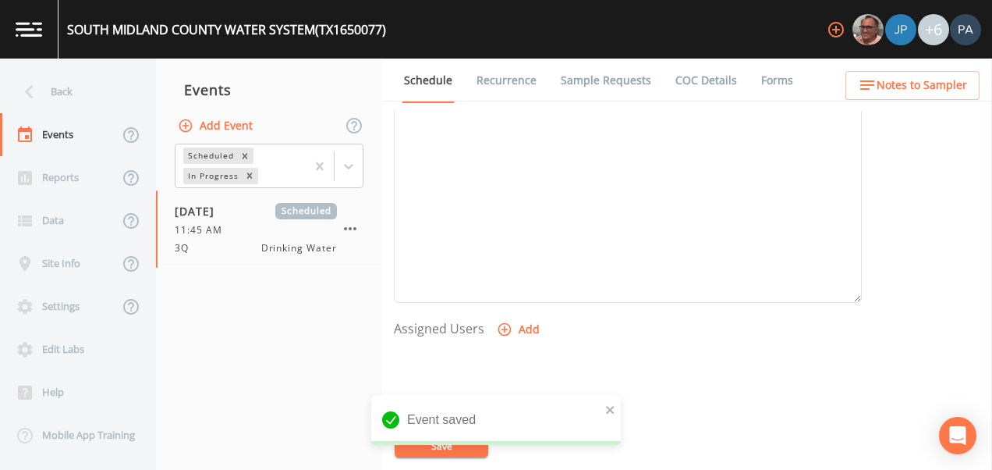
select select
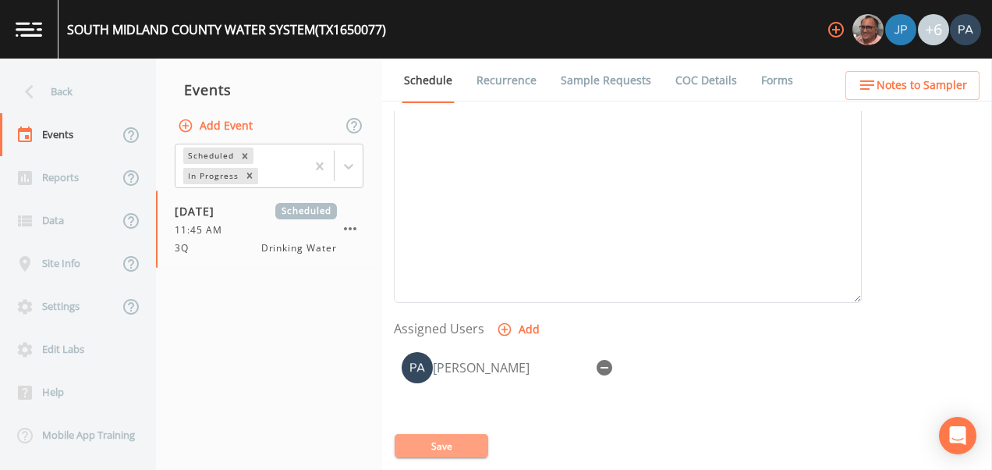
click at [424, 445] on button "Save" at bounding box center [442, 445] width 94 height 23
click at [70, 93] on div "Back" at bounding box center [70, 91] width 140 height 43
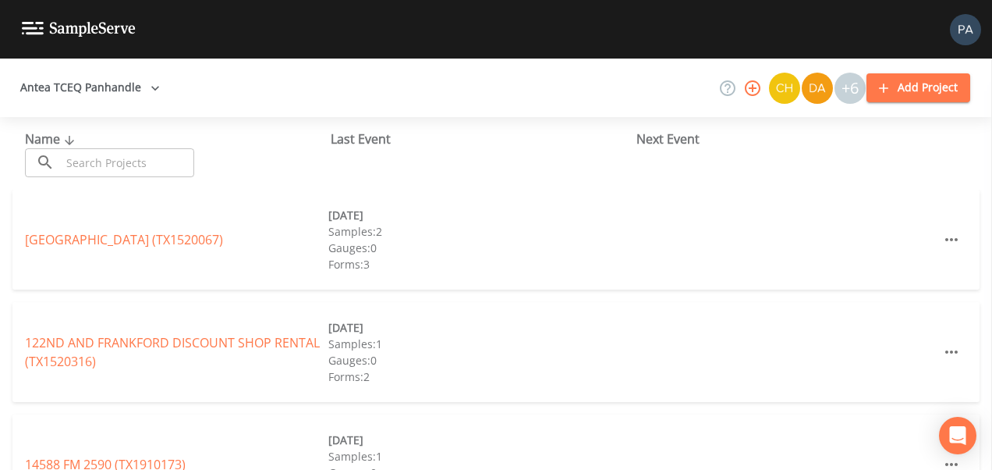
click at [86, 161] on input "text" at bounding box center [127, 162] width 133 height 29
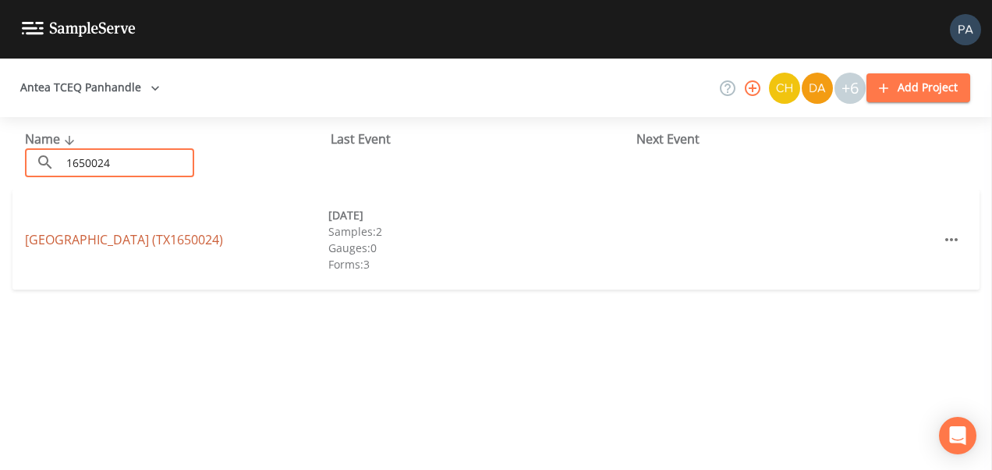
type input "1650024"
click at [144, 235] on link "[GEOGRAPHIC_DATA] (TX1650024)" at bounding box center [124, 239] width 198 height 17
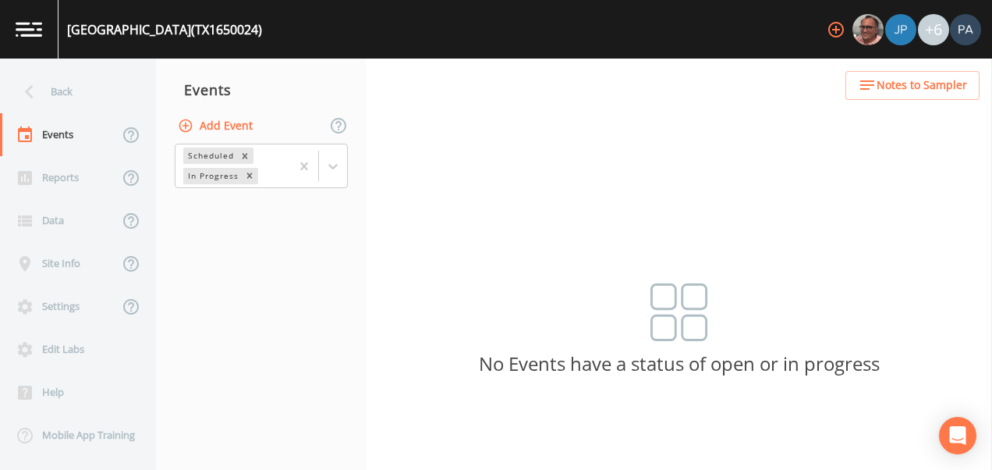
click at [204, 124] on button "Add Event" at bounding box center [217, 126] width 84 height 29
type input "3Q"
type input "[DATE]"
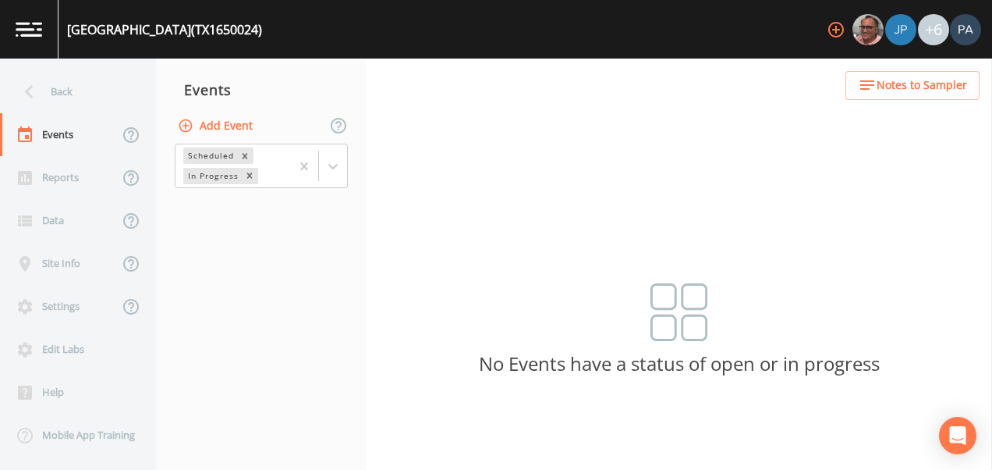
type input "00:30"
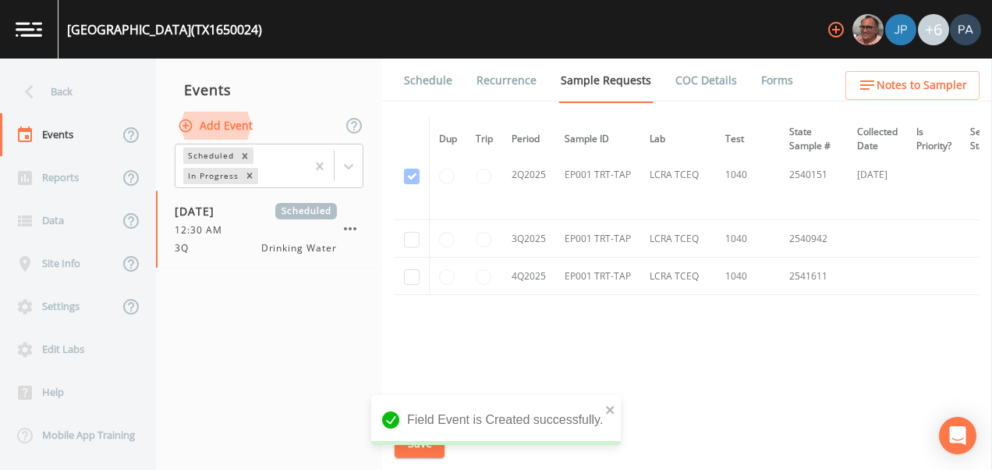
scroll to position [1574, 0]
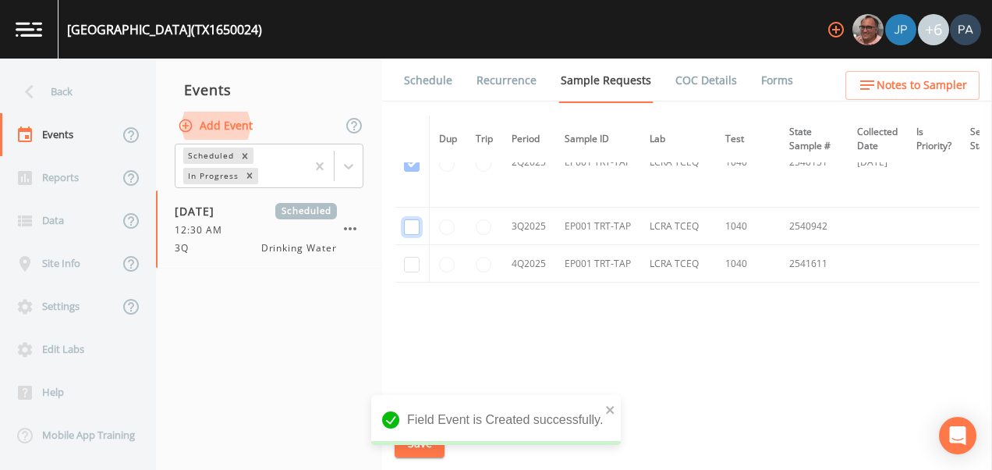
checkbox input "true"
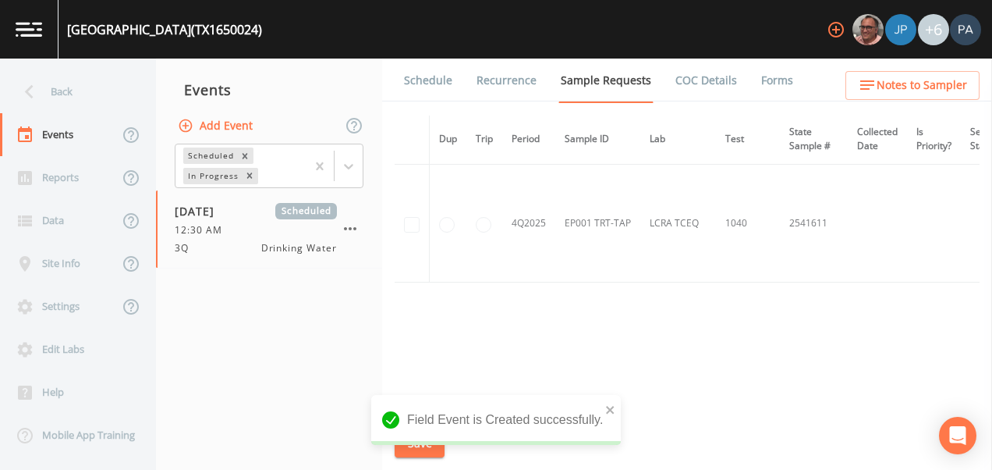
scroll to position [1328, 0]
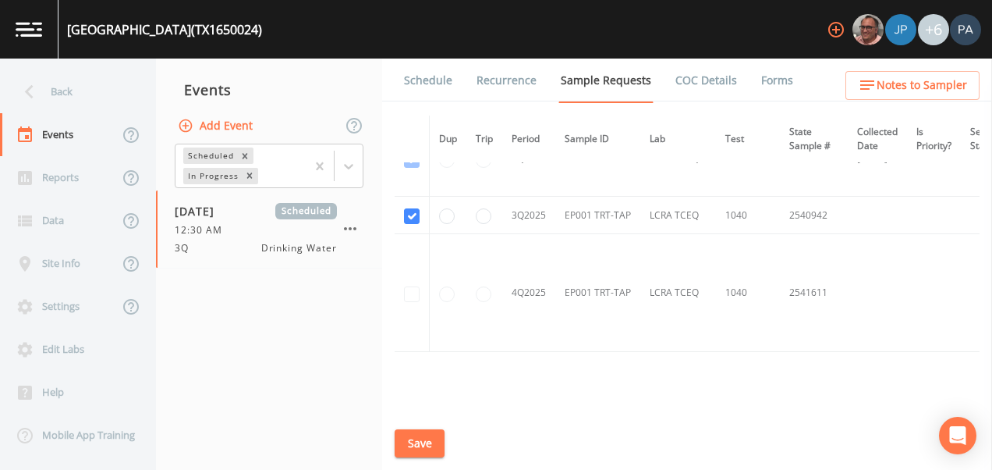
click at [434, 439] on button "Save" at bounding box center [420, 443] width 50 height 29
click at [431, 80] on link "Schedule" at bounding box center [428, 81] width 53 height 44
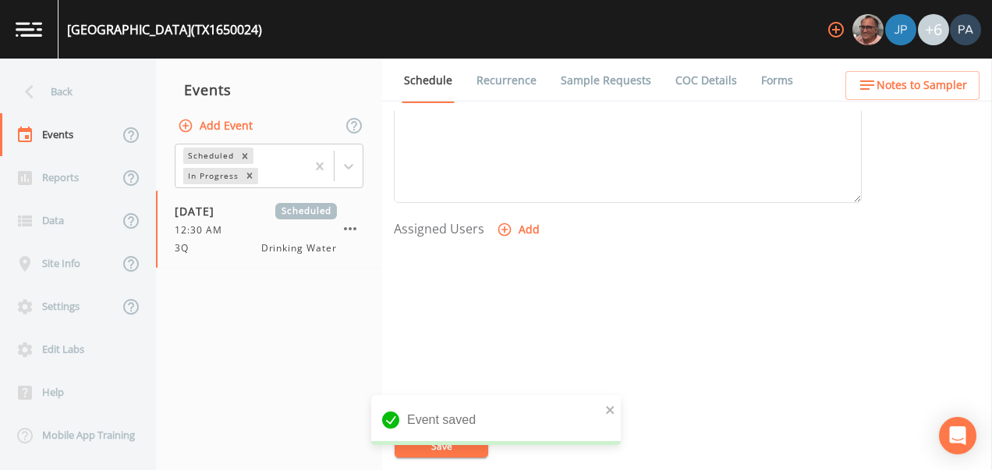
scroll to position [630, 0]
click at [518, 167] on button "Add" at bounding box center [520, 167] width 52 height 29
drag, startPoint x: 491, startPoint y: 217, endPoint x: 490, endPoint y: 230, distance: 13.4
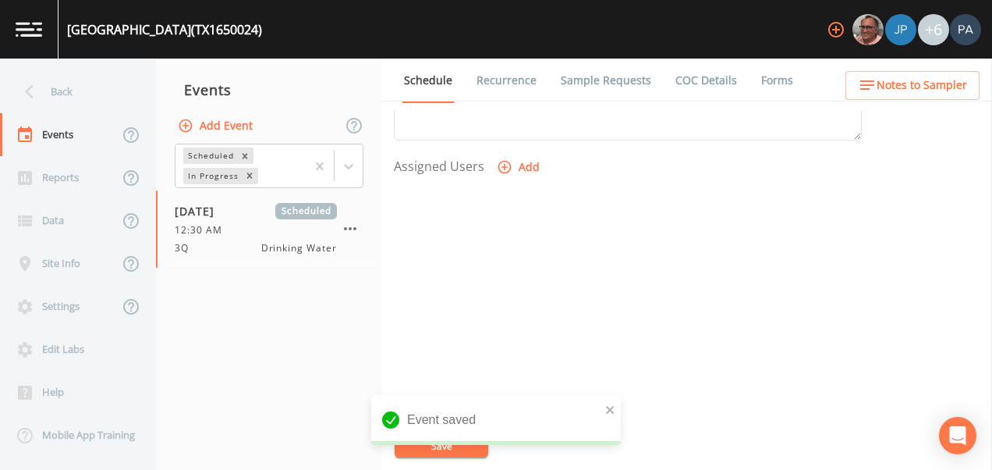
select select "89eca224-83f1-4c08-b513-3d512749bff6"
select select
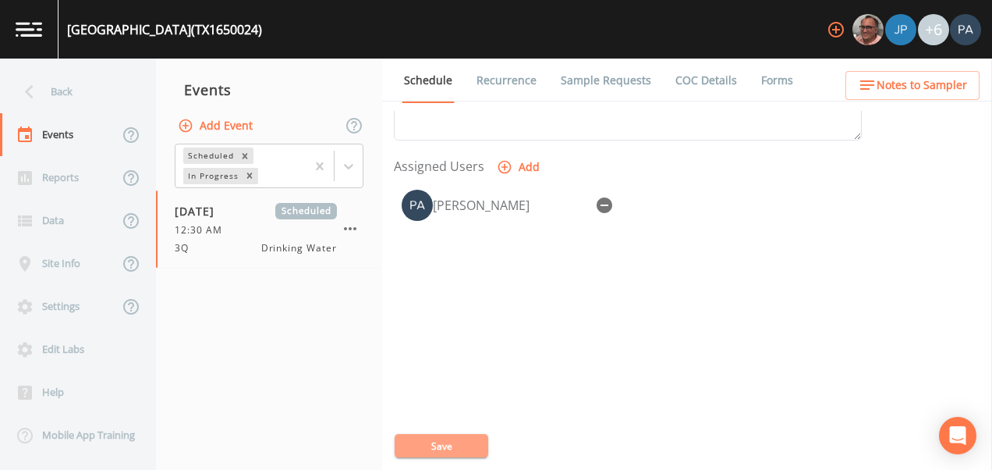
click at [453, 447] on button "Save" at bounding box center [442, 445] width 94 height 23
click at [466, 453] on button "Save" at bounding box center [442, 445] width 94 height 23
click at [84, 102] on div "Back" at bounding box center [70, 91] width 140 height 43
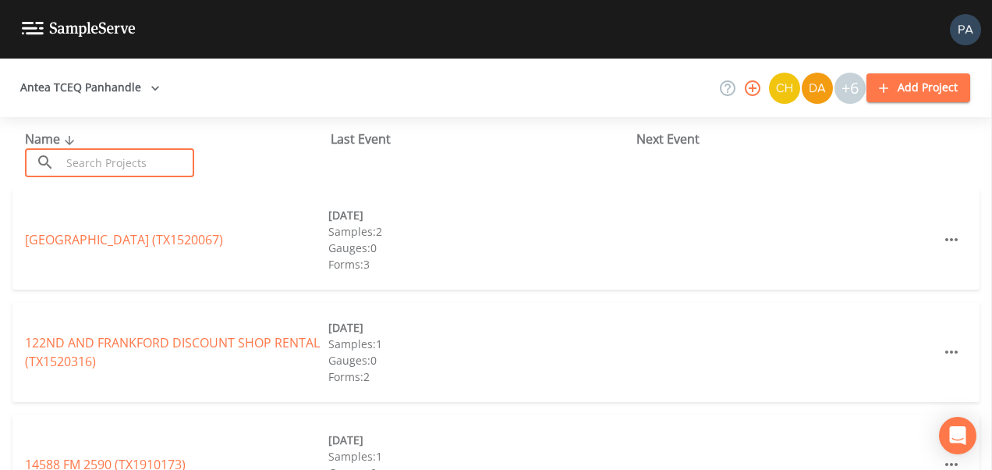
click at [75, 158] on input "text" at bounding box center [127, 162] width 133 height 29
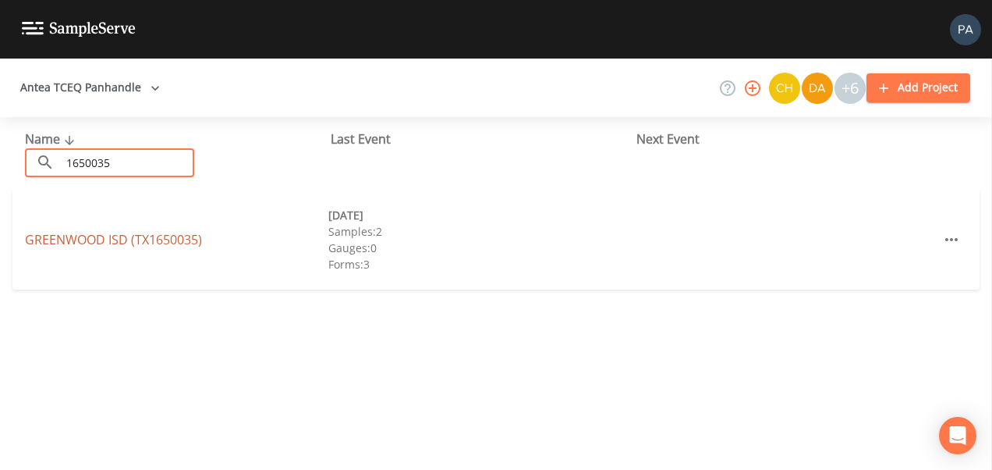
type input "1650035"
click at [123, 238] on link "GREENWOOD ISD (TX1650035)" at bounding box center [113, 239] width 177 height 17
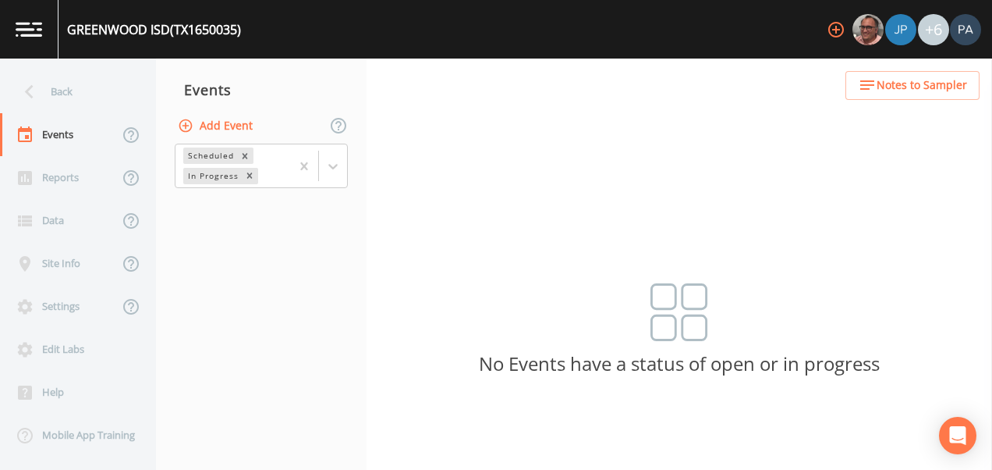
click at [235, 121] on button "Add Event" at bounding box center [217, 126] width 84 height 29
drag, startPoint x: 558, startPoint y: 202, endPoint x: 534, endPoint y: 215, distance: 26.9
type input "3Q"
type input "[DATE]"
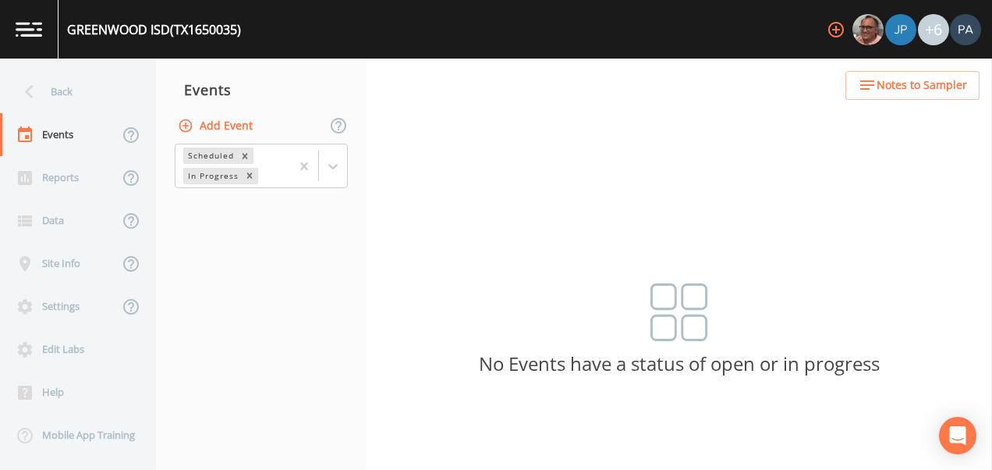
type input "13:45"
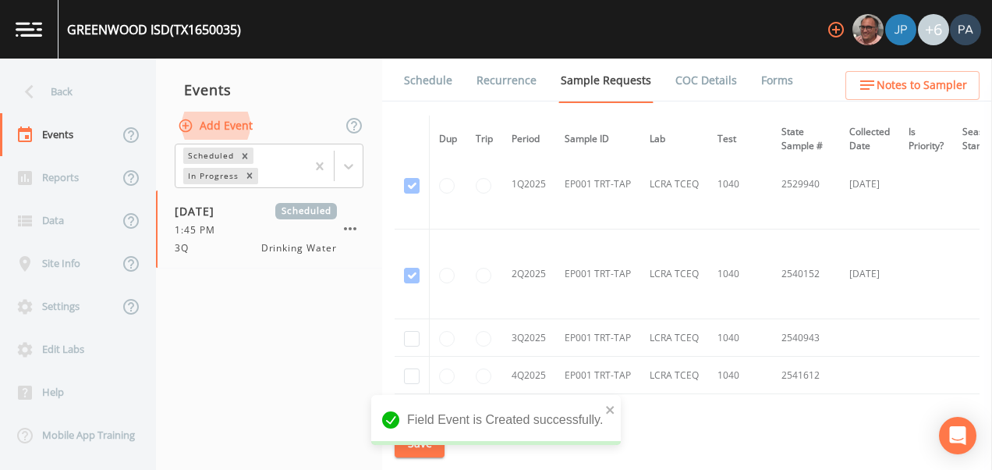
scroll to position [1664, 0]
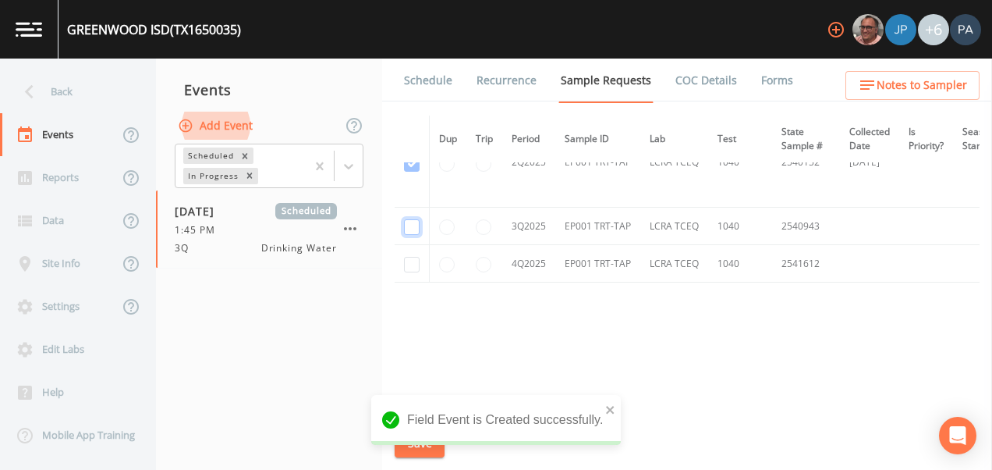
checkbox input "true"
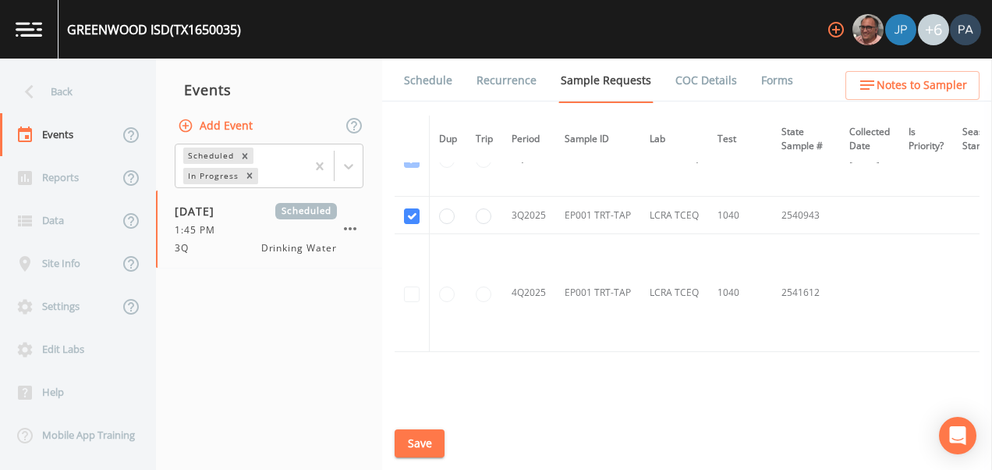
click at [432, 442] on button "Save" at bounding box center [420, 443] width 50 height 29
click at [443, 83] on link "Schedule" at bounding box center [428, 81] width 53 height 44
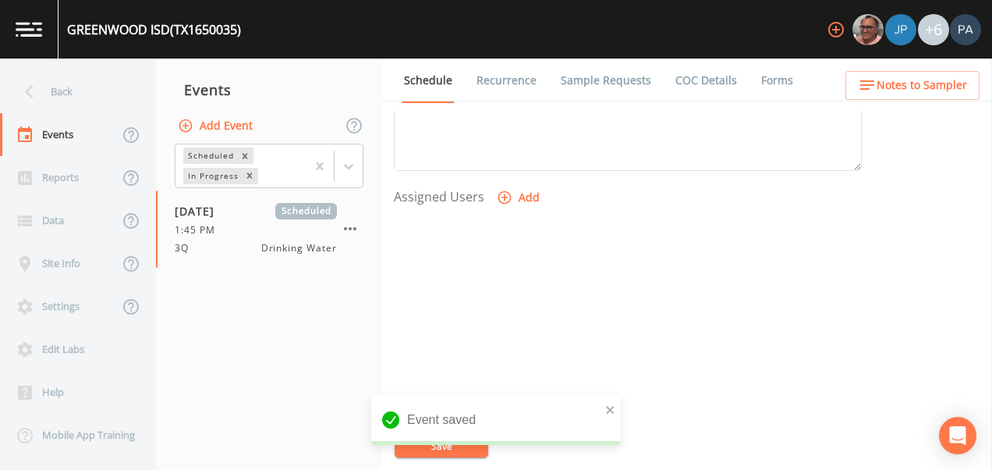
scroll to position [624, 0]
click at [528, 177] on button "Add" at bounding box center [520, 173] width 52 height 29
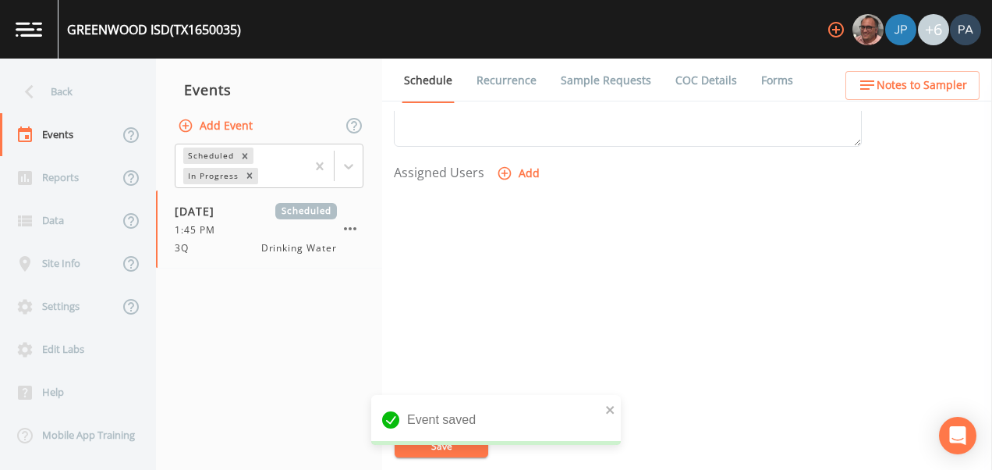
drag, startPoint x: 509, startPoint y: 236, endPoint x: 509, endPoint y: 246, distance: 10.9
select select "89eca224-83f1-4c08-b513-3d512749bff6"
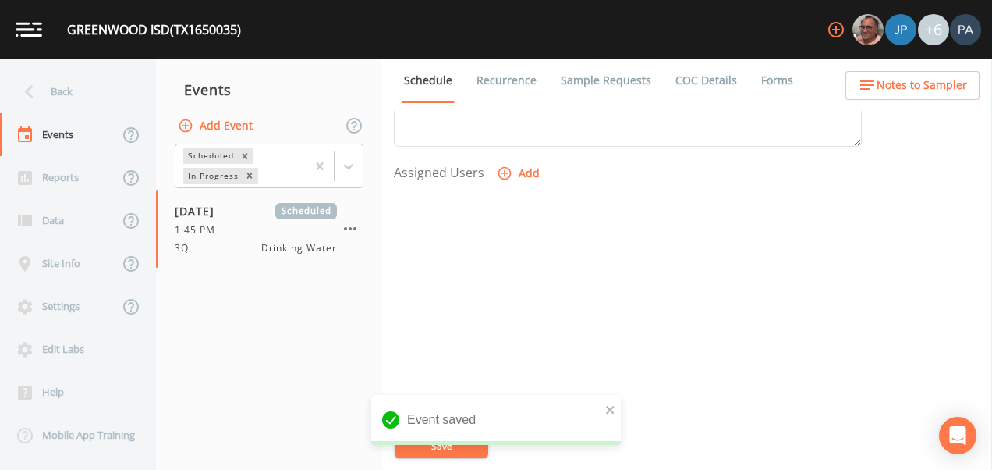
select select
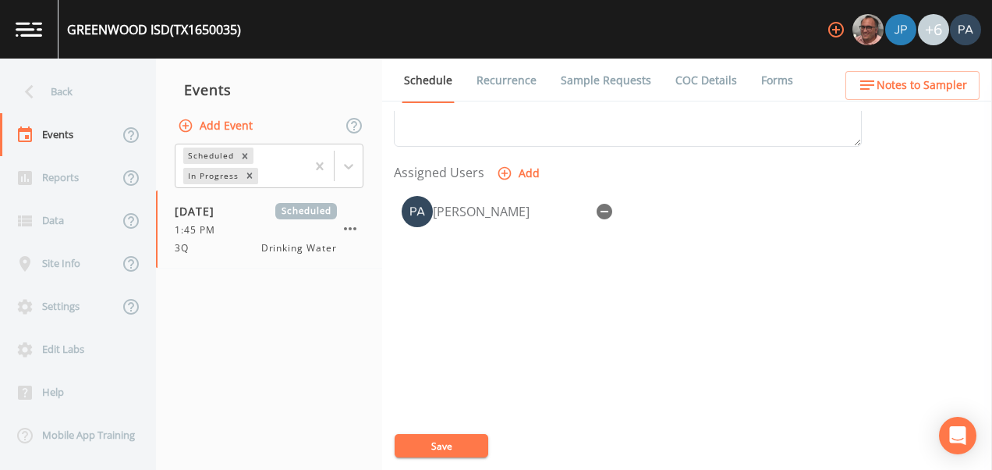
click at [459, 439] on button "Save" at bounding box center [442, 445] width 94 height 23
click at [74, 90] on div "Back" at bounding box center [70, 91] width 140 height 43
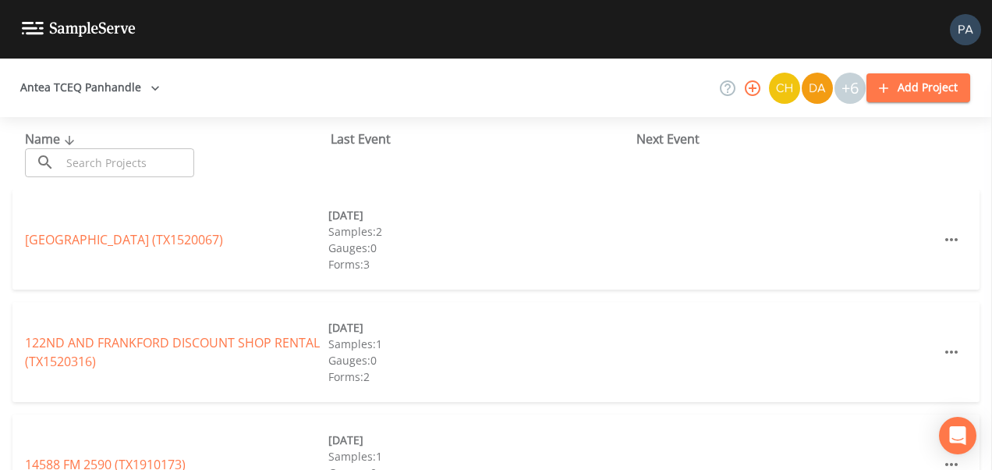
click at [75, 157] on input "text" at bounding box center [127, 162] width 133 height 29
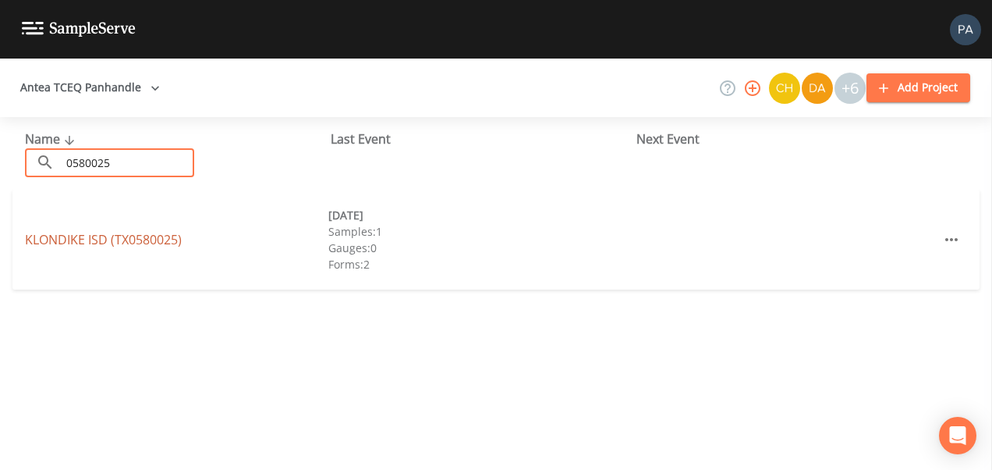
type input "0580025"
click at [151, 231] on link "KLONDIKE ISD (TX0580025)" at bounding box center [103, 239] width 157 height 17
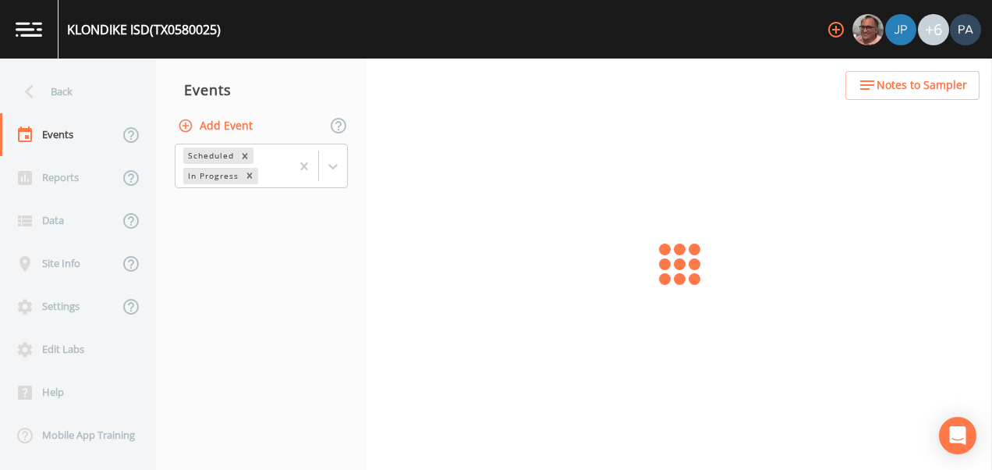
click at [215, 116] on button "Add Event" at bounding box center [217, 126] width 84 height 29
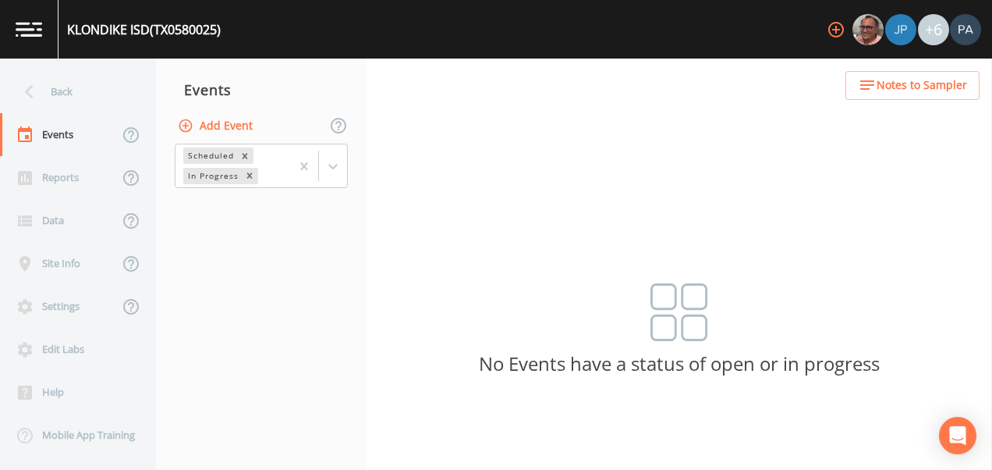
type input "3Q"
type input "[DATE]"
type input "15:00"
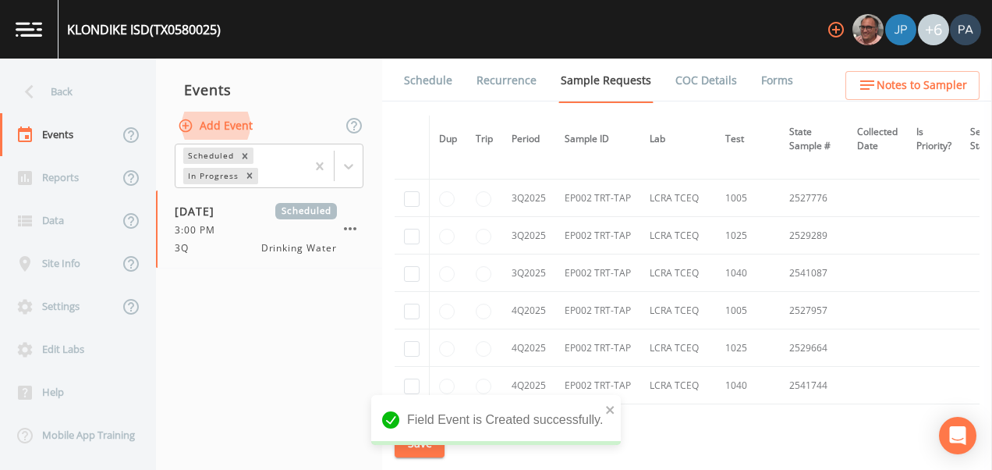
scroll to position [2682, 0]
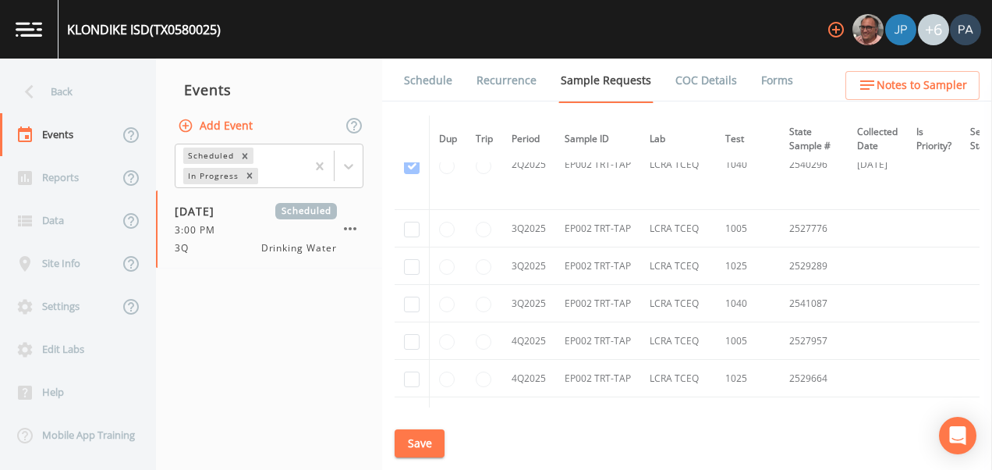
click at [404, 306] on td at bounding box center [412, 303] width 35 height 37
click at [411, 296] on td at bounding box center [412, 303] width 35 height 37
checkbox input "true"
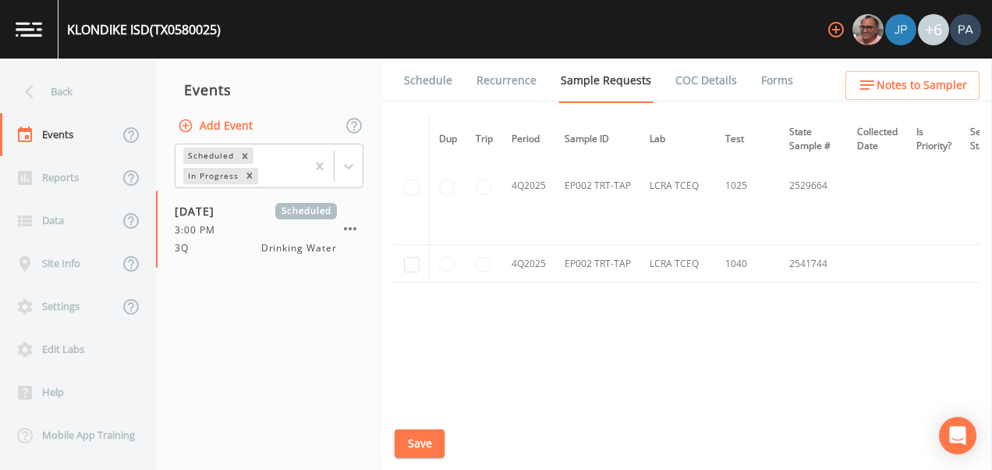
scroll to position [2289, 0]
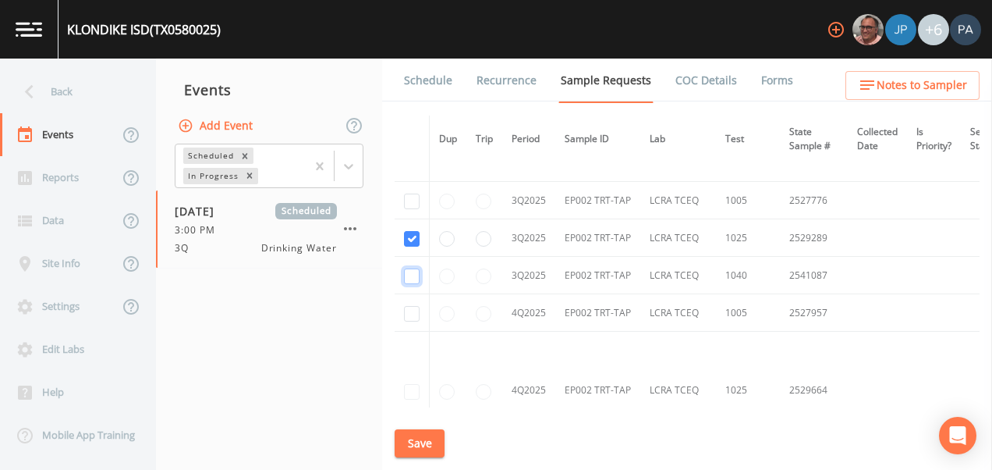
checkbox input "true"
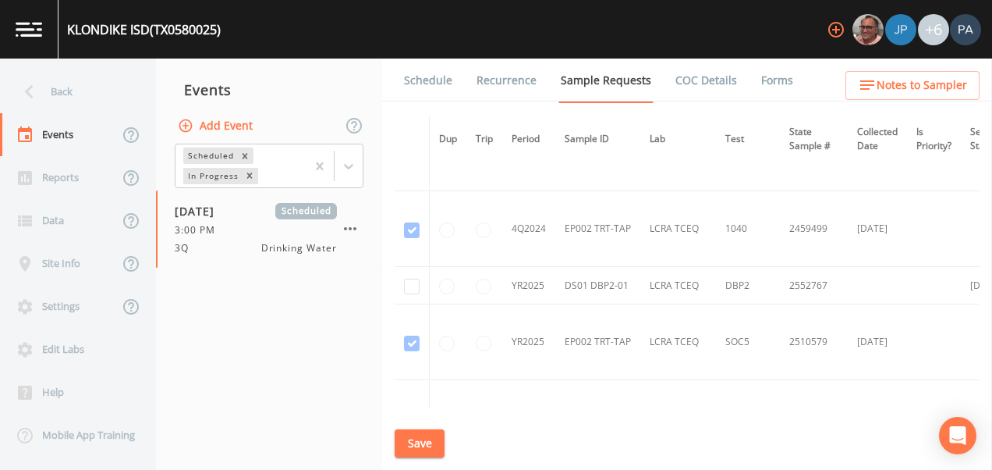
scroll to position [963, 0]
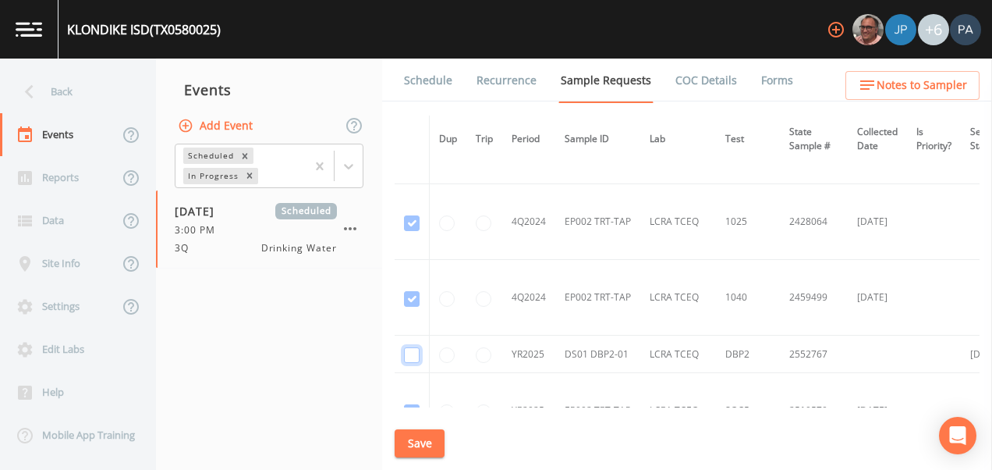
checkbox input "true"
click at [419, 437] on button "Save" at bounding box center [420, 443] width 50 height 29
click at [445, 84] on link "Schedule" at bounding box center [428, 81] width 53 height 44
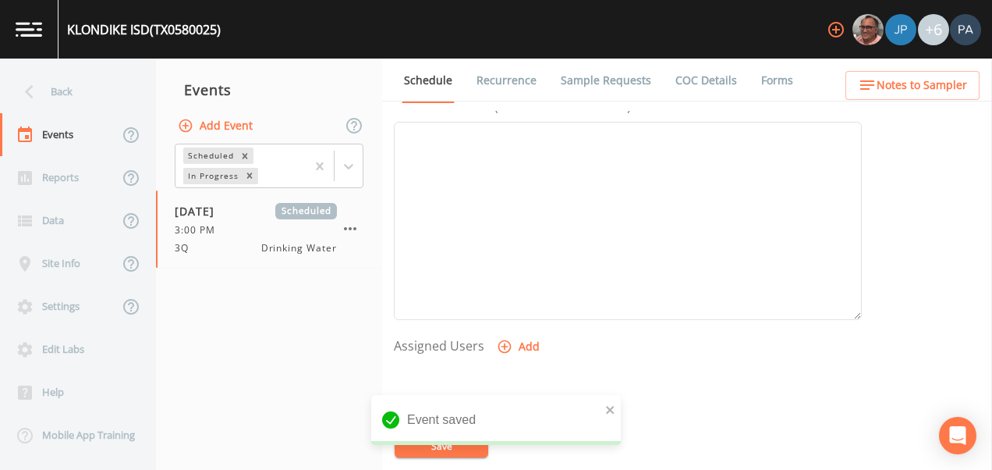
scroll to position [630, 0]
click at [523, 167] on button "Add" at bounding box center [520, 167] width 52 height 29
drag, startPoint x: 509, startPoint y: 222, endPoint x: 497, endPoint y: 230, distance: 14.1
select select "89eca224-83f1-4c08-b513-3d512749bff6"
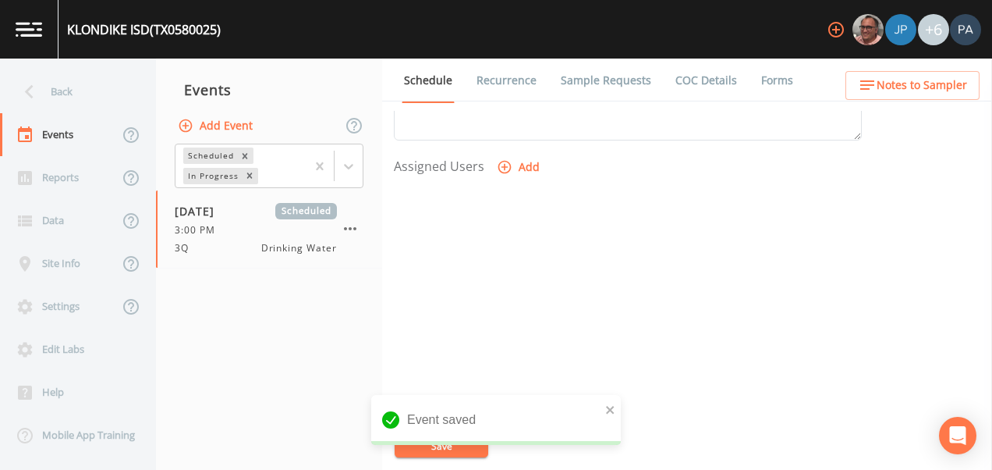
select select
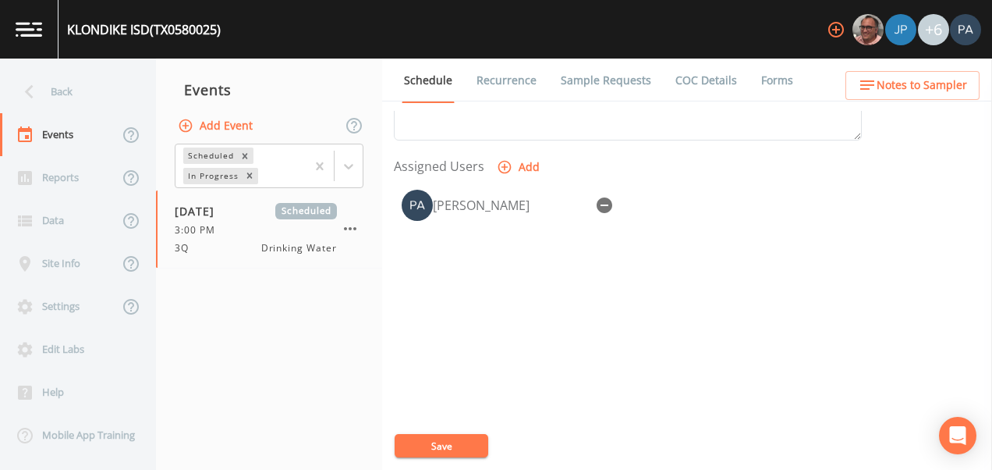
click at [458, 443] on button "Save" at bounding box center [442, 445] width 94 height 23
click at [89, 100] on div "Back" at bounding box center [70, 91] width 140 height 43
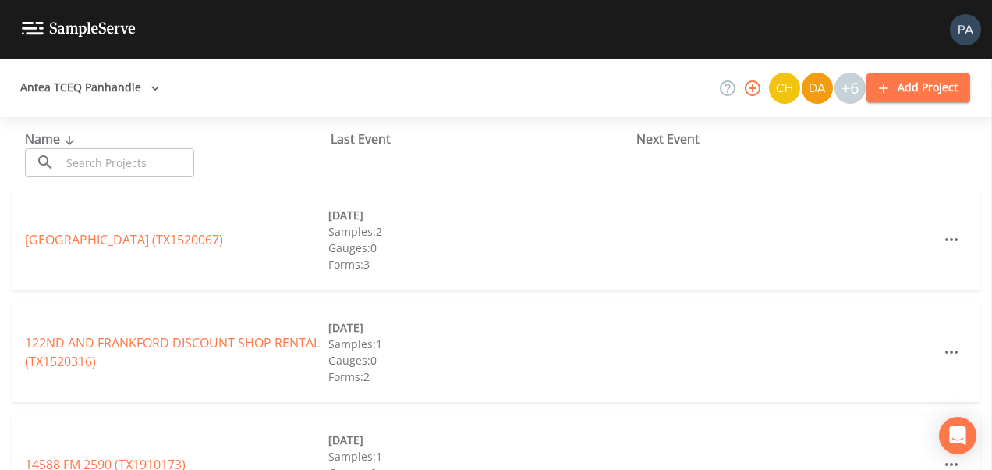
click at [101, 154] on input "text" at bounding box center [127, 162] width 133 height 29
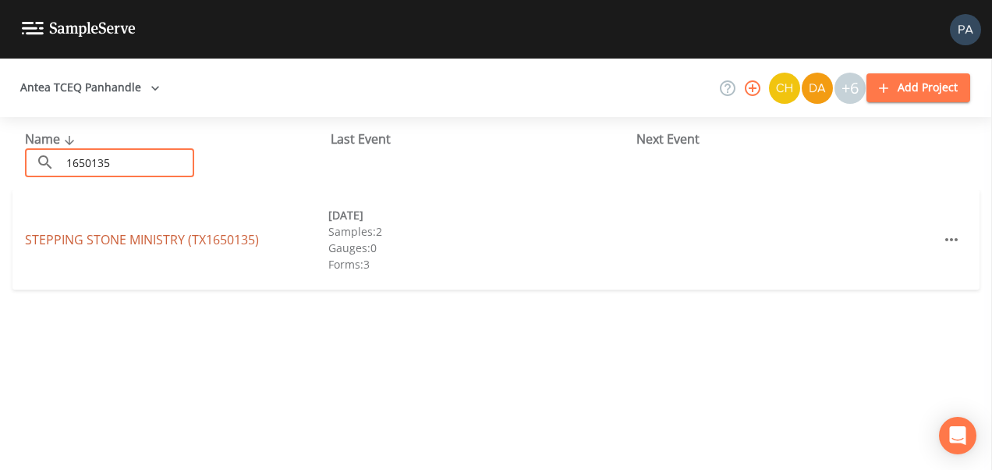
type input "1650135"
click at [172, 243] on link "STEPPING STONE MINISTRY (TX1650135)" at bounding box center [142, 239] width 234 height 17
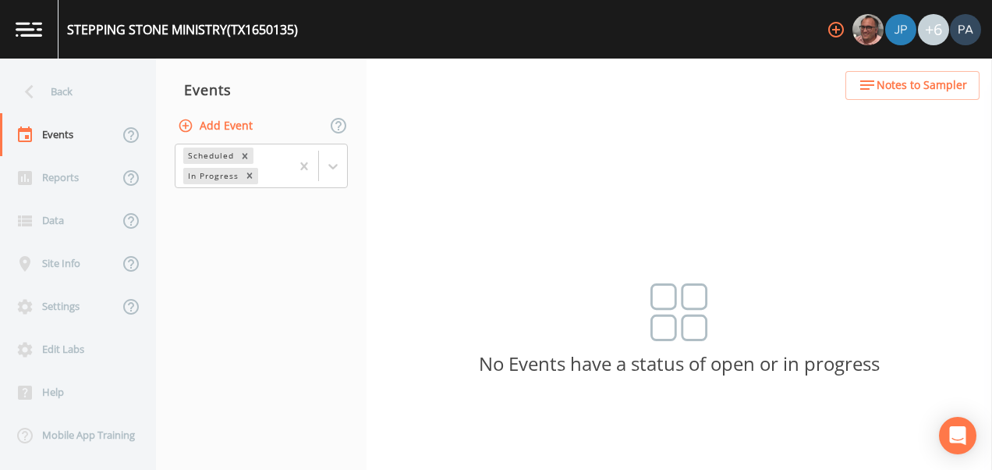
click at [225, 113] on button "Add Event" at bounding box center [217, 126] width 84 height 29
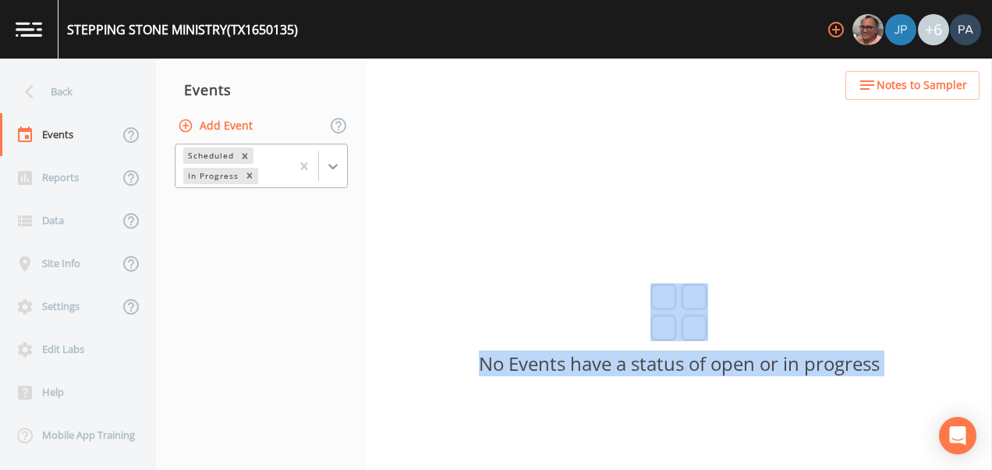
drag, startPoint x: 310, startPoint y: 311, endPoint x: 327, endPoint y: 165, distance: 147.7
click at [327, 165] on icon at bounding box center [333, 166] width 16 height 16
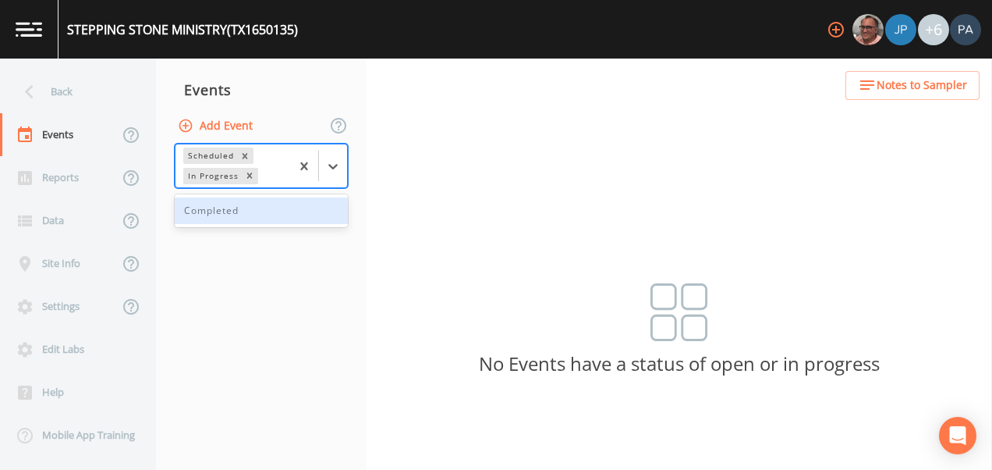
click at [262, 230] on nav "Events Add Event 1 result available. Use Up and Down to choose options, press E…" at bounding box center [261, 264] width 211 height 411
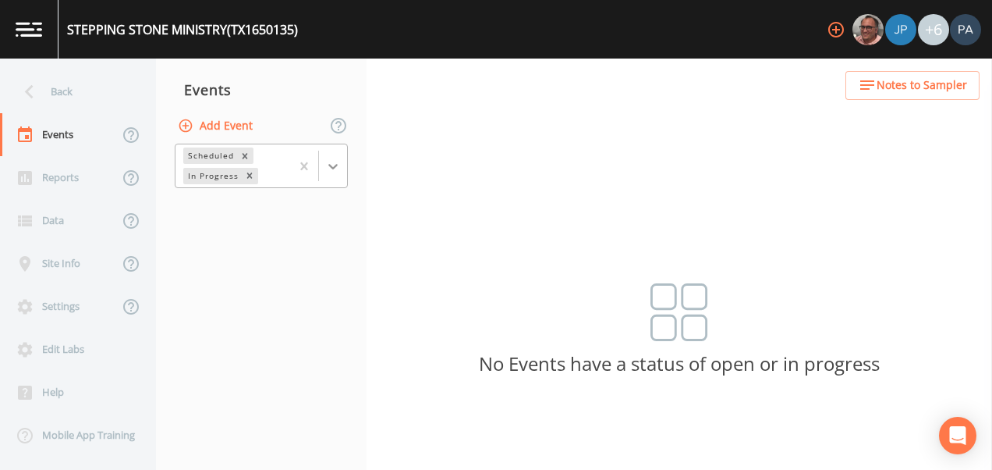
click at [328, 170] on icon at bounding box center [333, 166] width 16 height 16
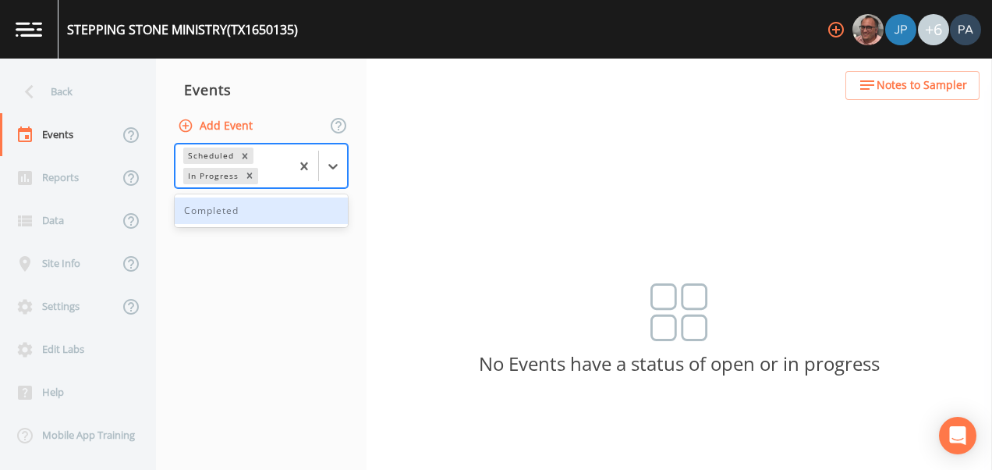
click at [289, 216] on div "Completed" at bounding box center [261, 210] width 173 height 27
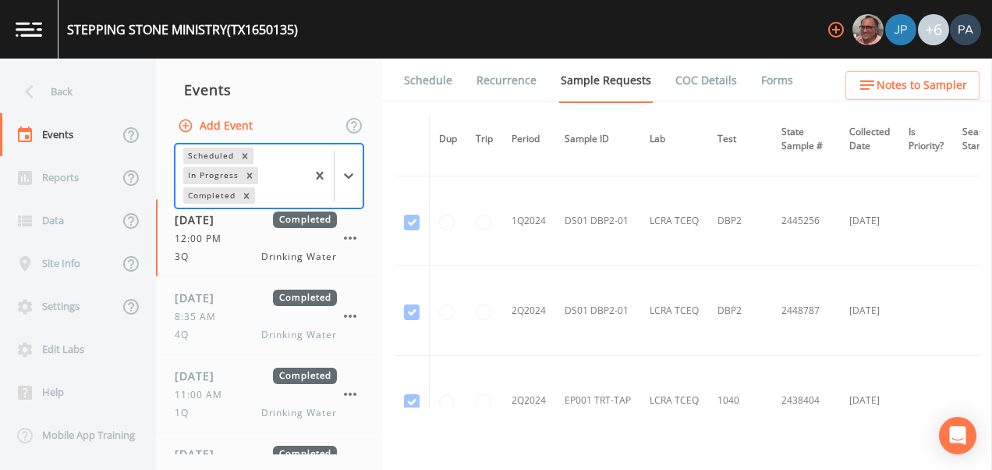
scroll to position [404, 0]
